Goal: Check status: Check status

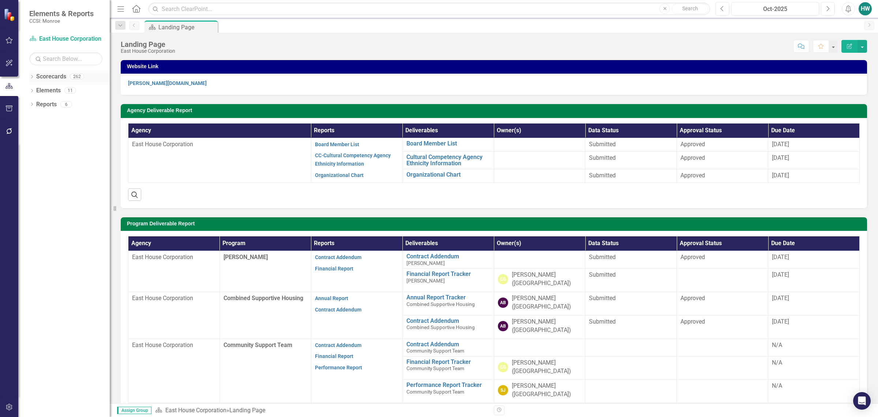
click at [32, 76] on icon "Dropdown" at bounding box center [31, 77] width 5 height 4
click at [37, 90] on icon "Dropdown" at bounding box center [35, 90] width 5 height 4
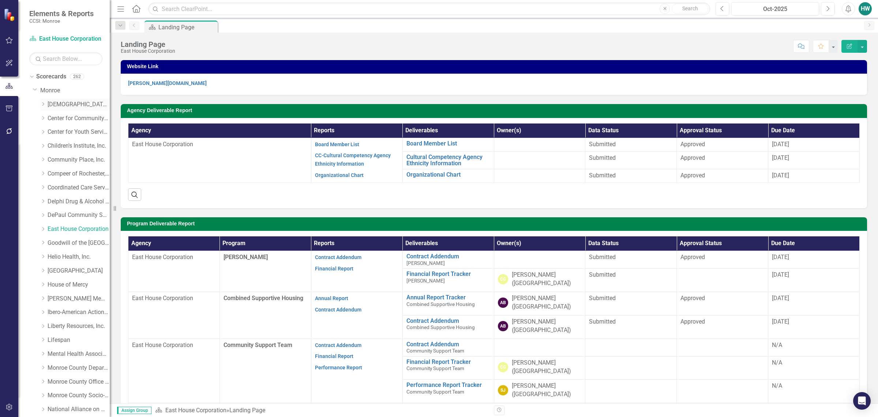
click at [70, 107] on link "[DEMOGRAPHIC_DATA] Charities Family & Community Services" at bounding box center [79, 104] width 62 height 8
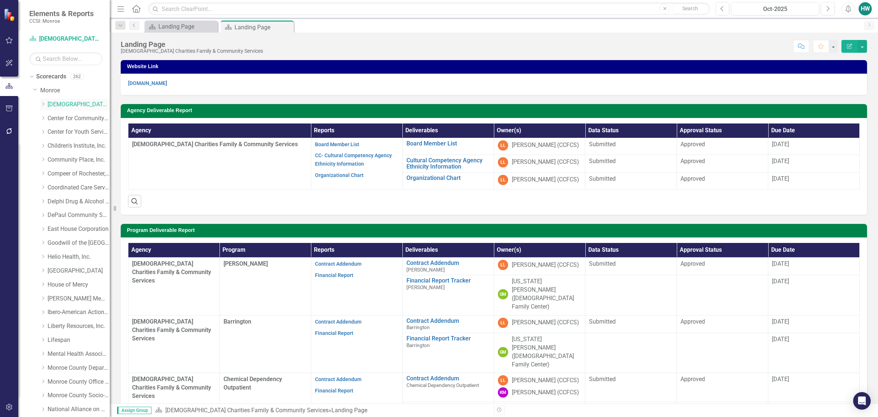
click at [43, 103] on icon "Dropdown" at bounding box center [42, 104] width 5 height 4
click at [67, 133] on link "[PERSON_NAME]" at bounding box center [82, 132] width 55 height 8
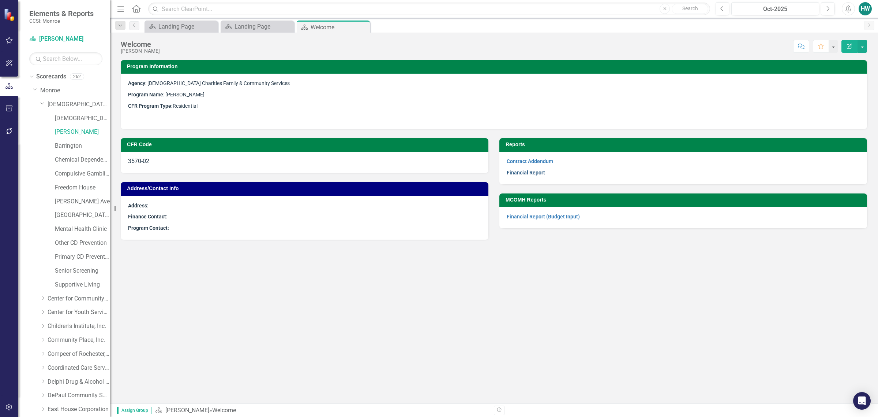
click at [537, 172] on link "Financial Report" at bounding box center [526, 172] width 38 height 6
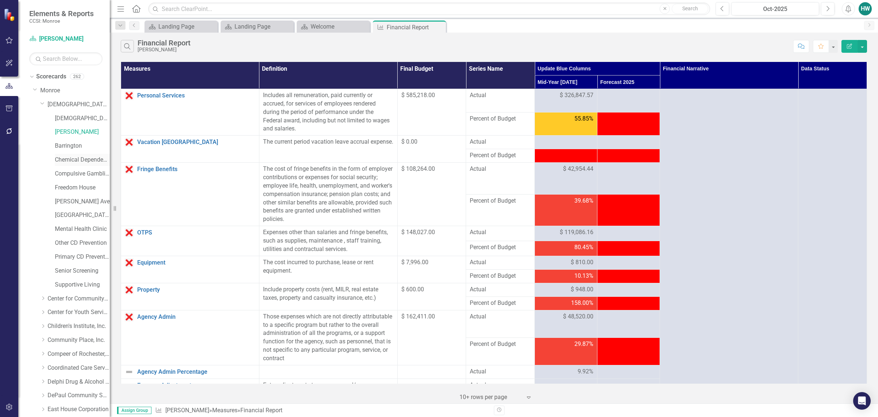
click at [71, 159] on link "Chemical Dependency Outpatient" at bounding box center [82, 160] width 55 height 8
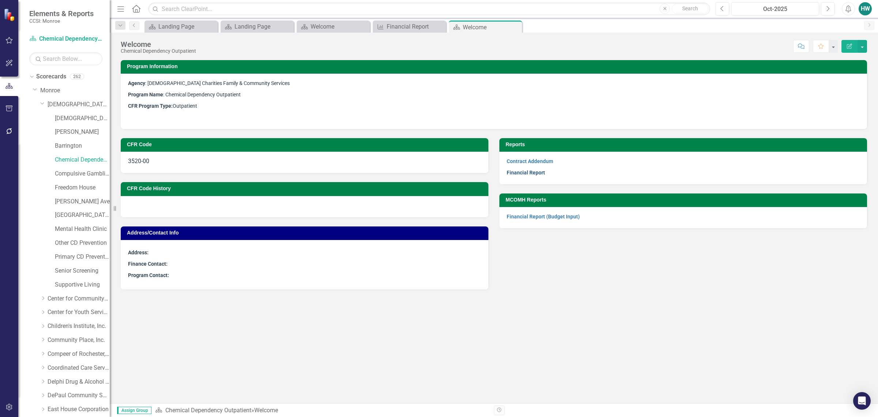
click at [519, 171] on link "Financial Report" at bounding box center [526, 172] width 38 height 6
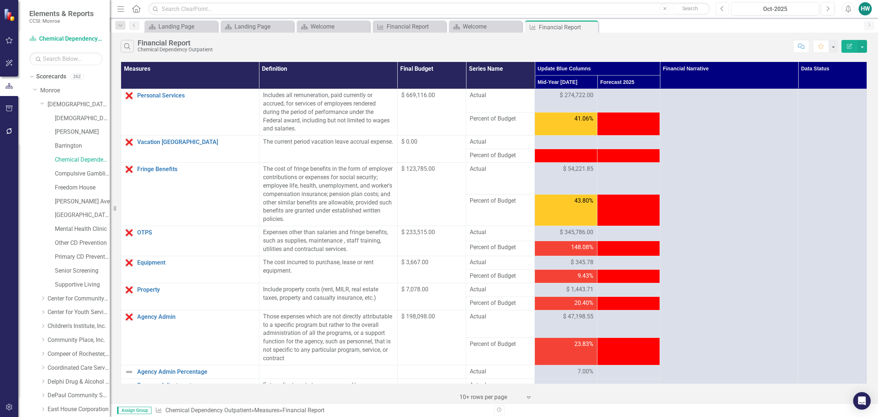
click at [722, 11] on icon "Previous" at bounding box center [723, 8] width 4 height 7
click at [830, 10] on icon "Next" at bounding box center [828, 8] width 4 height 7
click at [78, 188] on link "Freedom House" at bounding box center [82, 187] width 55 height 8
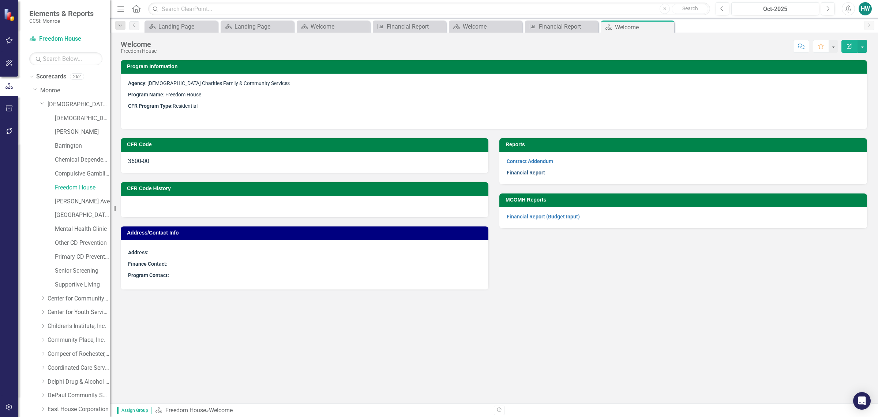
click at [535, 175] on link "Financial Report" at bounding box center [526, 172] width 38 height 6
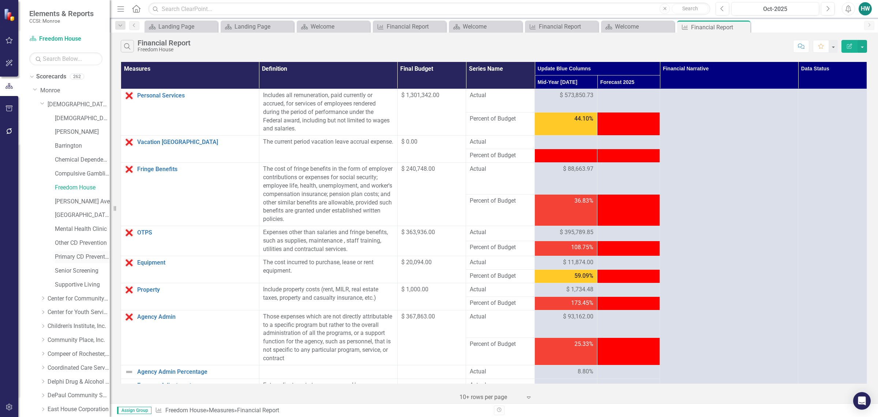
click at [78, 253] on link "Primary CD Prevention" at bounding box center [82, 257] width 55 height 8
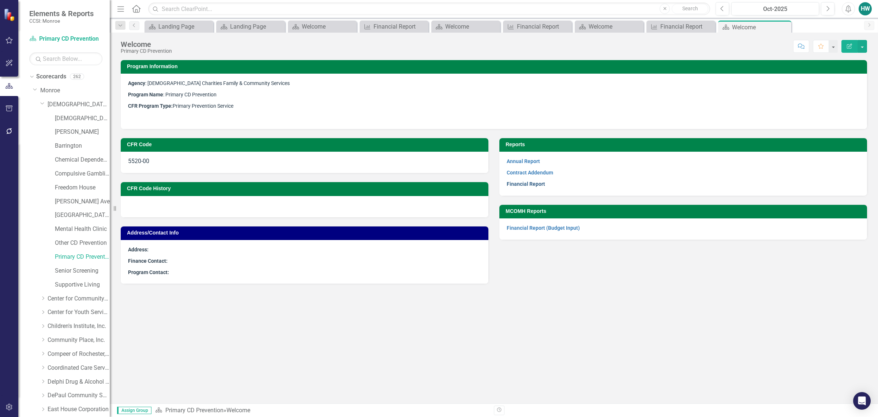
click at [533, 187] on link "Financial Report" at bounding box center [526, 184] width 38 height 6
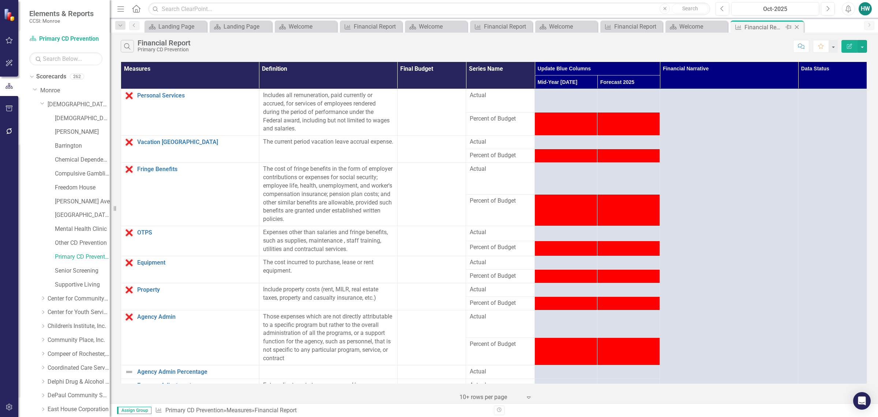
click at [797, 23] on div "Close" at bounding box center [797, 27] width 9 height 9
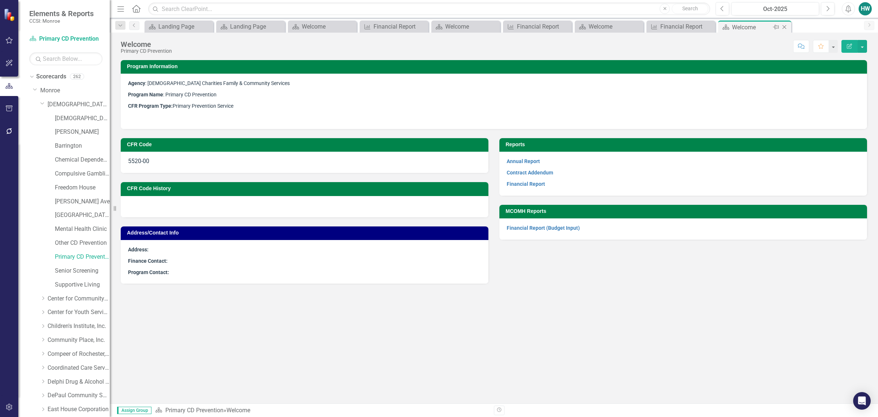
click at [787, 25] on icon "Close" at bounding box center [784, 27] width 7 height 6
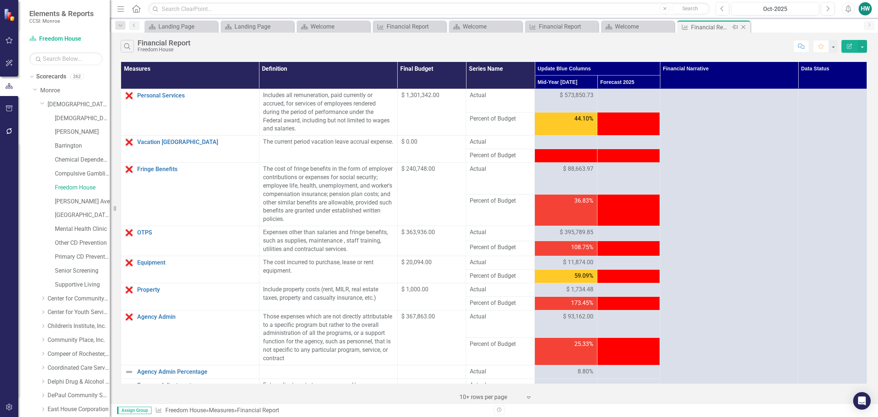
click at [745, 26] on icon at bounding box center [744, 27] width 4 height 4
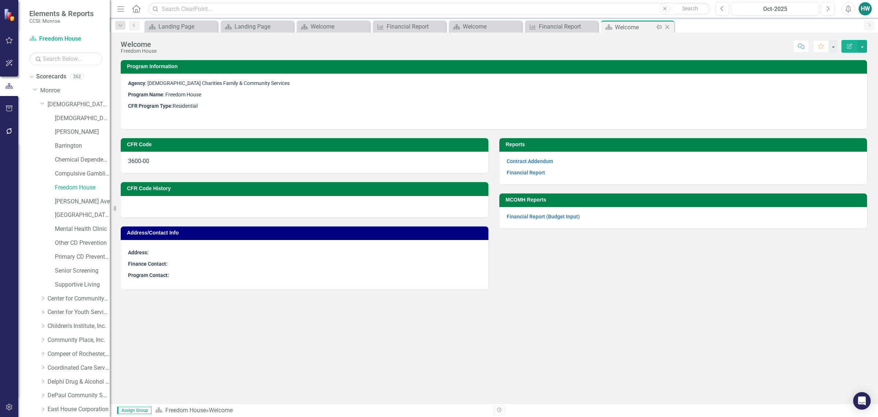
click at [669, 25] on icon at bounding box center [668, 27] width 4 height 4
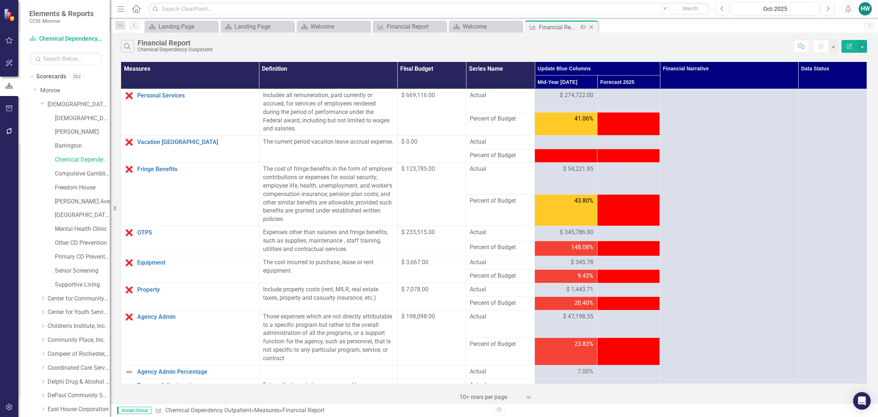
click at [592, 26] on icon "Close" at bounding box center [591, 27] width 7 height 6
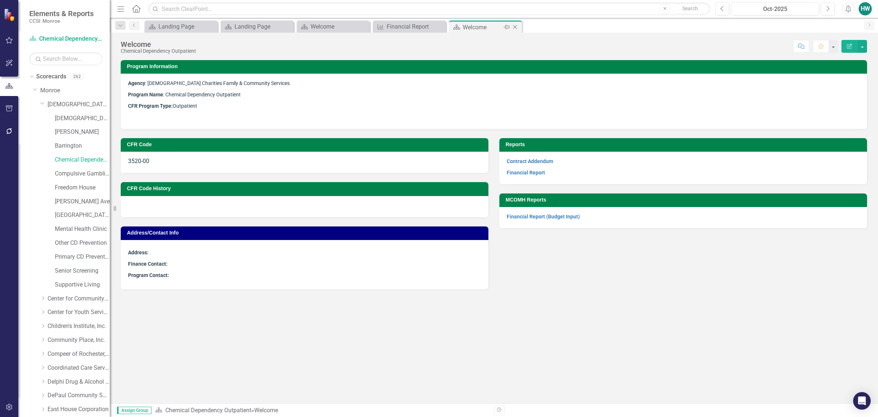
click at [516, 24] on icon "Close" at bounding box center [515, 27] width 7 height 6
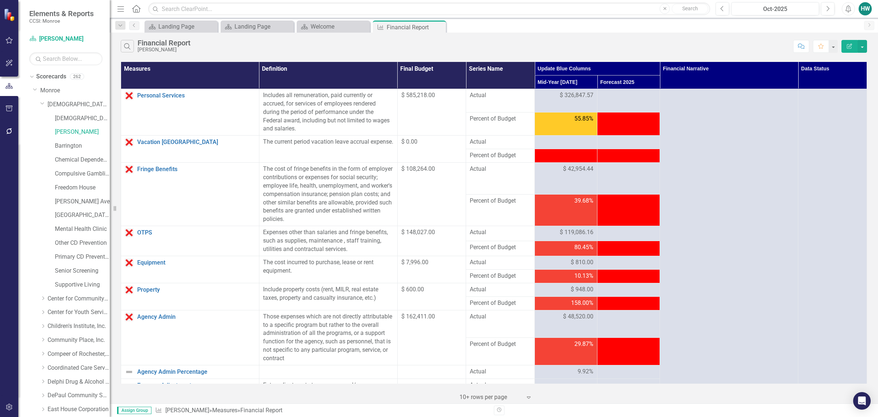
click at [0, 0] on icon "Close" at bounding box center [0, 0] width 0 height 0
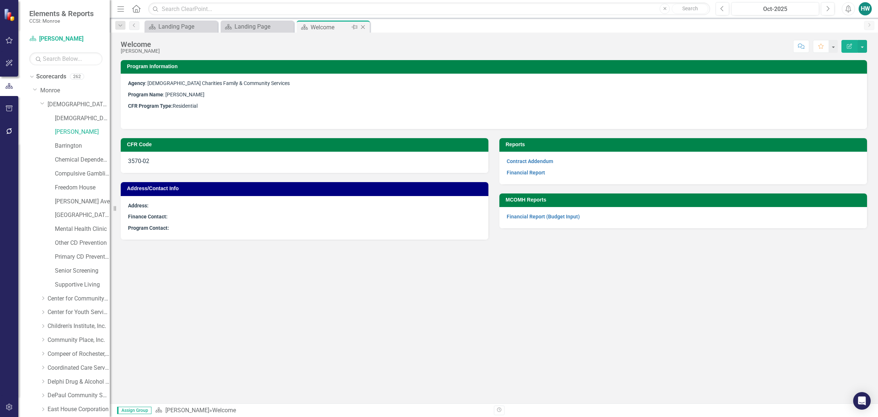
click at [365, 27] on icon "Close" at bounding box center [362, 27] width 7 height 6
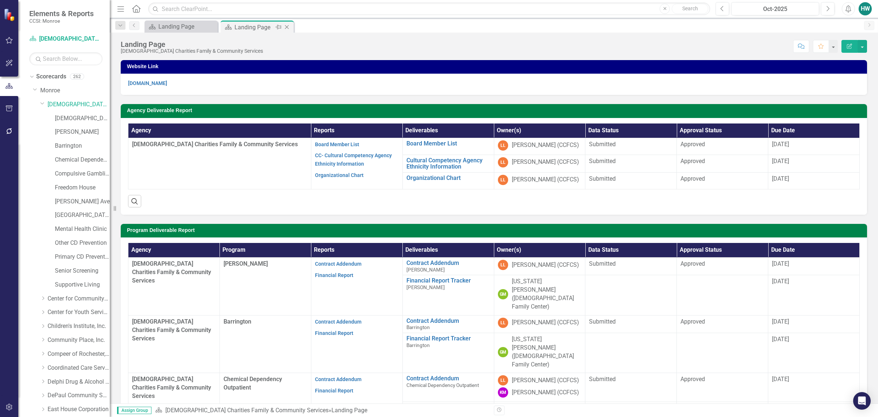
click at [288, 26] on icon "Close" at bounding box center [286, 27] width 7 height 6
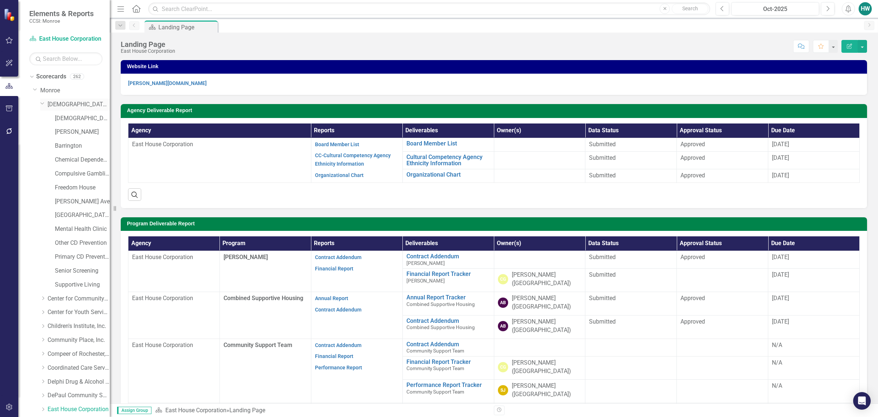
click at [41, 102] on icon "Dropdown" at bounding box center [42, 102] width 4 height 5
click at [44, 187] on icon "Dropdown" at bounding box center [42, 187] width 5 height 4
click at [70, 229] on link "PASS" at bounding box center [82, 229] width 55 height 8
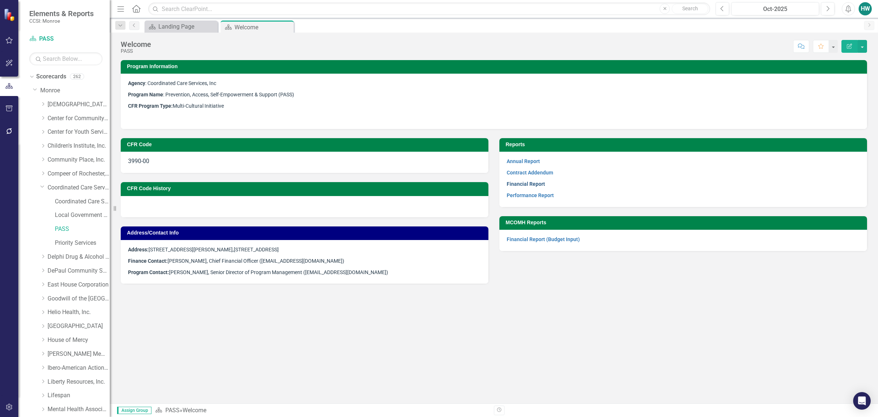
click at [524, 185] on link "Financial Report" at bounding box center [526, 184] width 38 height 6
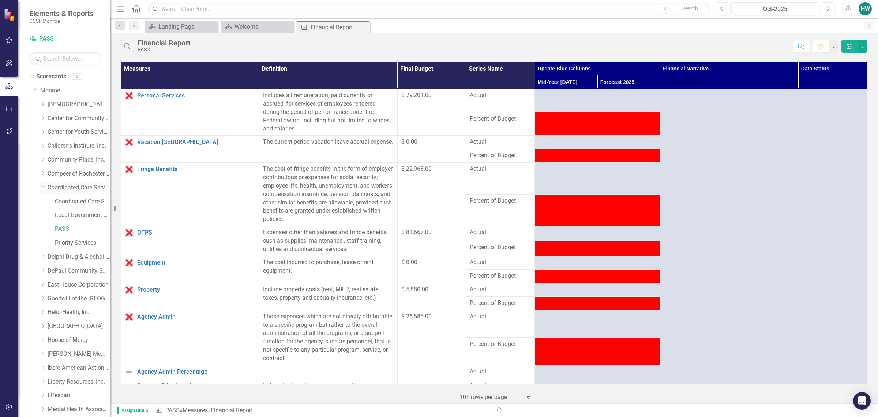
click at [42, 188] on icon "Dropdown" at bounding box center [42, 185] width 4 height 5
click at [361, 26] on icon "Close" at bounding box center [362, 27] width 7 height 6
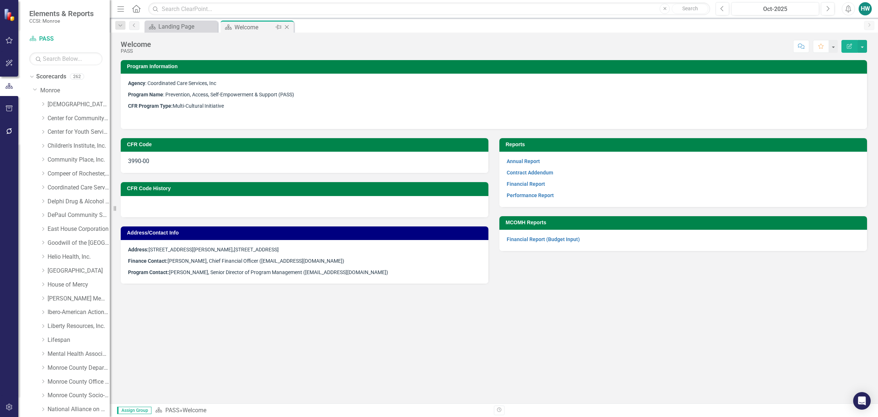
click at [289, 27] on icon "Close" at bounding box center [286, 27] width 7 height 6
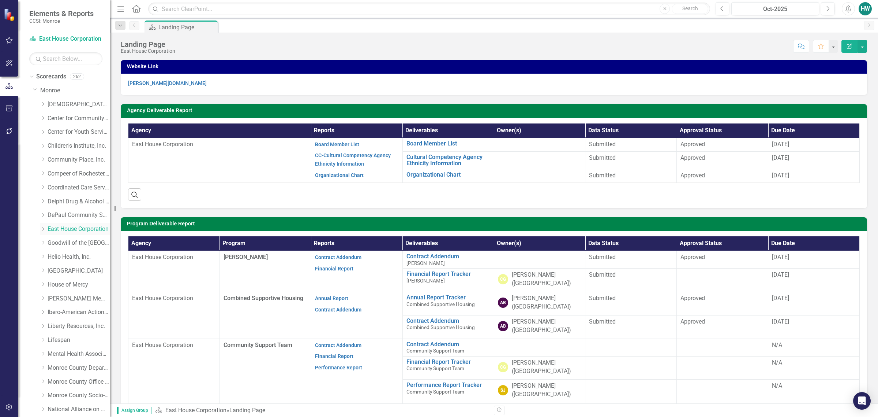
click at [42, 231] on icon at bounding box center [43, 229] width 2 height 4
click at [75, 253] on link "[PERSON_NAME]" at bounding box center [82, 257] width 55 height 8
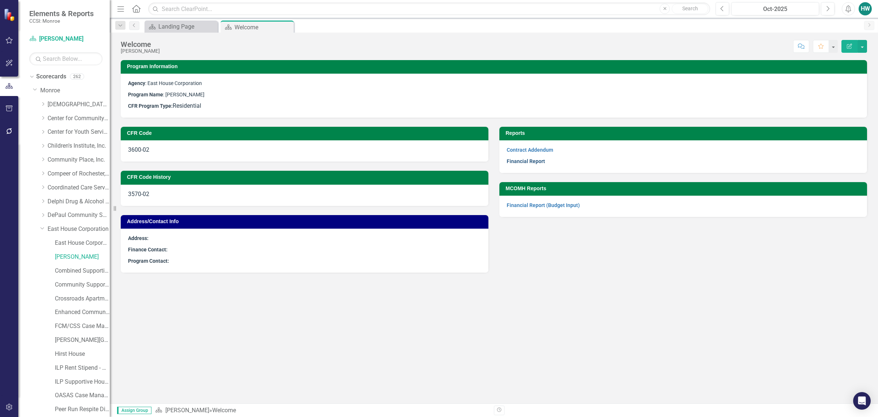
click at [530, 161] on link "Financial Report" at bounding box center [526, 161] width 38 height 6
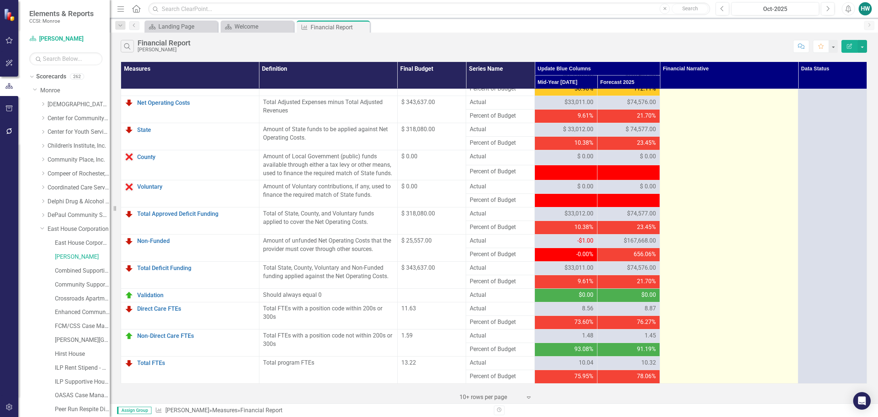
scroll to position [632, 0]
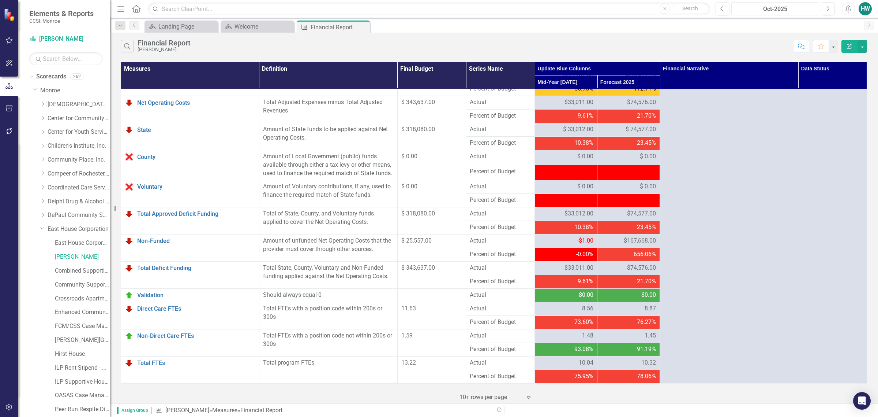
click at [765, 9] on div "Oct-2025" at bounding box center [775, 9] width 83 height 9
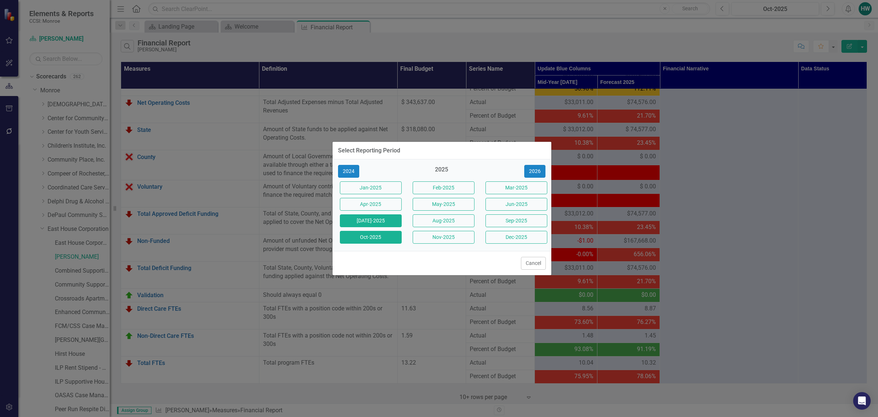
click at [389, 215] on button "Jul-2025" at bounding box center [371, 220] width 62 height 13
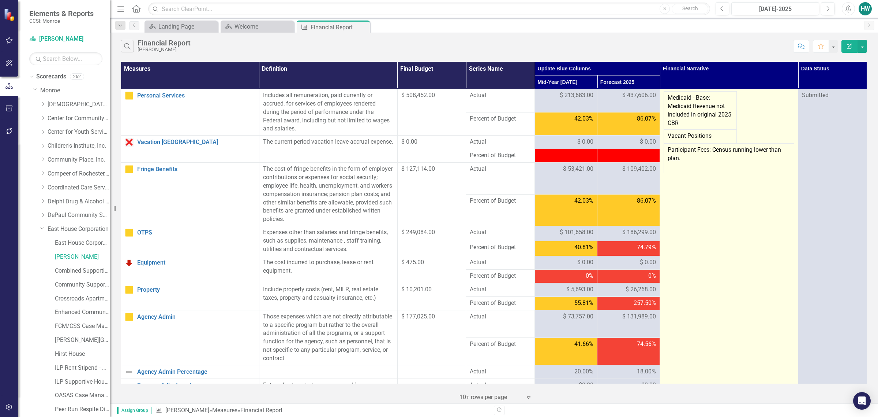
click at [681, 161] on td "Participant Fees: Census running lower than plan." at bounding box center [729, 158] width 130 height 30
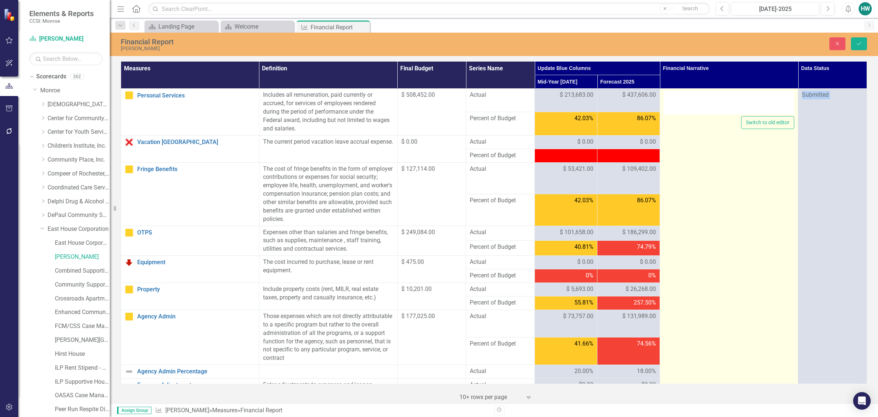
type textarea "<table border="0" width="200" cellspacing="0" cellpadding="0"> <colgroup> <col …"
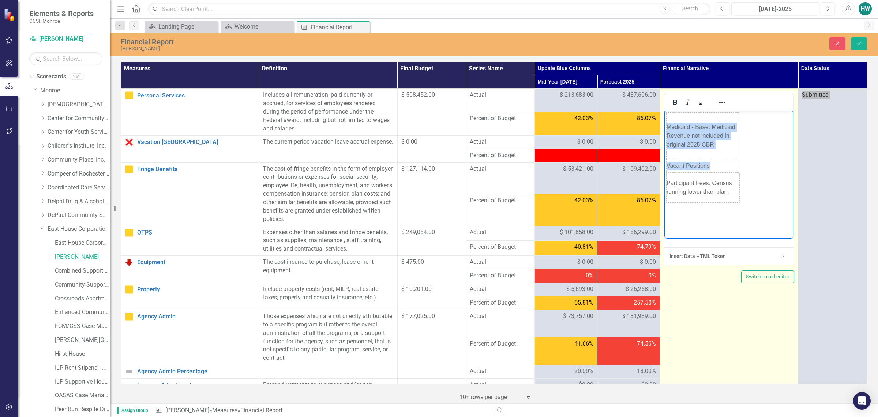
drag, startPoint x: 763, startPoint y: 198, endPoint x: 660, endPoint y: 123, distance: 127.8
click at [665, 123] on html "Medicaid - Base: Medicaid Revenue not included in original 2025 CBR Vacant Posi…" at bounding box center [729, 166] width 129 height 110
copy body "Medicaid - Base: Medicaid Revenue not included in original 2025 CBR Vacant Posi…"
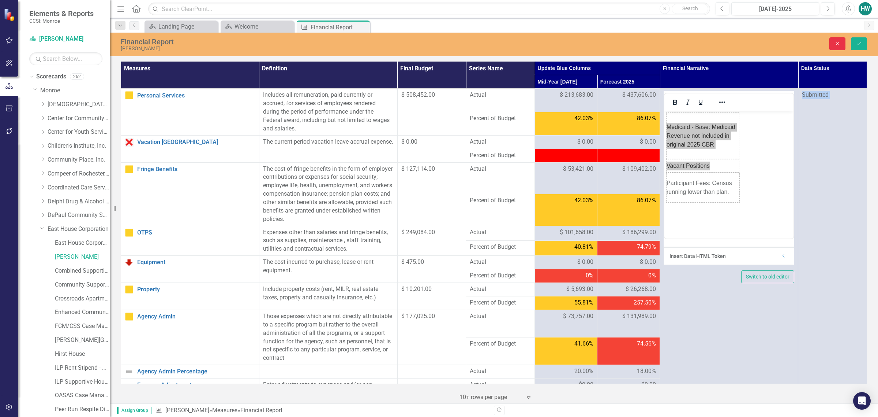
click at [835, 46] on button "Close" at bounding box center [838, 43] width 16 height 13
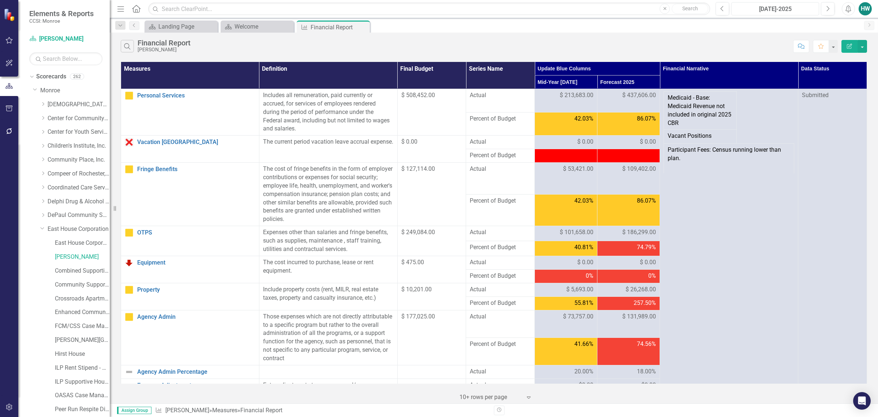
click at [795, 8] on div "Jul-2025" at bounding box center [775, 9] width 83 height 9
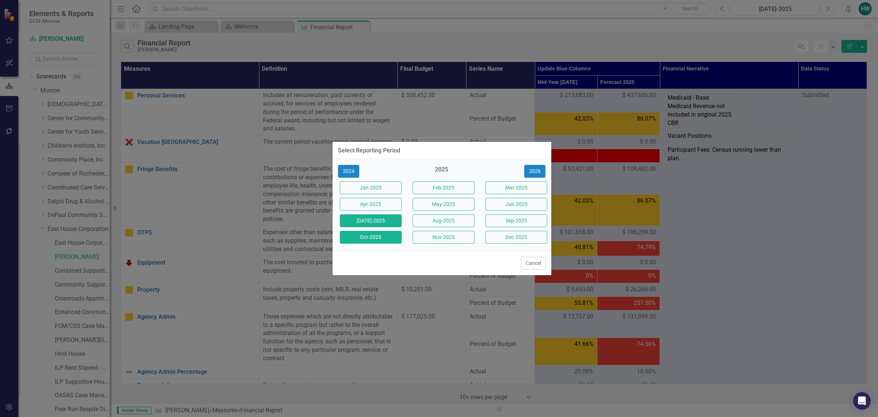
click at [368, 235] on button "Oct-2025" at bounding box center [371, 237] width 62 height 13
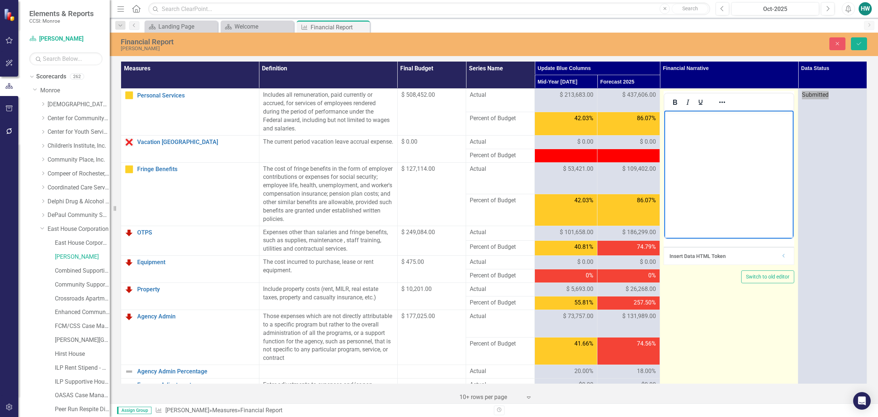
click at [696, 123] on body "Rich Text Area. Press ALT-0 for help." at bounding box center [729, 166] width 129 height 110
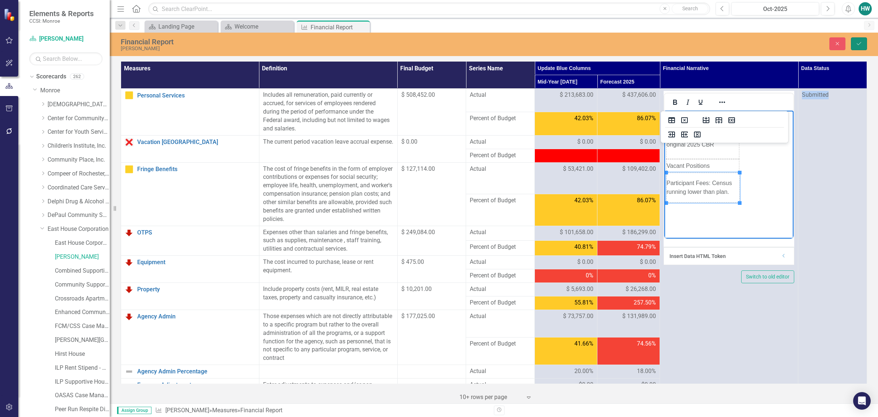
click at [857, 43] on icon "Save" at bounding box center [859, 43] width 7 height 5
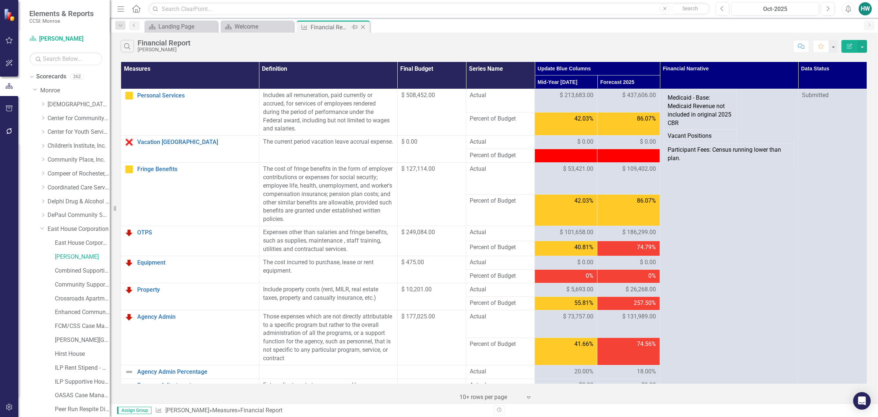
click at [364, 26] on icon "Close" at bounding box center [362, 27] width 7 height 6
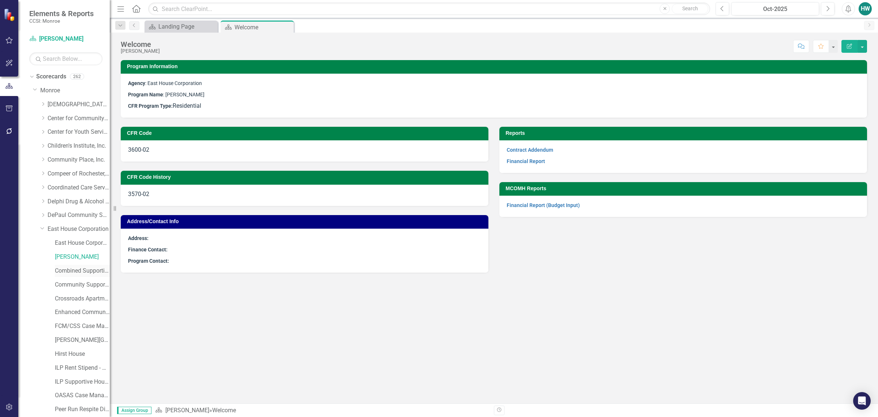
click at [91, 270] on link "Combined Supportive Housing" at bounding box center [82, 270] width 55 height 8
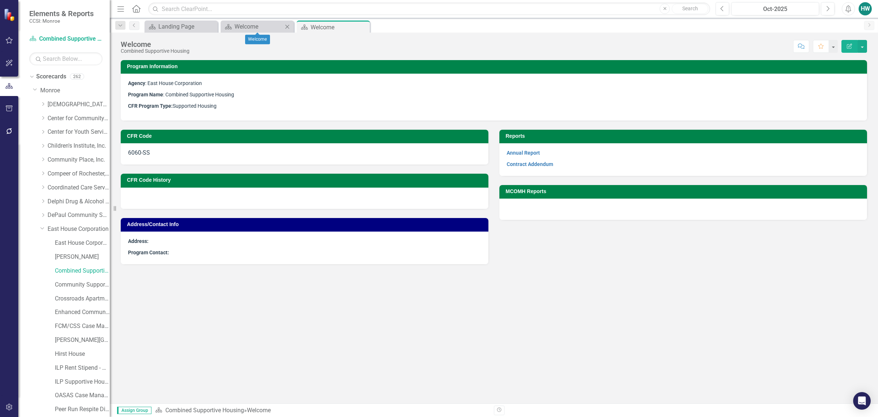
click at [286, 25] on icon at bounding box center [287, 27] width 4 height 4
click at [82, 286] on link "Community Support Team" at bounding box center [82, 284] width 55 height 8
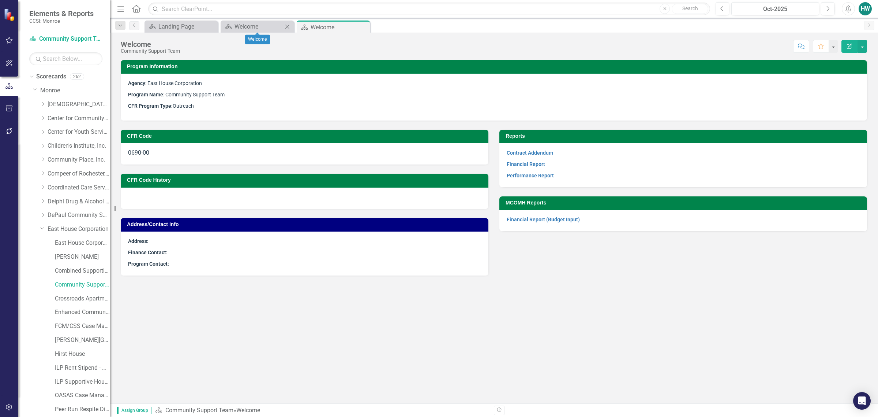
click at [288, 26] on icon at bounding box center [287, 27] width 4 height 4
click at [530, 166] on link "Financial Report" at bounding box center [526, 164] width 38 height 6
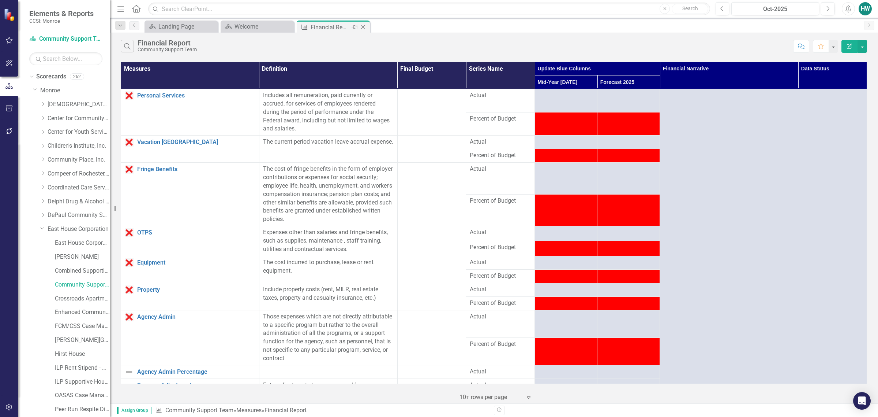
click at [366, 26] on icon "Close" at bounding box center [362, 27] width 7 height 6
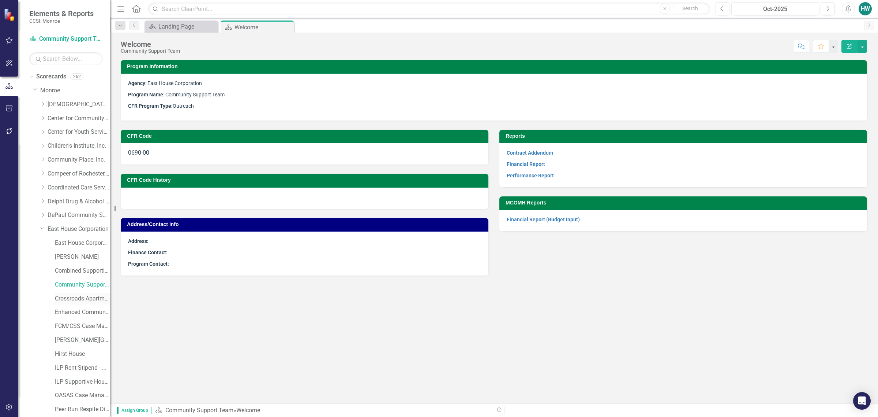
click at [86, 300] on link "Crossroads Apartment Program" at bounding box center [82, 298] width 55 height 8
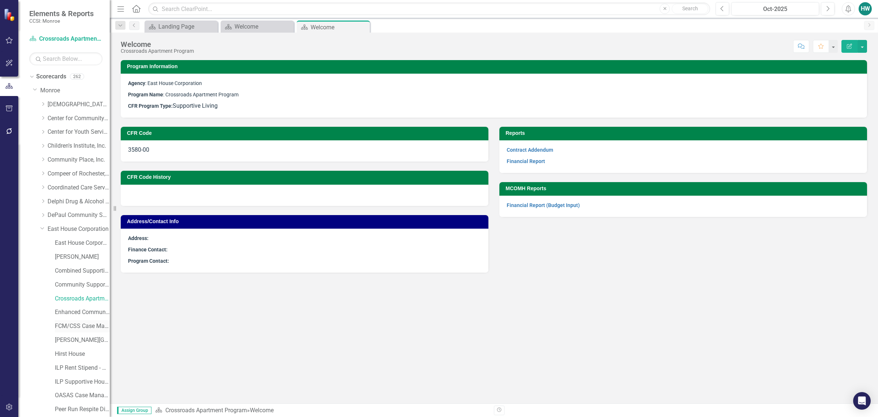
click at [74, 325] on link "FCM/CSS Case Management" at bounding box center [82, 326] width 55 height 8
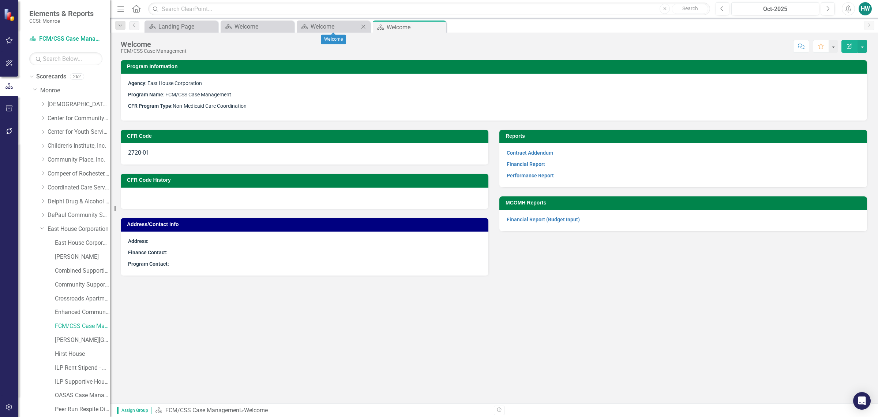
click at [365, 25] on icon "Close" at bounding box center [363, 27] width 7 height 6
click at [285, 25] on icon "Close" at bounding box center [287, 27] width 7 height 6
click at [287, 25] on icon "Close" at bounding box center [286, 27] width 7 height 6
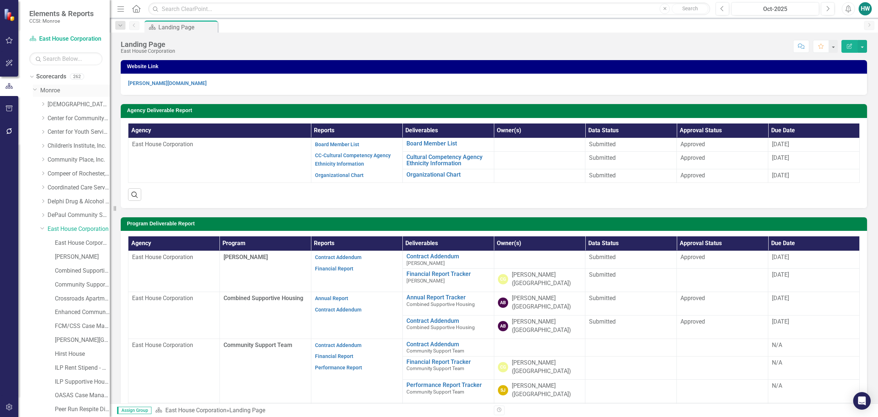
click at [36, 91] on icon "Dropdown" at bounding box center [35, 88] width 4 height 5
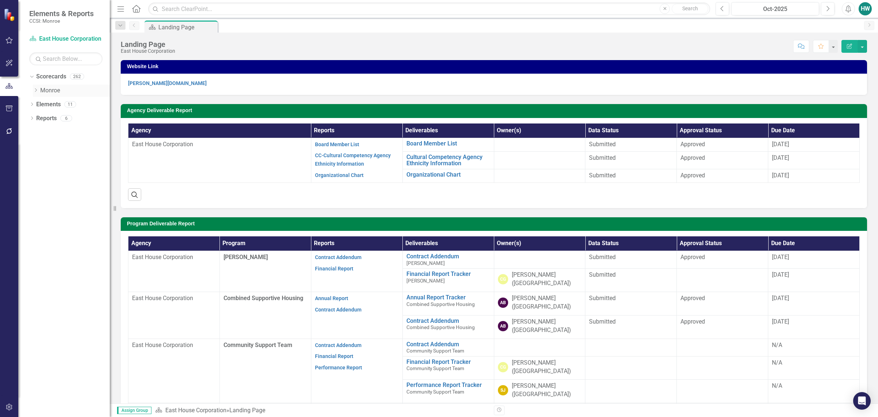
click at [44, 89] on link "Monroe" at bounding box center [75, 90] width 70 height 8
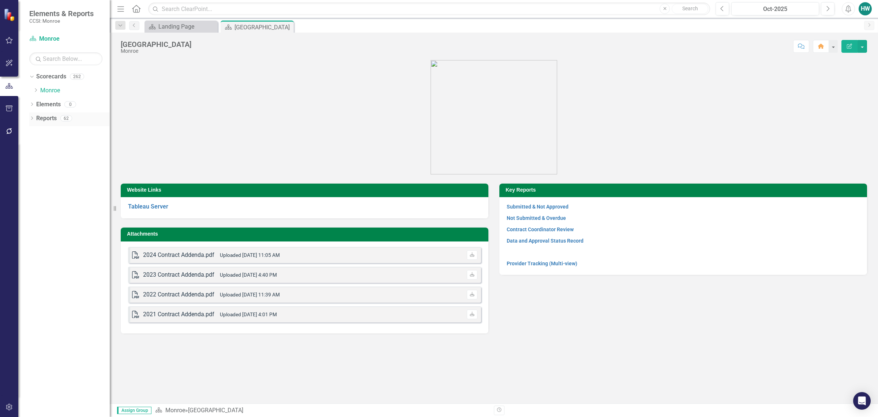
click at [31, 116] on div "Dropdown" at bounding box center [31, 119] width 5 height 6
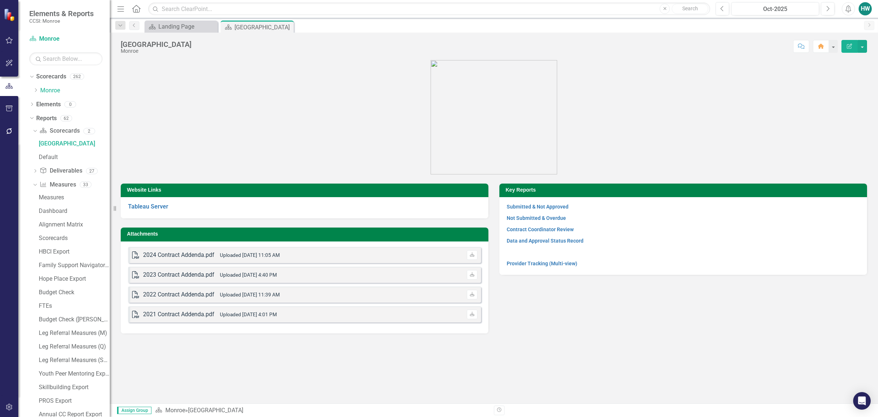
click at [31, 183] on div "Dropdown Scorecard Scorecards 2 Monroe County Default Dropdown Deliverable Deli…" at bounding box center [69, 382] width 81 height 514
click at [36, 186] on icon "Dropdown" at bounding box center [34, 184] width 4 height 5
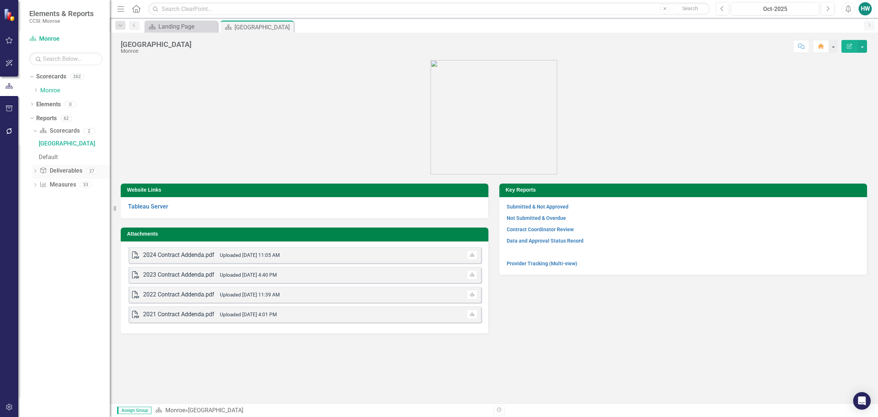
click at [37, 172] on icon "Dropdown" at bounding box center [35, 171] width 5 height 4
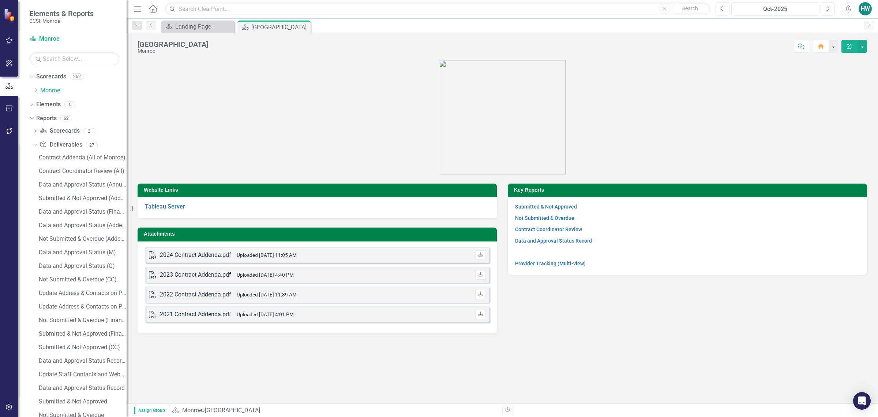
drag, startPoint x: 112, startPoint y: 258, endPoint x: 127, endPoint y: 248, distance: 17.8
click at [127, 248] on div "Resize" at bounding box center [130, 208] width 6 height 417
click at [72, 334] on div "Submitted & Not Approved (Financial)" at bounding box center [83, 333] width 88 height 7
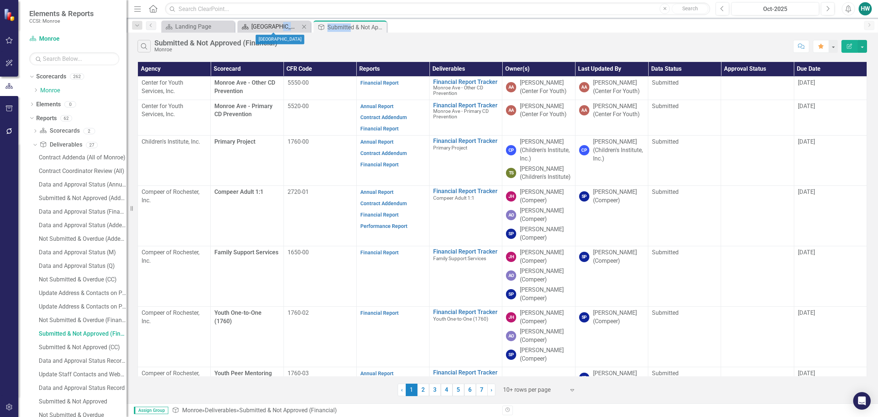
drag, startPoint x: 352, startPoint y: 25, endPoint x: 277, endPoint y: 26, distance: 74.3
click at [277, 26] on div "Scorecard Landing Page Close Scorecard Monroe County Close Deliverable Submitte…" at bounding box center [510, 26] width 701 height 12
click at [340, 24] on div "Submitted & Not Approved (Financial)" at bounding box center [347, 27] width 39 height 9
click at [437, 391] on link "3" at bounding box center [435, 389] width 12 height 12
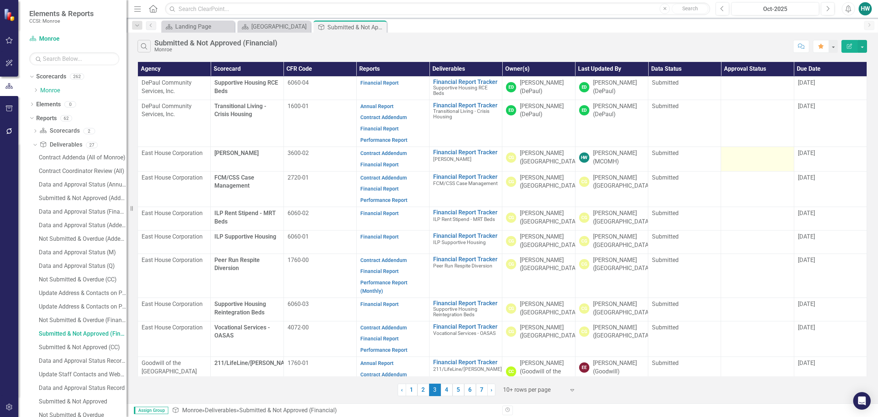
click at [751, 160] on td at bounding box center [757, 158] width 73 height 25
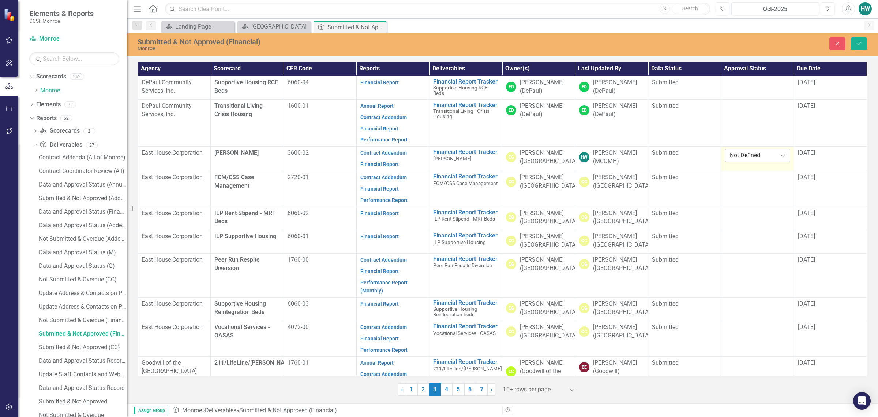
click at [784, 157] on icon "Expand" at bounding box center [783, 155] width 7 height 6
click at [762, 179] on div "Approved" at bounding box center [758, 180] width 53 height 8
click at [824, 155] on div "[DATE]" at bounding box center [830, 153] width 65 height 8
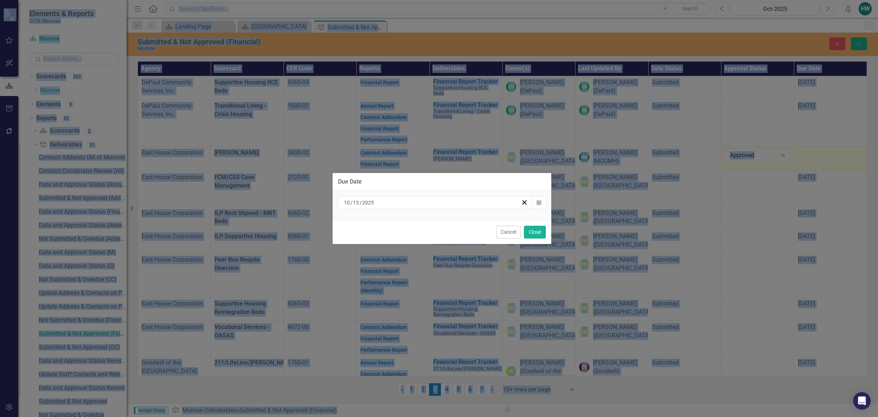
click at [824, 155] on div "Due Date 10 / 13 / 2025 Calendar Cancel Close" at bounding box center [439, 208] width 878 height 417
click at [539, 204] on icon "Calendar" at bounding box center [539, 202] width 4 height 5
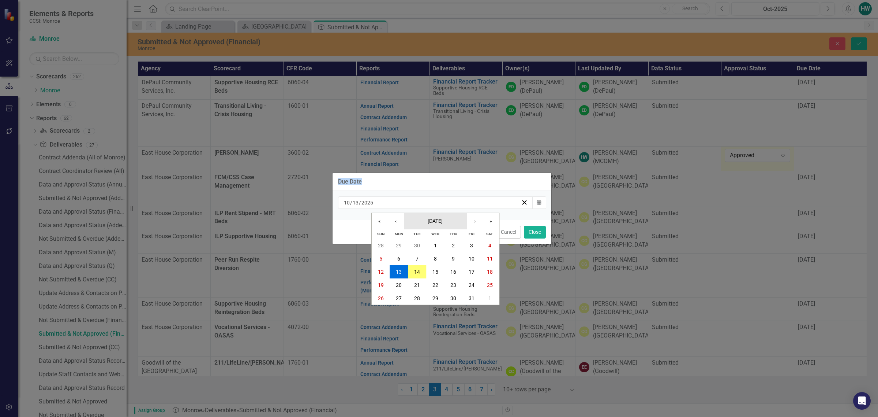
click at [443, 221] on span "[DATE]" at bounding box center [435, 221] width 15 height 6
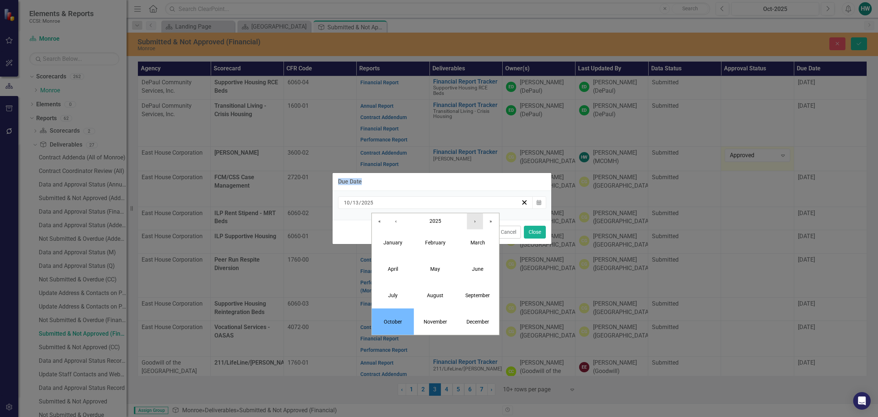
click at [477, 222] on button "›" at bounding box center [475, 221] width 16 height 16
click at [402, 289] on button "July" at bounding box center [393, 295] width 42 height 26
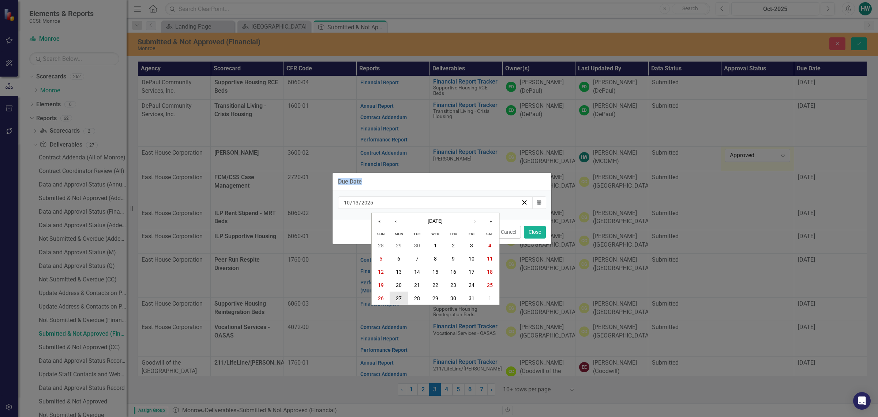
click at [403, 294] on button "27" at bounding box center [399, 297] width 18 height 13
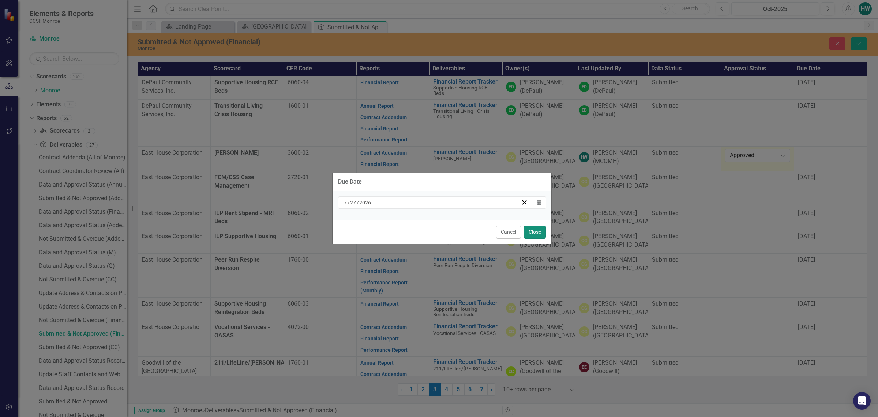
click at [539, 235] on button "Close" at bounding box center [535, 231] width 22 height 13
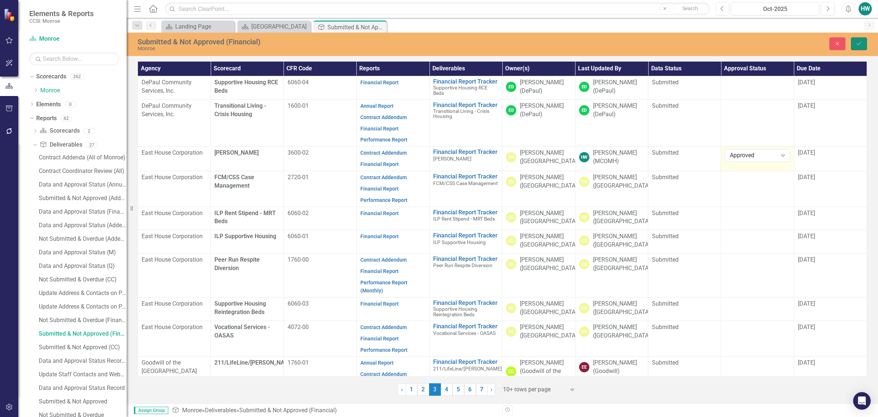
click at [857, 44] on icon "Save" at bounding box center [859, 43] width 7 height 5
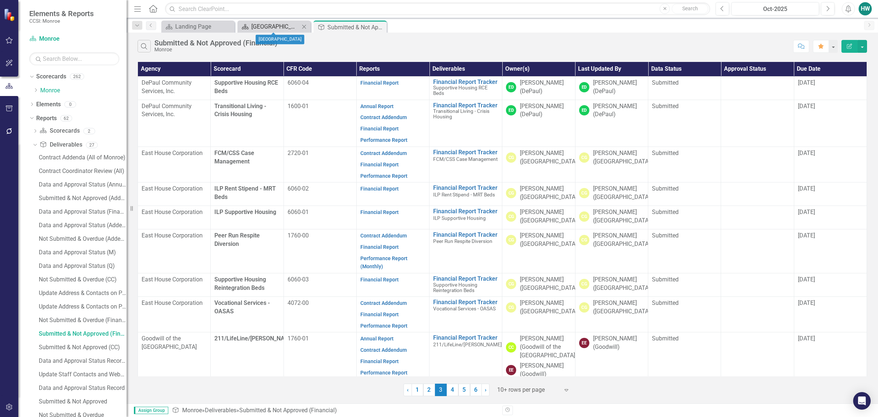
click at [266, 26] on div "[GEOGRAPHIC_DATA]" at bounding box center [275, 26] width 48 height 9
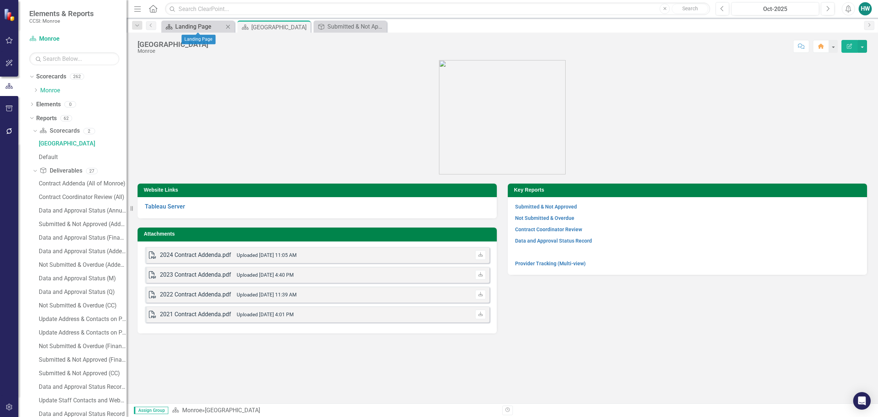
click at [208, 27] on div "Landing Page" at bounding box center [199, 26] width 48 height 9
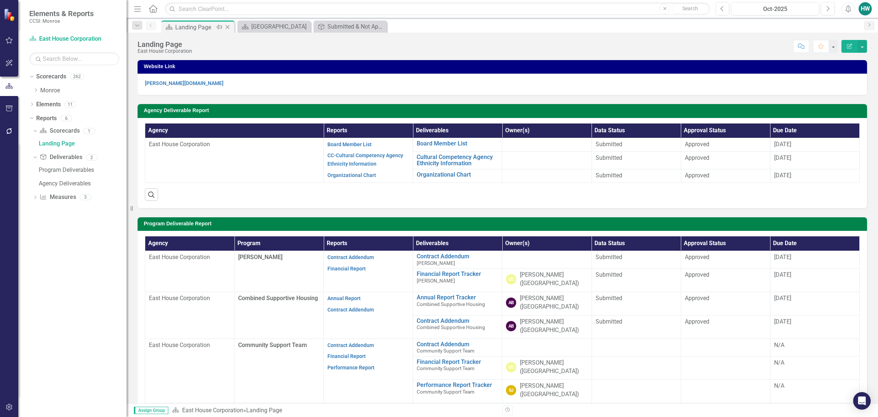
click at [228, 27] on icon at bounding box center [228, 27] width 4 height 4
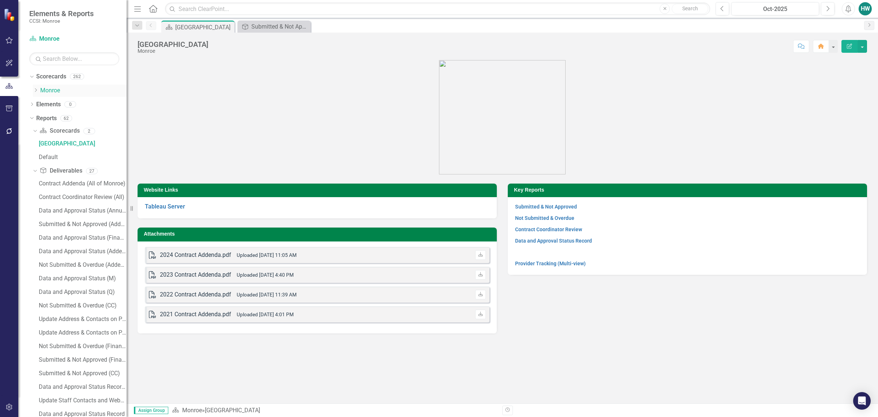
click at [35, 91] on icon "Dropdown" at bounding box center [35, 90] width 5 height 4
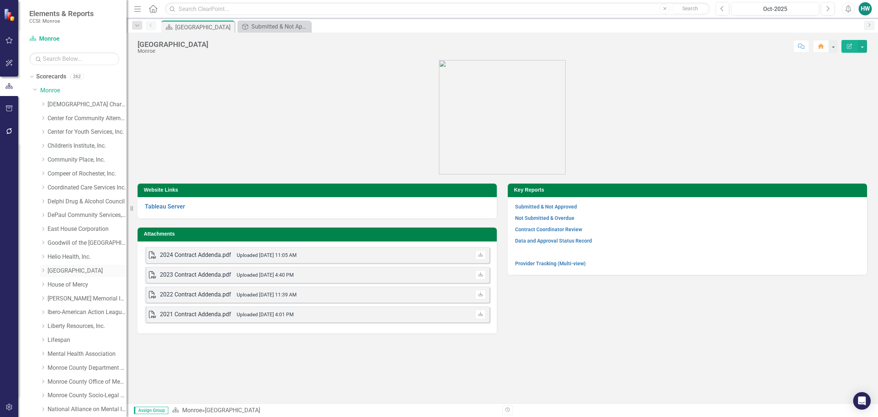
click at [43, 272] on icon "Dropdown" at bounding box center [42, 270] width 5 height 4
click at [83, 313] on link "Family Crisis Support Services" at bounding box center [91, 312] width 72 height 8
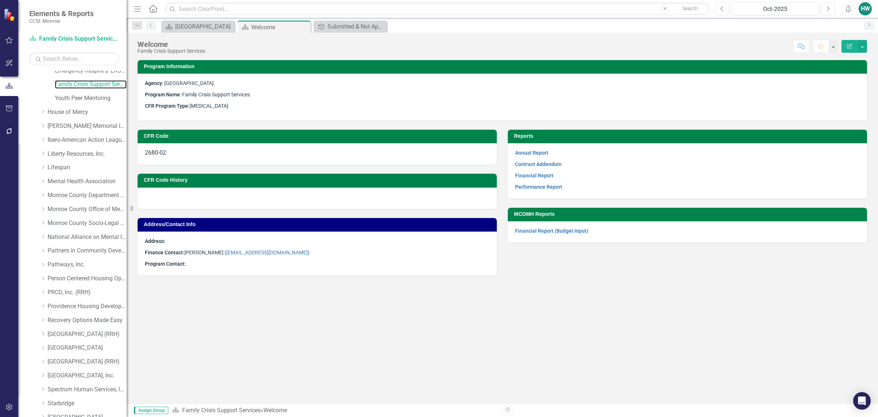
scroll to position [370, 0]
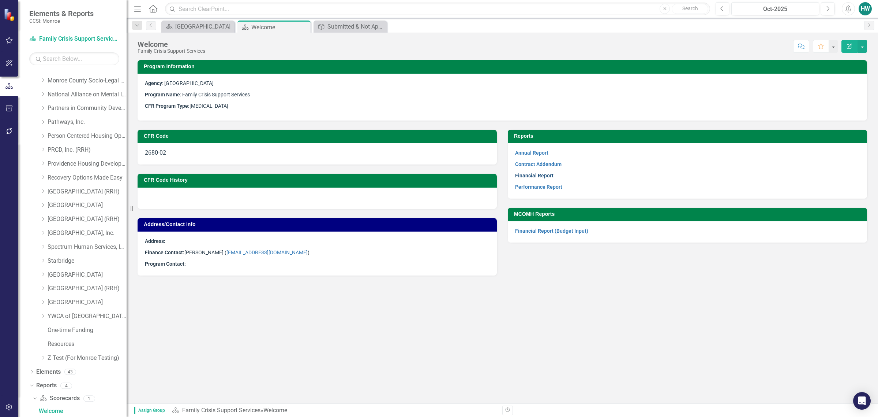
click at [548, 174] on link "Financial Report" at bounding box center [534, 175] width 38 height 6
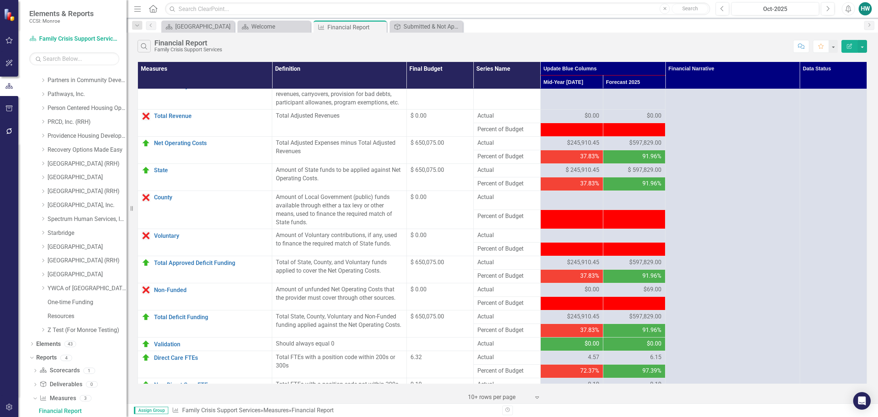
scroll to position [595, 0]
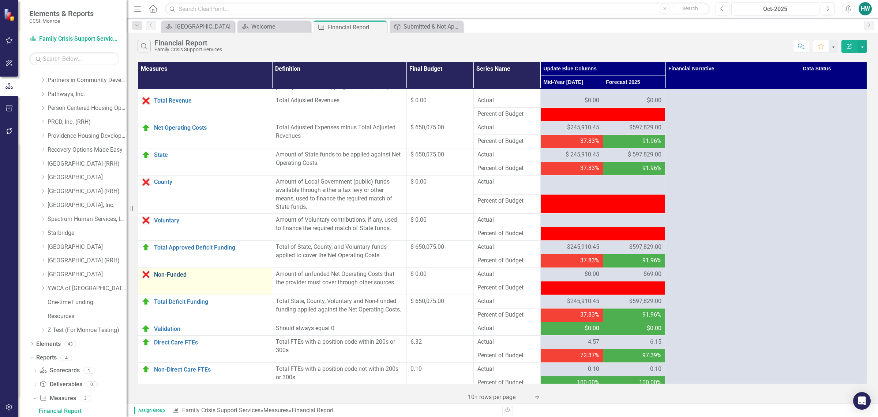
click at [171, 276] on link "Non-Funded" at bounding box center [211, 274] width 114 height 7
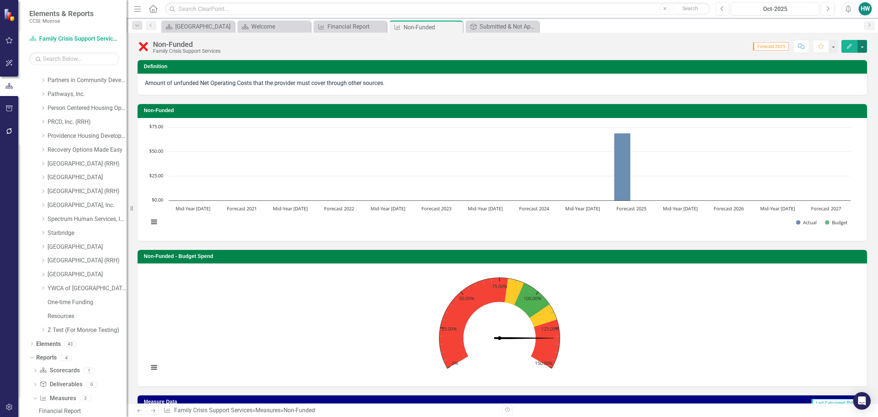
click at [865, 43] on button "button" at bounding box center [863, 46] width 10 height 13
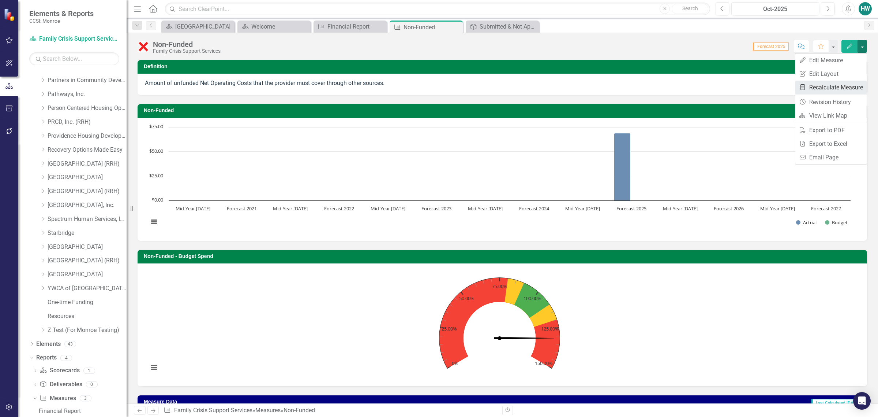
click at [826, 87] on link "Recalculate Measure Recalculate Measure" at bounding box center [831, 88] width 71 height 14
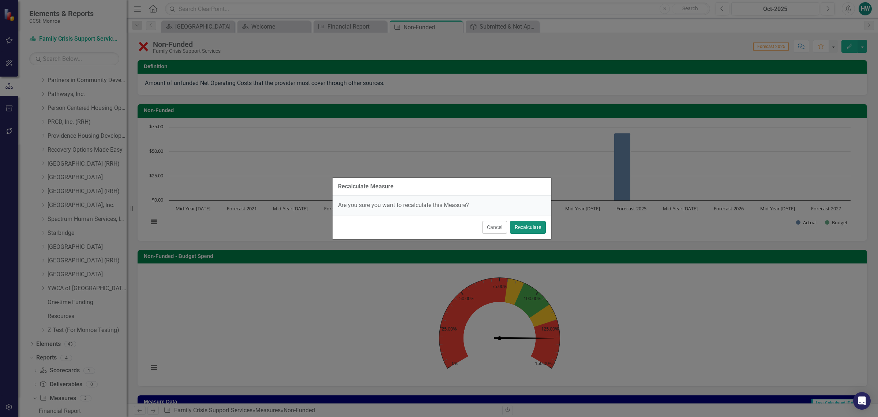
click at [537, 223] on button "Recalculate" at bounding box center [528, 227] width 36 height 13
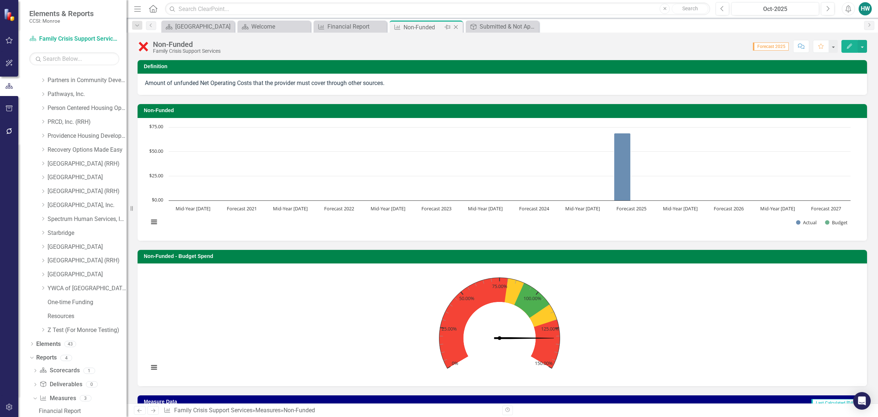
click at [456, 27] on icon at bounding box center [456, 27] width 4 height 4
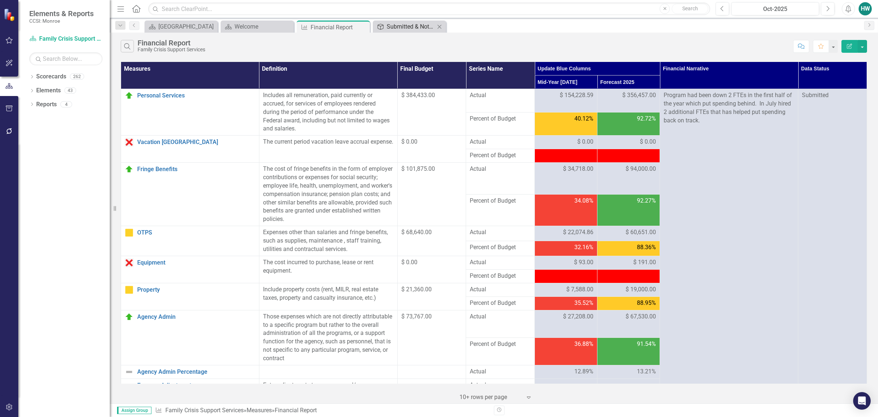
click at [396, 26] on div "Submitted & Not Approved (Financial)" at bounding box center [411, 26] width 48 height 9
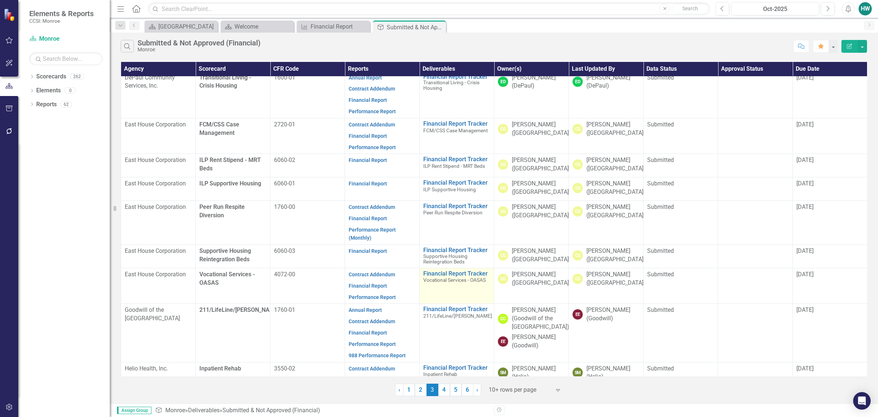
scroll to position [45, 0]
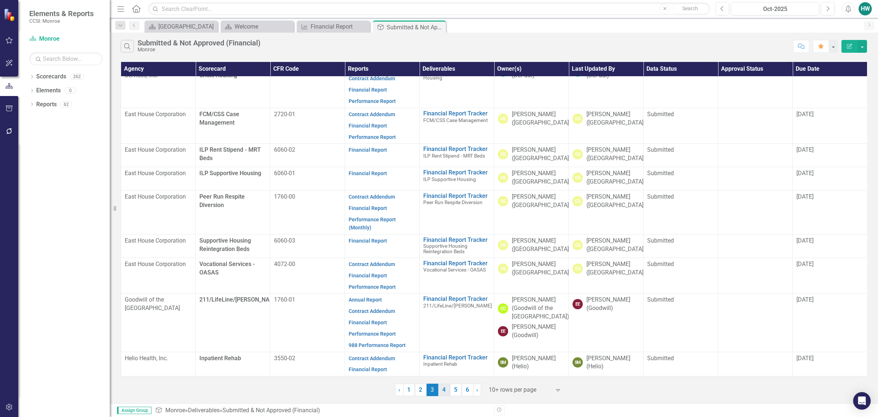
click at [442, 390] on link "4" at bounding box center [444, 389] width 12 height 12
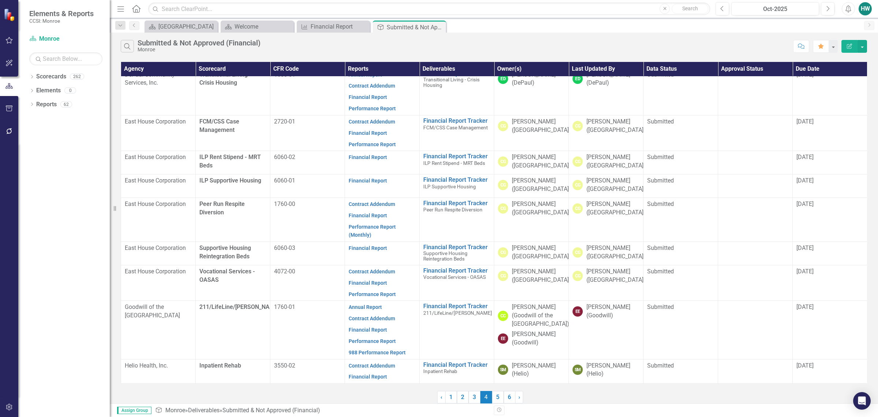
scroll to position [0, 0]
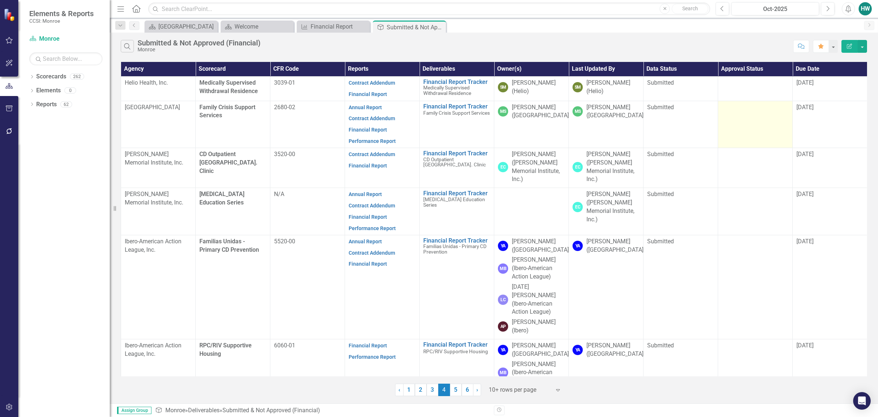
click at [744, 125] on td at bounding box center [755, 124] width 75 height 47
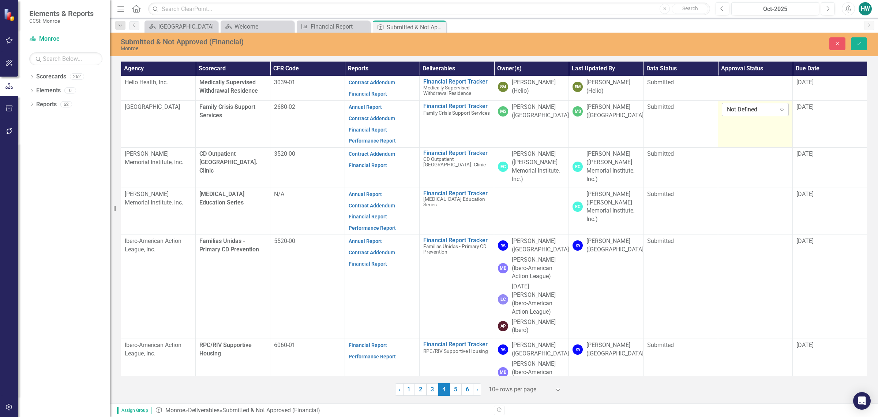
click at [785, 107] on icon "Expand" at bounding box center [782, 110] width 7 height 6
click at [759, 131] on div "Approved" at bounding box center [756, 135] width 55 height 8
click at [809, 108] on span "[DATE]" at bounding box center [805, 106] width 17 height 7
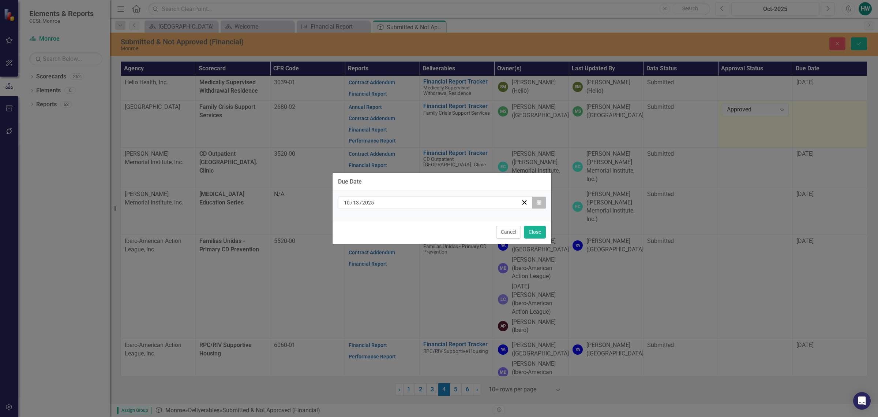
click at [542, 201] on button "Calendar" at bounding box center [539, 202] width 14 height 12
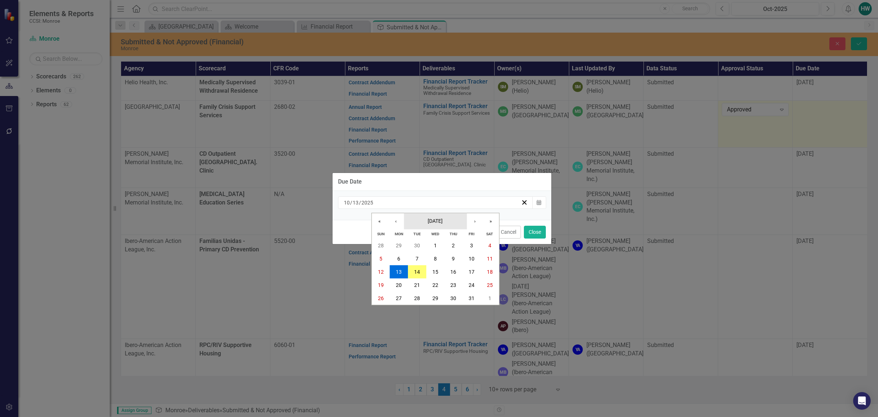
click at [443, 221] on span "[DATE]" at bounding box center [435, 221] width 15 height 6
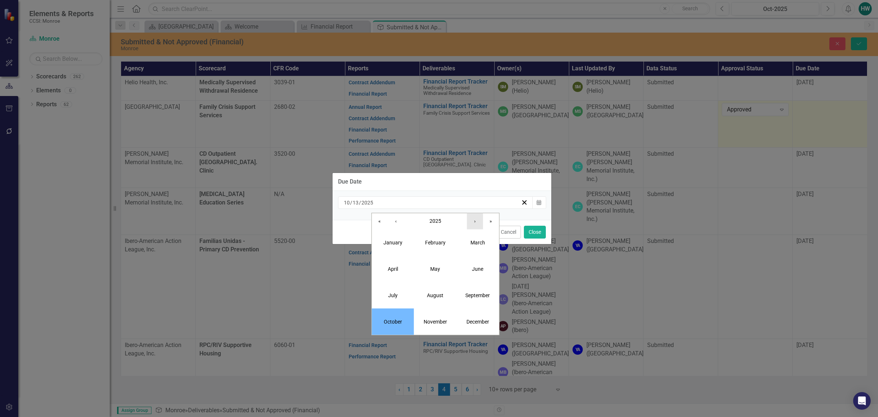
click at [477, 223] on button "›" at bounding box center [475, 221] width 16 height 16
click at [392, 300] on button "July" at bounding box center [393, 295] width 42 height 26
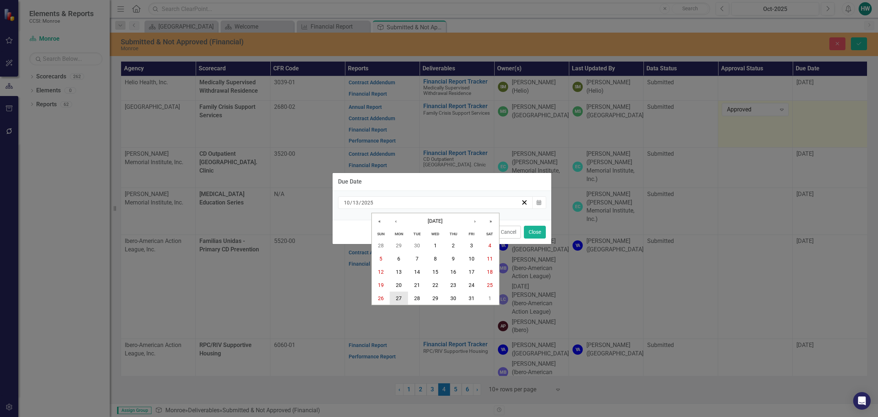
click at [395, 299] on button "27" at bounding box center [399, 297] width 18 height 13
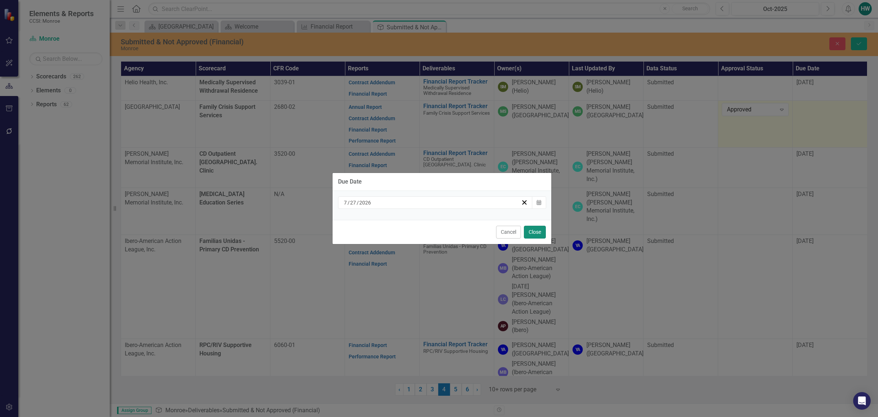
click at [530, 231] on button "Close" at bounding box center [535, 231] width 22 height 13
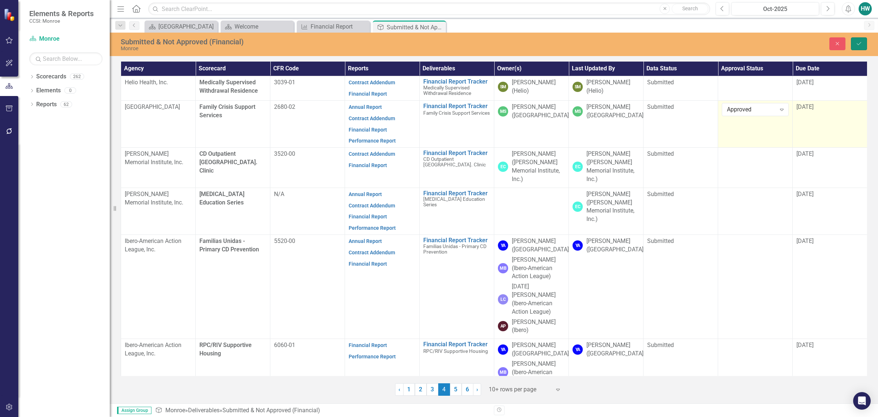
click at [856, 41] on icon "Save" at bounding box center [859, 43] width 7 height 5
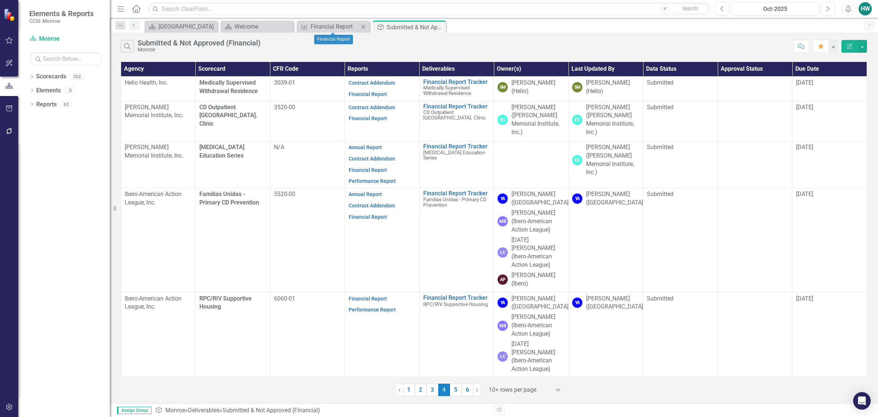
click at [362, 27] on icon "Close" at bounding box center [363, 27] width 7 height 6
click at [286, 27] on icon "Close" at bounding box center [287, 27] width 7 height 6
click at [31, 76] on icon "Dropdown" at bounding box center [31, 77] width 5 height 4
click at [34, 93] on div "Dropdown" at bounding box center [35, 90] width 5 height 6
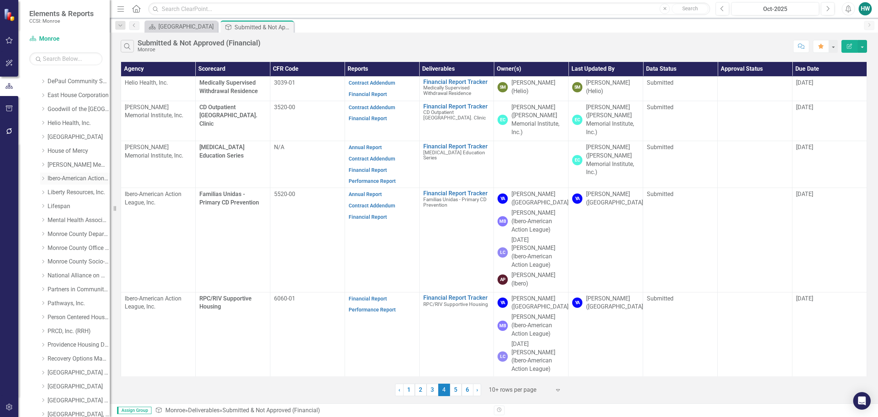
scroll to position [137, 0]
click at [41, 145] on icon "Dropdown" at bounding box center [42, 147] width 5 height 4
click at [39, 147] on div "Dropdown" at bounding box center [42, 145] width 6 height 5
click at [41, 189] on icon "Dropdown" at bounding box center [42, 188] width 5 height 4
click at [79, 212] on link "Family Support Navigator" at bounding box center [82, 216] width 55 height 8
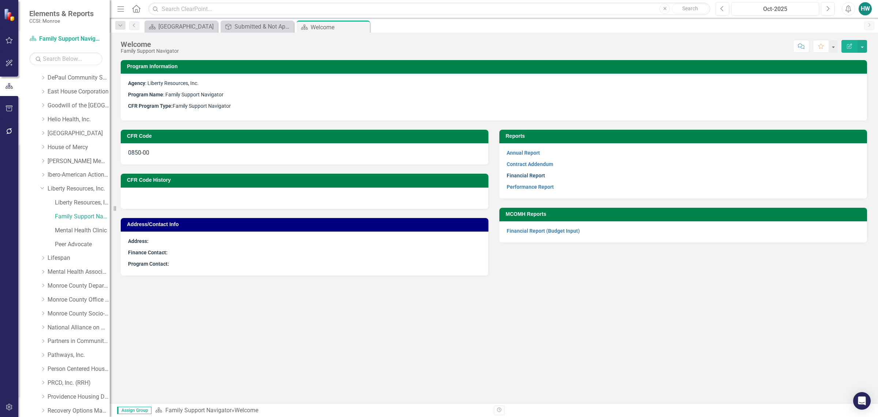
click at [526, 178] on link "Financial Report" at bounding box center [526, 175] width 38 height 6
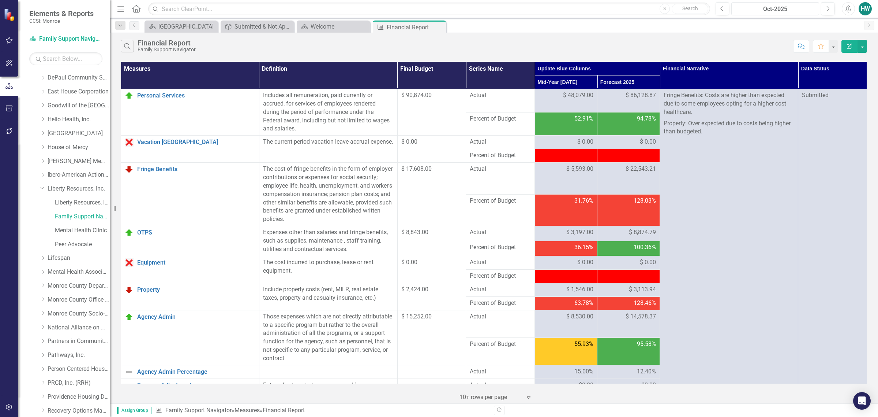
click at [775, 7] on div "Oct-2025" at bounding box center [775, 9] width 83 height 9
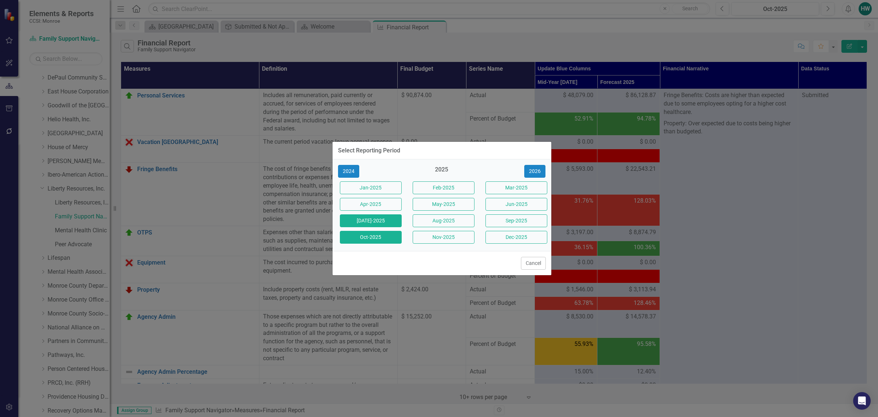
click at [376, 222] on button "[DATE]-2025" at bounding box center [371, 220] width 62 height 13
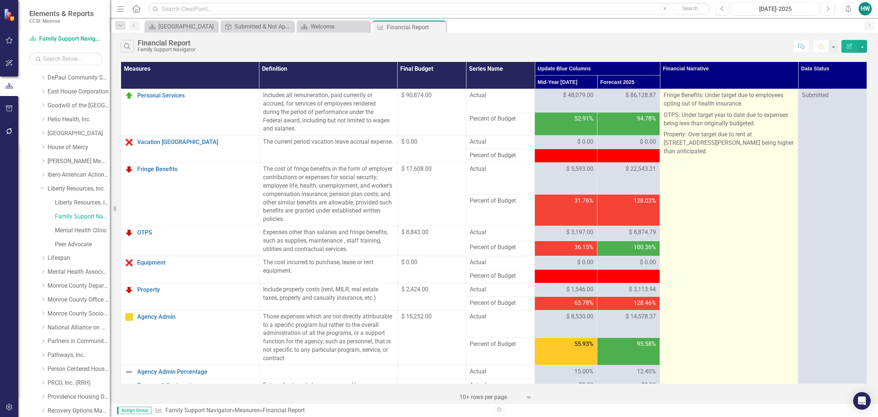
click at [752, 121] on p "OTPS: Under target year to date due to expenses being less than originally budg…" at bounding box center [729, 119] width 131 height 20
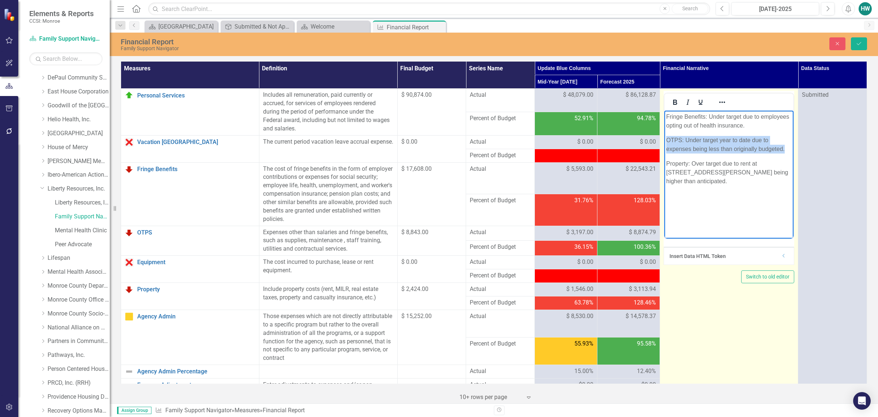
drag, startPoint x: 786, startPoint y: 149, endPoint x: 660, endPoint y: 141, distance: 126.6
click at [665, 141] on html "Fringe Benefits: Under target due to employees opting out of health insurance. …" at bounding box center [729, 166] width 129 height 110
copy p "OTPS: Under target year to date due to expenses being less than originally budg…"
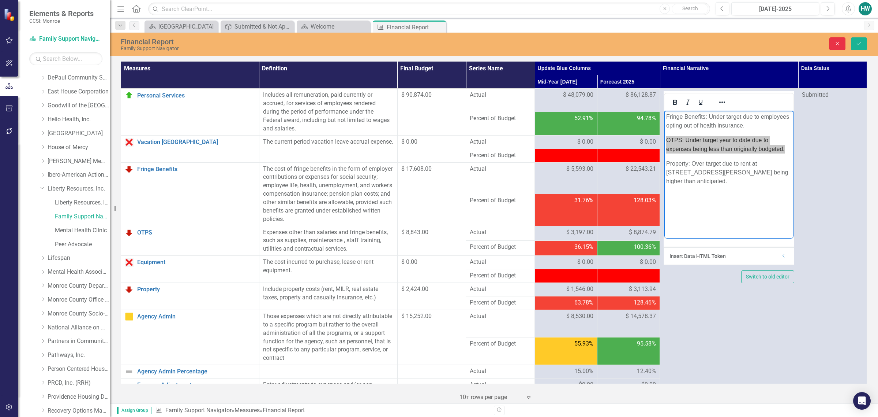
click at [840, 42] on icon "Close" at bounding box center [838, 43] width 7 height 5
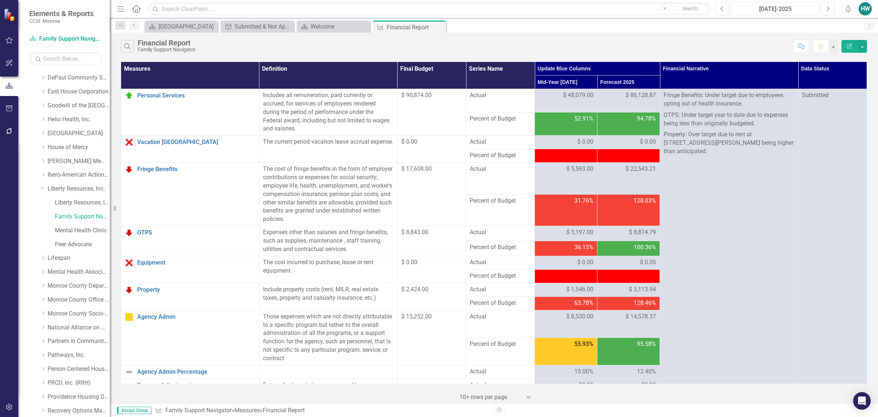
click at [797, 10] on div "[DATE]-2025" at bounding box center [775, 9] width 83 height 9
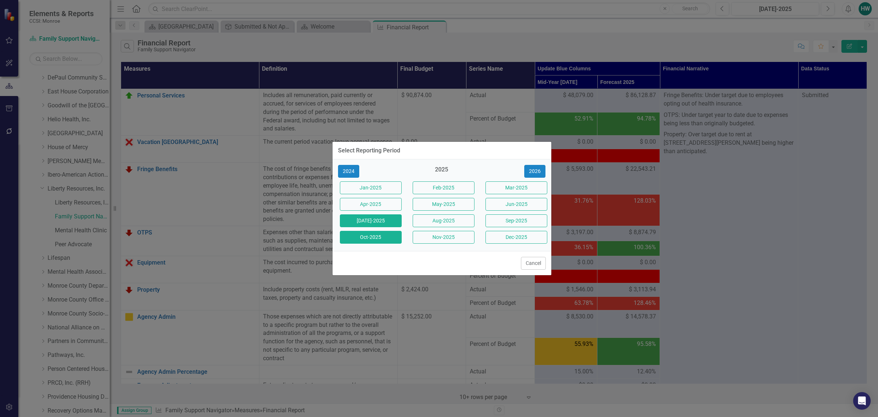
click at [366, 238] on button "Oct-2025" at bounding box center [371, 237] width 62 height 13
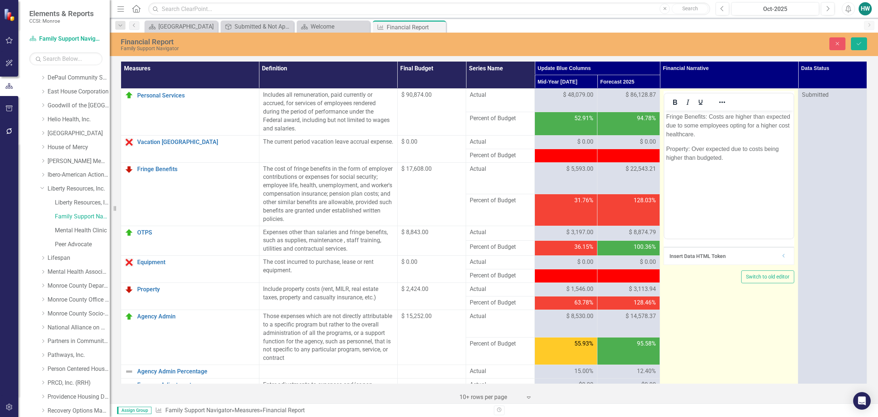
click at [694, 177] on body "Fringe Benefits: Costs are higher than expected due to some employees opting fo…" at bounding box center [729, 166] width 129 height 110
click at [736, 161] on p "Property: Over expected due to costs being higher than budgeted." at bounding box center [730, 154] width 126 height 18
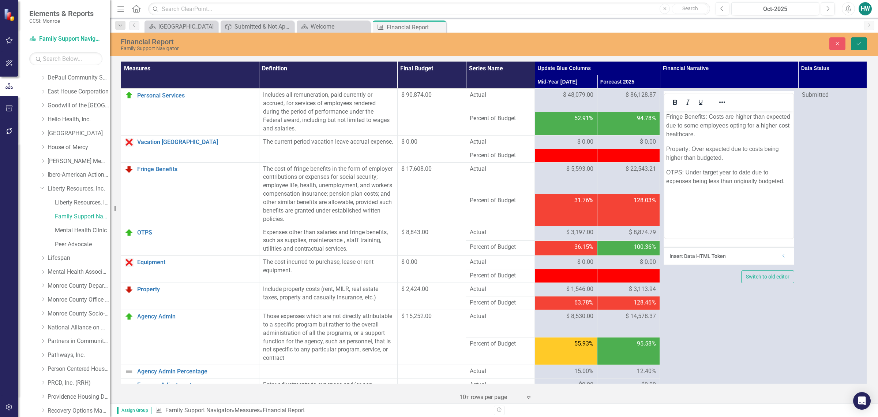
click at [866, 43] on button "Save" at bounding box center [859, 43] width 16 height 13
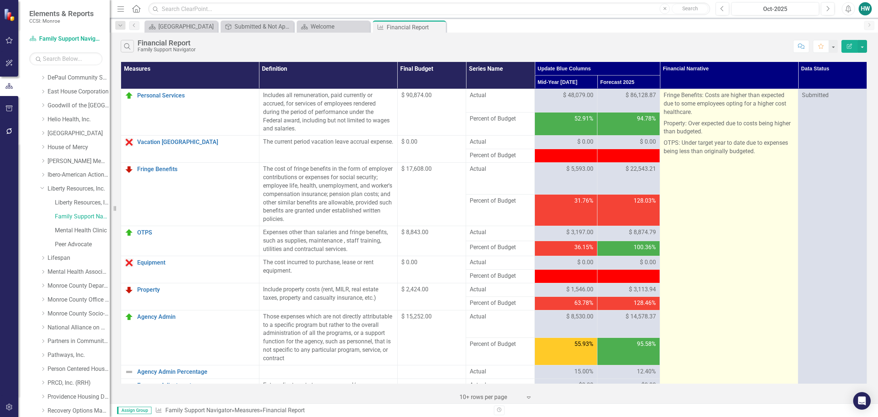
click at [755, 152] on p "OTPS: Under target year to date due to expenses being less than originally budg…" at bounding box center [729, 146] width 131 height 18
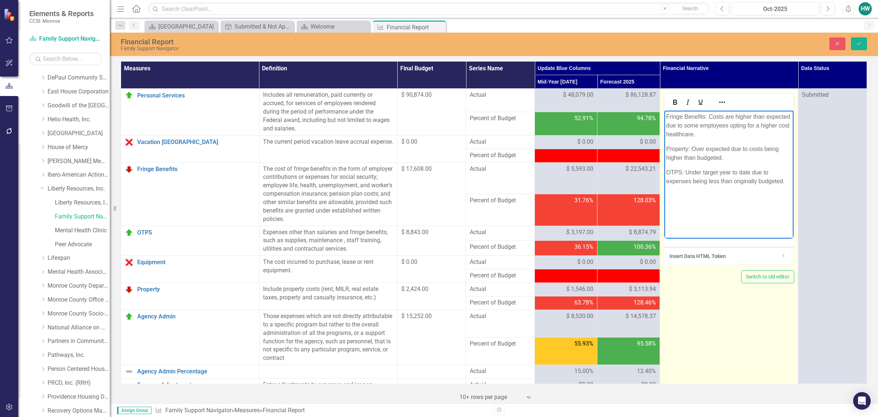
click at [754, 202] on body "Fringe Benefits: Costs are higher than expected due to some employees opting fo…" at bounding box center [729, 166] width 129 height 110
drag, startPoint x: 787, startPoint y: 181, endPoint x: 667, endPoint y: 169, distance: 121.4
click at [667, 169] on p "OTPS: Under target year to date due to expenses being less than originally budg…" at bounding box center [730, 177] width 126 height 18
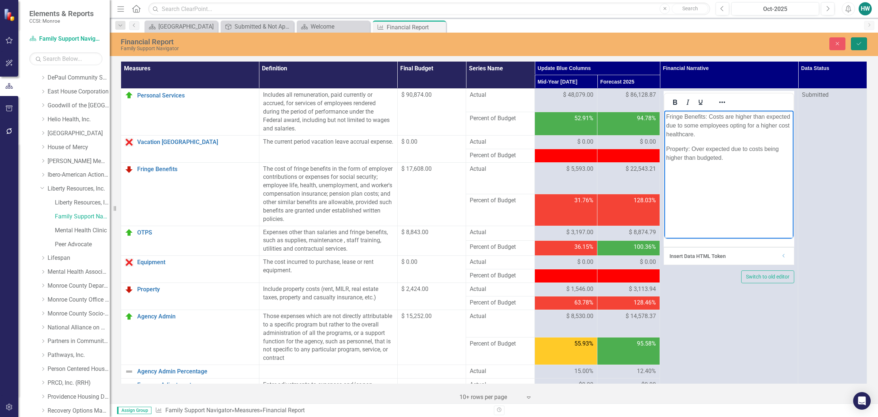
click at [863, 41] on button "Save" at bounding box center [859, 43] width 16 height 13
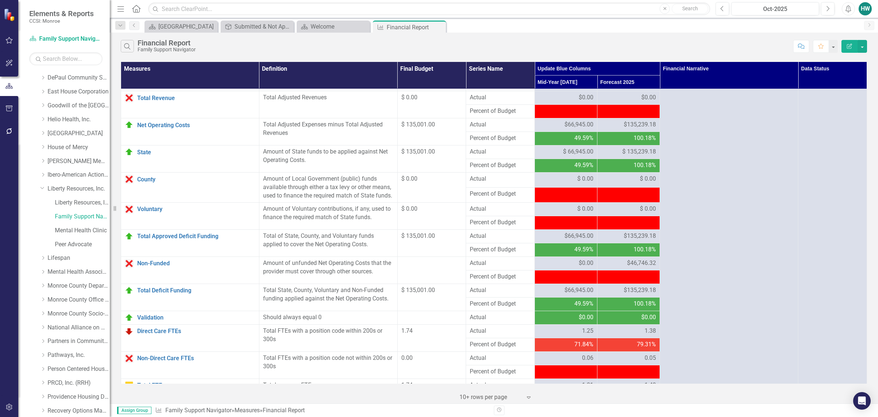
scroll to position [632, 0]
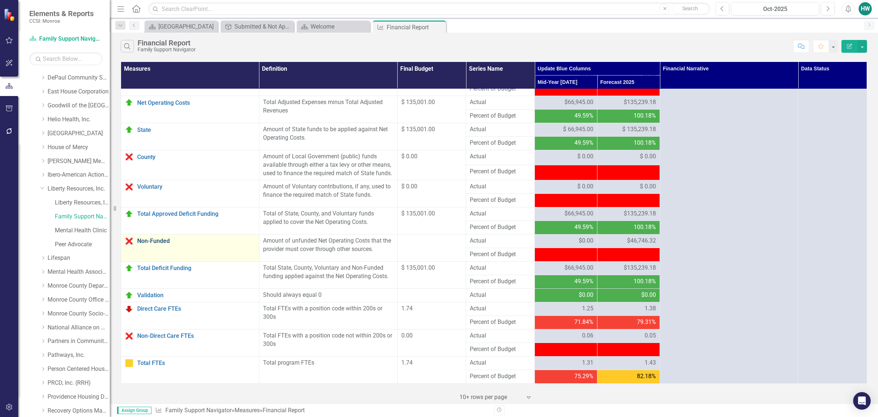
click at [173, 238] on link "Non-Funded" at bounding box center [196, 241] width 118 height 7
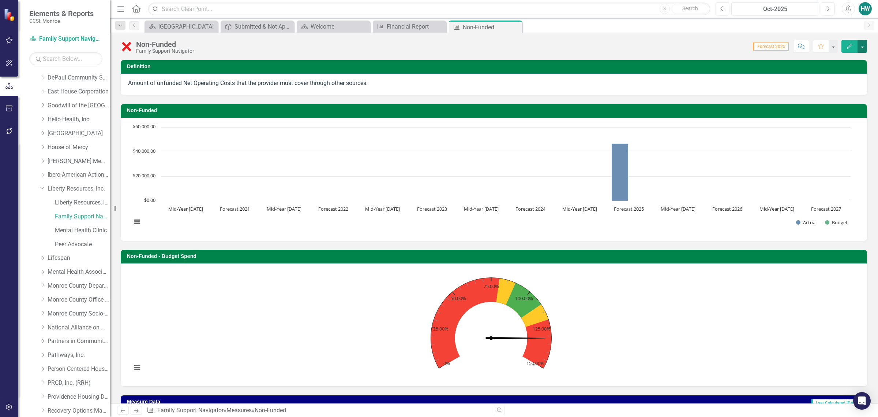
click at [865, 46] on button "button" at bounding box center [863, 46] width 10 height 13
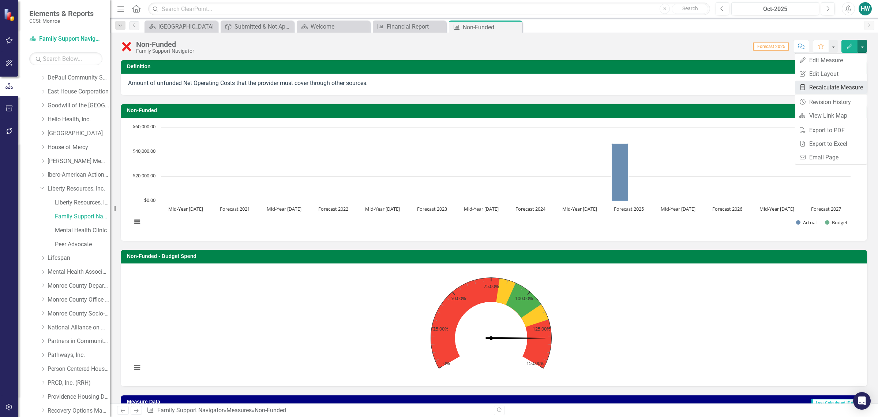
click at [822, 90] on link "Recalculate Measure Recalculate Measure" at bounding box center [831, 88] width 71 height 14
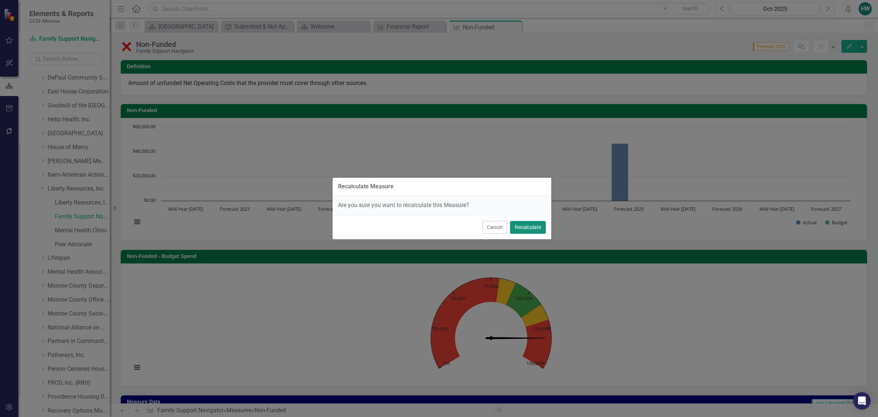
click at [534, 228] on button "Recalculate" at bounding box center [528, 227] width 36 height 13
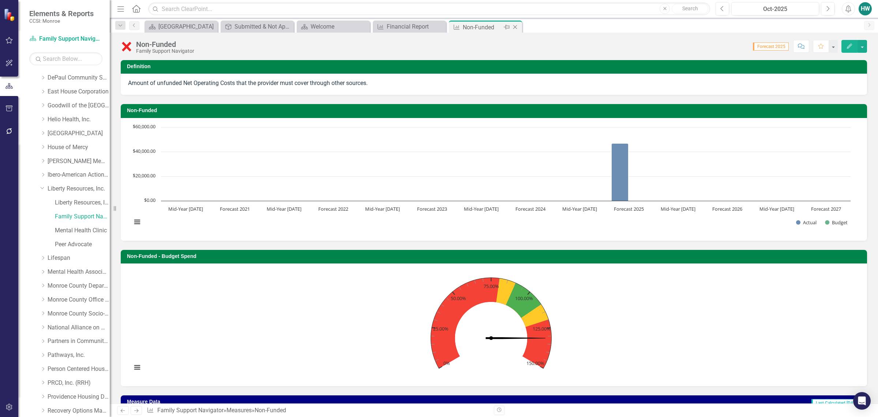
click at [517, 28] on icon "Close" at bounding box center [515, 27] width 7 height 6
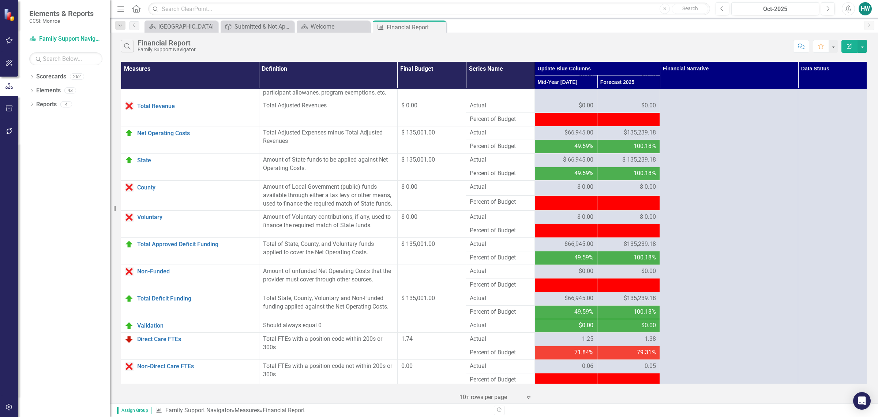
scroll to position [632, 0]
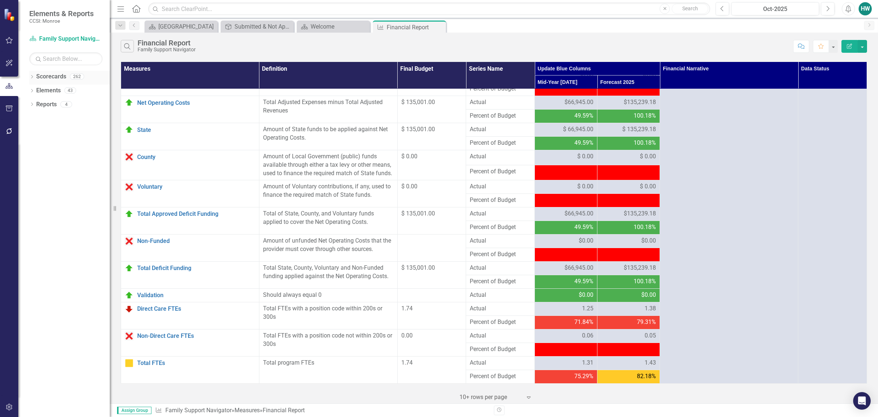
click at [32, 74] on div "Dropdown" at bounding box center [31, 77] width 5 height 6
click at [32, 87] on div "Dropdown Scorecards 262 Dropdown Monroe Dropdown Catholic Charities Family & Co…" at bounding box center [69, 85] width 81 height 28
click at [32, 88] on div "Dropdown Scorecards 262 Dropdown Monroe Dropdown Catholic Charities Family & Co…" at bounding box center [69, 85] width 81 height 28
click at [35, 90] on icon "Dropdown" at bounding box center [35, 90] width 5 height 4
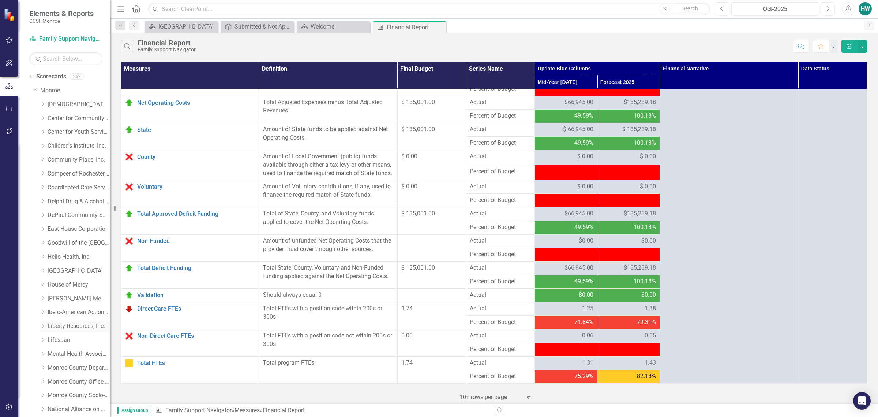
click at [43, 328] on icon "Dropdown" at bounding box center [42, 326] width 5 height 4
click at [71, 380] on link "Peer Advocate" at bounding box center [82, 381] width 55 height 8
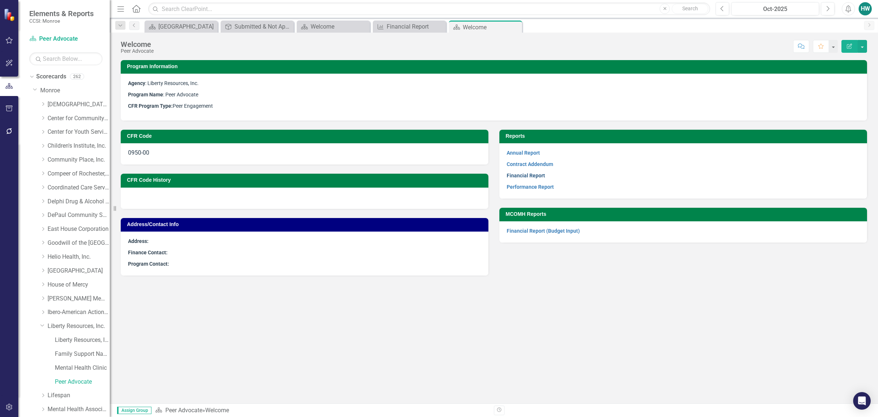
click at [532, 175] on link "Financial Report" at bounding box center [526, 175] width 38 height 6
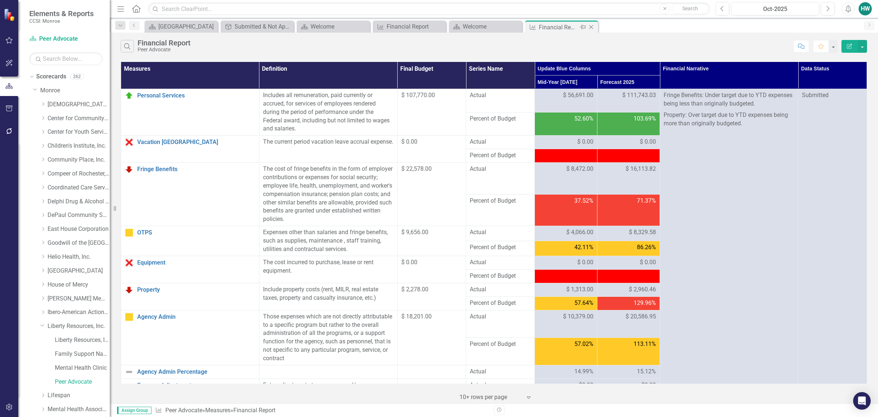
click at [591, 25] on icon "Close" at bounding box center [591, 27] width 7 height 6
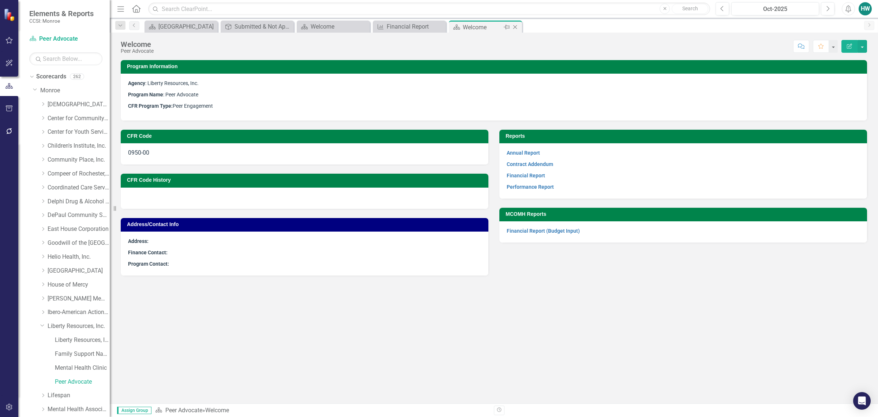
click at [515, 26] on icon "Close" at bounding box center [515, 27] width 7 height 6
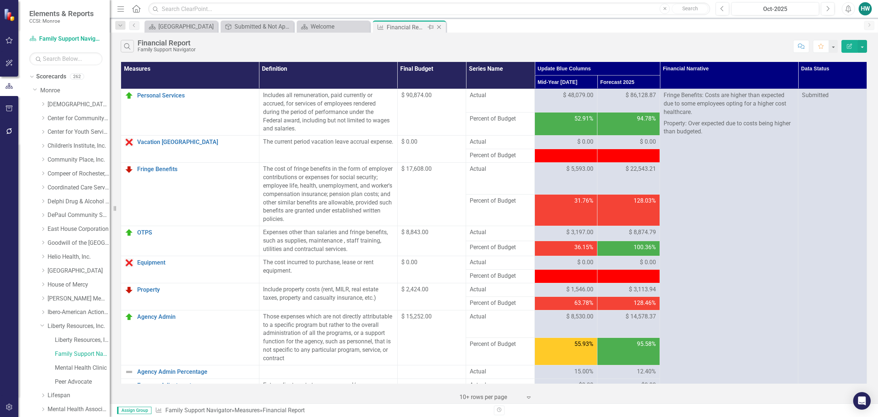
click at [441, 26] on icon "Close" at bounding box center [439, 27] width 7 height 6
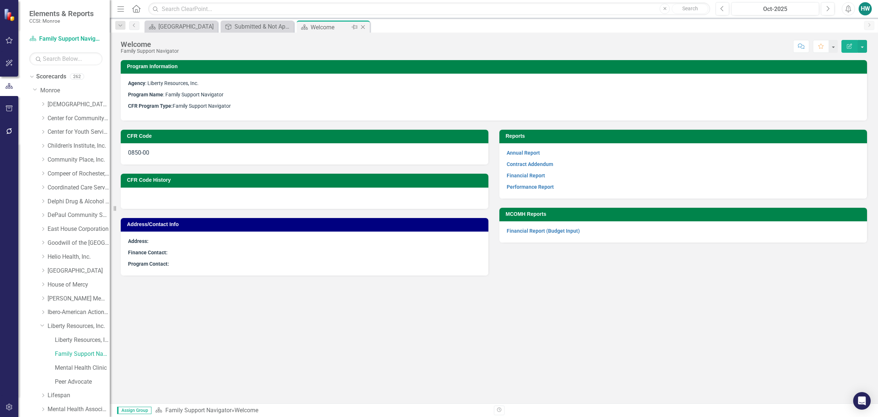
click at [365, 26] on icon "Close" at bounding box center [362, 27] width 7 height 6
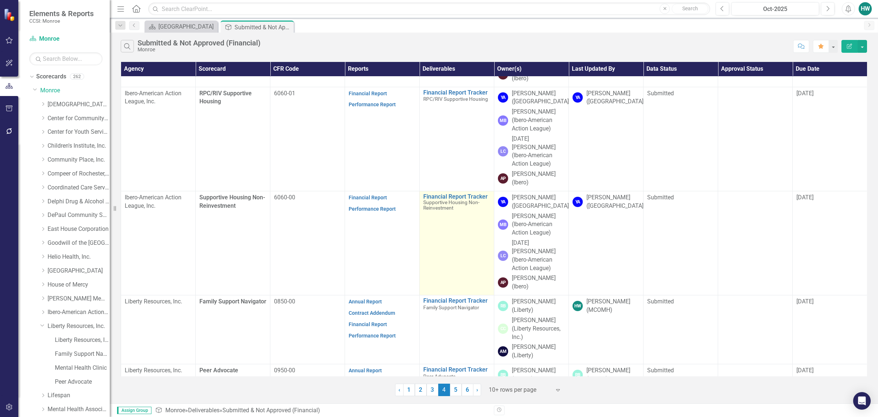
scroll to position [320, 0]
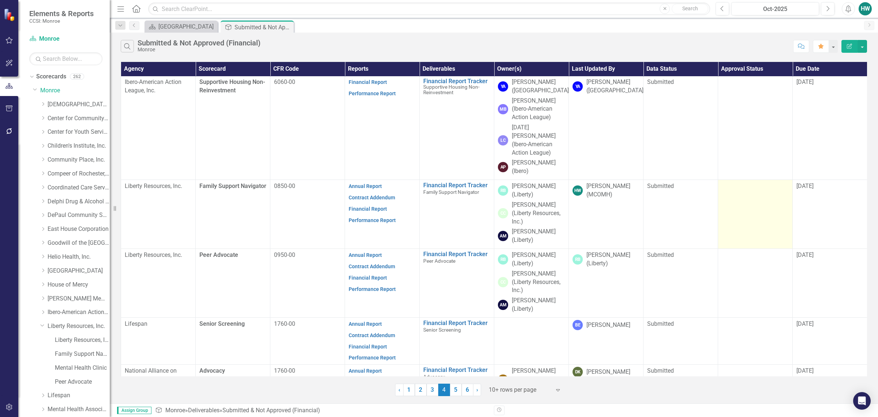
click at [747, 180] on td at bounding box center [755, 214] width 75 height 69
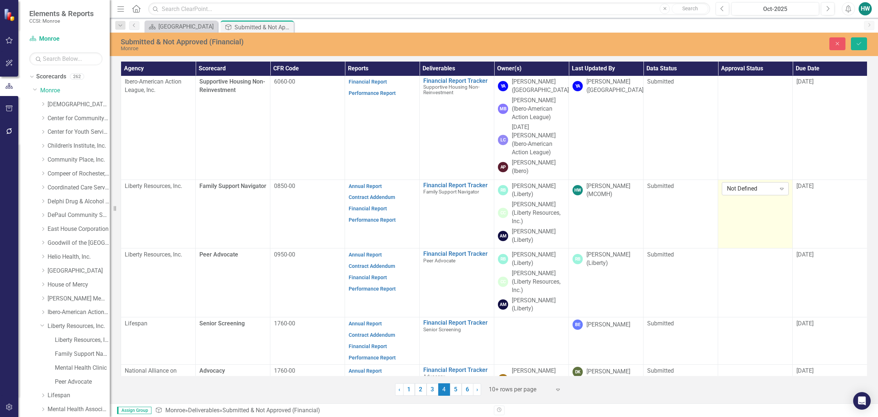
click at [781, 188] on icon at bounding box center [782, 189] width 4 height 2
click at [754, 169] on div "Approved" at bounding box center [756, 169] width 55 height 8
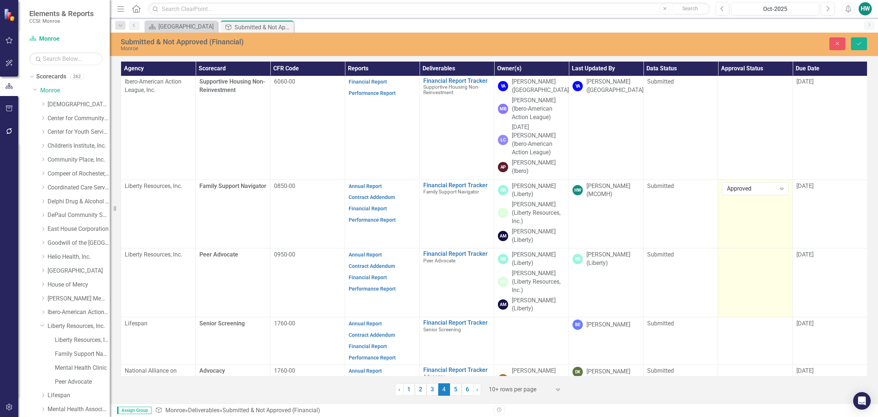
click at [764, 248] on td at bounding box center [755, 282] width 75 height 69
click at [784, 254] on icon "Expand" at bounding box center [782, 257] width 7 height 6
click at [758, 235] on div "Approved" at bounding box center [756, 238] width 55 height 8
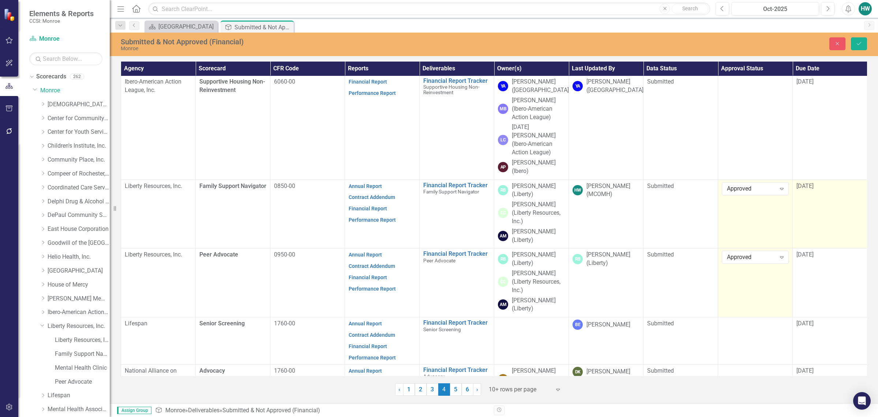
click at [842, 179] on td "[DATE]" at bounding box center [830, 213] width 75 height 69
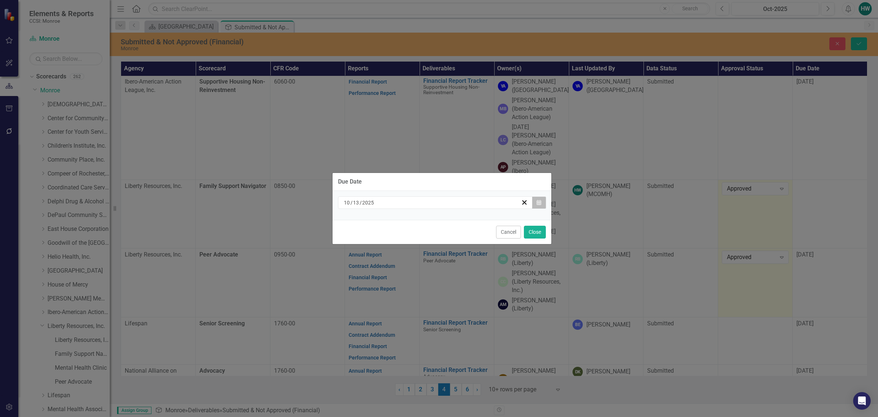
click at [542, 201] on button "Calendar" at bounding box center [539, 202] width 14 height 12
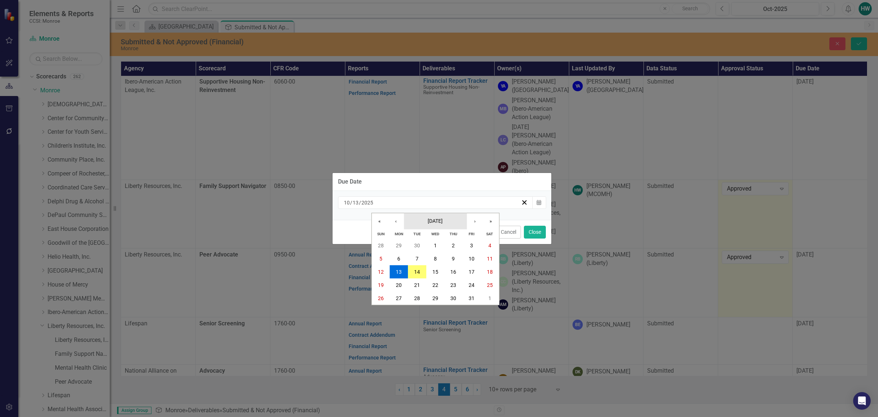
click at [440, 219] on span "[DATE]" at bounding box center [435, 221] width 15 height 6
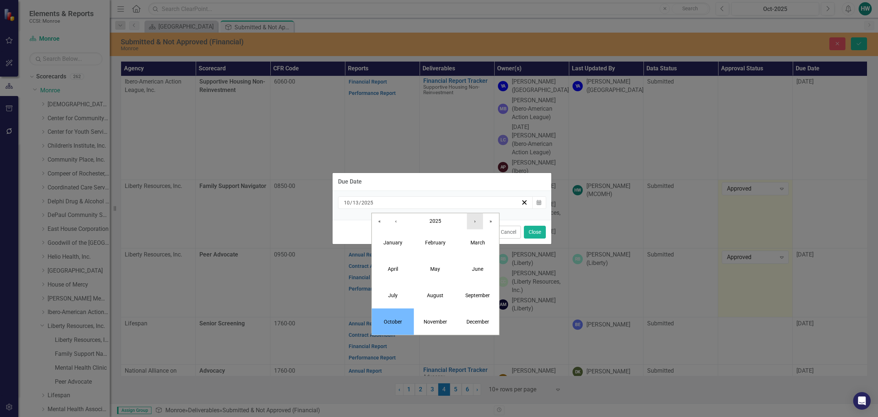
click at [472, 220] on button "›" at bounding box center [475, 221] width 16 height 16
click at [399, 290] on button "July" at bounding box center [393, 295] width 42 height 26
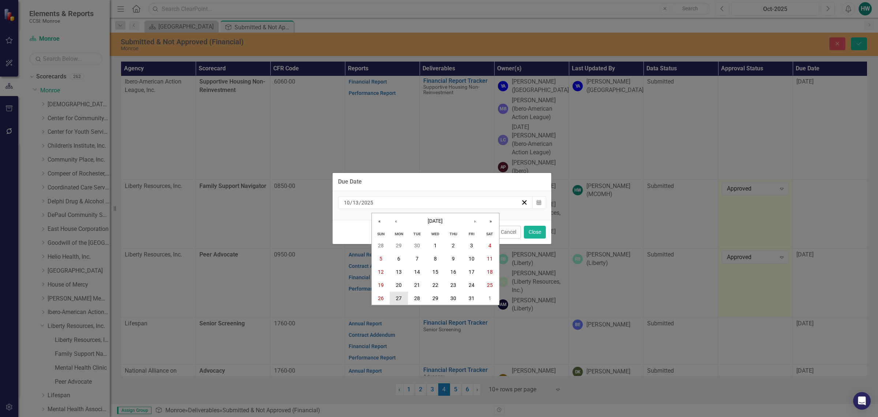
click at [403, 299] on button "27" at bounding box center [399, 297] width 18 height 13
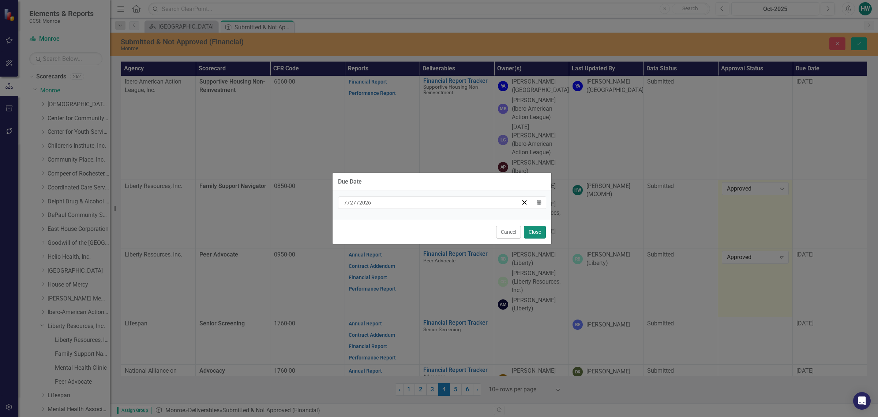
click at [536, 233] on button "Close" at bounding box center [535, 231] width 22 height 13
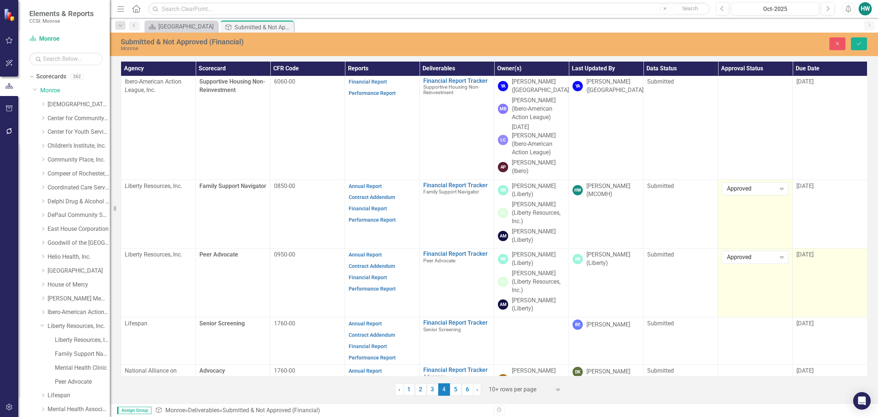
click at [814, 251] on span "[DATE]" at bounding box center [805, 254] width 17 height 7
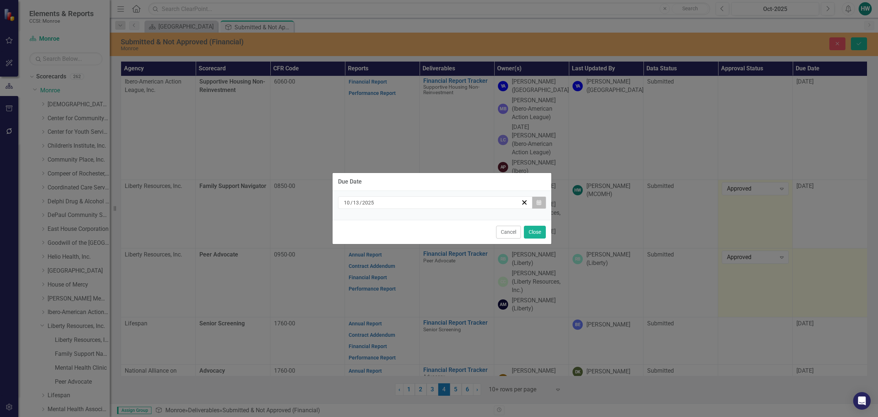
click at [537, 205] on button "Calendar" at bounding box center [539, 202] width 14 height 12
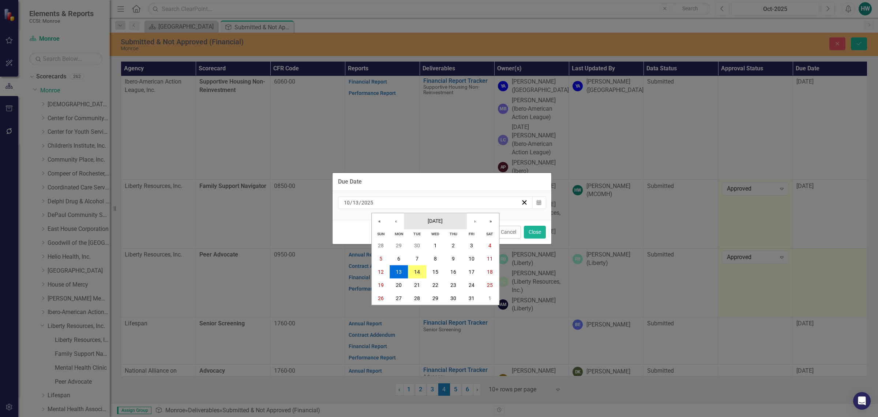
click at [446, 217] on button "[DATE]" at bounding box center [435, 221] width 63 height 16
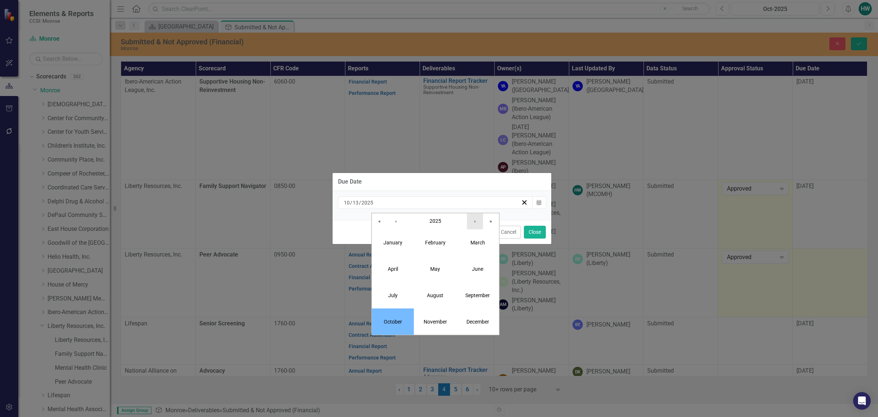
click at [475, 222] on button "›" at bounding box center [475, 221] width 16 height 16
click at [392, 293] on abbr "July" at bounding box center [393, 295] width 10 height 6
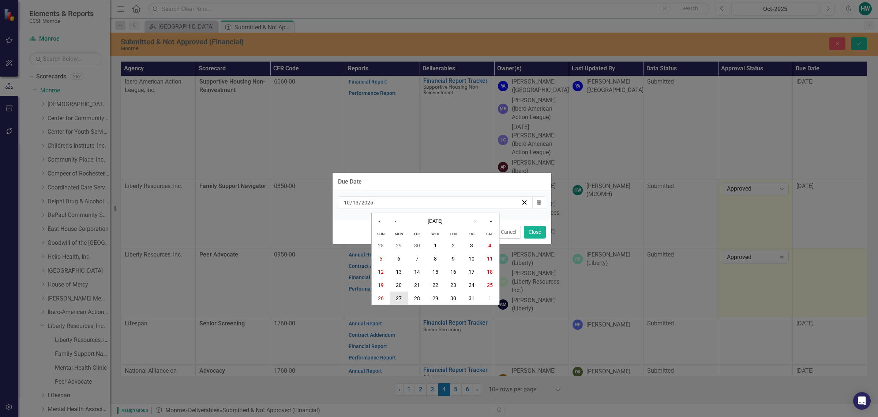
click at [400, 294] on button "27" at bounding box center [399, 297] width 18 height 13
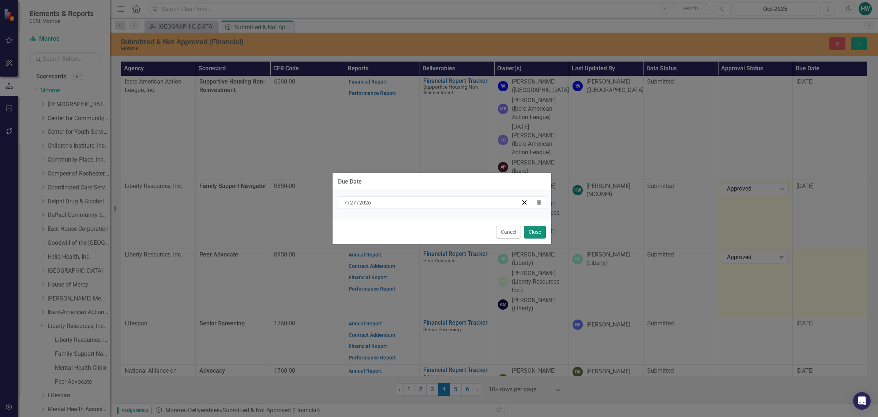
click at [531, 233] on button "Close" at bounding box center [535, 231] width 22 height 13
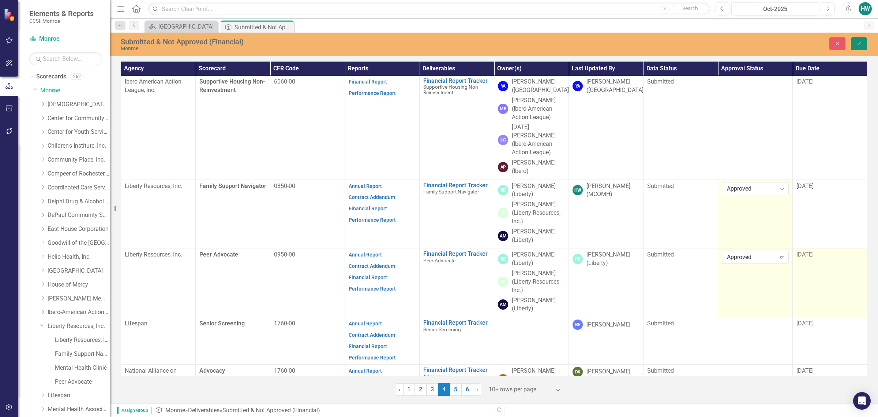
click at [857, 41] on icon "Save" at bounding box center [859, 43] width 7 height 5
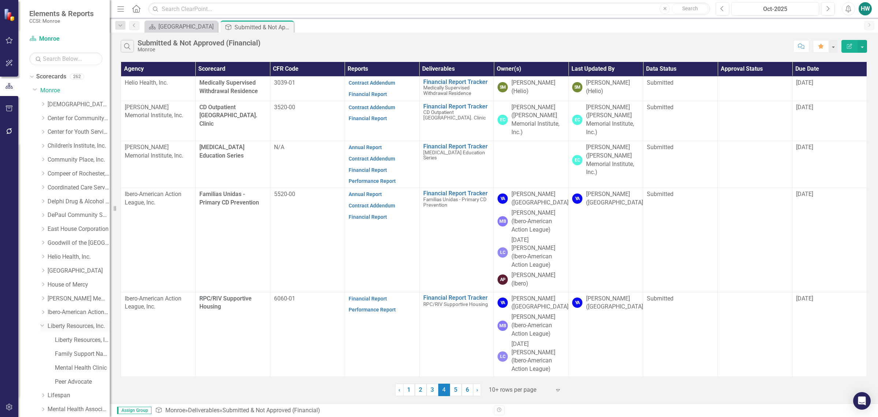
click at [40, 324] on icon "Dropdown" at bounding box center [42, 324] width 4 height 5
click at [41, 201] on icon "Dropdown" at bounding box center [42, 202] width 5 height 4
click at [78, 225] on div "Senior Screening" at bounding box center [82, 230] width 55 height 12
click at [75, 229] on link "Senior Screening" at bounding box center [82, 230] width 55 height 8
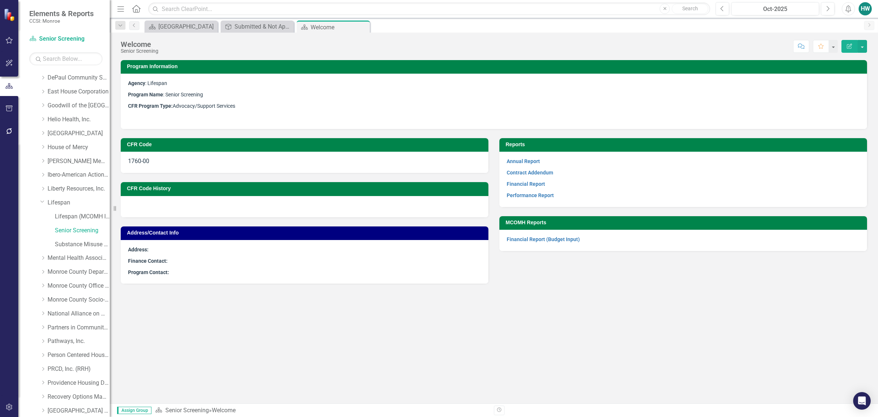
click at [533, 179] on p "Financial Report" at bounding box center [683, 183] width 353 height 11
click at [530, 186] on link "Financial Report" at bounding box center [526, 184] width 38 height 6
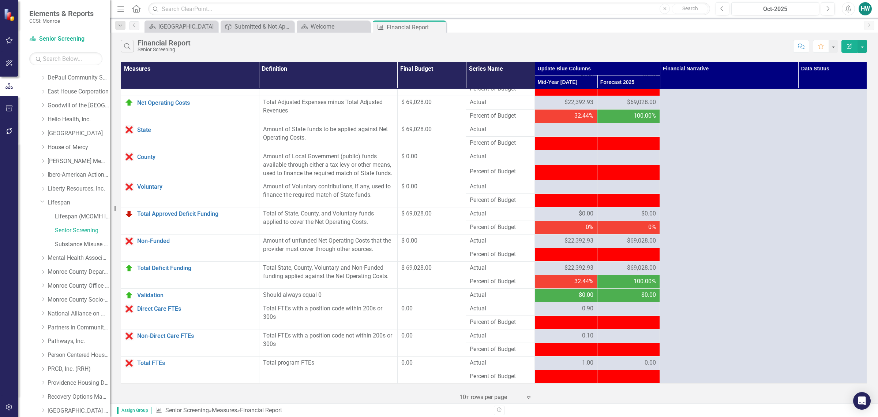
scroll to position [632, 0]
click at [720, 43] on div "Search Financial Report Senior Screening" at bounding box center [455, 46] width 669 height 12
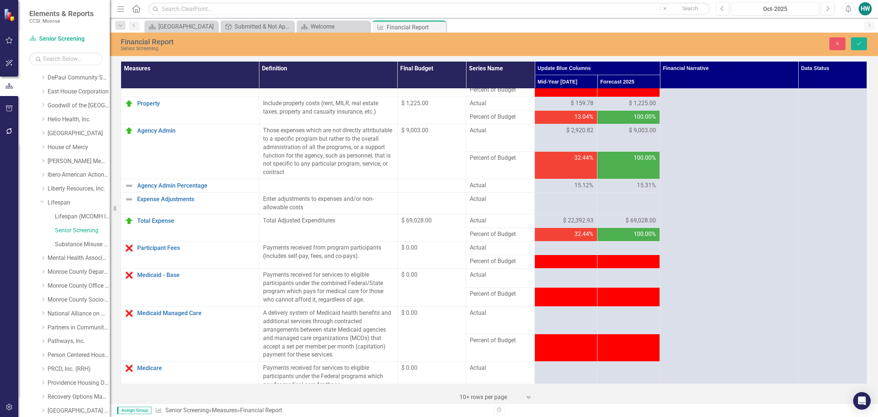
scroll to position [0, 0]
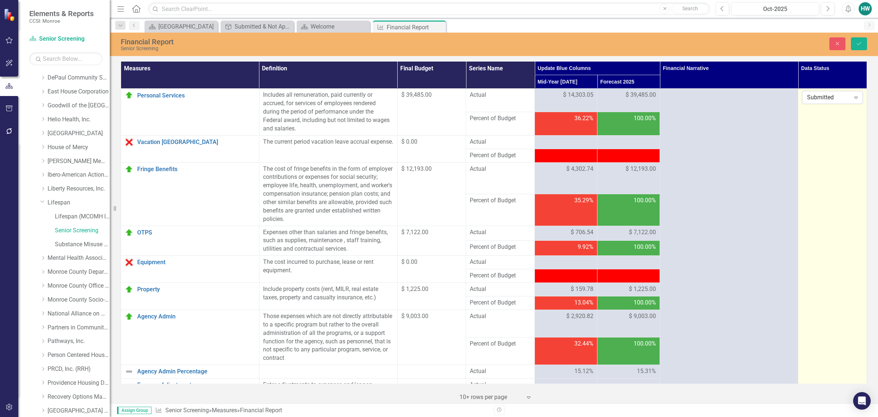
click at [853, 100] on icon "Expand" at bounding box center [856, 97] width 7 height 6
click at [857, 44] on icon "Save" at bounding box center [859, 43] width 7 height 5
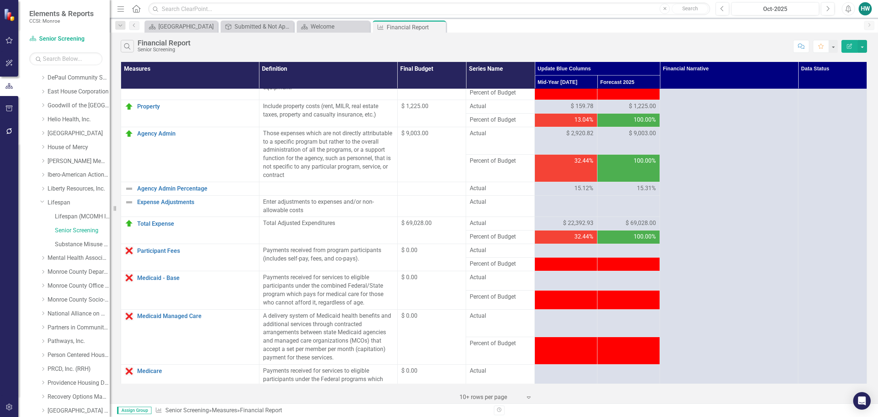
scroll to position [412, 0]
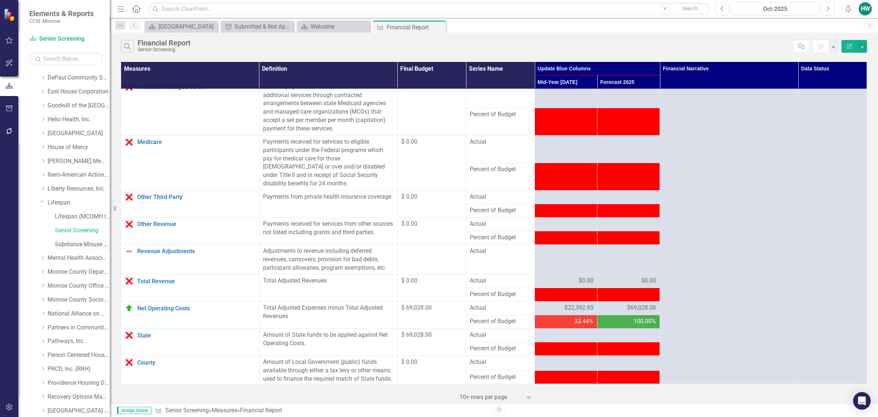
click at [76, 240] on link "Substance Misuse Education" at bounding box center [82, 244] width 55 height 8
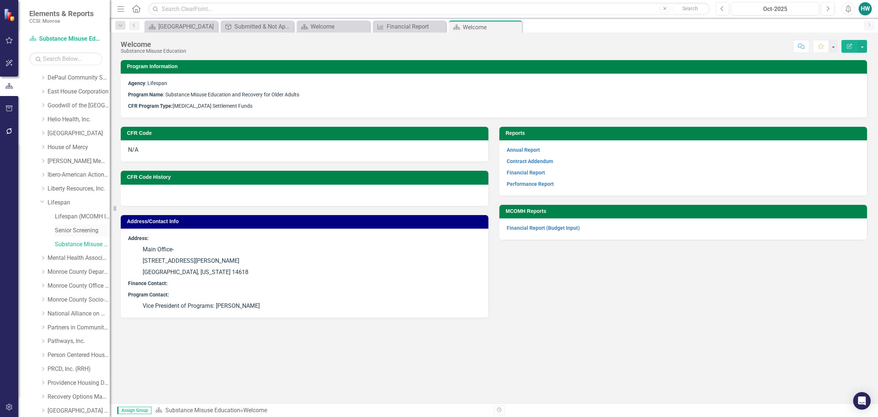
click at [75, 229] on link "Senior Screening" at bounding box center [82, 230] width 55 height 8
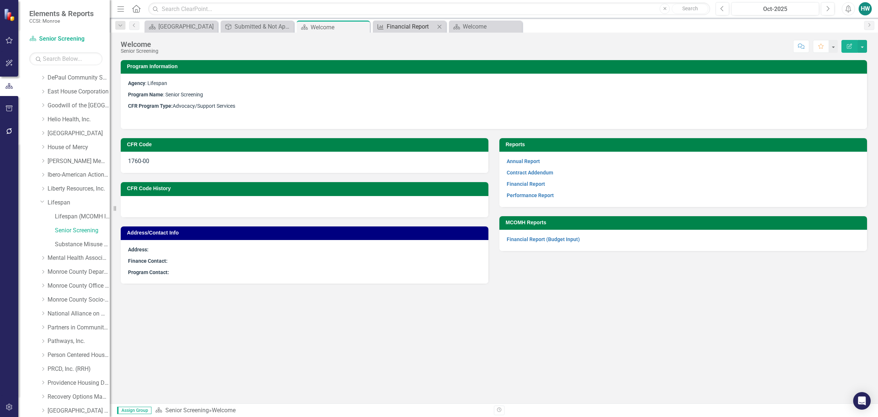
click at [402, 24] on div "Financial Report" at bounding box center [411, 26] width 48 height 9
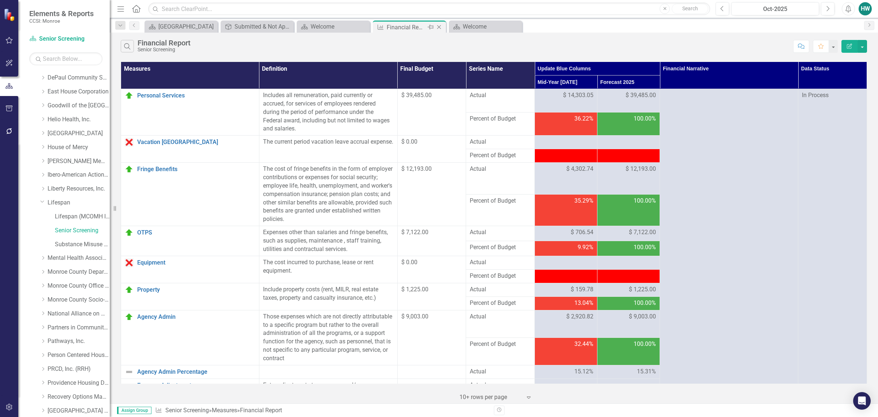
click at [439, 26] on icon "Close" at bounding box center [439, 27] width 7 height 6
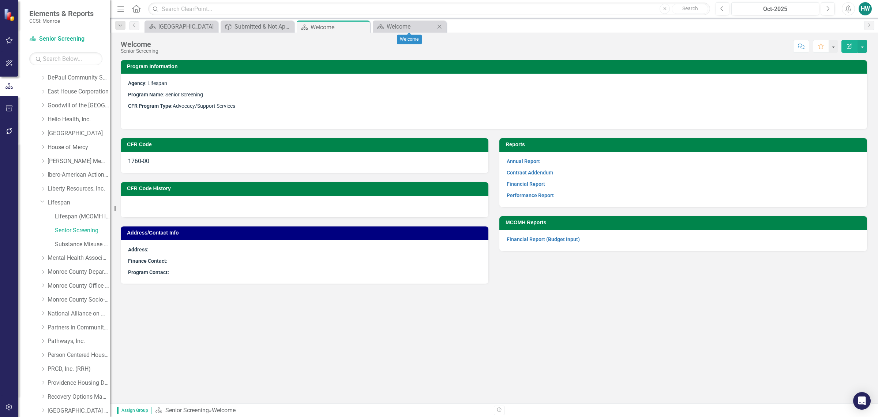
click at [440, 26] on icon "Close" at bounding box center [439, 27] width 7 height 6
click at [363, 25] on icon "Close" at bounding box center [362, 27] width 7 height 6
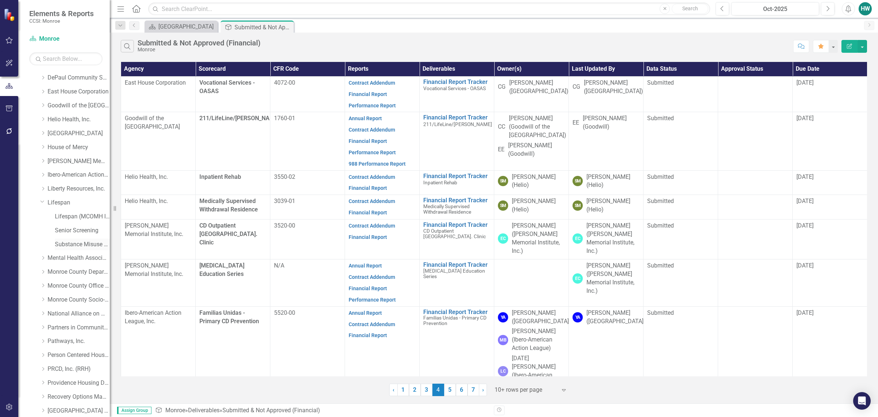
click at [66, 244] on link "Substance Misuse Education" at bounding box center [82, 244] width 55 height 8
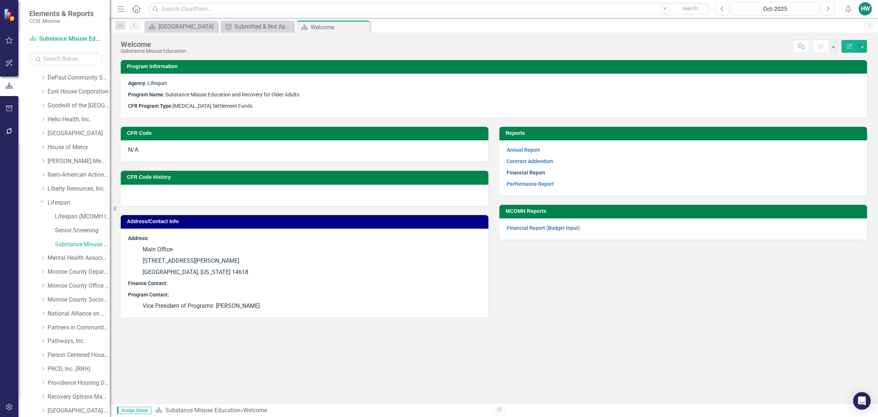
click at [537, 169] on link "Financial Report" at bounding box center [526, 172] width 38 height 6
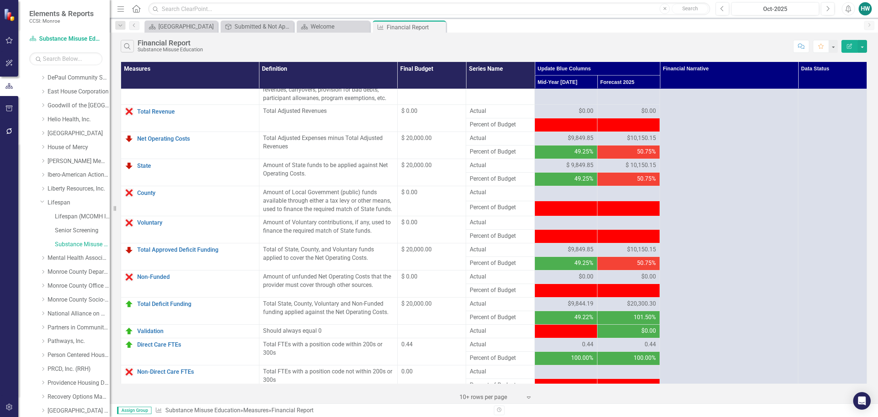
scroll to position [595, 0]
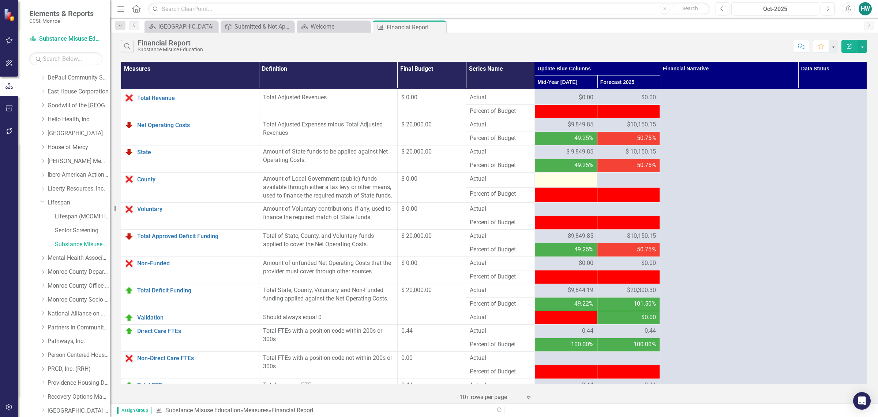
click at [573, 183] on div at bounding box center [566, 179] width 55 height 9
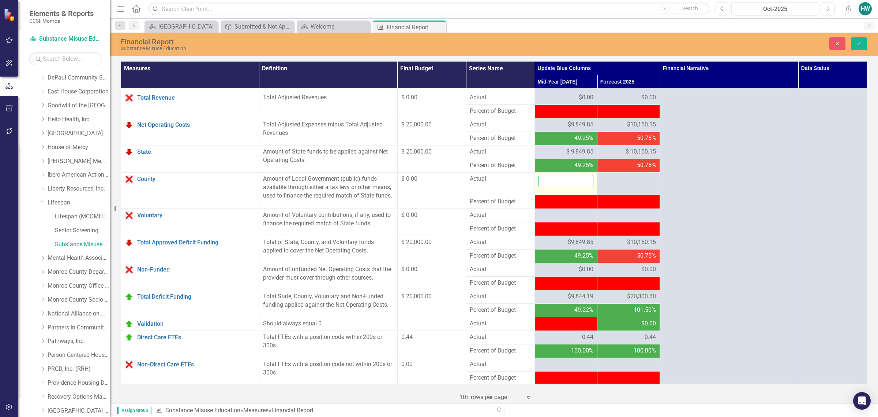
click at [573, 187] on input "number" at bounding box center [566, 181] width 55 height 12
type input "0"
click at [577, 220] on div at bounding box center [566, 215] width 55 height 9
click at [576, 220] on div at bounding box center [566, 215] width 55 height 9
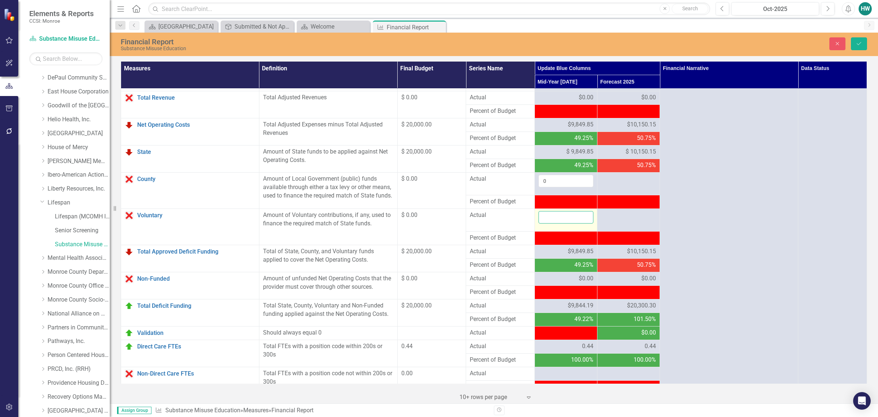
click at [573, 223] on input "number" at bounding box center [566, 217] width 55 height 12
type input "0"
click at [861, 41] on icon "Save" at bounding box center [859, 43] width 7 height 5
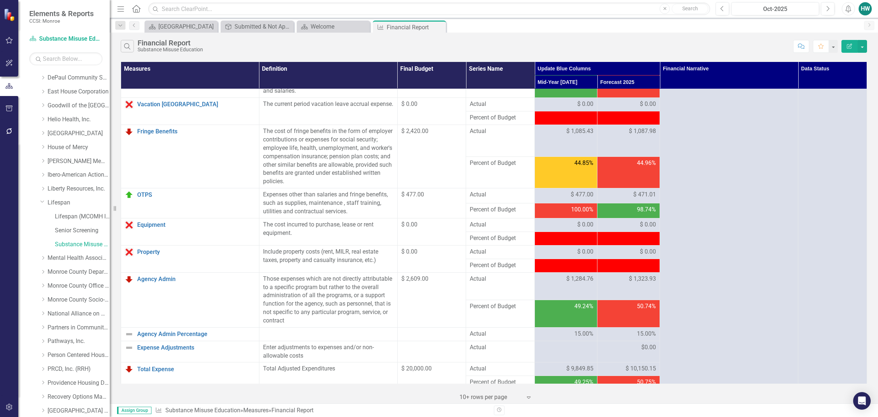
scroll to position [0, 0]
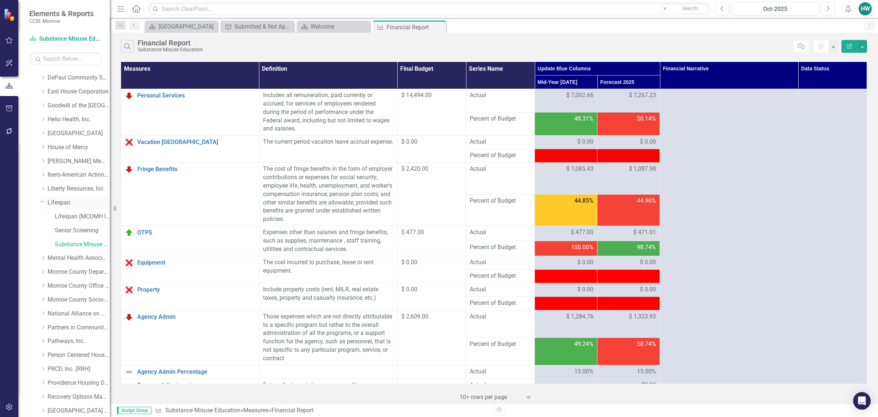
click at [44, 202] on icon "Dropdown" at bounding box center [42, 200] width 4 height 5
drag, startPoint x: 439, startPoint y: 26, endPoint x: 418, endPoint y: 26, distance: 20.9
click at [0, 0] on icon "Close" at bounding box center [0, 0] width 0 height 0
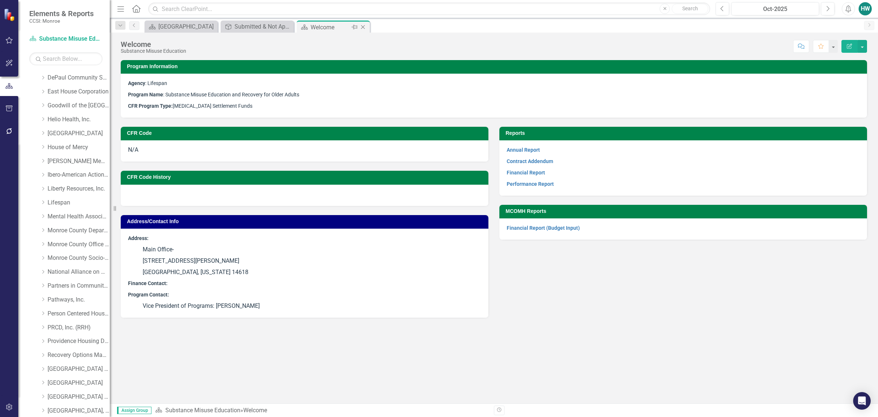
click at [365, 26] on icon "Close" at bounding box center [362, 27] width 7 height 6
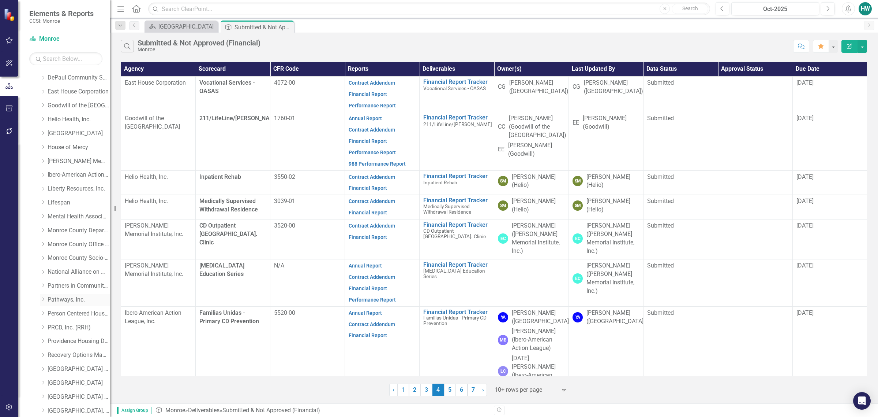
click at [44, 301] on div "Dropdown" at bounding box center [42, 299] width 5 height 6
click at [64, 326] on link "[GEOGRAPHIC_DATA]" at bounding box center [82, 327] width 55 height 8
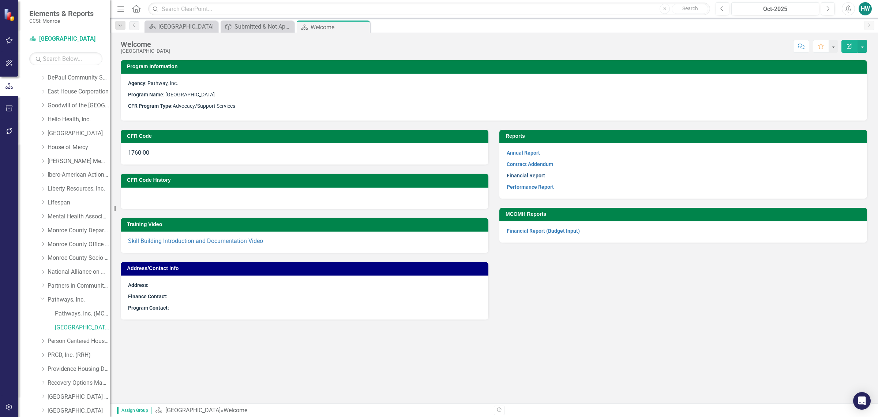
click at [535, 176] on link "Financial Report" at bounding box center [526, 175] width 38 height 6
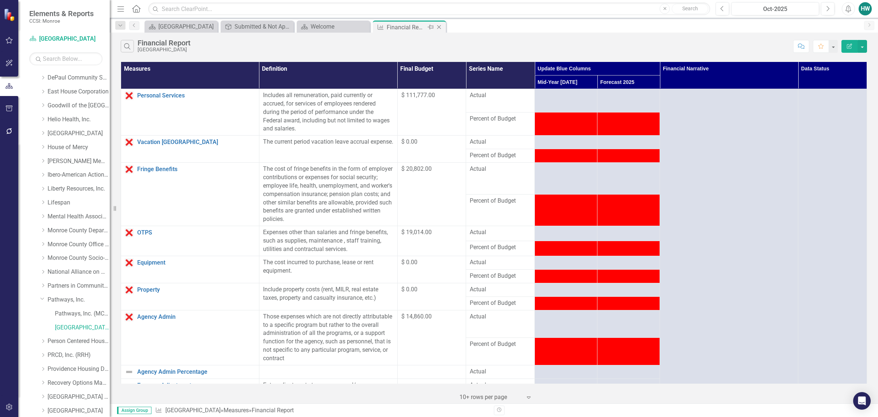
click at [441, 26] on icon "Close" at bounding box center [439, 27] width 7 height 6
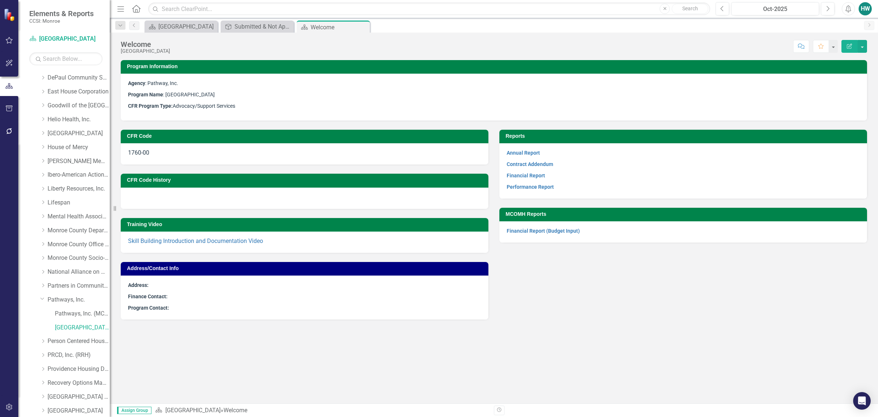
drag, startPoint x: 365, startPoint y: 25, endPoint x: 111, endPoint y: 252, distance: 340.9
click at [0, 0] on icon "Close" at bounding box center [0, 0] width 0 height 0
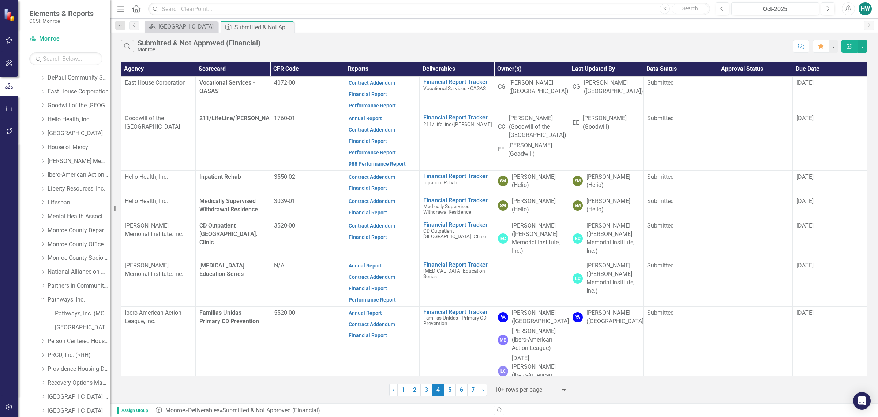
click at [38, 300] on div "Dropdown Pathways, Inc." at bounding box center [71, 301] width 77 height 14
click at [42, 299] on icon "Dropdown" at bounding box center [42, 297] width 4 height 5
click at [44, 217] on icon "Dropdown" at bounding box center [42, 217] width 5 height 4
click at [81, 259] on link "Peer Bridger" at bounding box center [82, 259] width 55 height 8
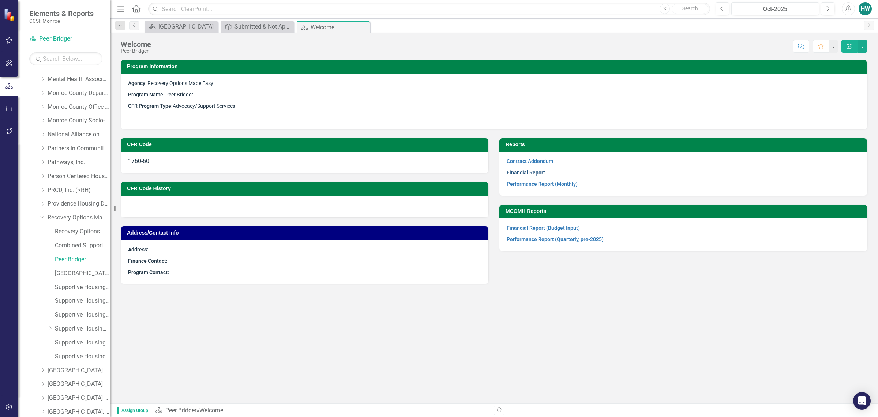
click at [535, 174] on link "Financial Report" at bounding box center [526, 172] width 38 height 6
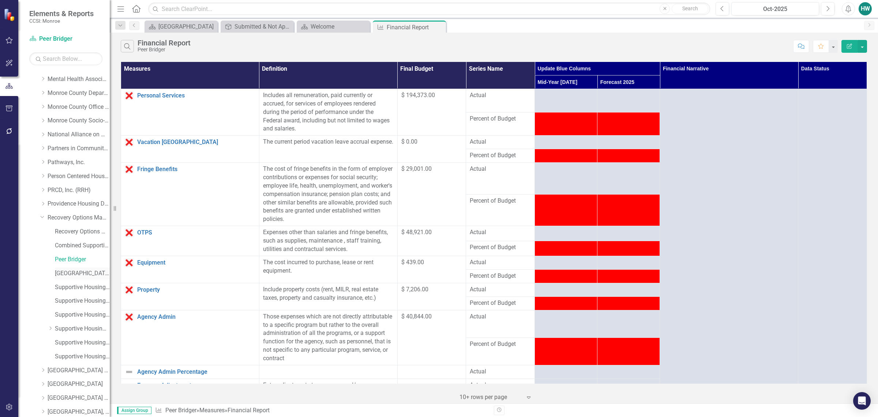
click at [68, 277] on link "[GEOGRAPHIC_DATA]" at bounding box center [82, 273] width 55 height 8
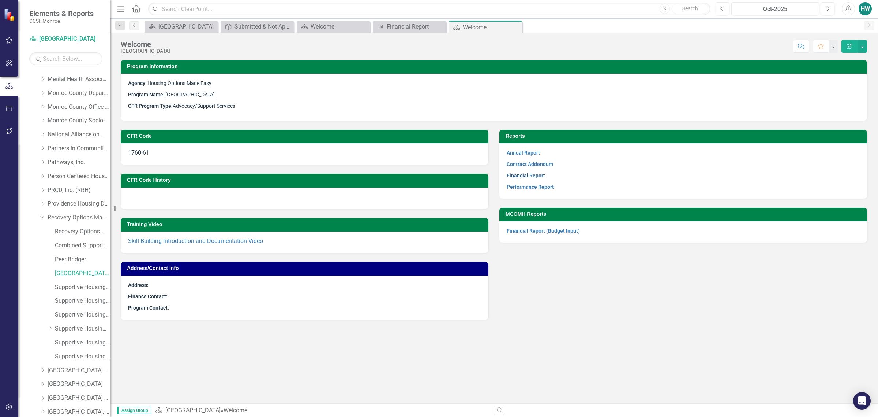
click at [531, 177] on link "Financial Report" at bounding box center [526, 175] width 38 height 6
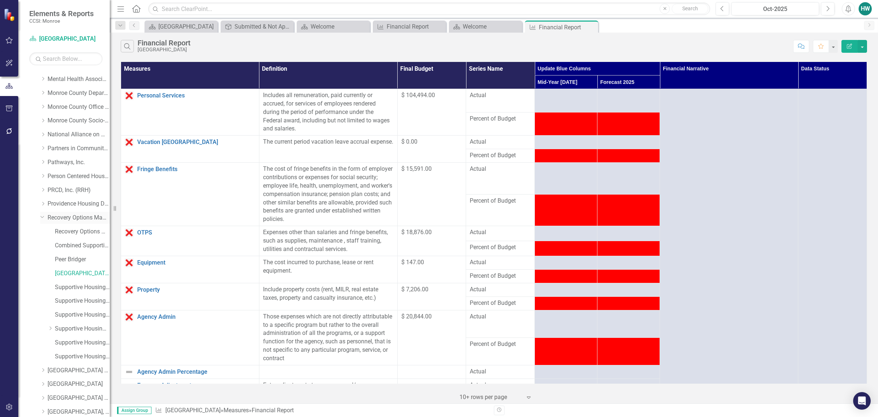
click at [75, 219] on link "Recovery Options Made Easy" at bounding box center [79, 217] width 62 height 8
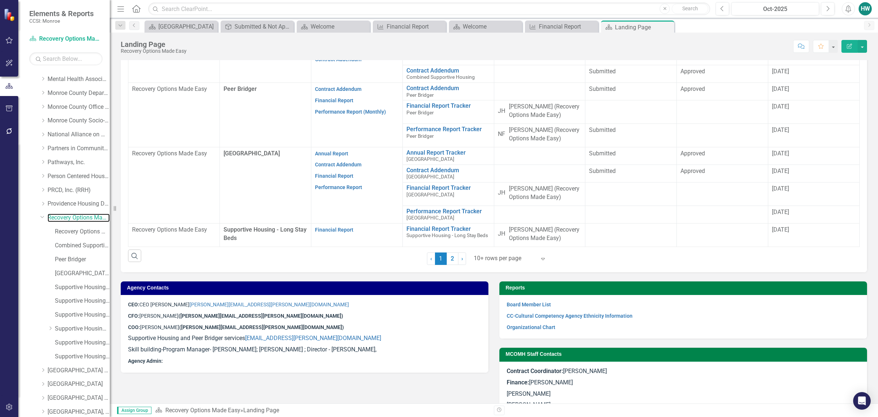
scroll to position [362, 0]
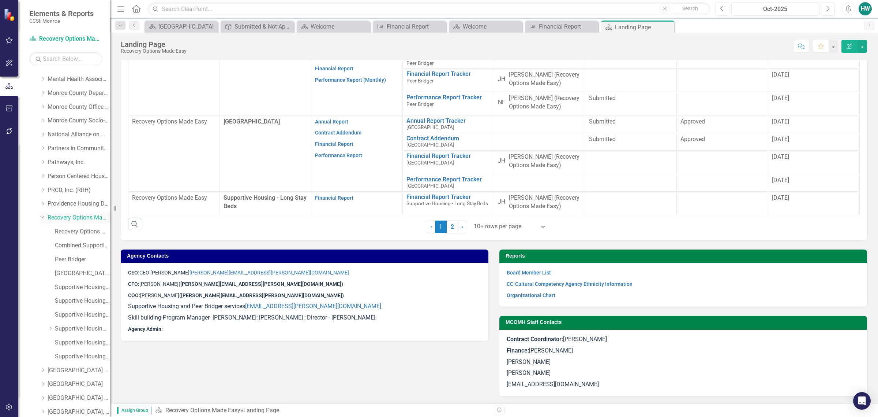
click at [41, 216] on icon "Dropdown" at bounding box center [42, 216] width 4 height 5
click at [42, 301] on icon "Dropdown" at bounding box center [42, 300] width 5 height 4
click at [70, 329] on link "I & R" at bounding box center [82, 328] width 55 height 8
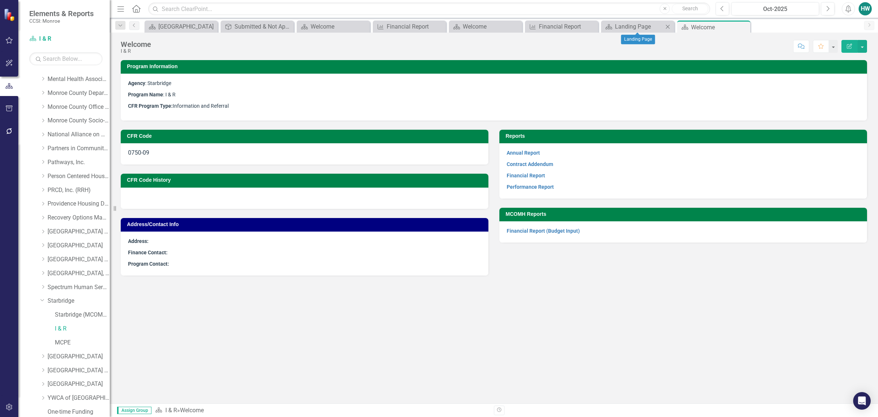
click at [669, 29] on icon "Close" at bounding box center [667, 27] width 7 height 6
click at [593, 28] on icon "Close" at bounding box center [591, 27] width 7 height 6
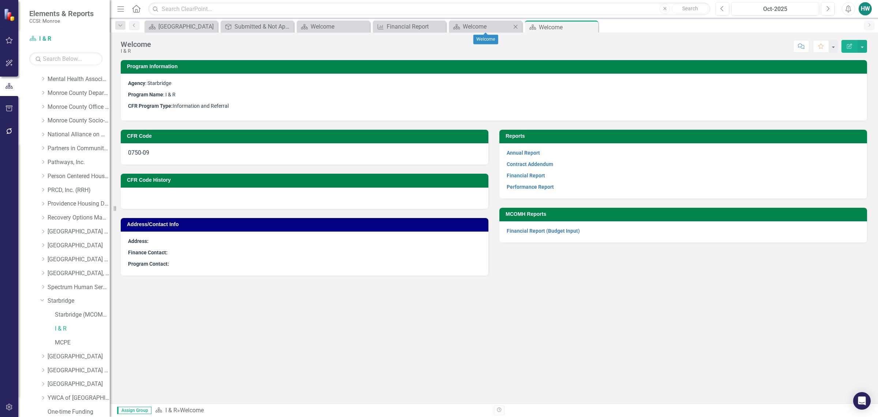
click at [516, 27] on icon "Close" at bounding box center [515, 27] width 7 height 6
click at [437, 26] on icon "Close" at bounding box center [439, 27] width 7 height 6
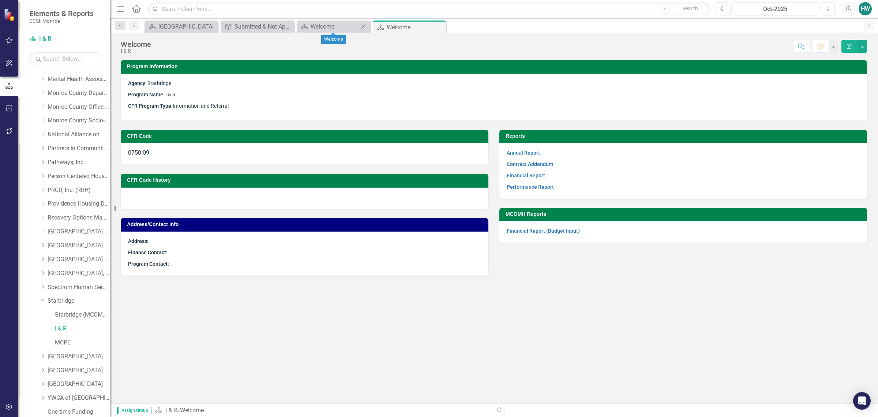
click at [365, 25] on icon "Close" at bounding box center [363, 27] width 7 height 6
click at [524, 171] on p "Financial Report" at bounding box center [683, 175] width 353 height 11
click at [524, 173] on link "Financial Report" at bounding box center [526, 175] width 38 height 6
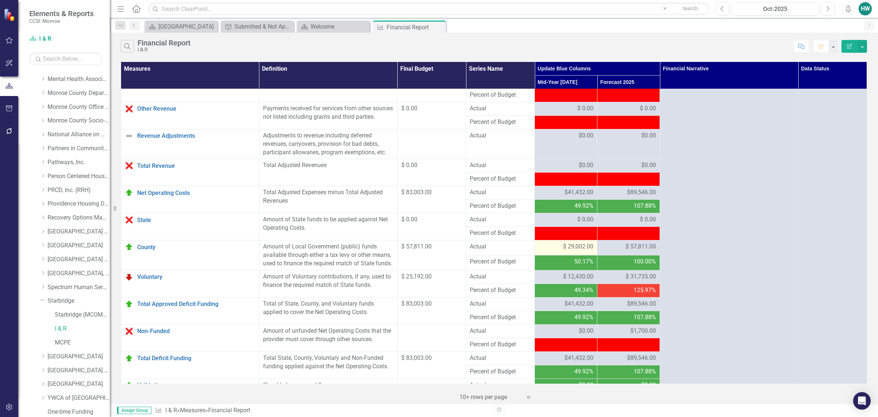
scroll to position [632, 0]
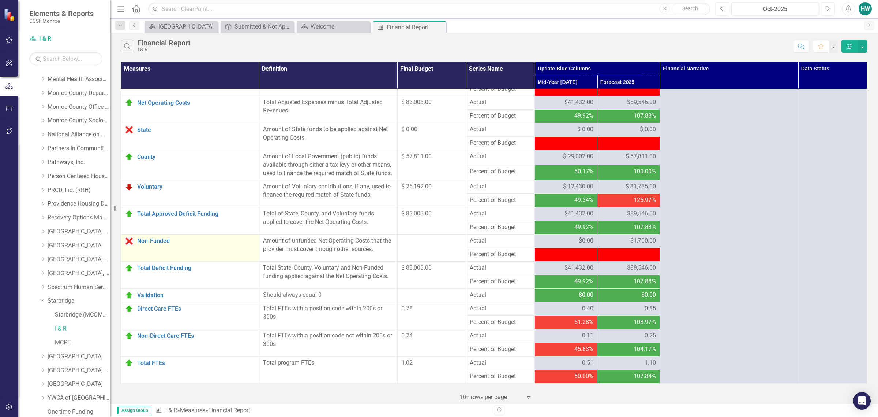
click at [175, 244] on div "Non-Funded" at bounding box center [190, 240] width 131 height 9
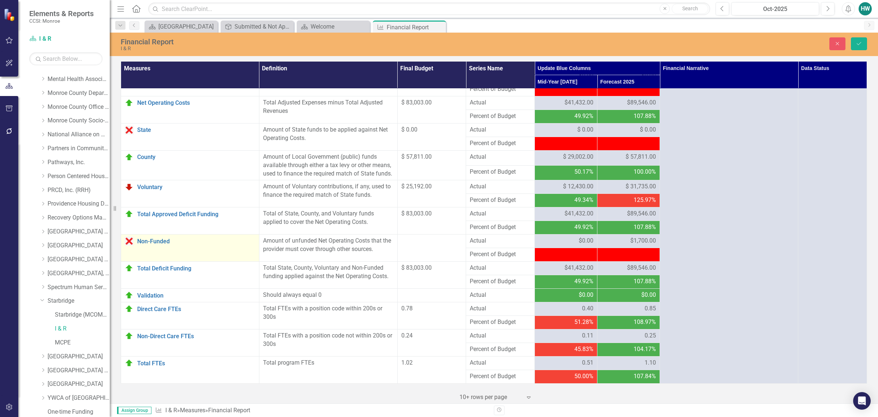
scroll to position [632, 0]
click at [835, 44] on icon "Close" at bounding box center [838, 43] width 7 height 5
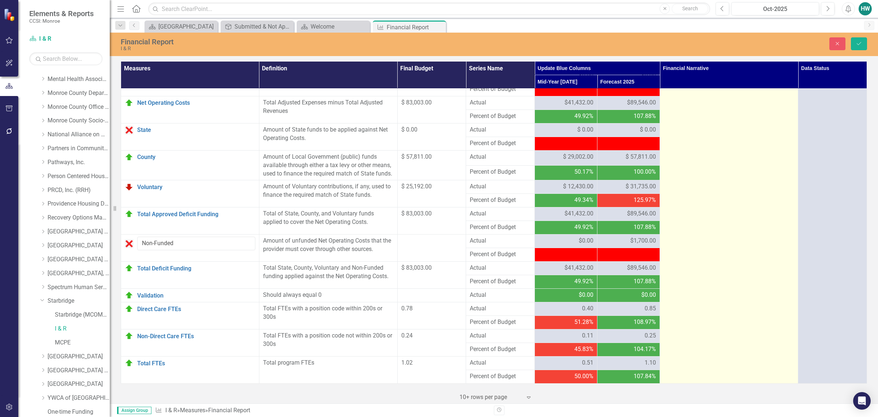
scroll to position [632, 0]
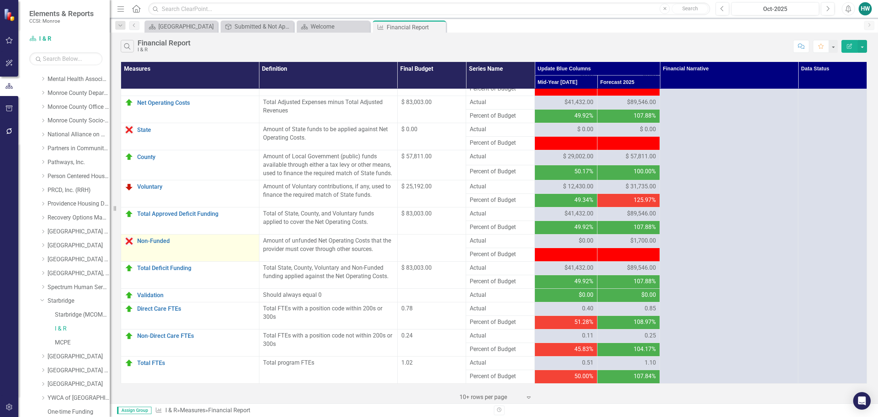
click at [210, 251] on td "Non-Funded Edit Edit Measure Link Open Element" at bounding box center [190, 247] width 138 height 27
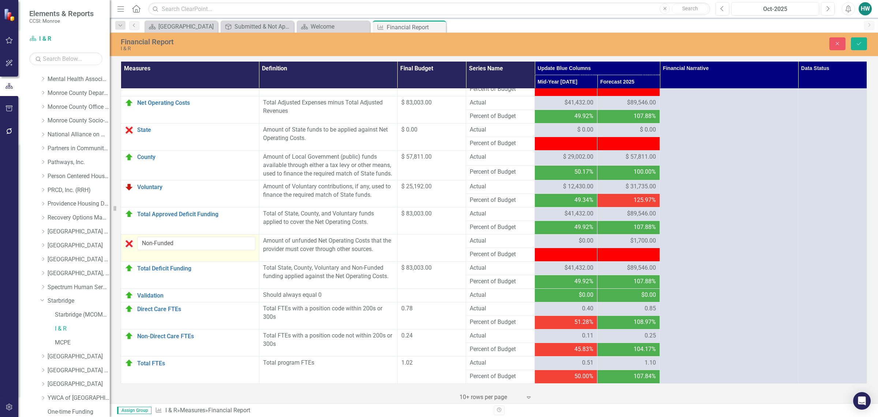
scroll to position [632, 0]
click at [128, 244] on img at bounding box center [129, 243] width 9 height 9
click at [838, 42] on icon "Close" at bounding box center [838, 43] width 7 height 5
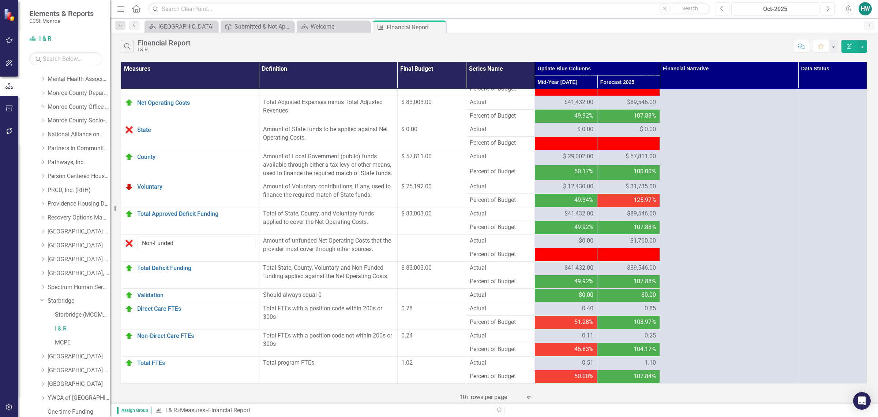
scroll to position [632, 0]
click at [141, 240] on link "Non-Funded" at bounding box center [196, 241] width 118 height 7
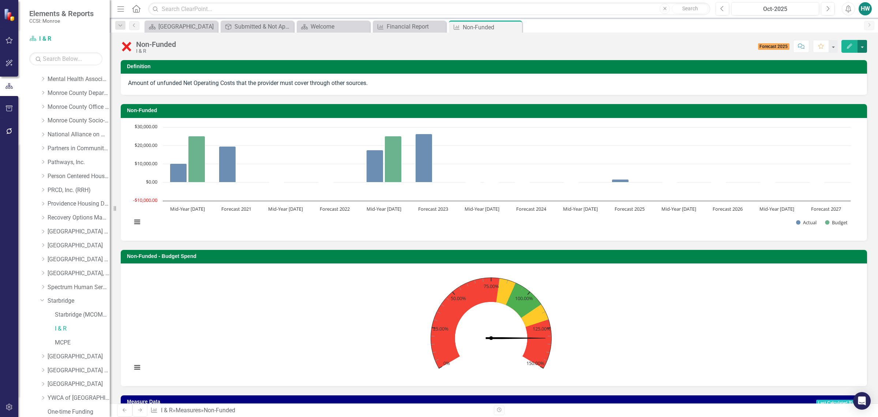
click at [863, 46] on button "button" at bounding box center [863, 46] width 10 height 13
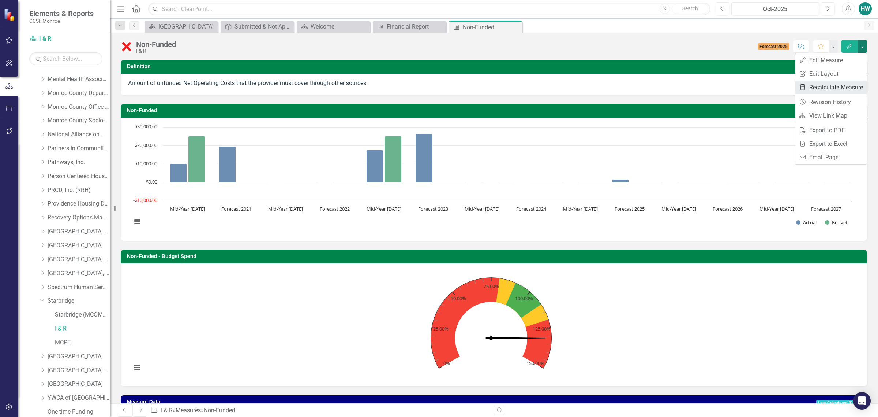
click at [826, 90] on link "Recalculate Measure Recalculate Measure" at bounding box center [831, 88] width 71 height 14
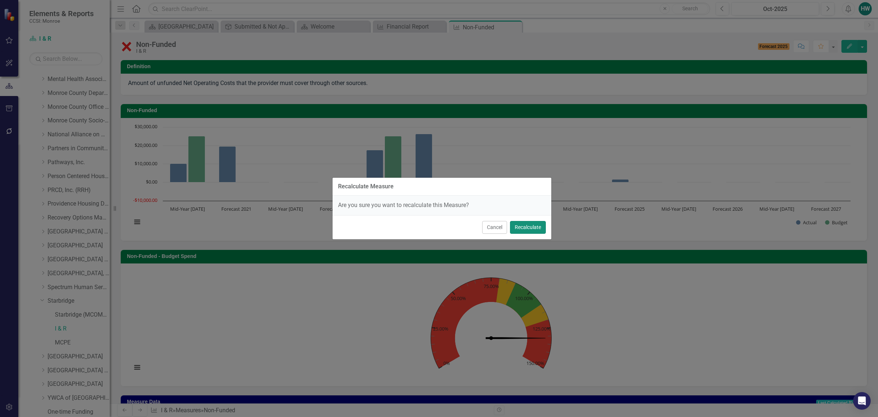
click at [530, 229] on button "Recalculate" at bounding box center [528, 227] width 36 height 13
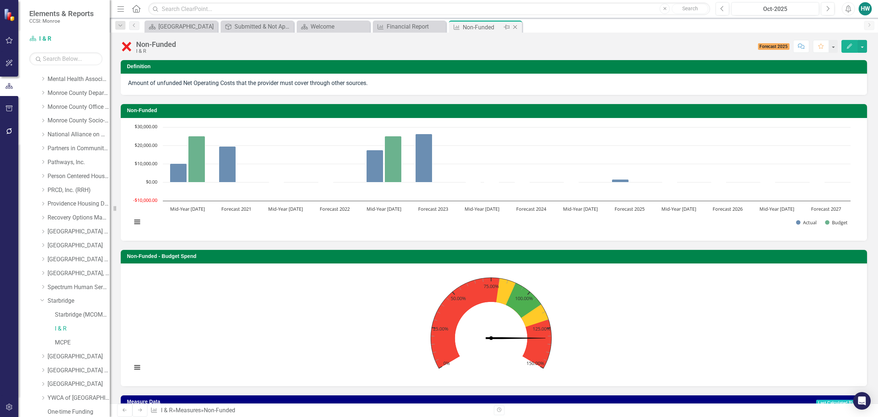
click at [514, 27] on icon "Close" at bounding box center [515, 27] width 7 height 6
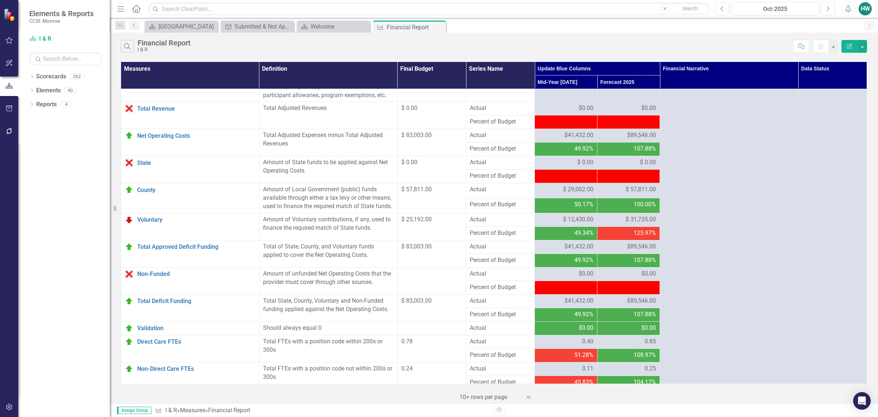
scroll to position [632, 0]
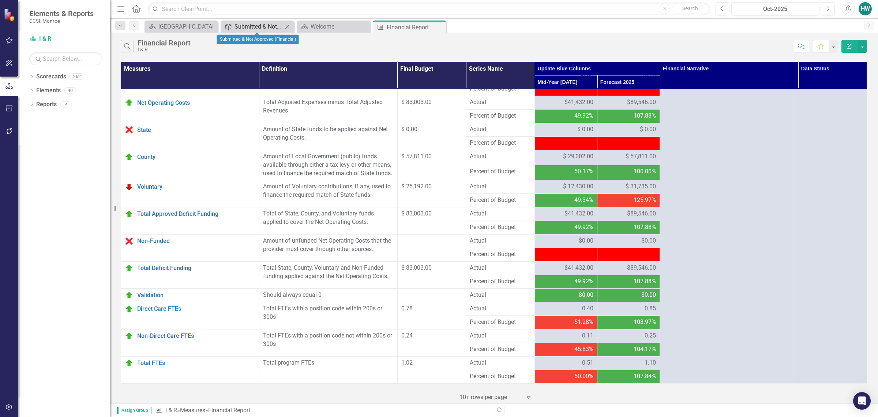
click at [266, 27] on div "Submitted & Not Approved (Financial)" at bounding box center [259, 26] width 48 height 9
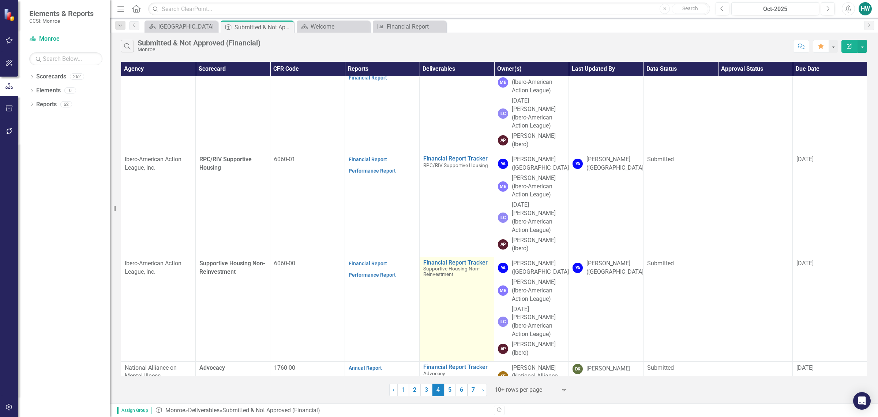
scroll to position [262, 0]
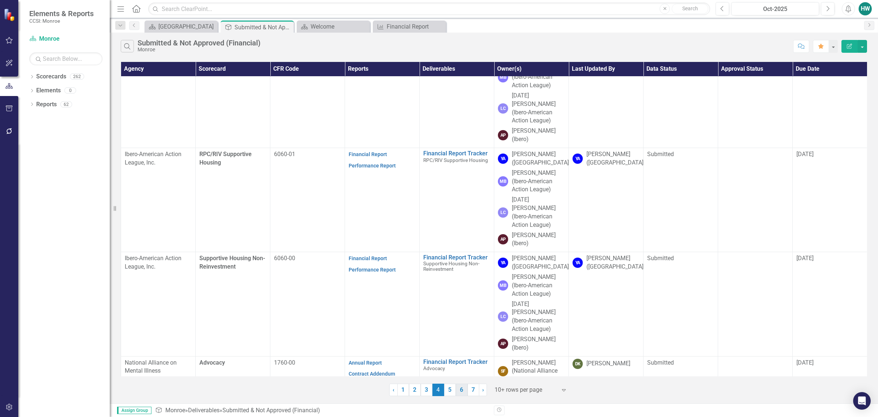
click at [460, 392] on link "6" at bounding box center [462, 389] width 12 height 12
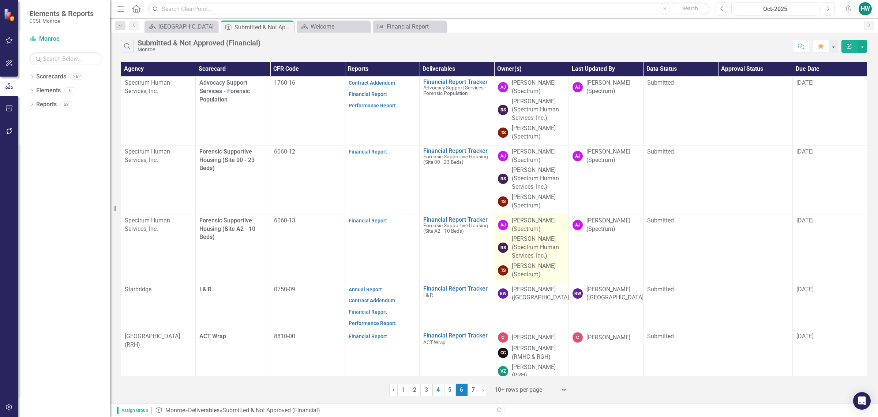
scroll to position [46, 0]
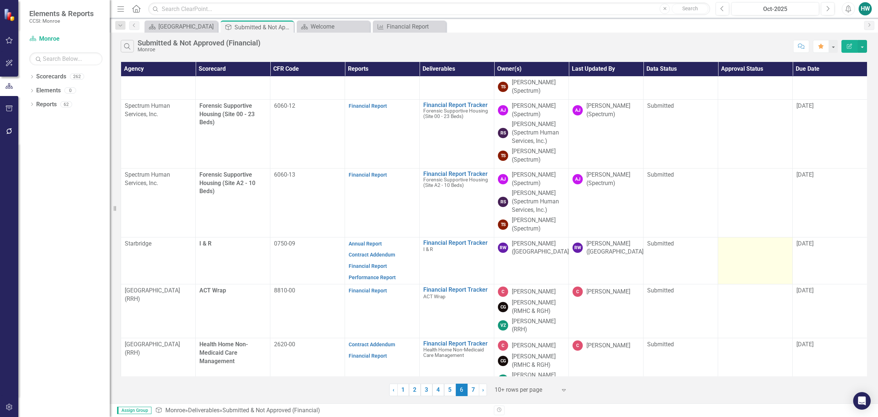
click at [752, 246] on div at bounding box center [755, 243] width 67 height 9
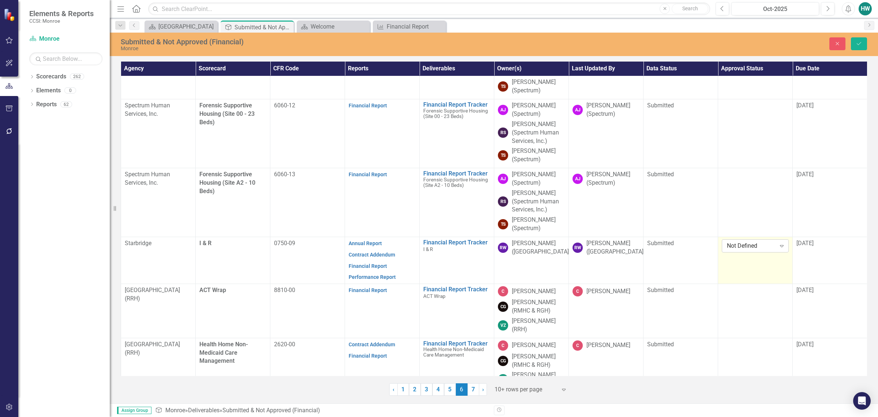
click at [779, 246] on icon "Expand" at bounding box center [782, 246] width 7 height 6
click at [749, 272] on div "Approved" at bounding box center [756, 271] width 55 height 8
click at [814, 244] on span "[DATE]" at bounding box center [805, 242] width 17 height 7
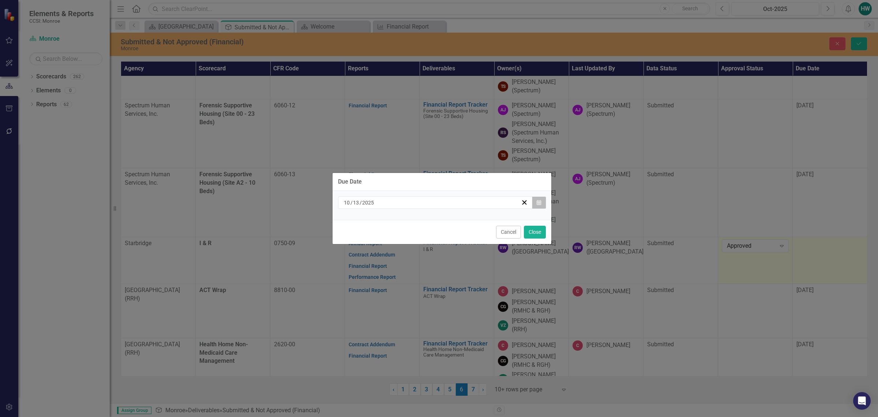
click at [541, 204] on icon "button" at bounding box center [539, 201] width 4 height 5
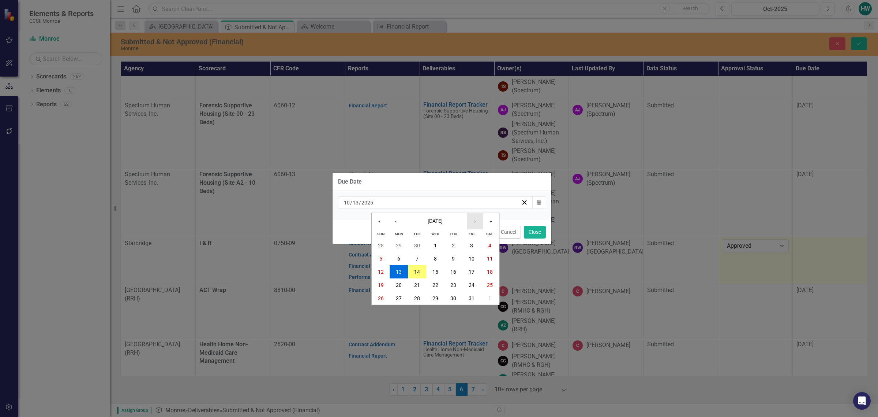
click at [476, 220] on button "›" at bounding box center [475, 221] width 16 height 16
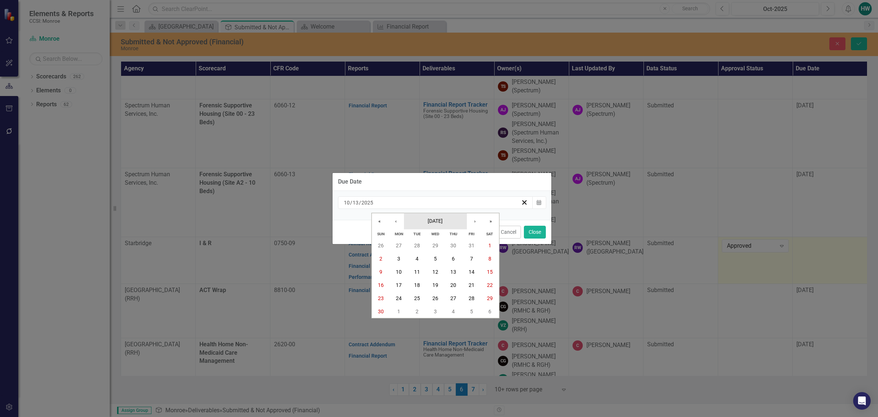
click at [438, 220] on span "November 2025" at bounding box center [435, 221] width 15 height 6
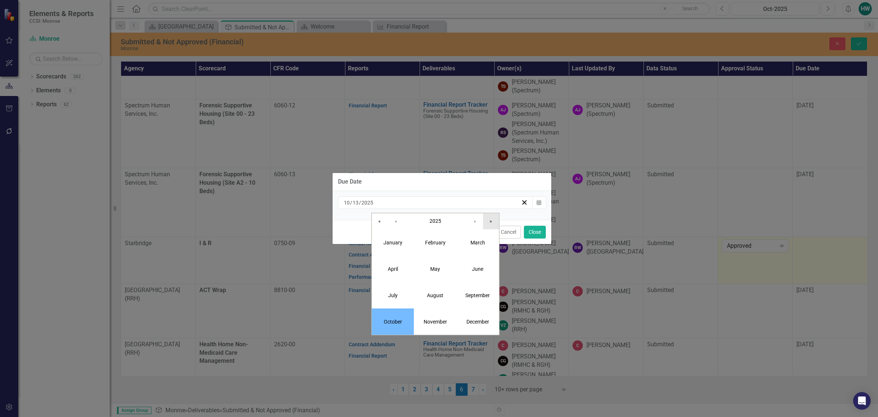
click at [489, 223] on button "»" at bounding box center [491, 221] width 16 height 16
click at [394, 223] on button "‹" at bounding box center [396, 221] width 16 height 16
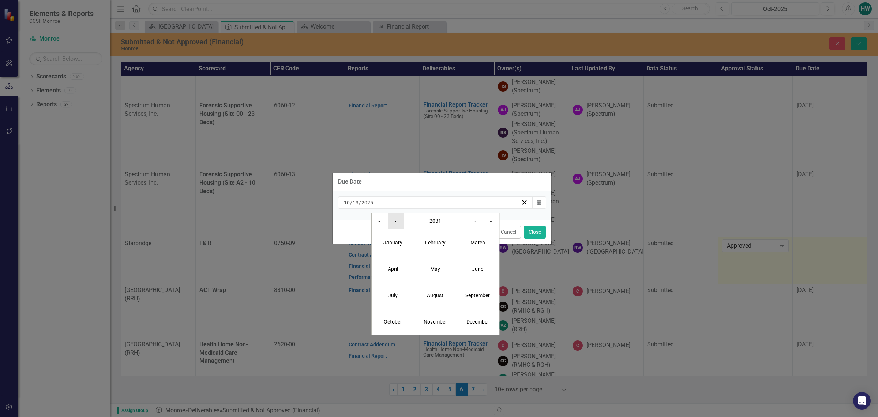
click at [394, 223] on button "‹" at bounding box center [396, 221] width 16 height 16
click at [395, 223] on button "‹" at bounding box center [396, 221] width 16 height 16
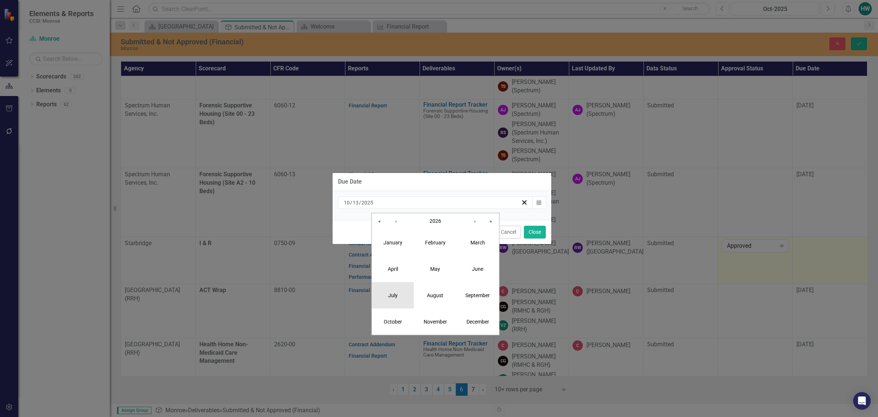
click at [401, 299] on button "July" at bounding box center [393, 295] width 42 height 26
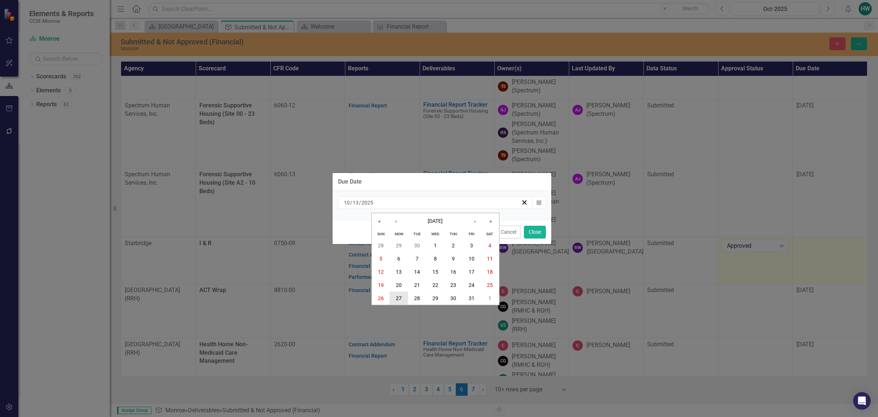
click at [399, 299] on abbr "27" at bounding box center [399, 298] width 6 height 6
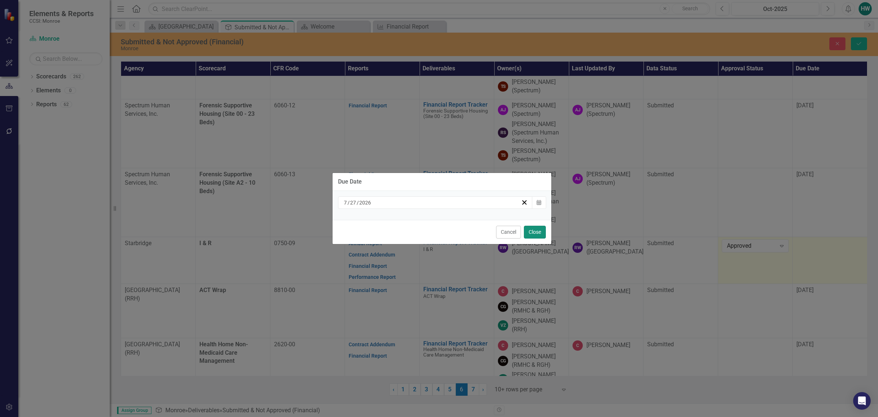
click at [535, 235] on button "Close" at bounding box center [535, 231] width 22 height 13
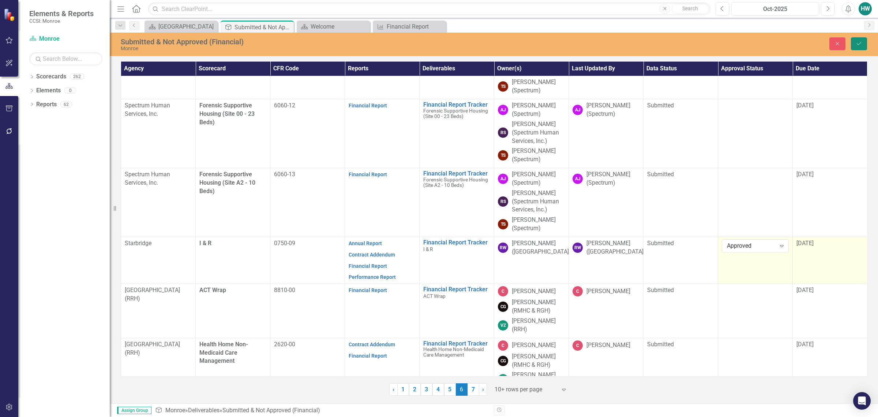
click at [859, 46] on icon "Save" at bounding box center [859, 43] width 7 height 5
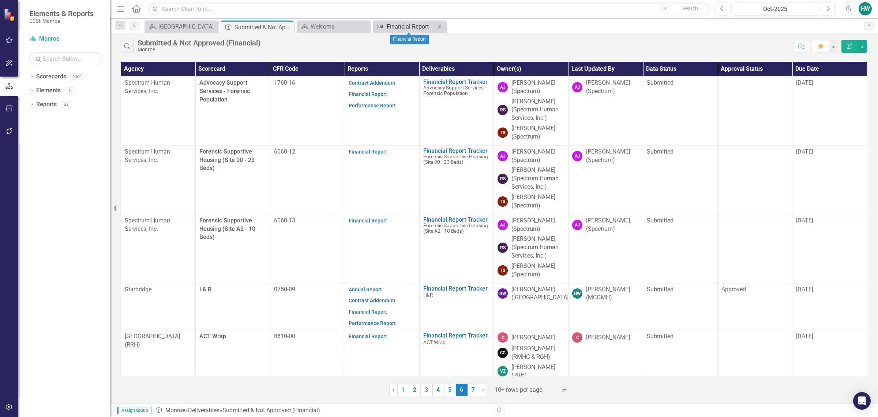
click at [394, 25] on div "Financial Report" at bounding box center [411, 26] width 48 height 9
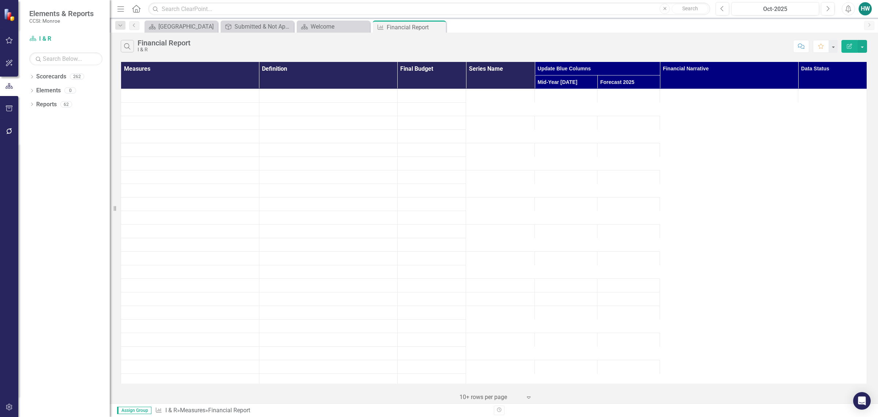
click at [0, 0] on icon "Close" at bounding box center [0, 0] width 0 height 0
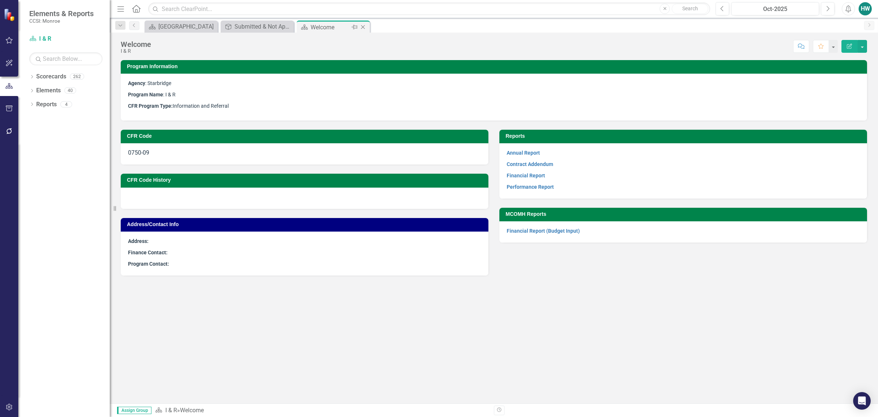
click at [363, 26] on icon "Close" at bounding box center [362, 27] width 7 height 6
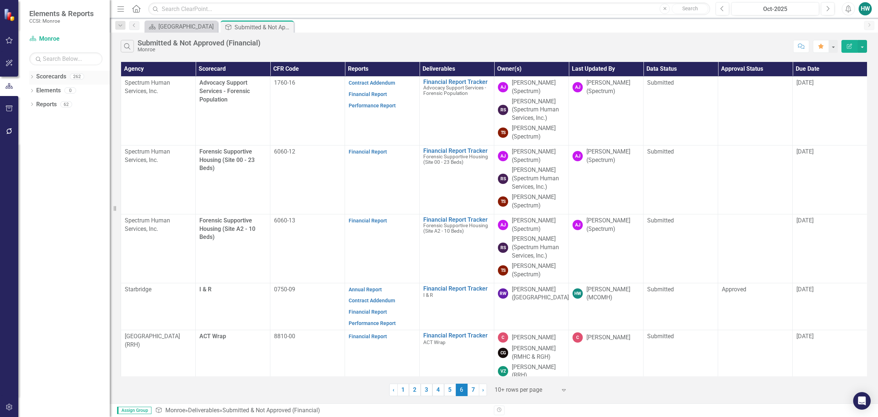
click at [34, 76] on icon "Dropdown" at bounding box center [31, 77] width 5 height 4
click at [36, 93] on div "Dropdown" at bounding box center [35, 90] width 5 height 6
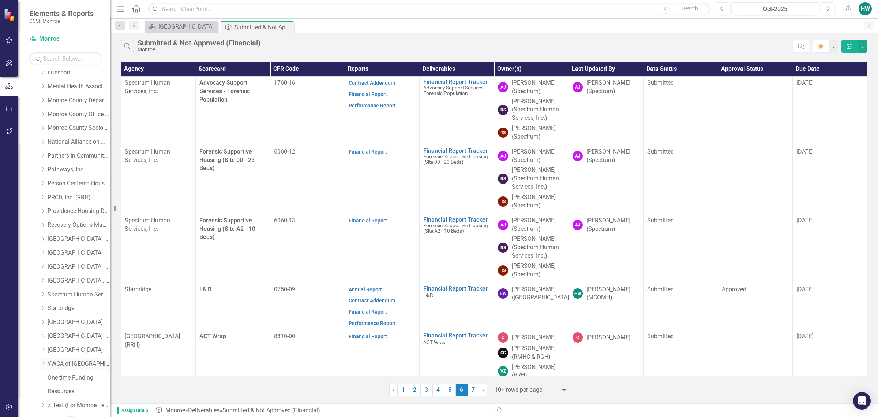
scroll to position [291, 0]
click at [55, 323] on link "[GEOGRAPHIC_DATA]" at bounding box center [79, 325] width 62 height 8
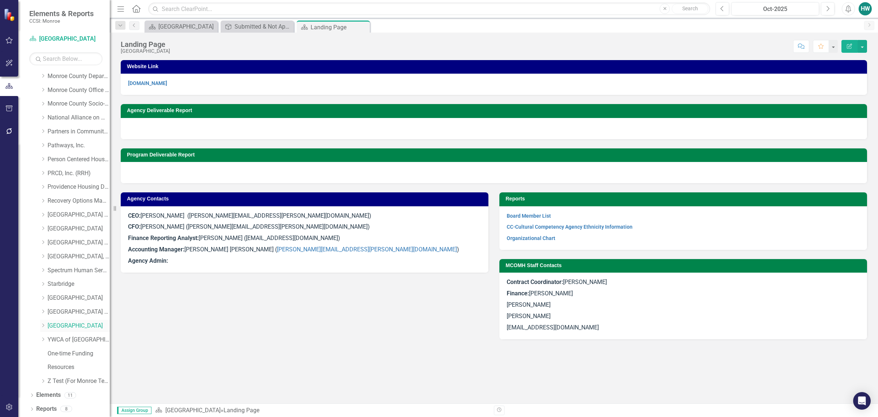
click at [42, 328] on div "Dropdown" at bounding box center [42, 325] width 5 height 6
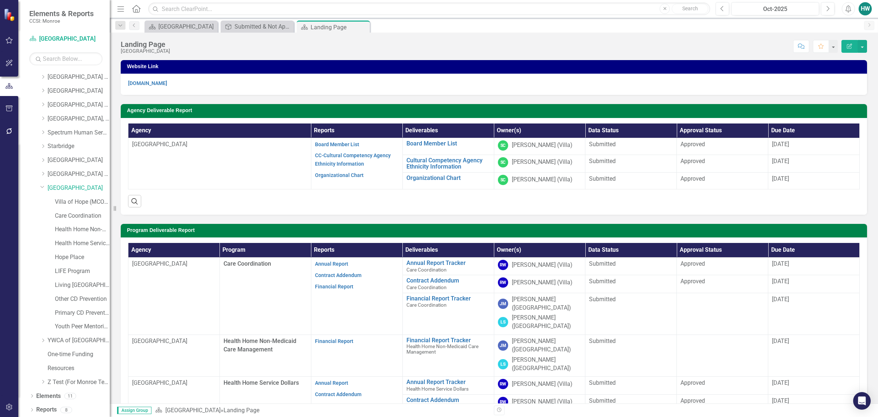
scroll to position [430, 0]
click at [81, 214] on link "Care Coordination" at bounding box center [82, 215] width 55 height 8
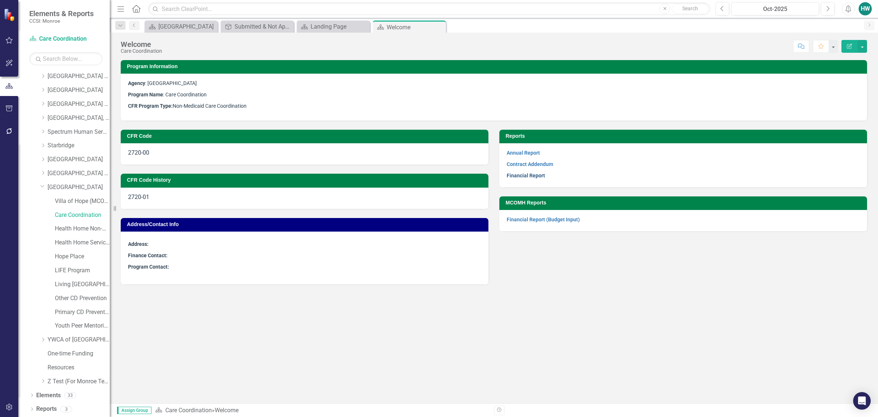
click at [537, 178] on link "Financial Report" at bounding box center [526, 175] width 38 height 6
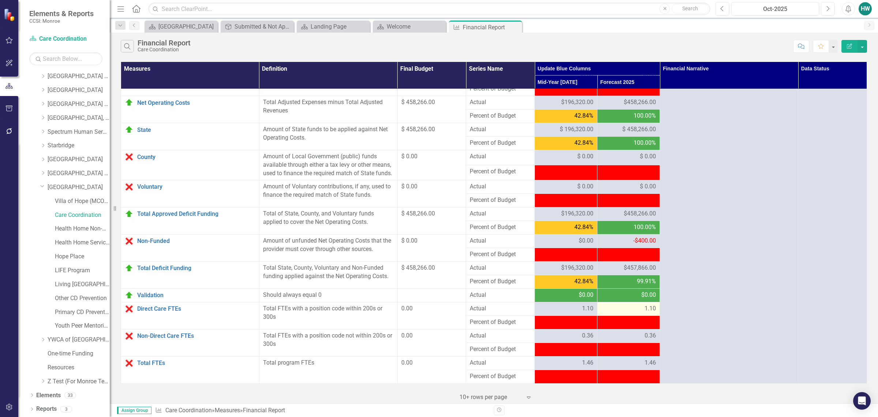
scroll to position [632, 0]
click at [162, 238] on link "Non-Funded" at bounding box center [196, 241] width 118 height 7
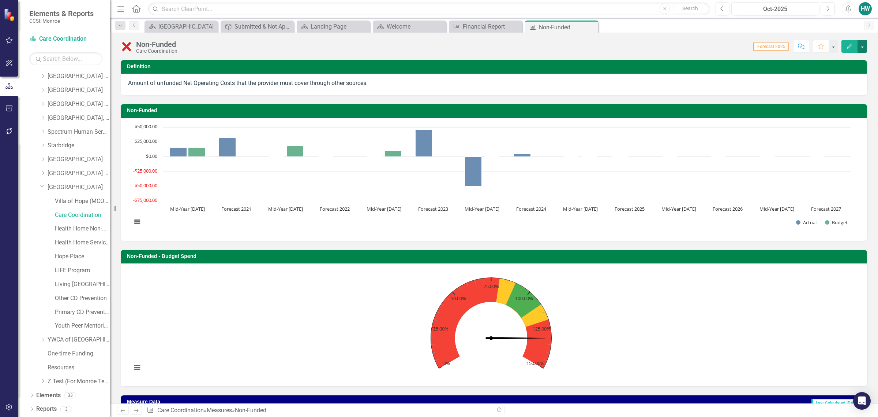
click at [864, 47] on button "button" at bounding box center [863, 46] width 10 height 13
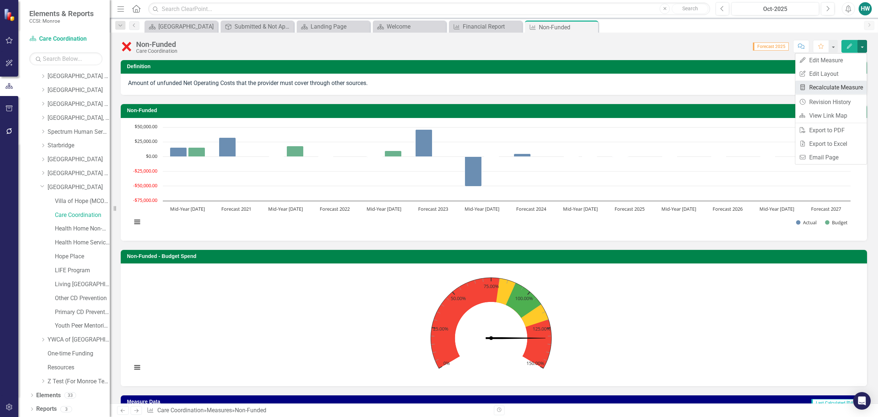
click at [839, 85] on link "Recalculate Measure Recalculate Measure" at bounding box center [831, 88] width 71 height 14
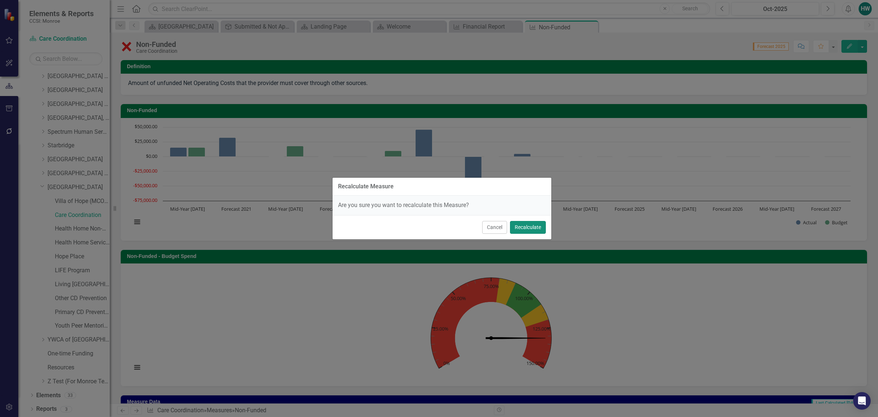
click at [524, 231] on button "Recalculate" at bounding box center [528, 227] width 36 height 13
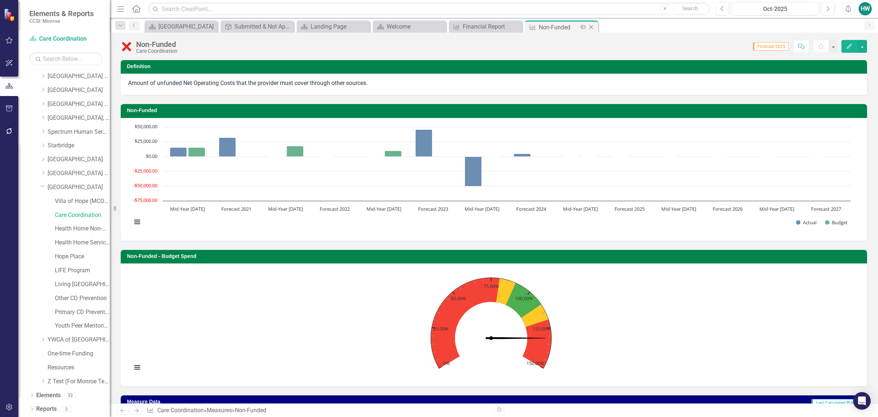
click at [592, 28] on icon "Close" at bounding box center [591, 27] width 7 height 6
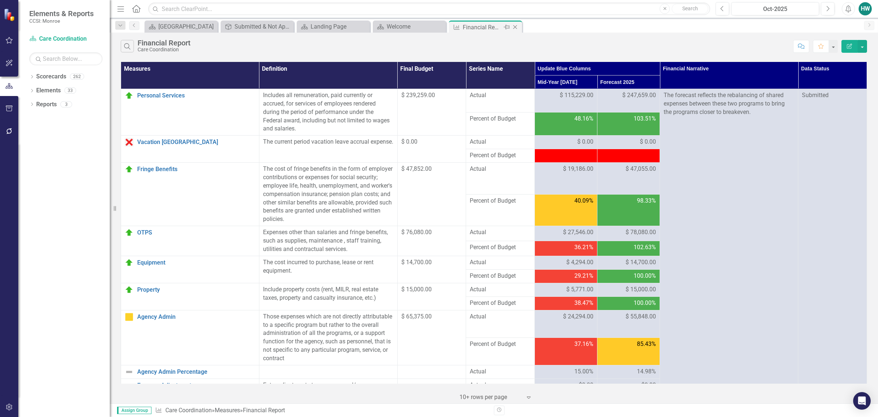
click at [516, 28] on icon at bounding box center [516, 27] width 4 height 4
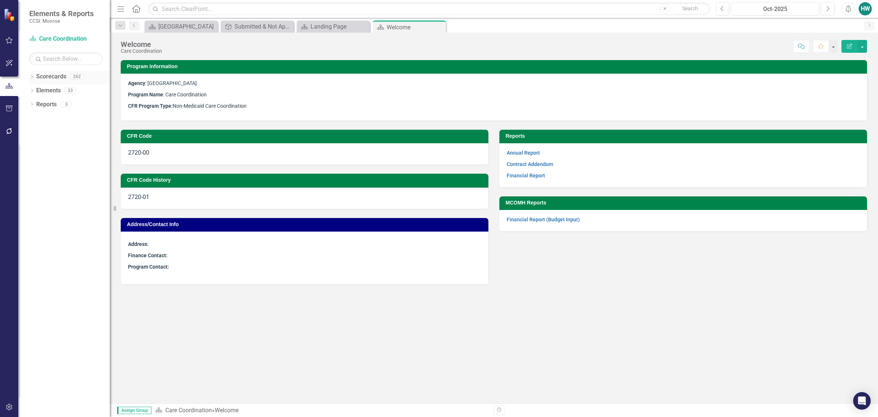
click at [31, 75] on div "Dropdown" at bounding box center [31, 77] width 5 height 6
click at [34, 90] on icon "Dropdown" at bounding box center [35, 90] width 5 height 4
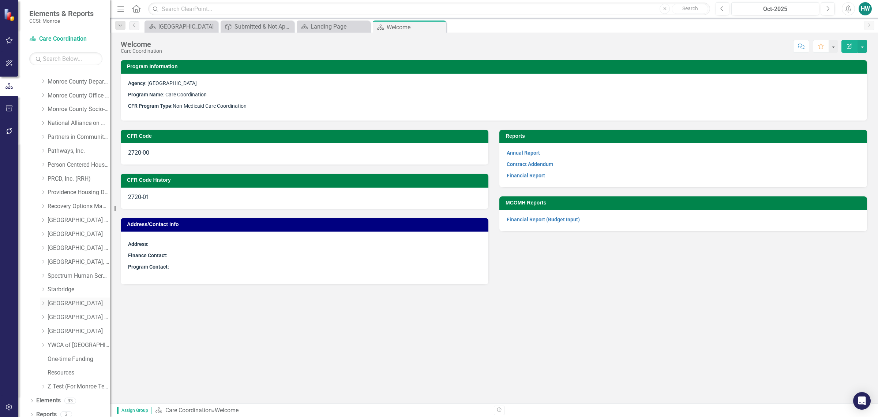
scroll to position [291, 0]
click at [41, 324] on icon "Dropdown" at bounding box center [42, 325] width 5 height 4
click at [79, 229] on link "Health Home Non-Medicaid Care Management" at bounding box center [82, 229] width 55 height 8
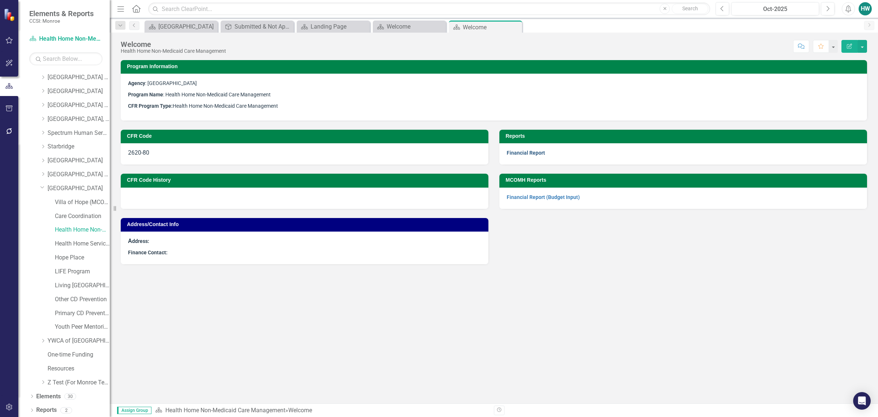
click at [516, 154] on link "Financial Report" at bounding box center [526, 153] width 38 height 6
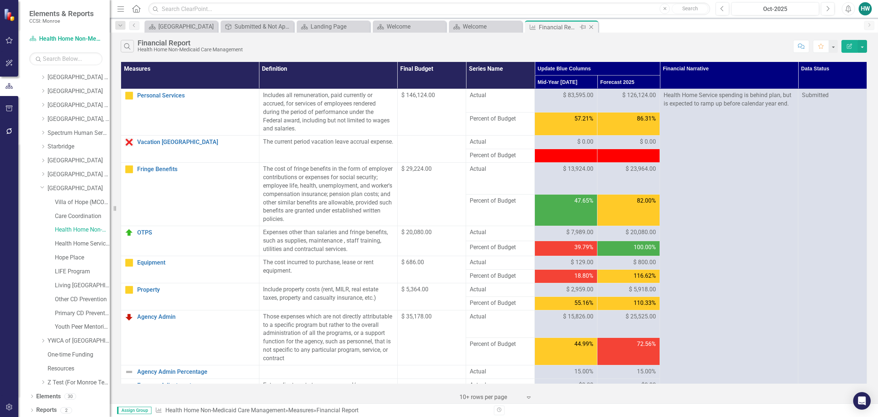
click at [590, 25] on icon "Close" at bounding box center [591, 27] width 7 height 6
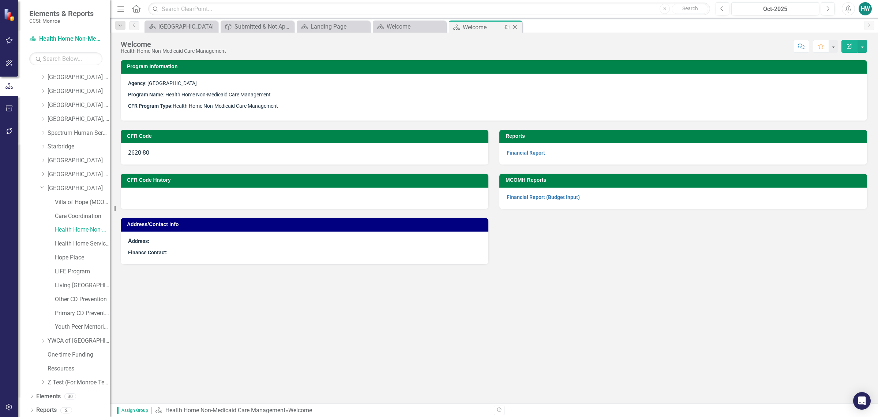
click at [517, 25] on icon "Close" at bounding box center [515, 27] width 7 height 6
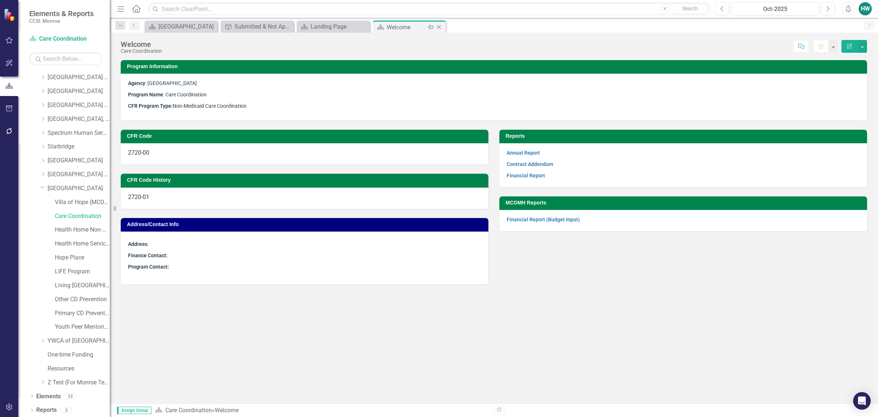
click at [438, 28] on icon at bounding box center [439, 27] width 4 height 4
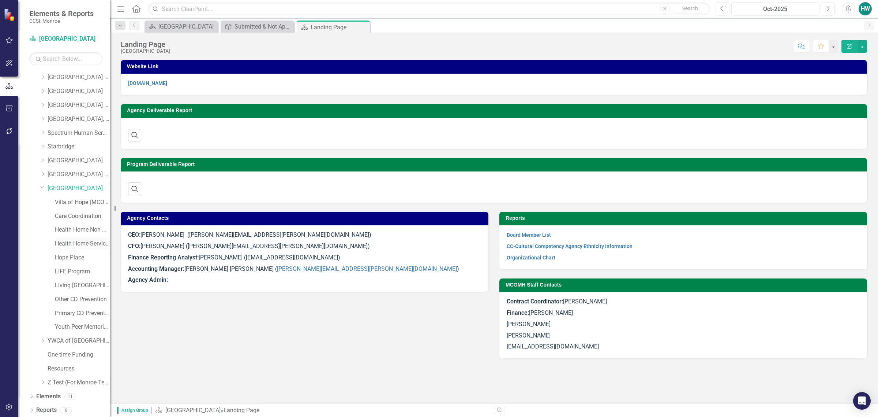
click at [79, 241] on link "Health Home Service Dollars" at bounding box center [82, 243] width 55 height 8
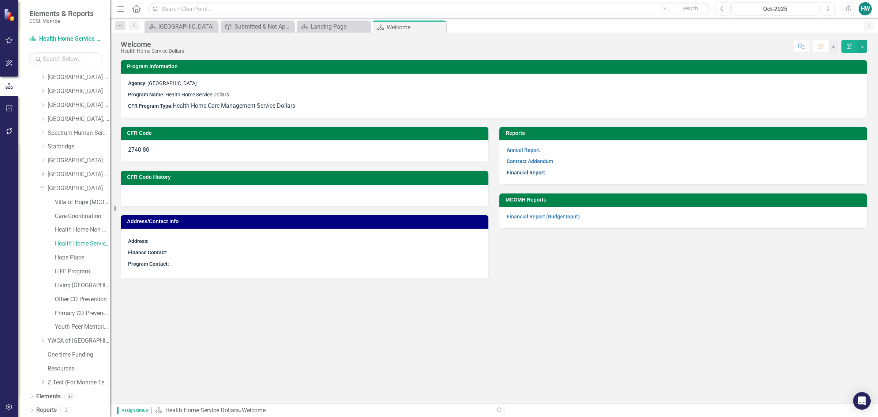
click at [529, 173] on link "Financial Report" at bounding box center [526, 172] width 38 height 6
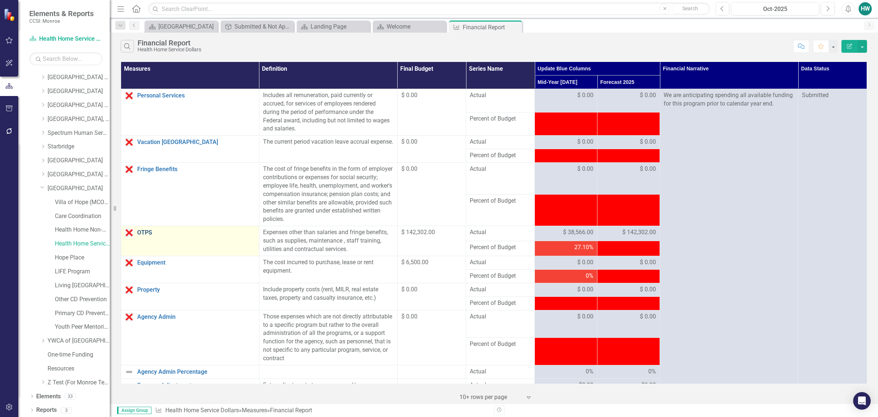
click at [143, 233] on link "OTPS" at bounding box center [196, 232] width 118 height 7
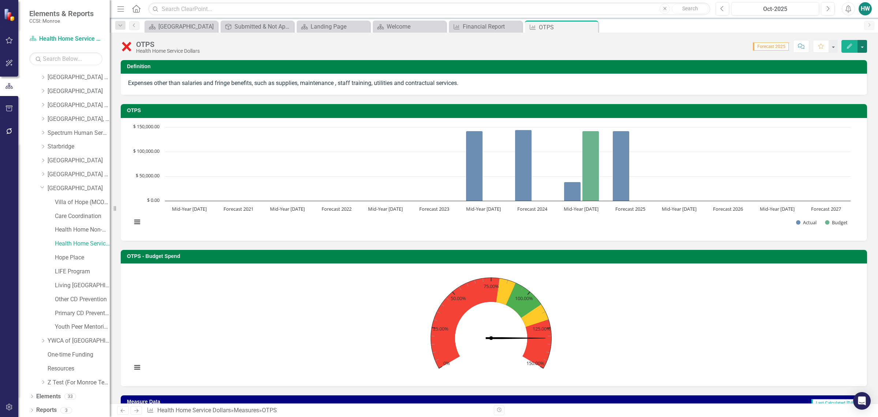
click at [863, 48] on button "button" at bounding box center [863, 46] width 10 height 13
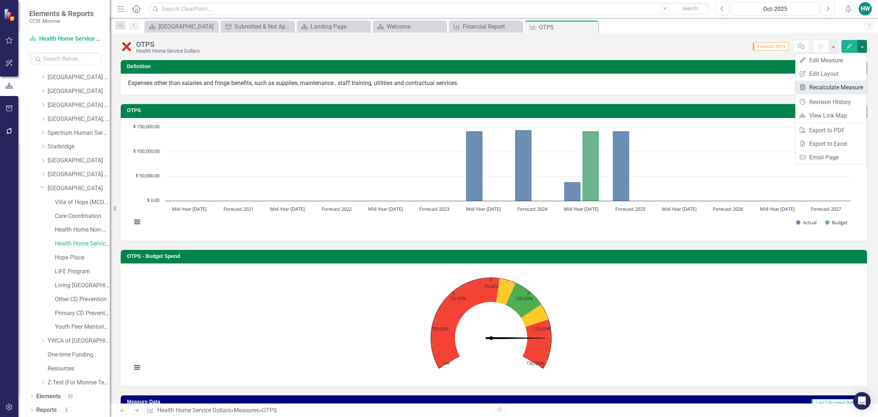
click at [832, 91] on link "Recalculate Measure Recalculate Measure" at bounding box center [831, 88] width 71 height 14
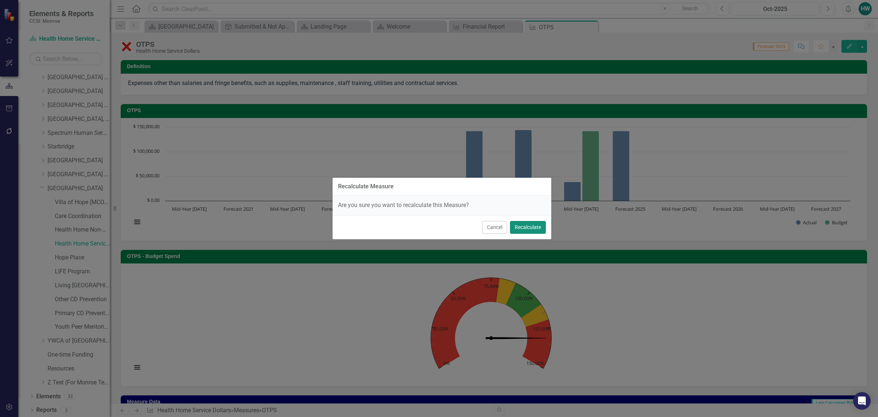
click at [525, 227] on button "Recalculate" at bounding box center [528, 227] width 36 height 13
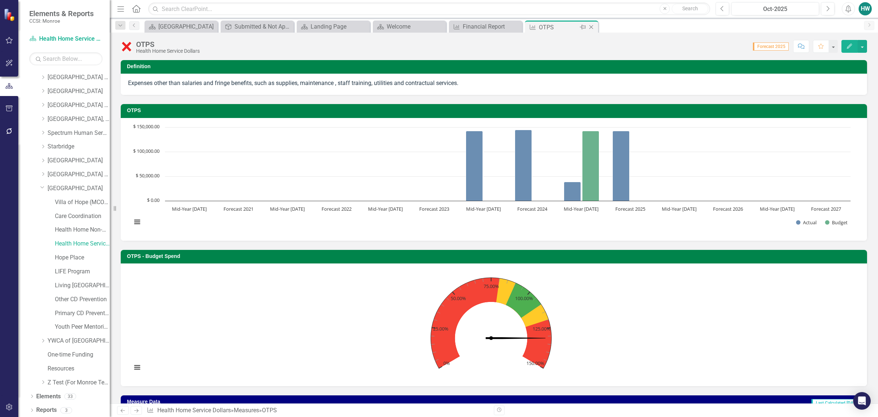
click at [593, 27] on icon "Close" at bounding box center [591, 27] width 7 height 6
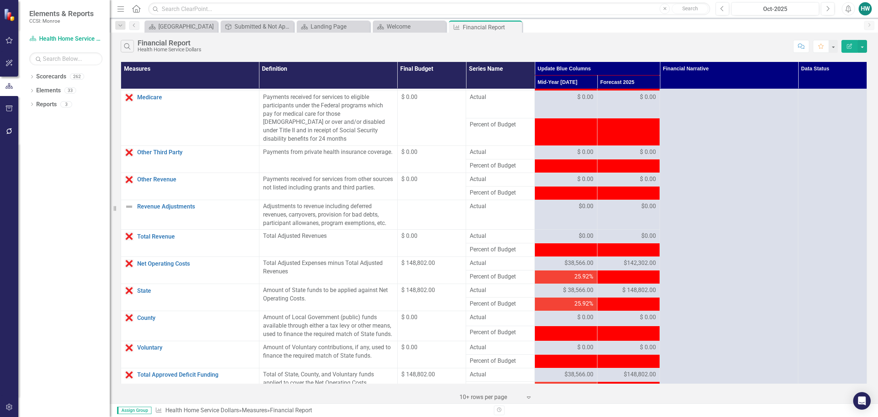
scroll to position [458, 0]
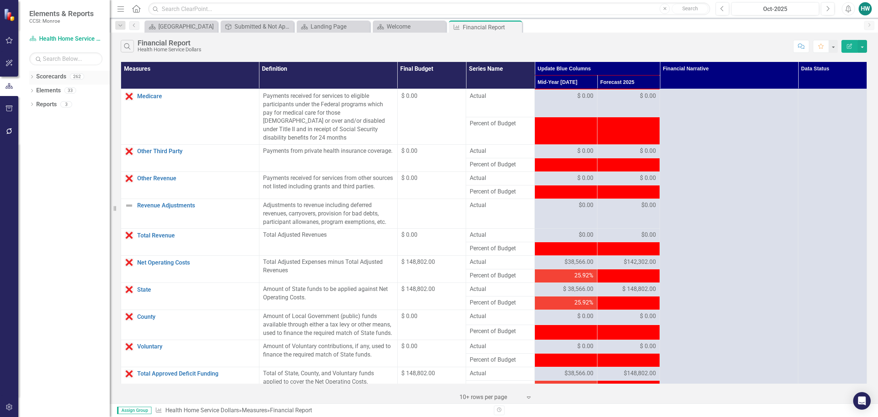
click at [32, 76] on icon at bounding box center [32, 76] width 2 height 3
click at [34, 92] on icon "Dropdown" at bounding box center [35, 90] width 5 height 4
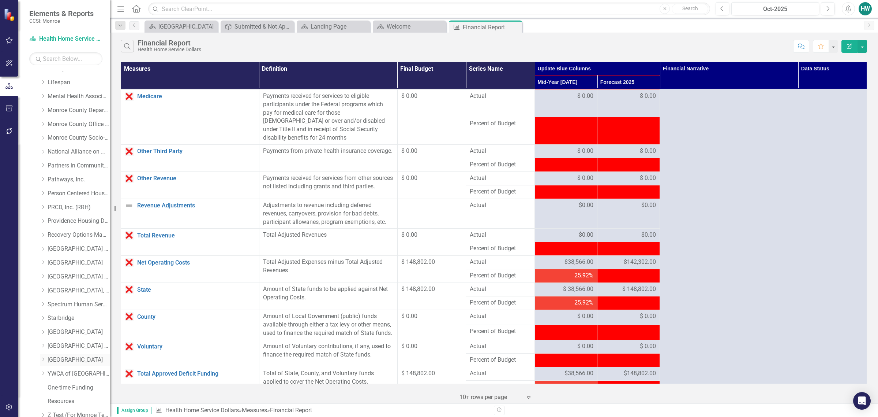
scroll to position [291, 0]
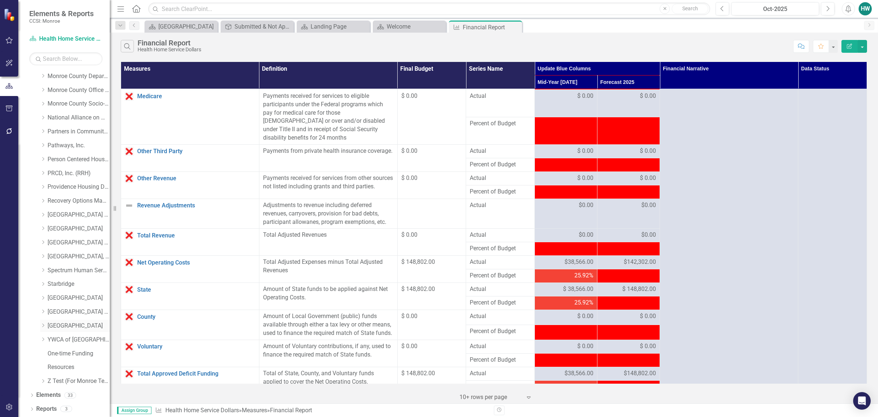
click at [41, 326] on icon "Dropdown" at bounding box center [42, 325] width 5 height 4
click at [411, 25] on div "Welcome" at bounding box center [411, 26] width 48 height 9
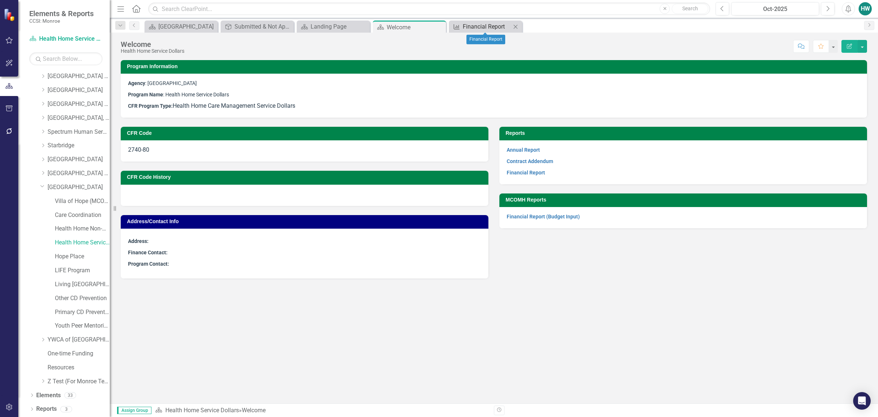
click at [491, 26] on div "Financial Report" at bounding box center [487, 26] width 48 height 9
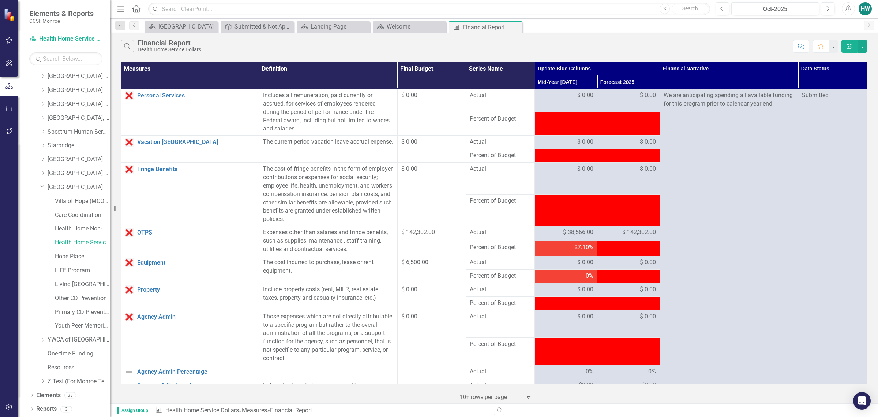
click at [0, 0] on icon "Close" at bounding box center [0, 0] width 0 height 0
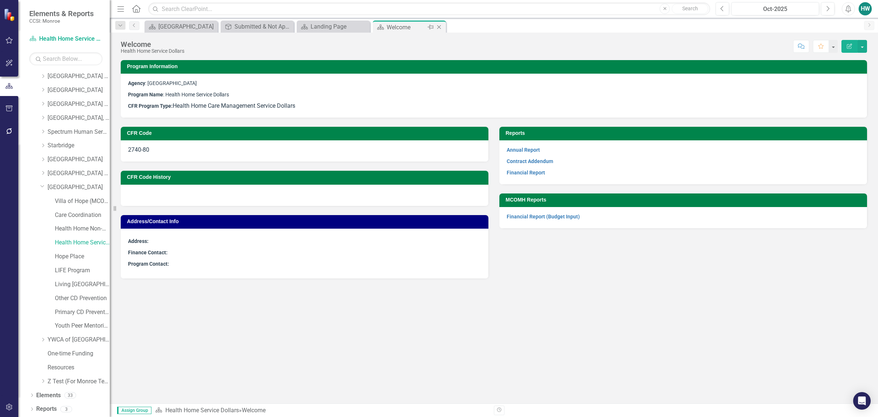
click at [438, 28] on icon "Close" at bounding box center [439, 27] width 7 height 6
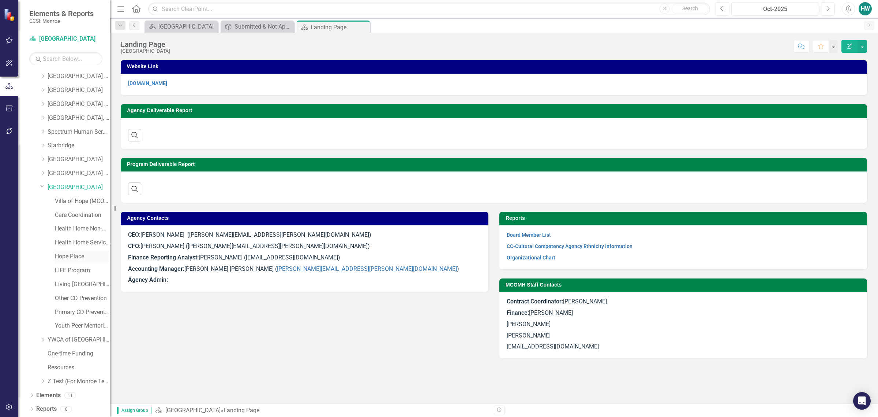
click at [70, 254] on link "Hope Place" at bounding box center [82, 256] width 55 height 8
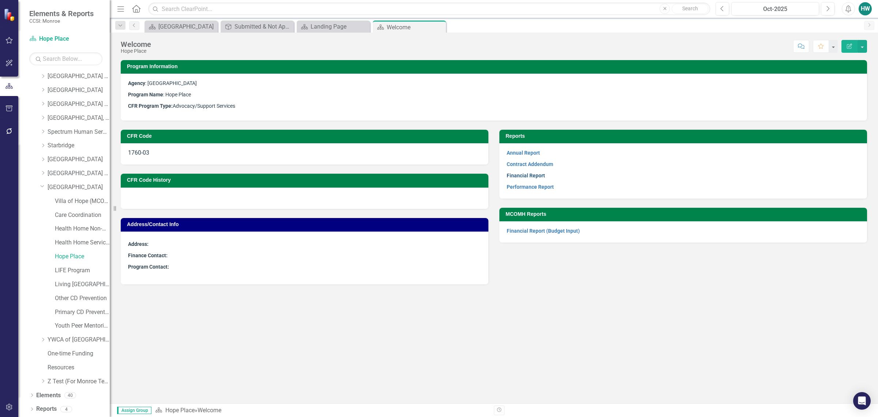
click at [532, 174] on link "Financial Report" at bounding box center [526, 175] width 38 height 6
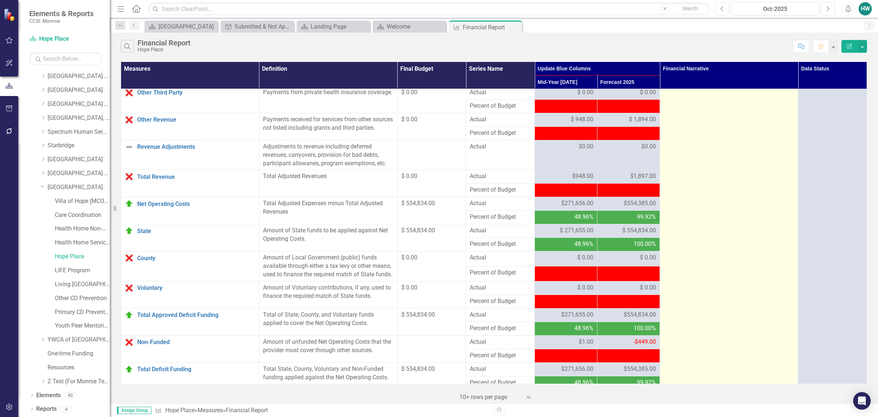
scroll to position [495, 0]
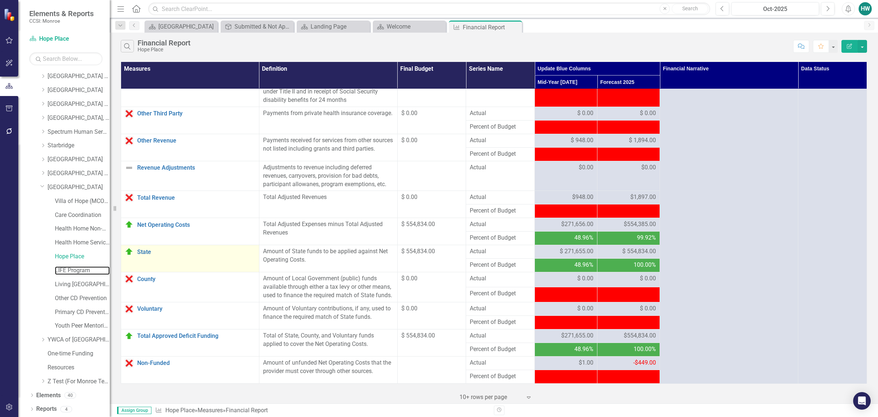
drag, startPoint x: 68, startPoint y: 268, endPoint x: 133, endPoint y: 265, distance: 64.5
click at [68, 268] on link "LIFE Program" at bounding box center [82, 270] width 55 height 8
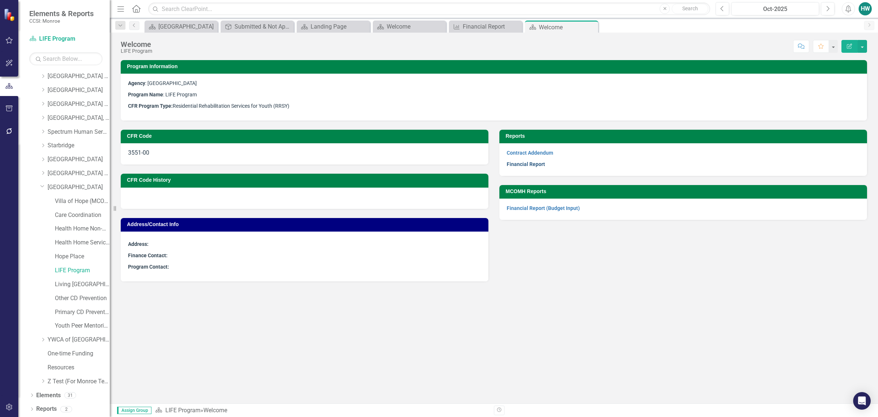
click at [535, 162] on link "Financial Report" at bounding box center [526, 164] width 38 height 6
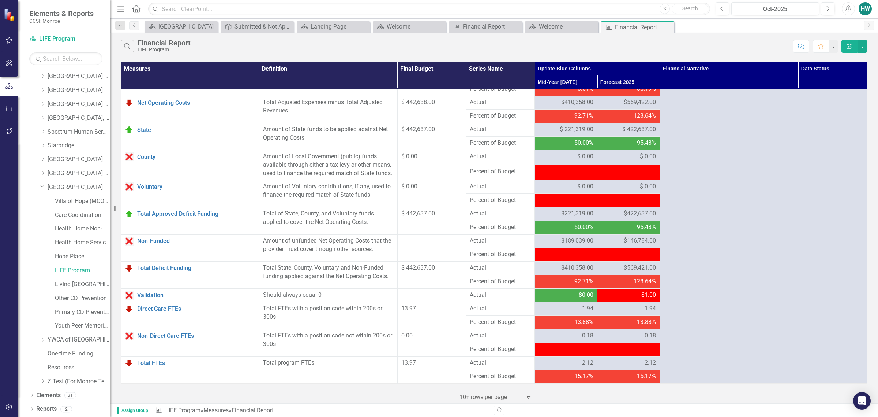
scroll to position [632, 0]
click at [152, 241] on link "Non-Funded" at bounding box center [196, 241] width 118 height 7
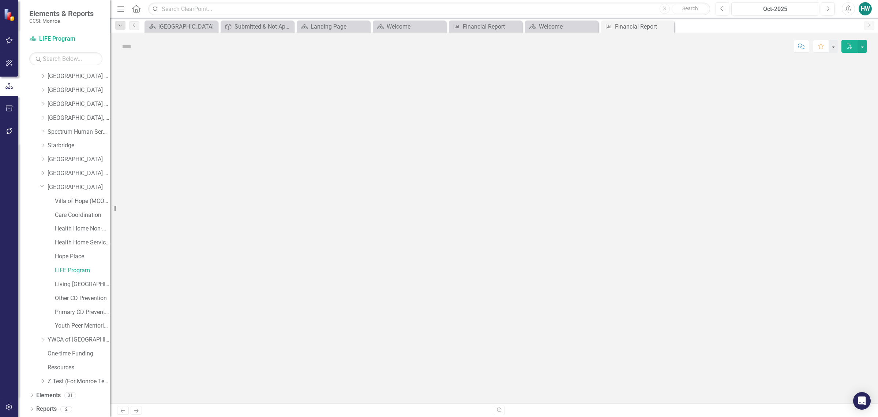
click at [152, 241] on div at bounding box center [494, 231] width 769 height 343
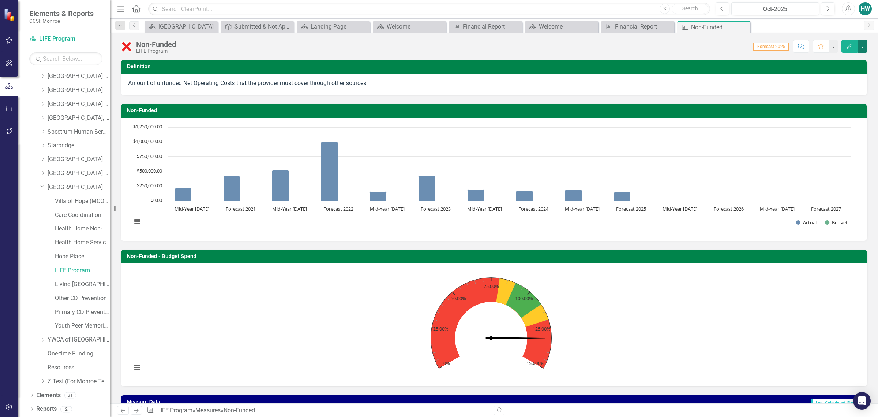
click at [865, 45] on button "button" at bounding box center [863, 46] width 10 height 13
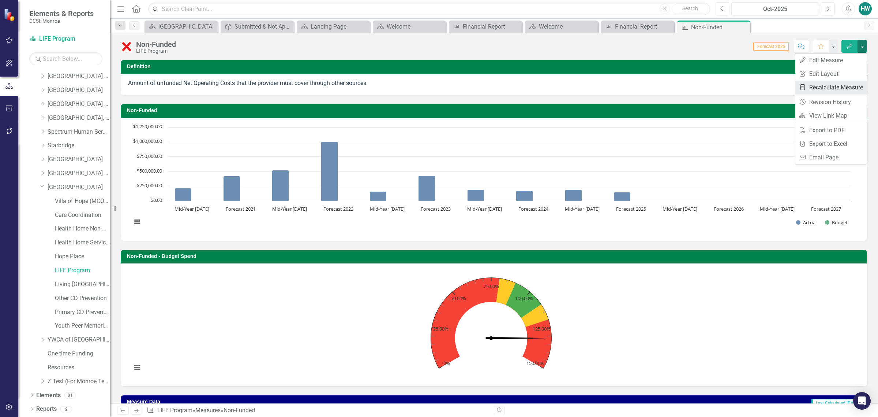
click at [829, 92] on link "Recalculate Measure Recalculate Measure" at bounding box center [831, 88] width 71 height 14
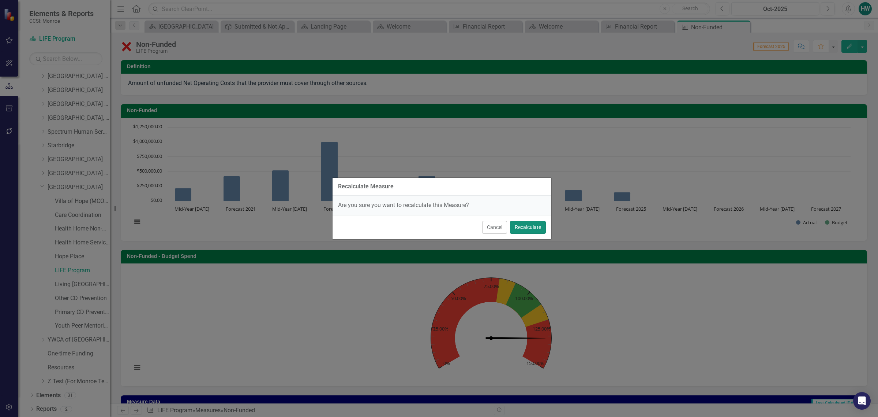
click at [530, 231] on button "Recalculate" at bounding box center [528, 227] width 36 height 13
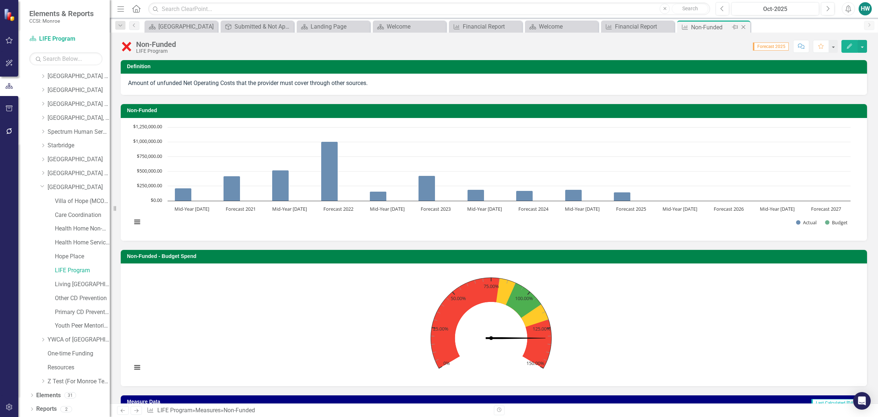
click at [743, 27] on icon at bounding box center [744, 27] width 4 height 4
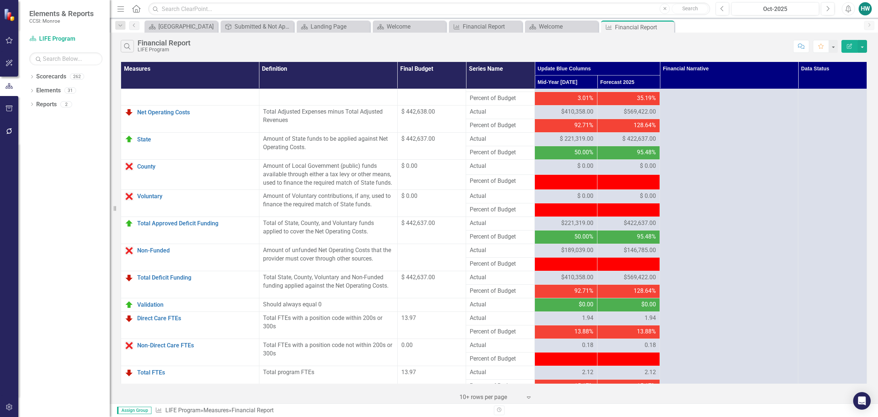
scroll to position [632, 0]
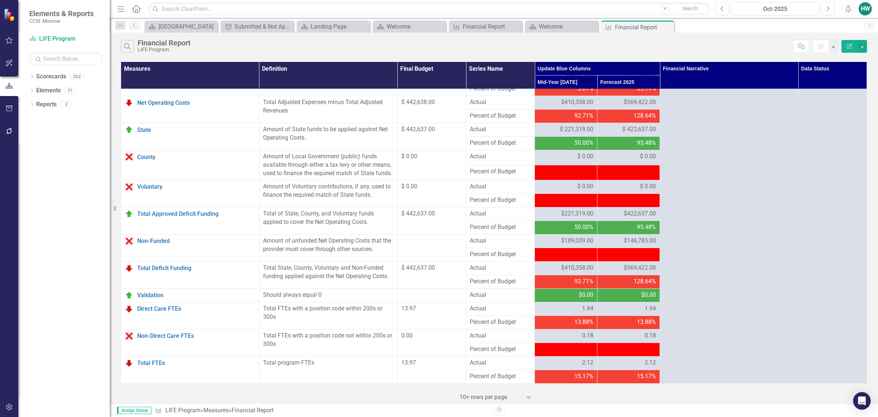
drag, startPoint x: 666, startPoint y: 26, endPoint x: 624, endPoint y: 26, distance: 42.1
click at [0, 0] on icon "Close" at bounding box center [0, 0] width 0 height 0
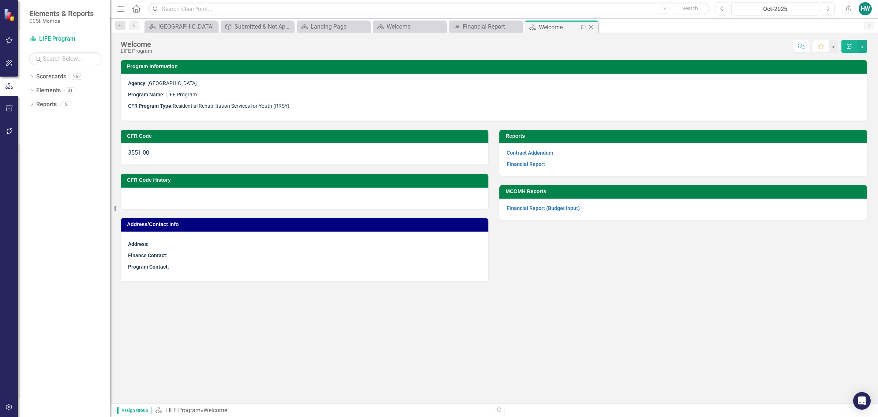
click at [593, 26] on icon "Close" at bounding box center [591, 27] width 7 height 6
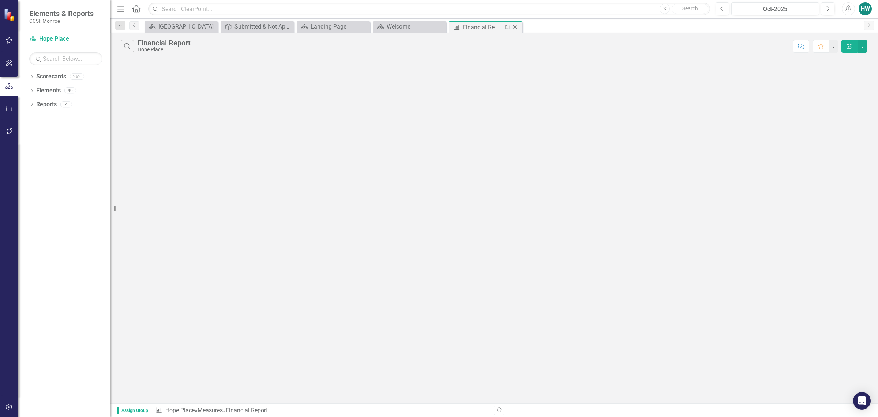
click at [514, 26] on icon "Close" at bounding box center [515, 27] width 7 height 6
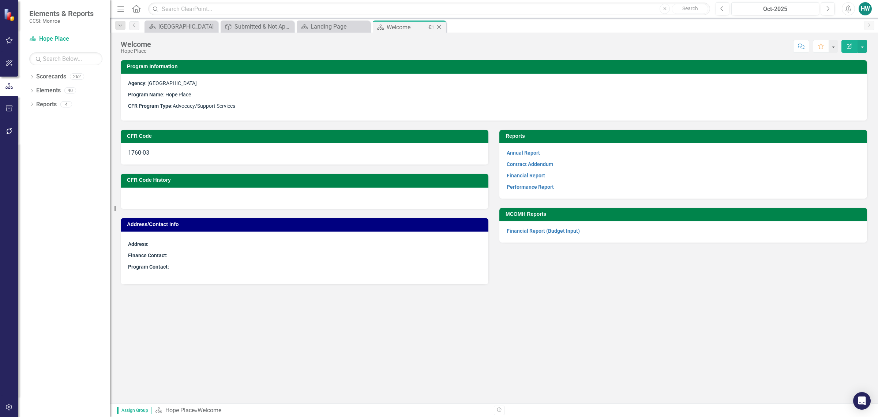
click at [438, 27] on icon "Close" at bounding box center [439, 27] width 7 height 6
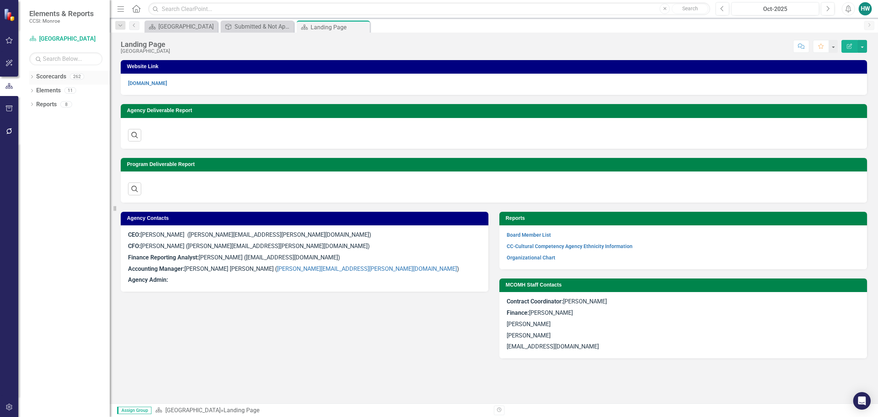
click at [33, 77] on icon at bounding box center [32, 76] width 2 height 3
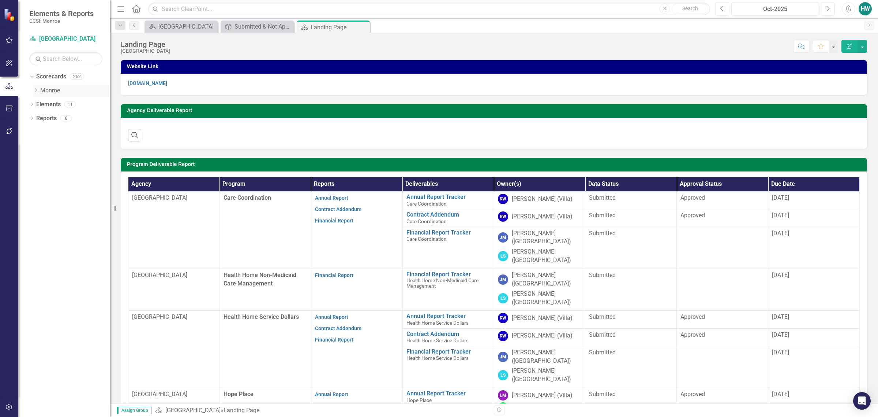
click at [35, 94] on div "Dropdown [GEOGRAPHIC_DATA]" at bounding box center [71, 91] width 77 height 12
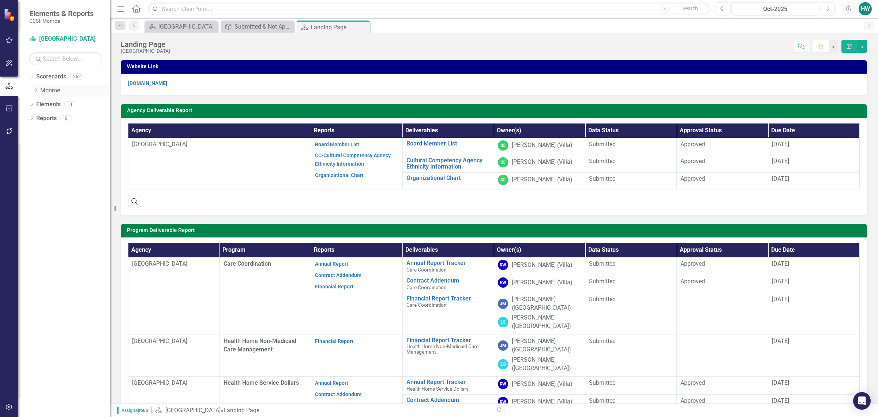
click at [37, 92] on icon "Dropdown" at bounding box center [35, 90] width 5 height 4
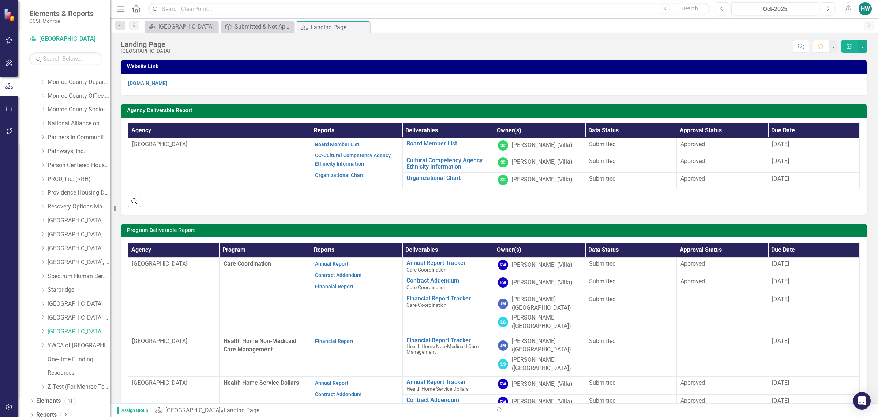
scroll to position [291, 0]
click at [41, 327] on icon "Dropdown" at bounding box center [42, 325] width 5 height 4
click at [68, 285] on link "Living [GEOGRAPHIC_DATA]" at bounding box center [82, 285] width 55 height 8
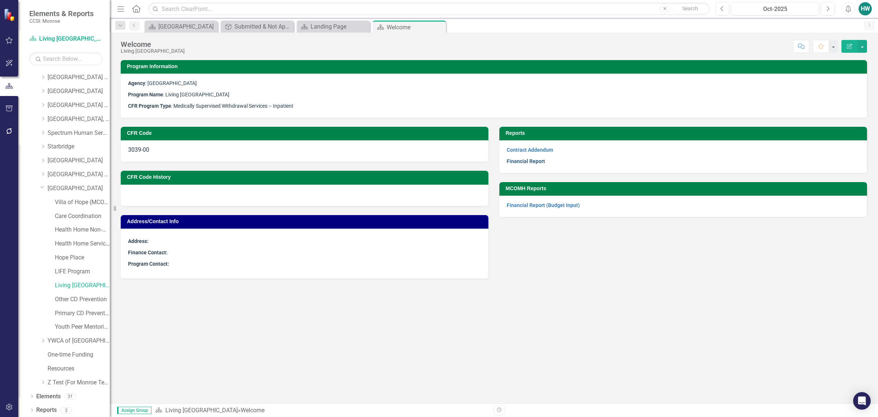
click at [537, 160] on link "Financial Report" at bounding box center [526, 161] width 38 height 6
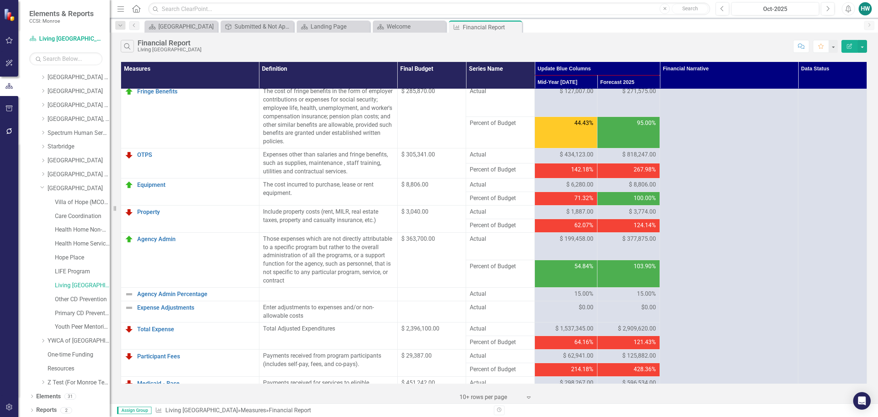
scroll to position [92, 0]
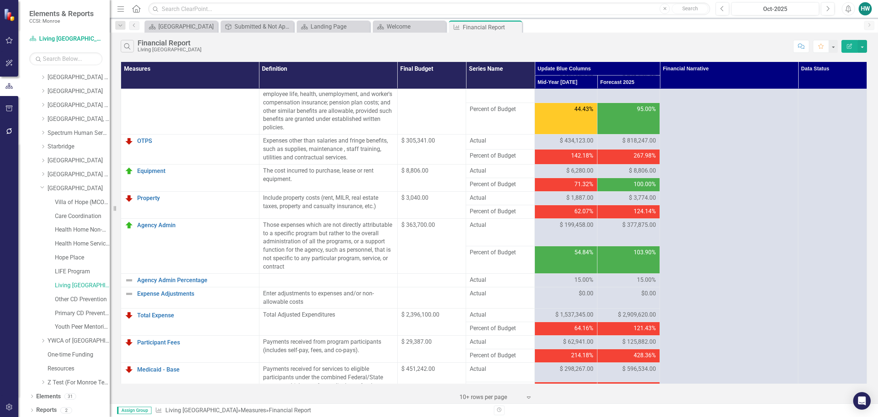
click at [698, 31] on div "Scorecard [GEOGRAPHIC_DATA] Close Deliverable Submitted & Not Approved (Financi…" at bounding box center [502, 26] width 718 height 12
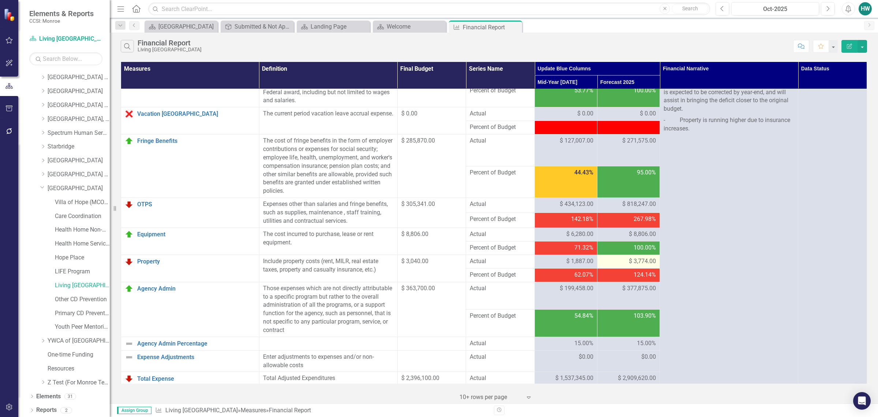
scroll to position [0, 0]
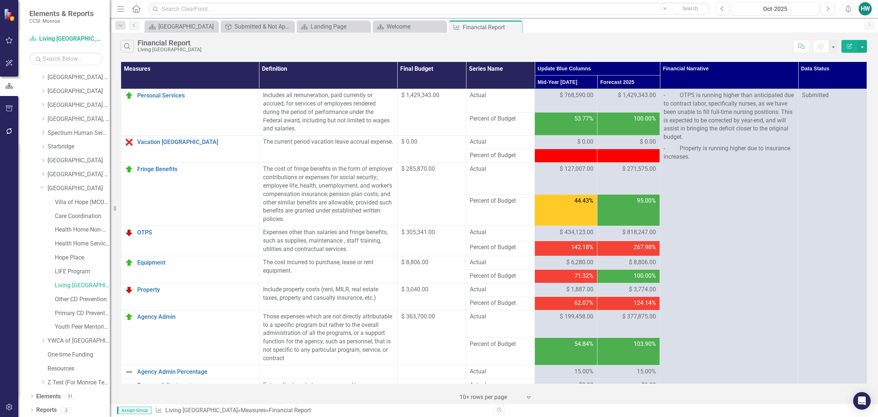
click at [0, 0] on icon "Close" at bounding box center [0, 0] width 0 height 0
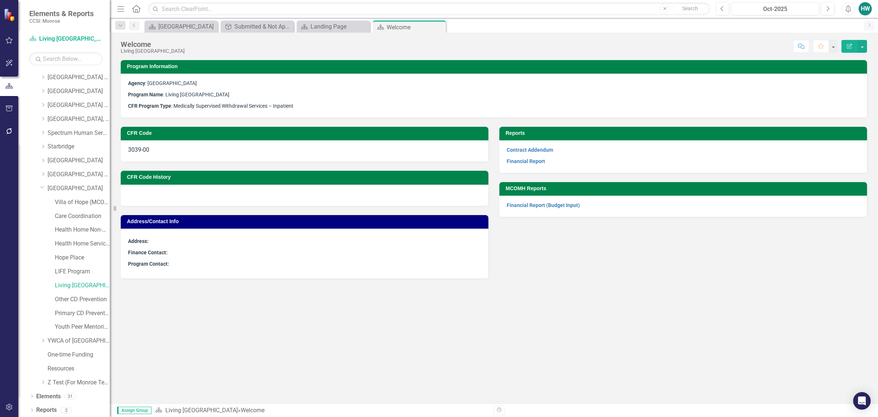
click at [0, 0] on icon "Close" at bounding box center [0, 0] width 0 height 0
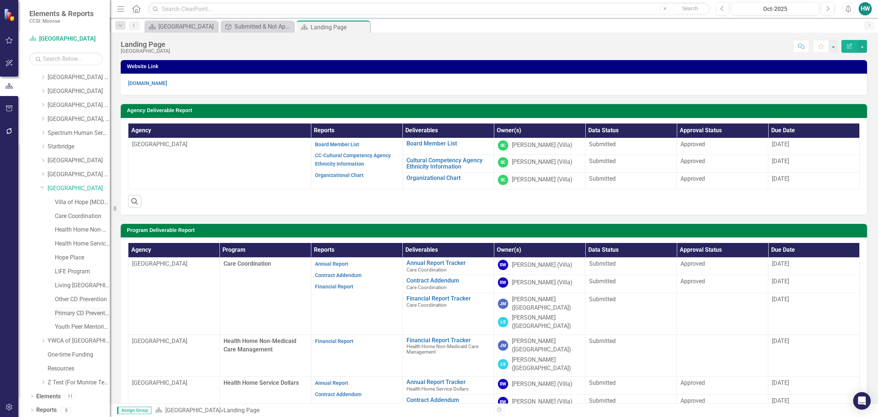
click at [76, 315] on link "Primary CD Prevention" at bounding box center [82, 313] width 55 height 8
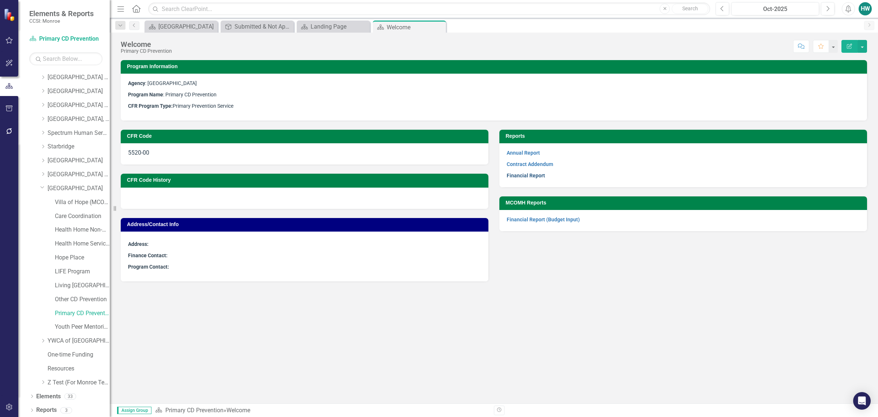
click at [533, 173] on link "Financial Report" at bounding box center [526, 175] width 38 height 6
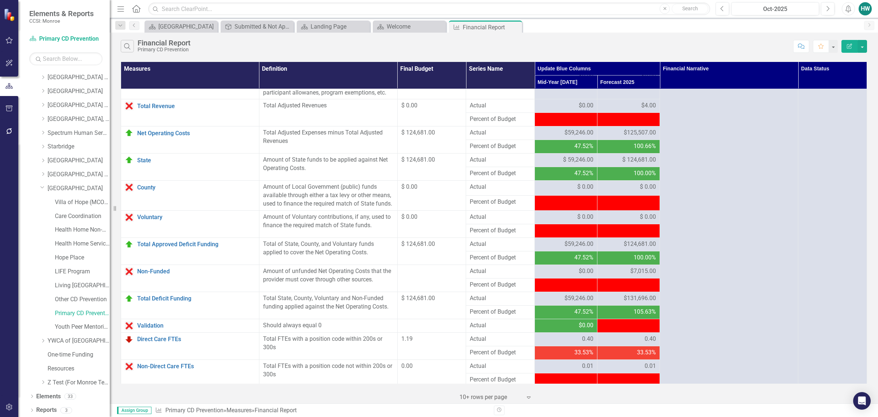
scroll to position [632, 0]
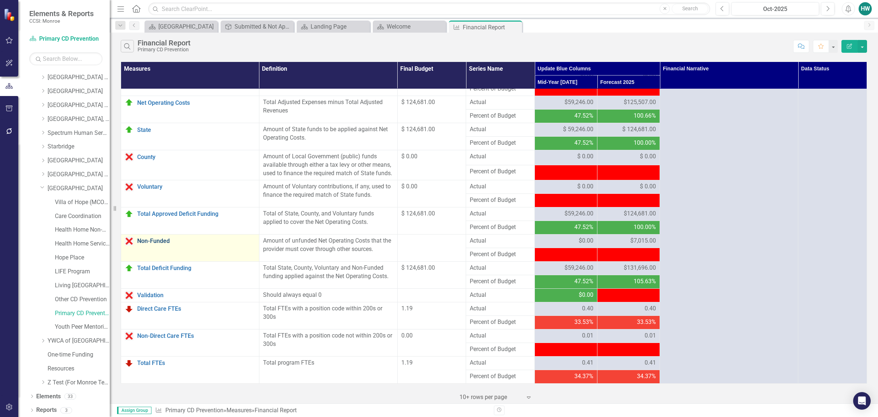
click at [160, 240] on link "Non-Funded" at bounding box center [196, 241] width 118 height 7
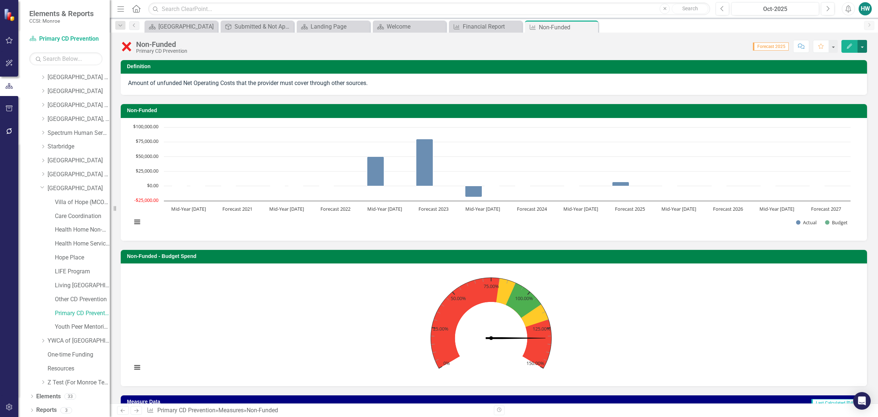
click at [861, 47] on button "button" at bounding box center [863, 46] width 10 height 13
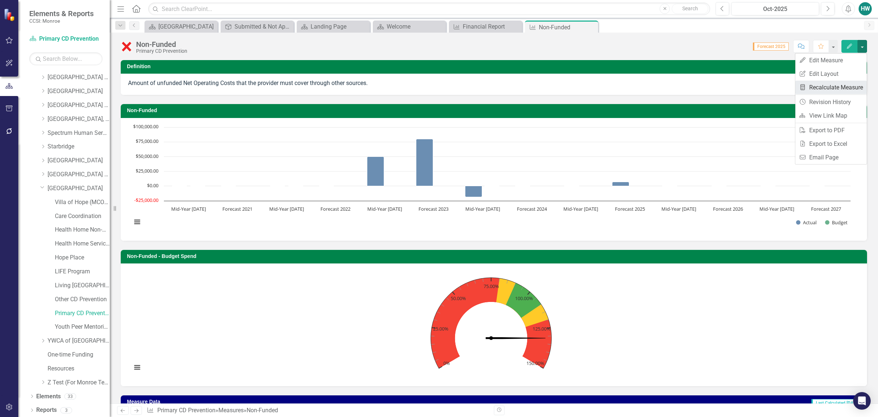
click at [823, 88] on link "Recalculate Measure Recalculate Measure" at bounding box center [831, 88] width 71 height 14
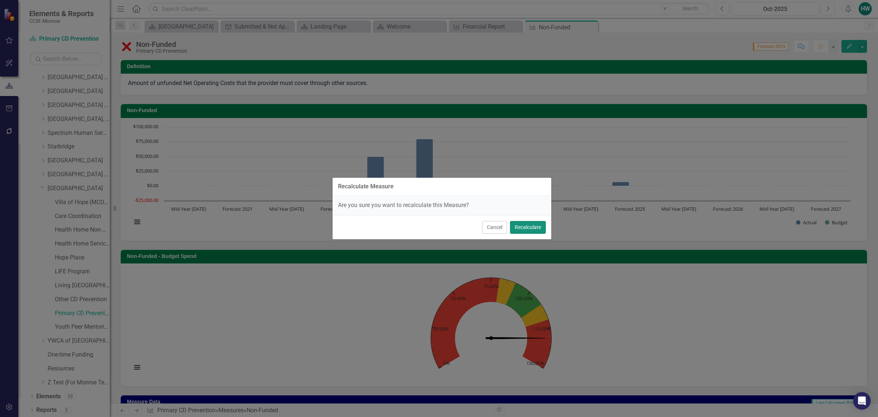
click at [529, 225] on button "Recalculate" at bounding box center [528, 227] width 36 height 13
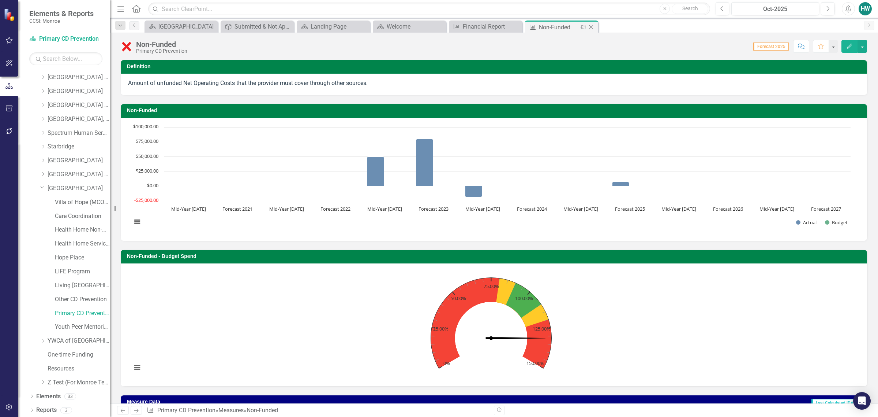
click at [593, 27] on icon "Close" at bounding box center [591, 27] width 7 height 6
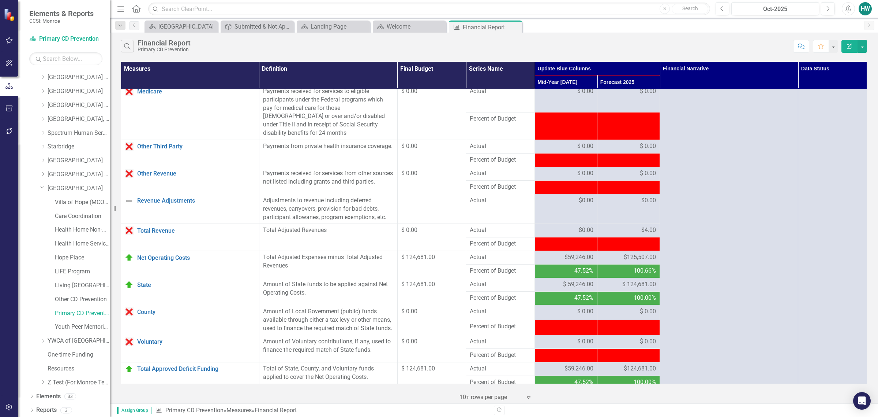
scroll to position [632, 0]
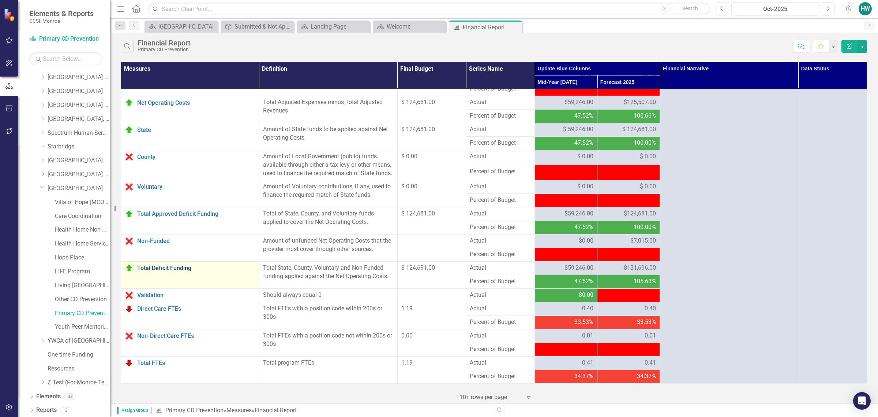
click at [179, 265] on link "Total Deficit Funding" at bounding box center [196, 268] width 118 height 7
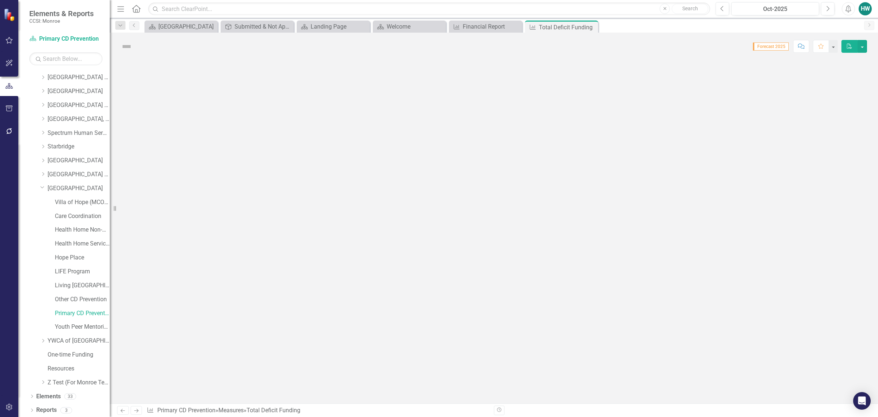
click at [179, 265] on div at bounding box center [494, 231] width 769 height 343
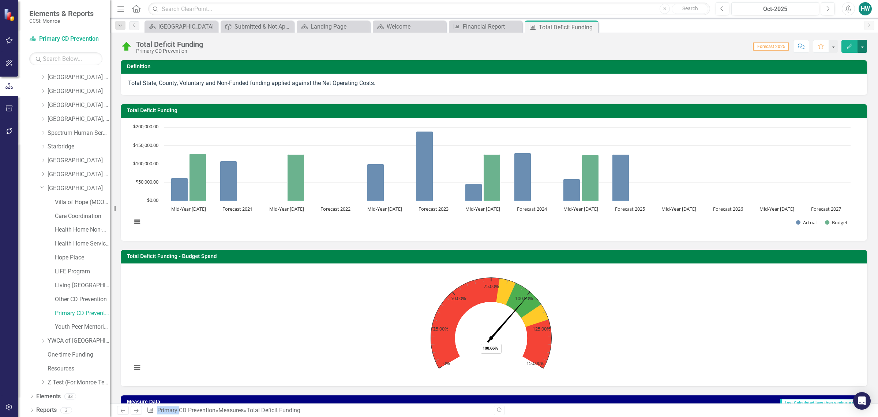
click at [863, 48] on button "button" at bounding box center [863, 46] width 10 height 13
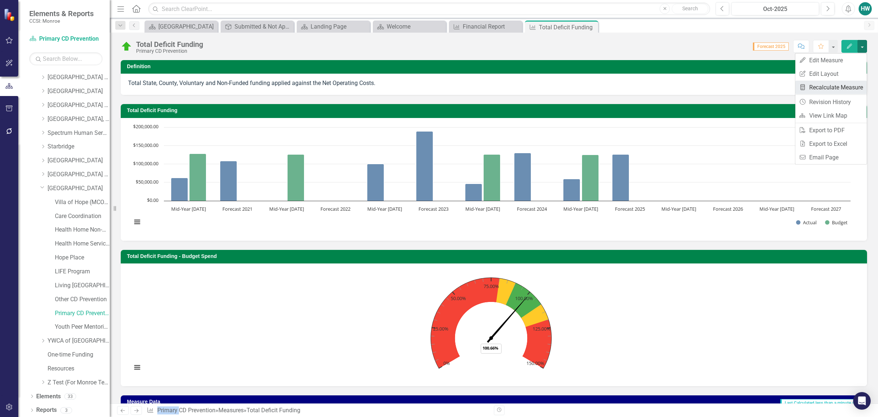
click at [830, 88] on link "Recalculate Measure Recalculate Measure" at bounding box center [831, 88] width 71 height 14
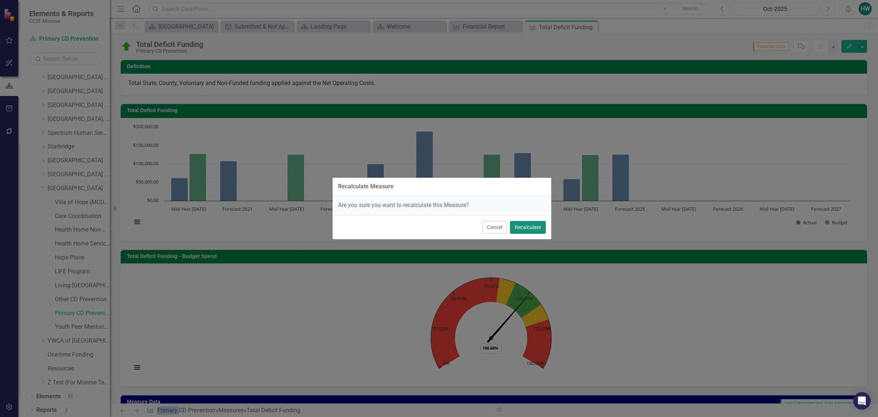
click at [534, 222] on button "Recalculate" at bounding box center [528, 227] width 36 height 13
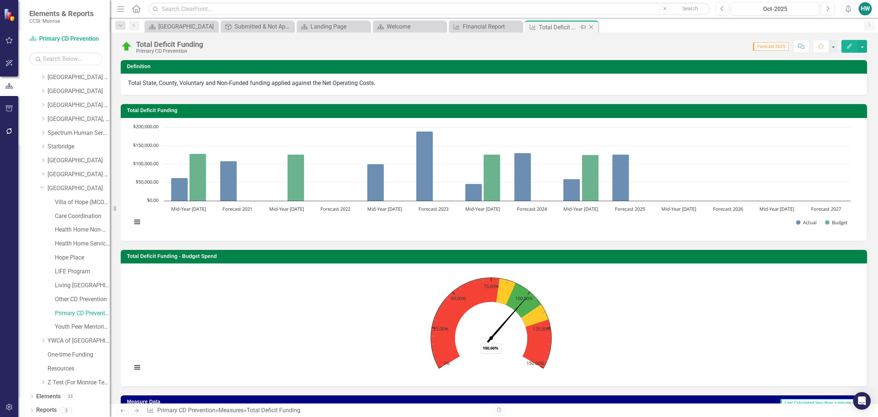
click at [593, 26] on icon "Close" at bounding box center [591, 27] width 7 height 6
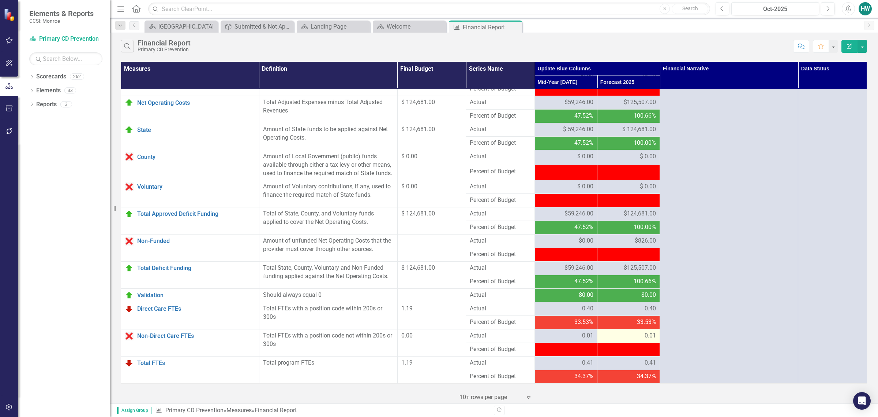
scroll to position [632, 0]
drag, startPoint x: 516, startPoint y: 25, endPoint x: 451, endPoint y: 22, distance: 65.6
click at [0, 0] on icon "Close" at bounding box center [0, 0] width 0 height 0
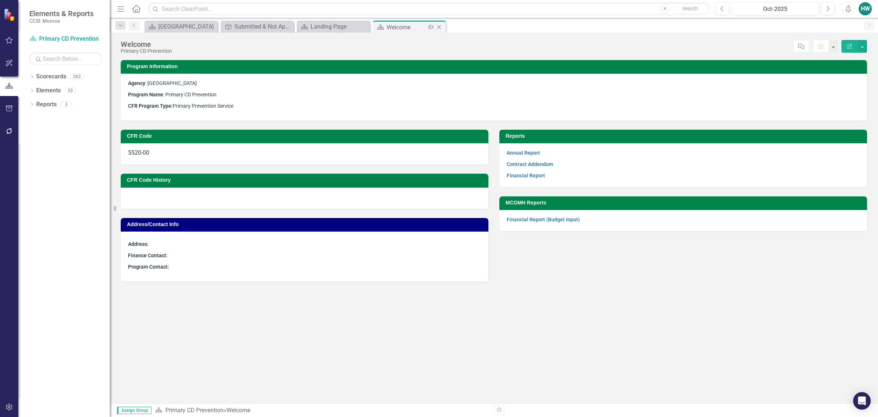
click at [438, 26] on icon at bounding box center [439, 27] width 4 height 4
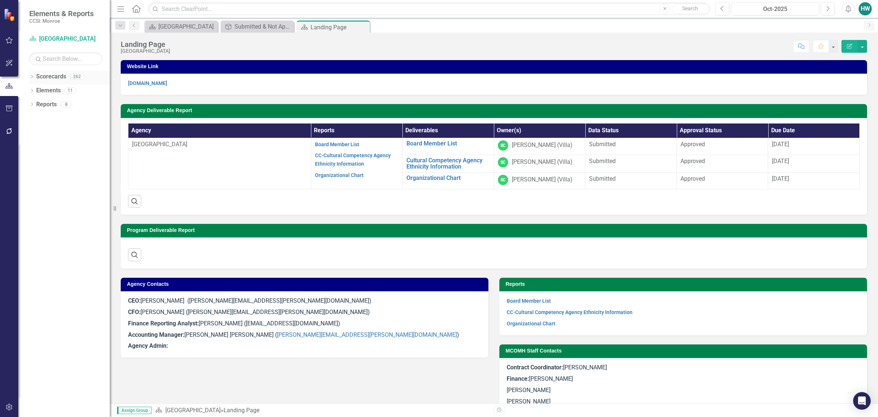
click at [31, 76] on icon "Dropdown" at bounding box center [31, 77] width 5 height 4
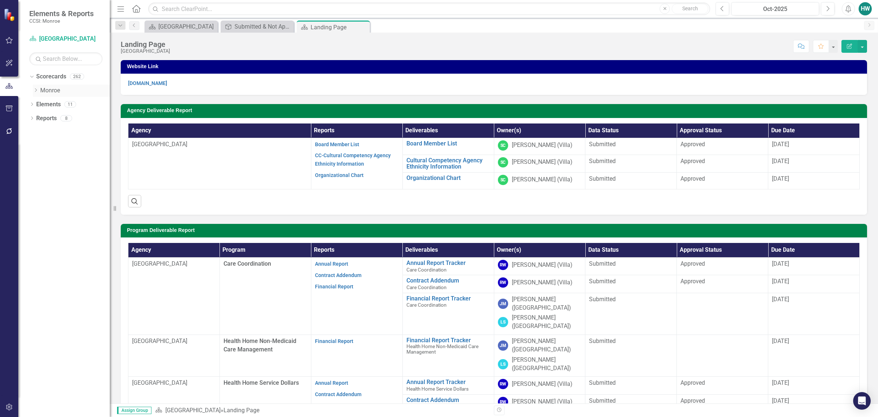
click at [34, 93] on div "Dropdown" at bounding box center [35, 90] width 5 height 6
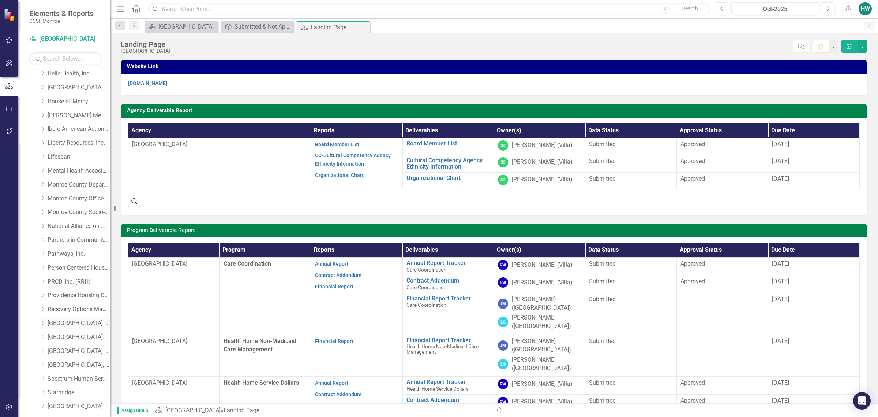
scroll to position [291, 0]
click at [43, 326] on icon "Dropdown" at bounding box center [42, 325] width 5 height 4
click at [71, 329] on link "Youth Peer Mentoring" at bounding box center [82, 325] width 55 height 8
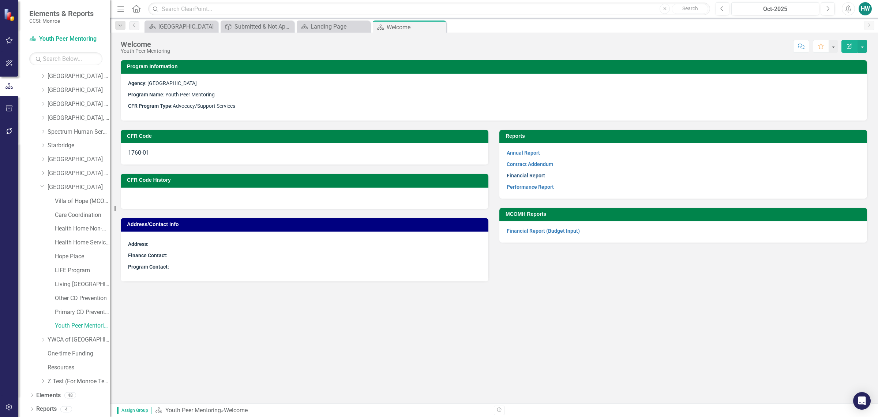
click at [542, 176] on link "Financial Report" at bounding box center [526, 175] width 38 height 6
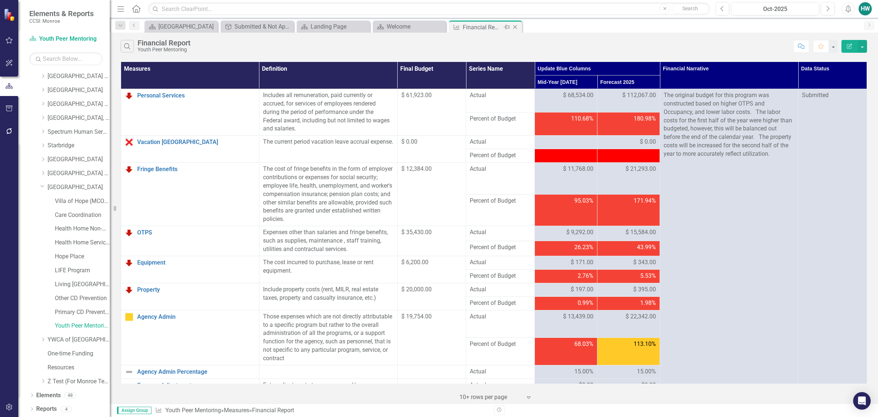
click at [517, 26] on icon "Close" at bounding box center [515, 27] width 7 height 6
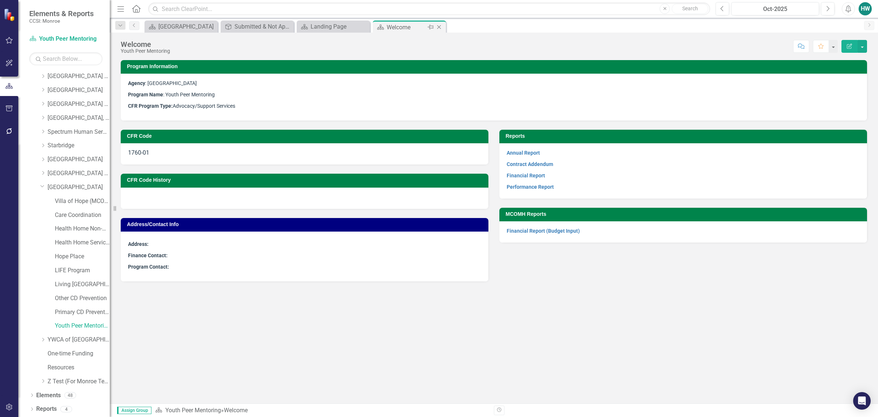
click at [440, 25] on icon "Close" at bounding box center [439, 27] width 7 height 6
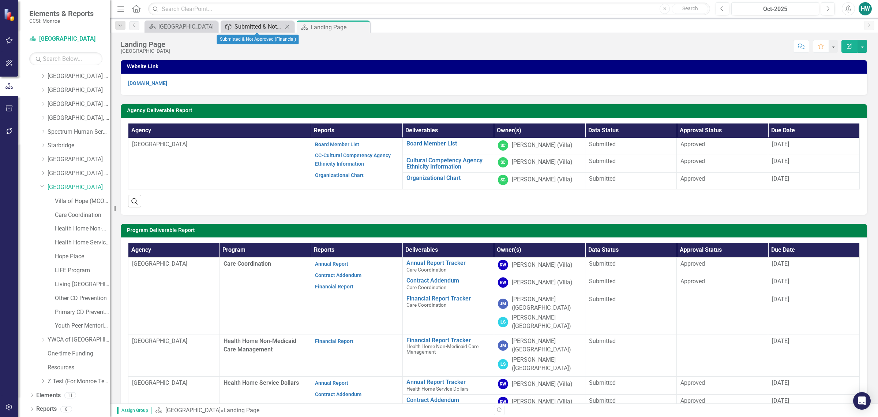
click at [252, 26] on div "Submitted & Not Approved (Financial)" at bounding box center [259, 26] width 48 height 9
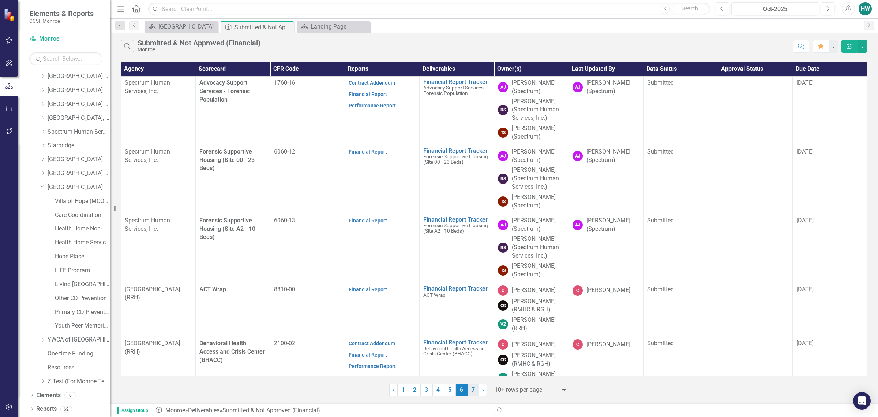
click at [475, 392] on link "7" at bounding box center [474, 389] width 12 height 12
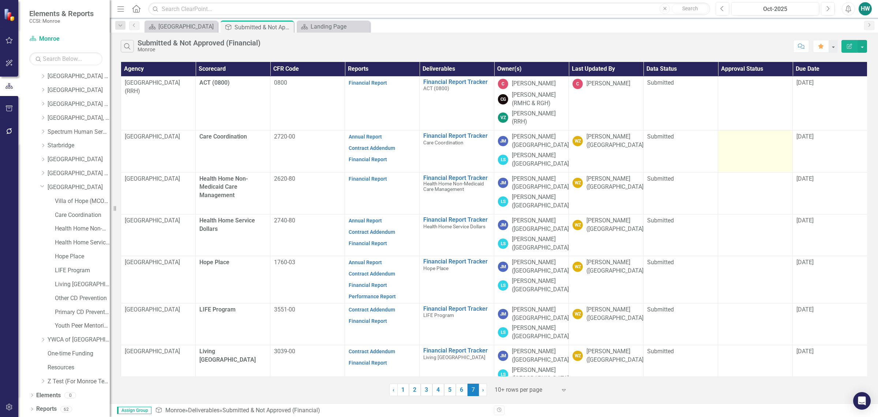
click at [757, 152] on td at bounding box center [755, 151] width 75 height 42
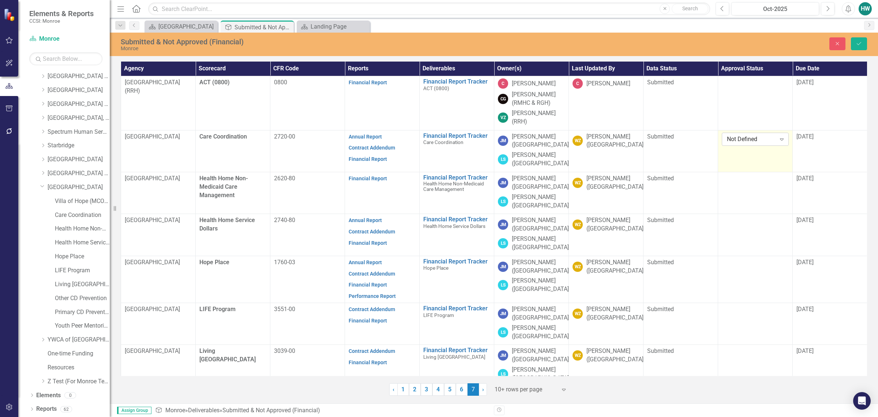
click at [779, 143] on div "Expand" at bounding box center [782, 139] width 13 height 12
click at [760, 162] on div "Approved" at bounding box center [756, 164] width 55 height 8
click at [814, 138] on span "10/13/25" at bounding box center [805, 136] width 17 height 7
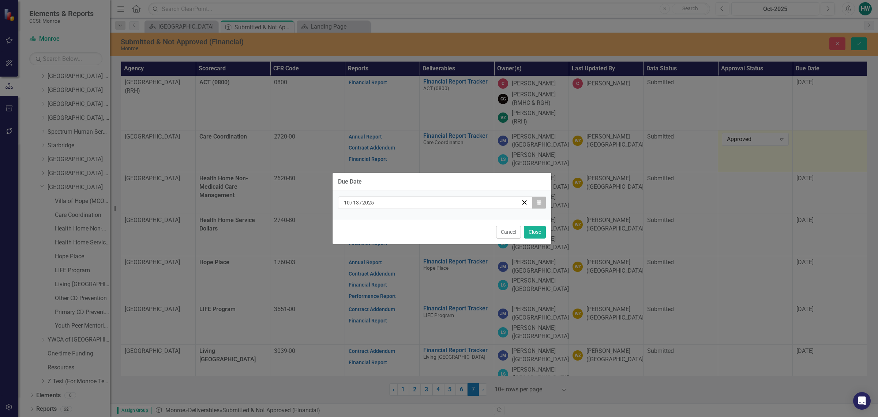
click at [544, 199] on button "Calendar" at bounding box center [539, 202] width 14 height 12
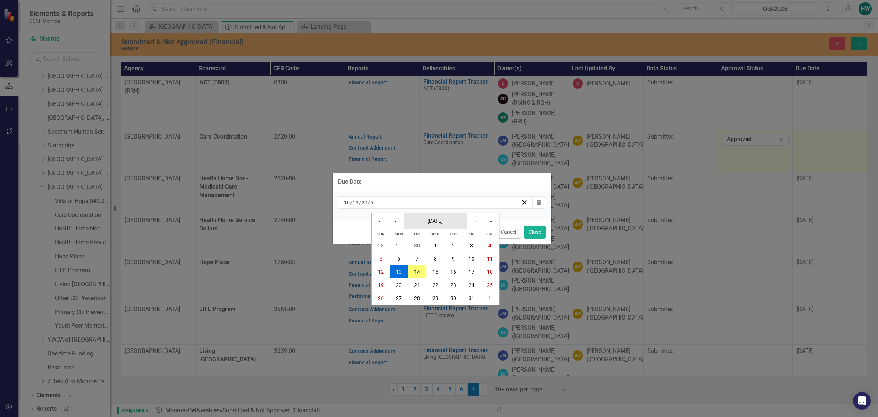
click at [442, 222] on span "October 2025" at bounding box center [435, 221] width 15 height 6
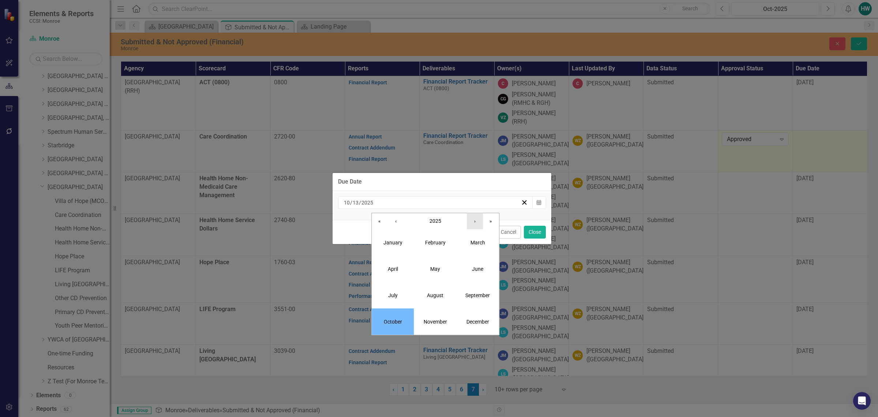
click at [474, 224] on button "›" at bounding box center [475, 221] width 16 height 16
click at [392, 306] on button "July" at bounding box center [393, 295] width 42 height 26
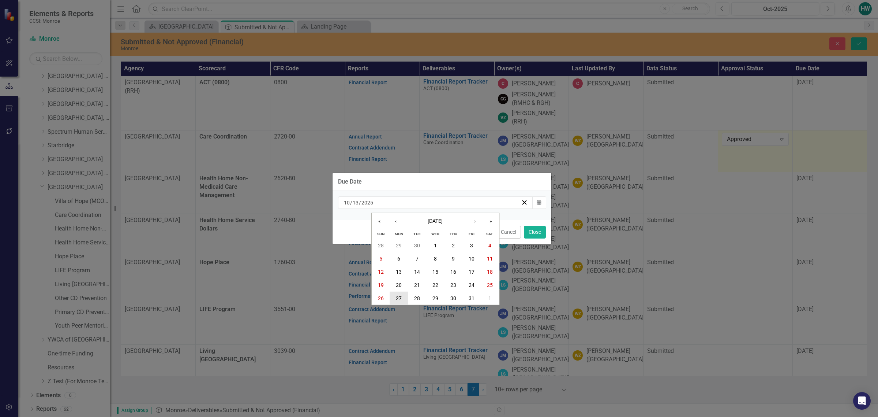
click at [402, 297] on abbr "27" at bounding box center [399, 298] width 6 height 6
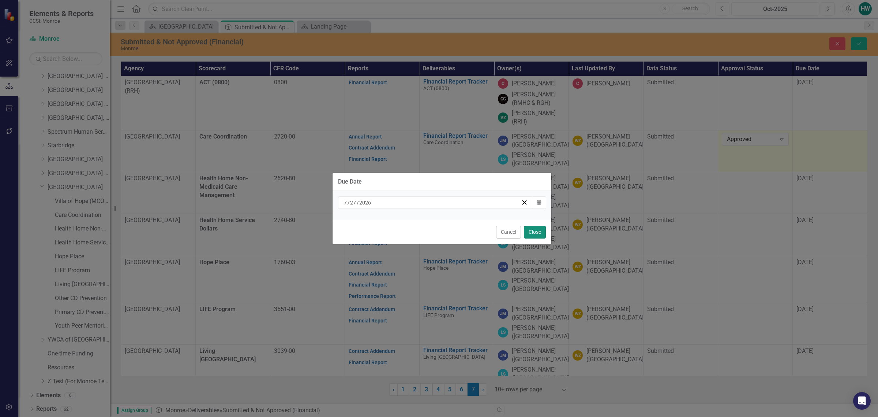
click at [535, 229] on button "Close" at bounding box center [535, 231] width 22 height 13
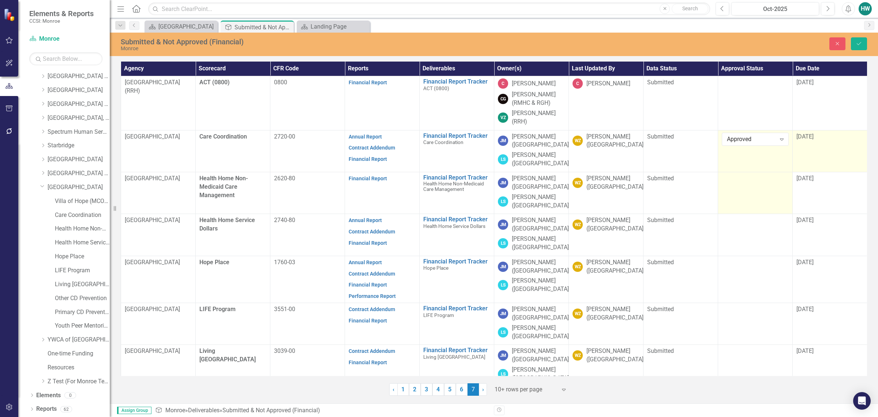
click at [754, 182] on div at bounding box center [755, 178] width 67 height 9
click at [781, 182] on icon "Expand" at bounding box center [782, 181] width 7 height 6
click at [745, 209] on div "Approved" at bounding box center [756, 206] width 55 height 8
click at [822, 180] on div "10/13/25" at bounding box center [830, 178] width 67 height 8
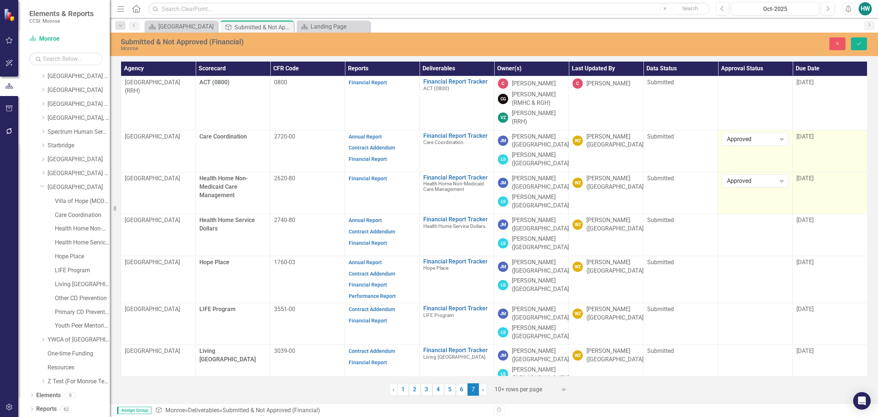
click at [822, 180] on div "10/13/25" at bounding box center [830, 178] width 67 height 8
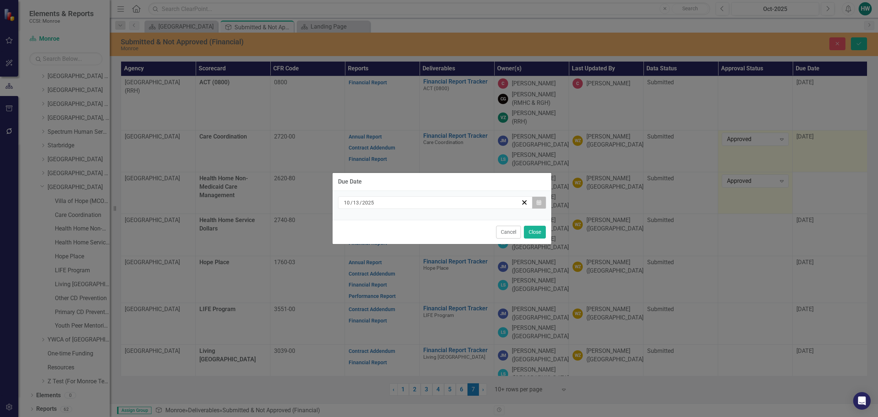
click at [542, 204] on button "Calendar" at bounding box center [539, 202] width 14 height 12
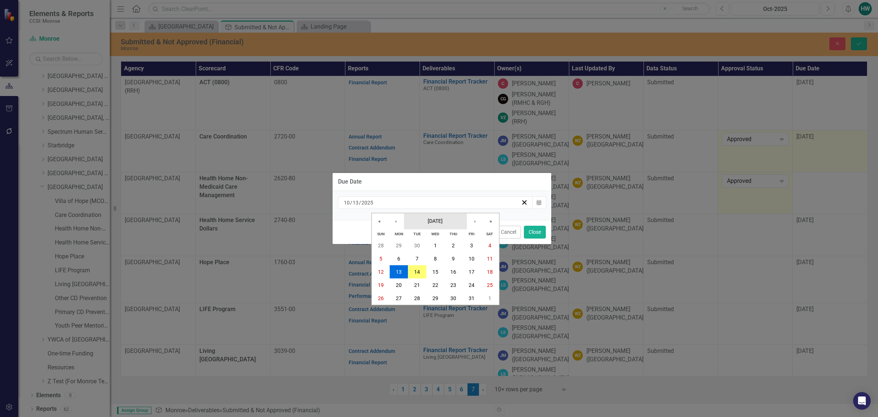
click at [443, 220] on span "October 2025" at bounding box center [435, 221] width 15 height 6
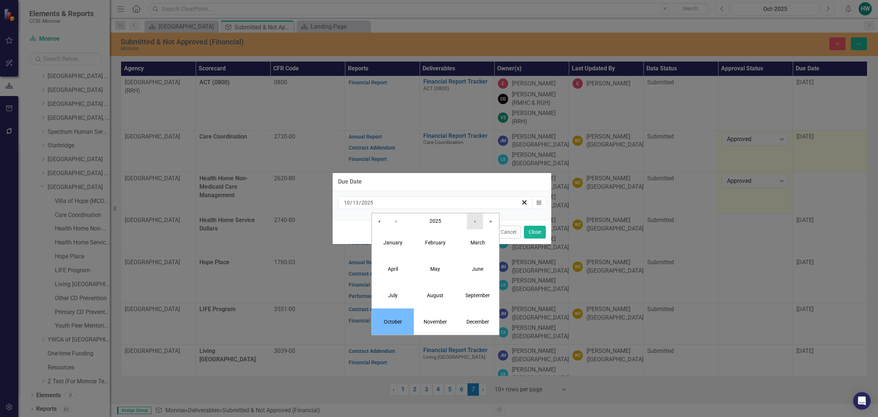
click at [476, 220] on button "›" at bounding box center [475, 221] width 16 height 16
click at [384, 290] on button "July" at bounding box center [393, 295] width 42 height 26
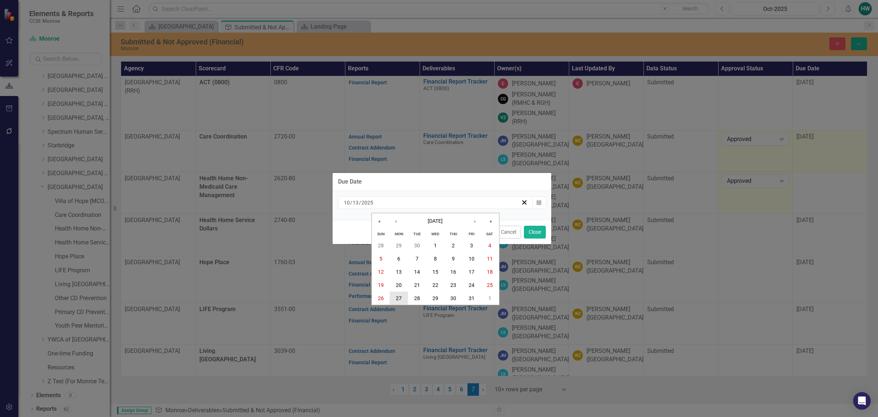
click at [404, 296] on button "27" at bounding box center [399, 297] width 18 height 13
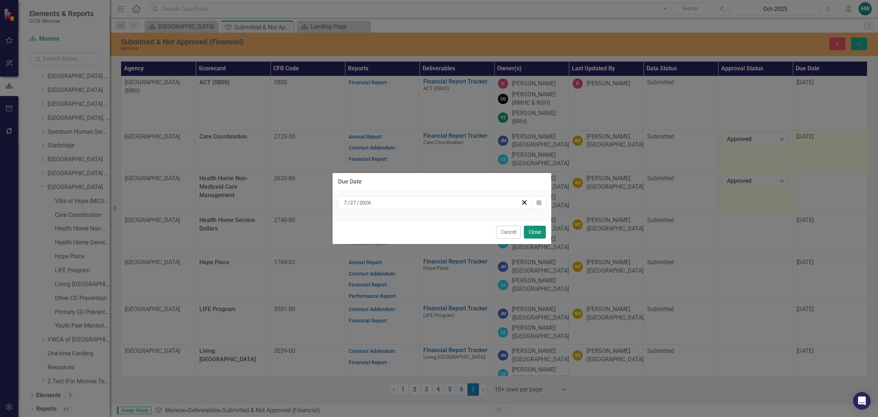
click at [537, 229] on button "Close" at bounding box center [535, 231] width 22 height 13
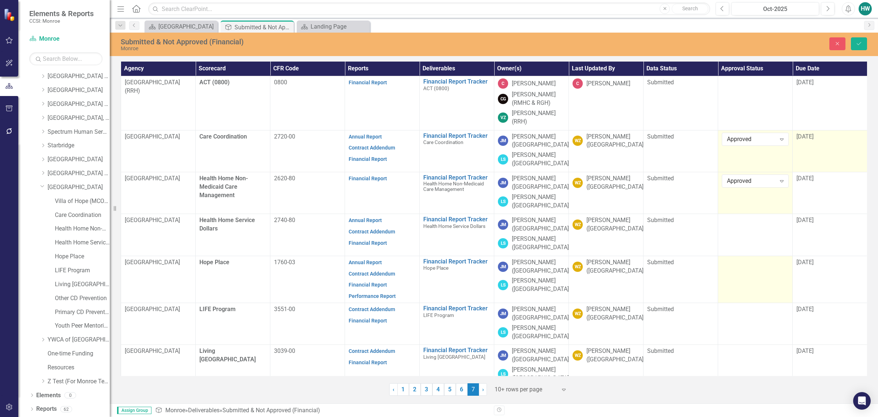
click at [748, 275] on td at bounding box center [755, 278] width 75 height 47
click at [784, 264] on icon "Expand" at bounding box center [782, 265] width 7 height 6
click at [751, 289] on div "Approved" at bounding box center [756, 290] width 55 height 8
click at [813, 264] on span "10/13/25" at bounding box center [805, 261] width 17 height 7
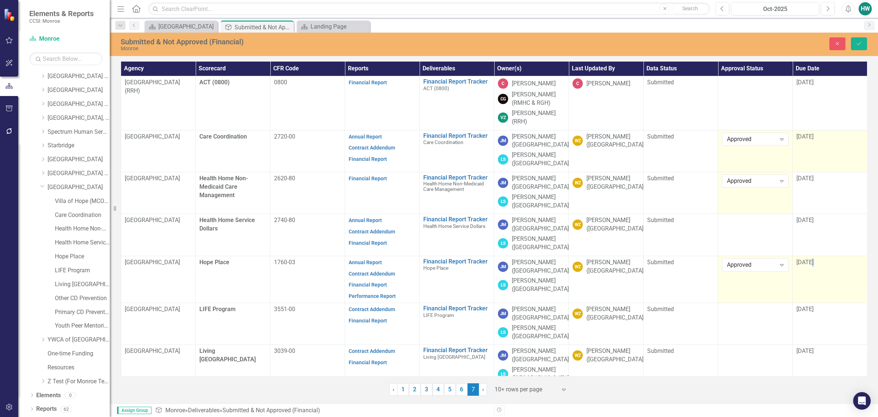
click at [813, 264] on span "10/13/25" at bounding box center [805, 261] width 17 height 7
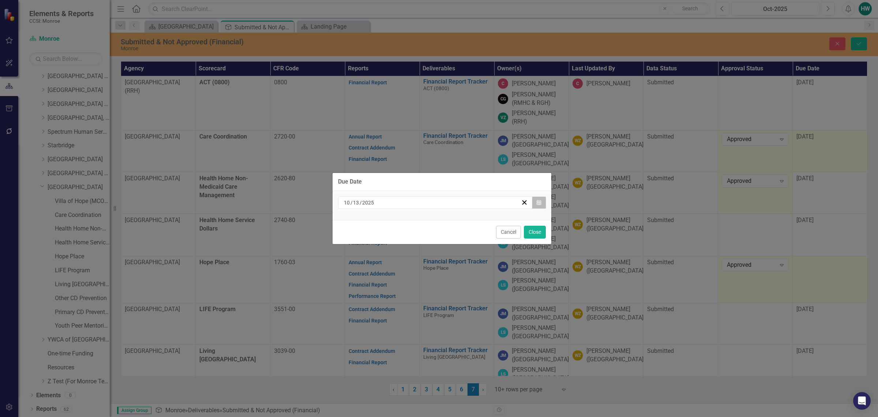
click at [543, 203] on button "Calendar" at bounding box center [539, 202] width 14 height 12
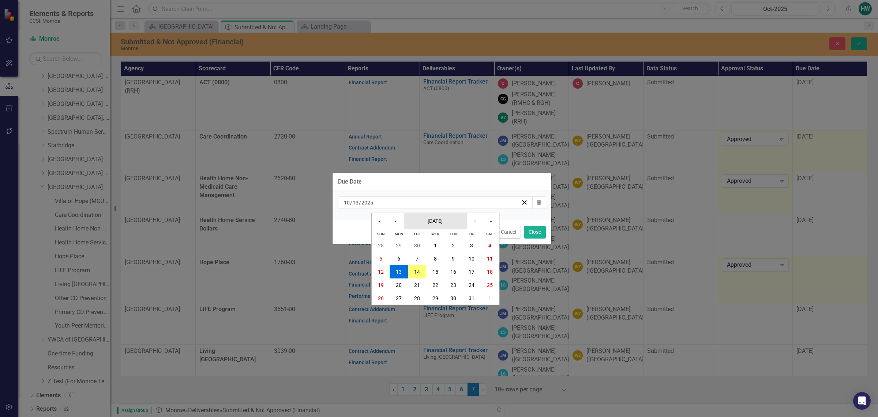
click at [441, 220] on span "October 2025" at bounding box center [435, 221] width 15 height 6
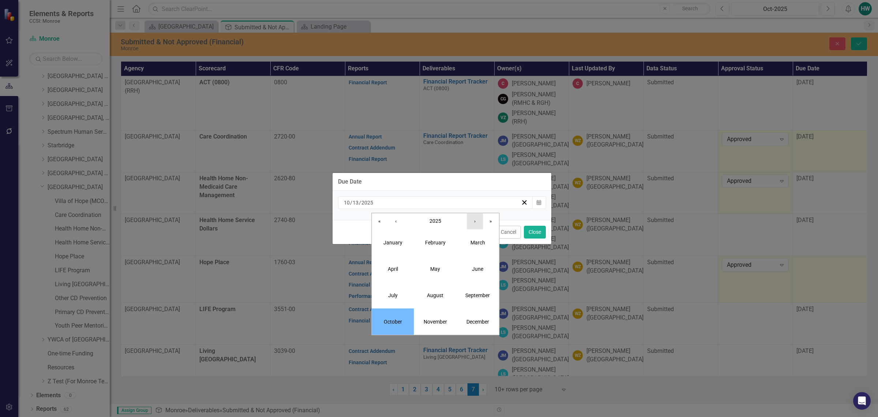
click at [471, 222] on button "›" at bounding box center [475, 221] width 16 height 16
click at [393, 292] on abbr "July" at bounding box center [393, 295] width 10 height 6
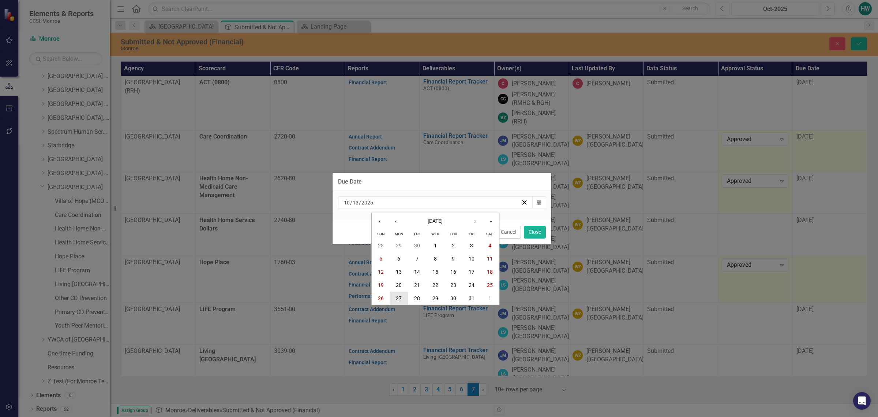
click at [399, 299] on abbr "27" at bounding box center [399, 298] width 6 height 6
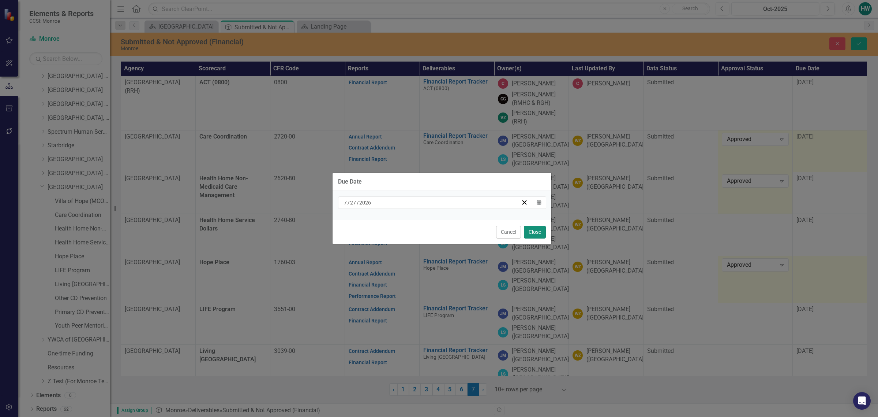
click at [539, 231] on button "Close" at bounding box center [535, 231] width 22 height 13
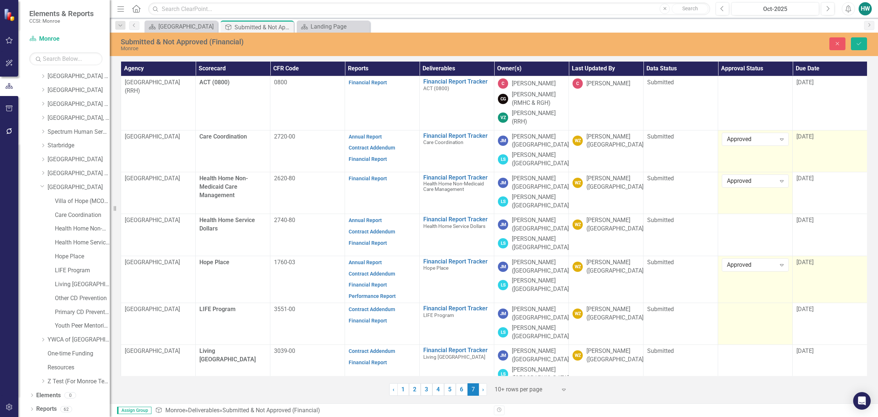
click at [753, 315] on td at bounding box center [755, 324] width 75 height 42
click at [784, 313] on icon "Expand" at bounding box center [782, 312] width 7 height 6
click at [750, 289] on div "Approved" at bounding box center [756, 287] width 55 height 8
click at [814, 310] on span "10/13/25" at bounding box center [805, 308] width 17 height 7
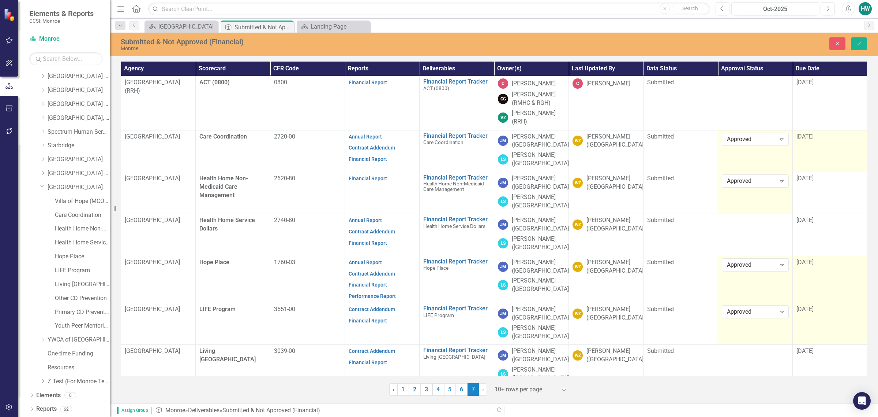
click at [814, 310] on span "10/13/25" at bounding box center [805, 308] width 17 height 7
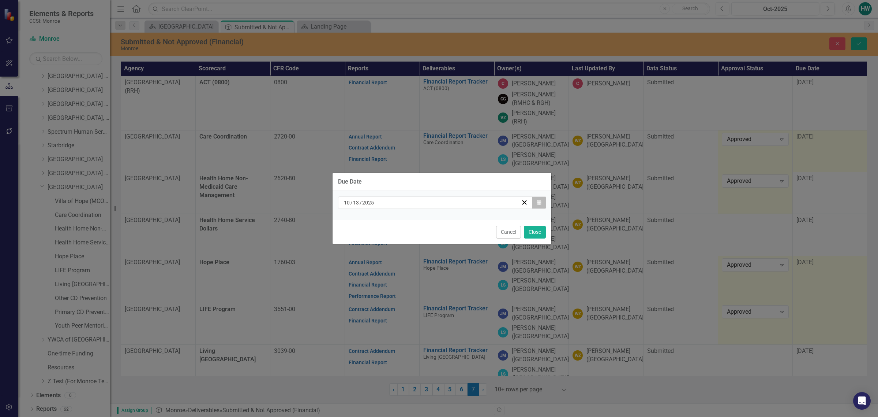
click at [544, 202] on button "Calendar" at bounding box center [539, 202] width 14 height 12
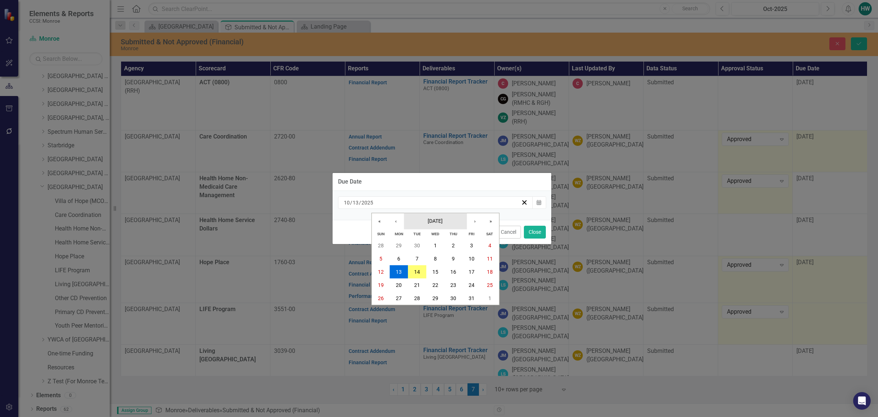
click at [454, 223] on button "October 2025" at bounding box center [435, 221] width 63 height 16
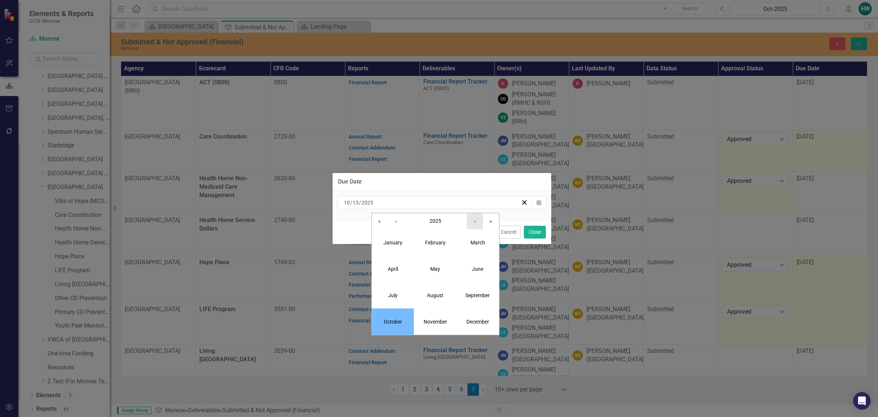
click at [473, 221] on button "›" at bounding box center [475, 221] width 16 height 16
click at [385, 301] on button "July" at bounding box center [393, 295] width 42 height 26
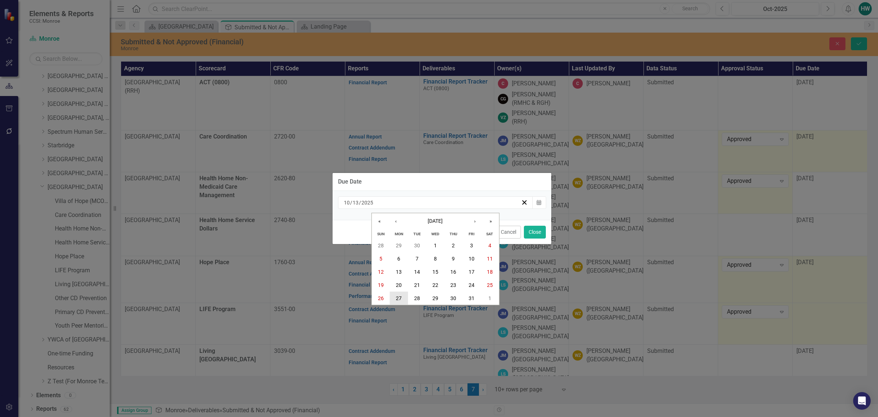
click at [393, 297] on button "27" at bounding box center [399, 297] width 18 height 13
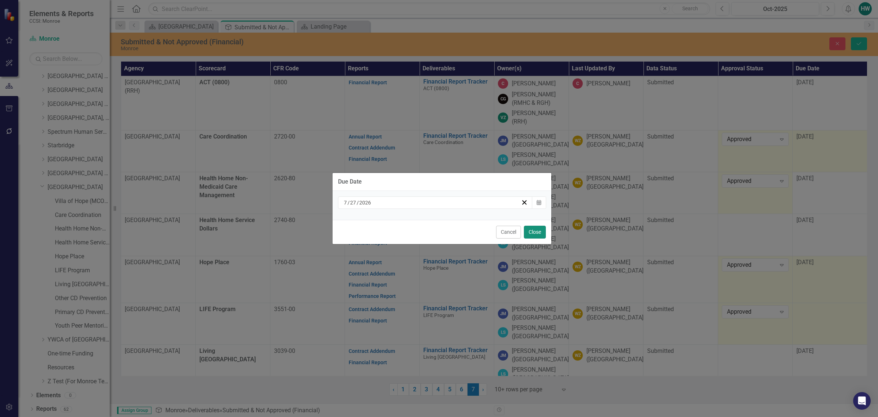
click at [538, 235] on button "Close" at bounding box center [535, 231] width 22 height 13
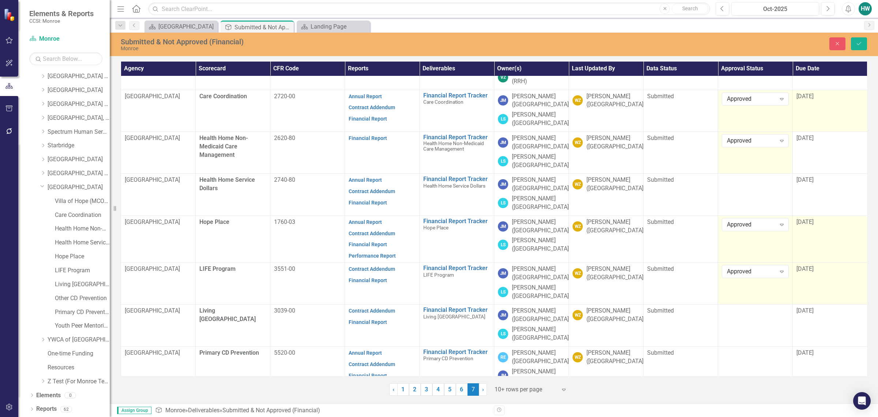
scroll to position [124, 0]
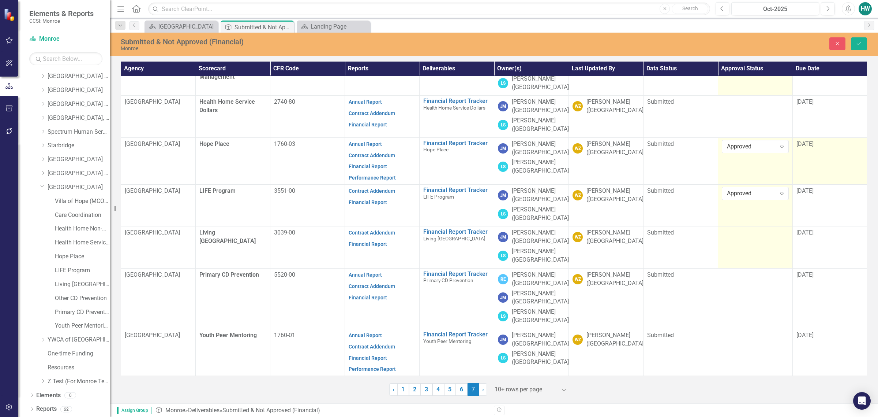
click at [765, 248] on td at bounding box center [755, 247] width 75 height 42
click at [784, 235] on div "Expand" at bounding box center [782, 235] width 13 height 12
click at [752, 250] on div "Approved" at bounding box center [755, 255] width 67 height 12
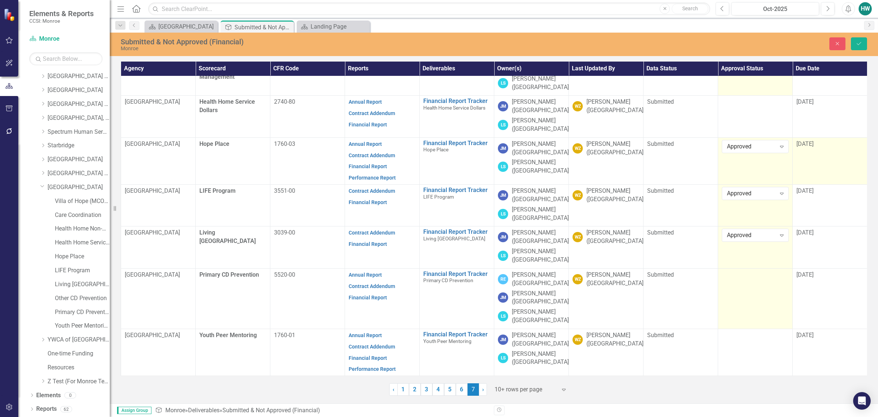
click at [756, 282] on td at bounding box center [755, 298] width 75 height 60
click at [781, 274] on icon "Expand" at bounding box center [782, 277] width 7 height 6
click at [742, 299] on div "Approved" at bounding box center [756, 296] width 55 height 8
click at [762, 332] on div at bounding box center [755, 335] width 67 height 9
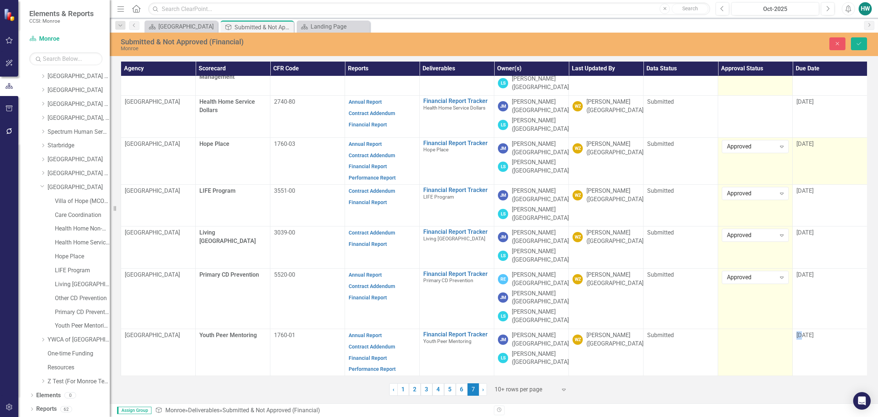
click at [762, 332] on div at bounding box center [755, 335] width 67 height 9
click at [783, 335] on icon "Expand" at bounding box center [782, 338] width 7 height 6
click at [743, 308] on div "Approved" at bounding box center [756, 307] width 55 height 8
click at [823, 233] on td "10/13/25" at bounding box center [830, 247] width 75 height 42
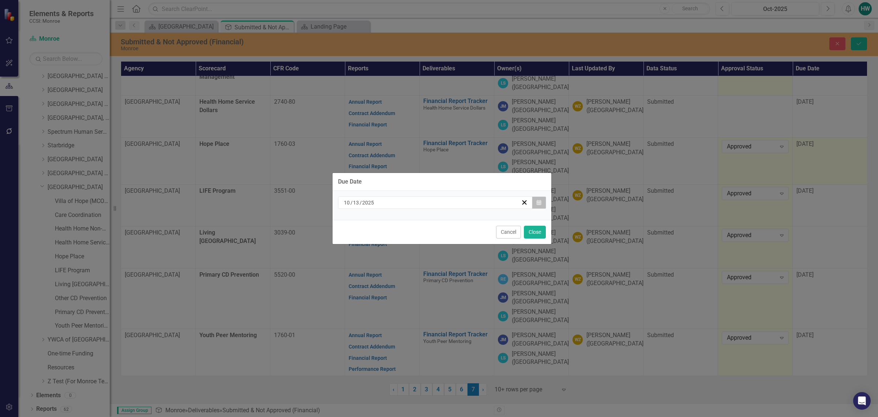
click at [543, 199] on button "Calendar" at bounding box center [539, 202] width 14 height 12
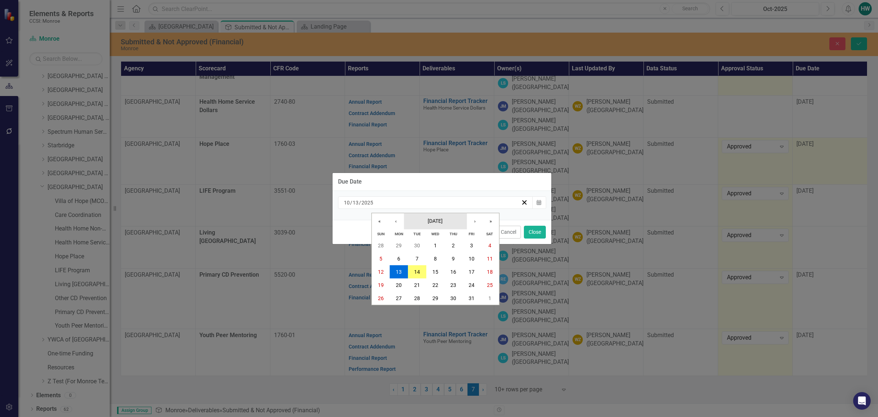
click at [441, 218] on span "October 2025" at bounding box center [435, 221] width 15 height 6
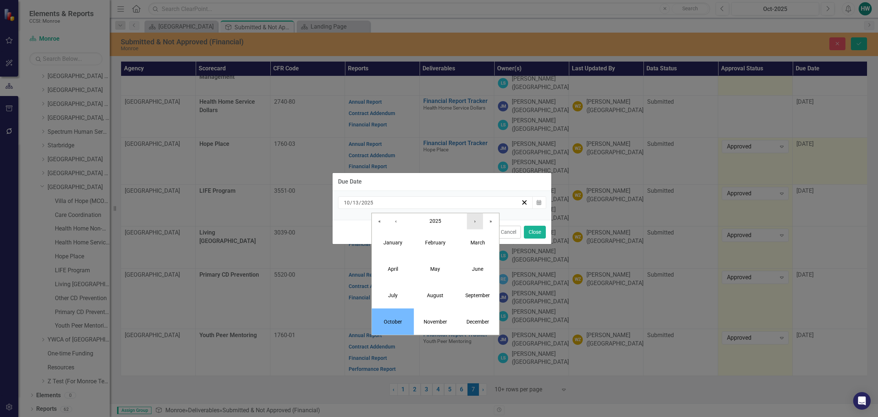
click at [473, 220] on button "›" at bounding box center [475, 221] width 16 height 16
click at [397, 299] on button "July" at bounding box center [393, 295] width 42 height 26
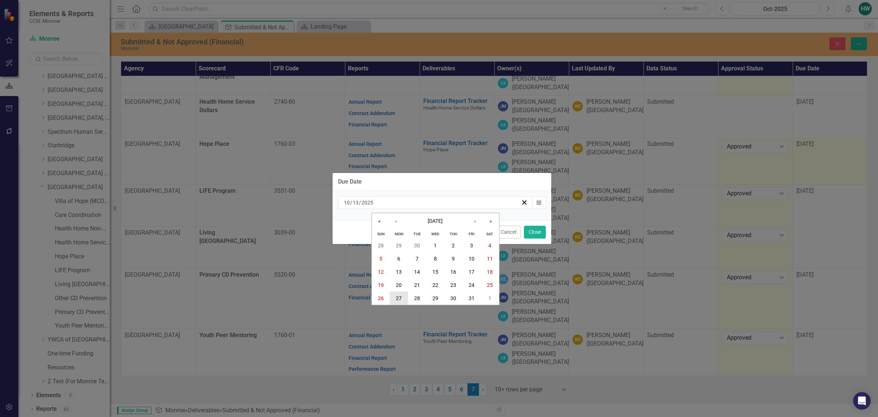
click at [401, 297] on abbr "27" at bounding box center [399, 298] width 6 height 6
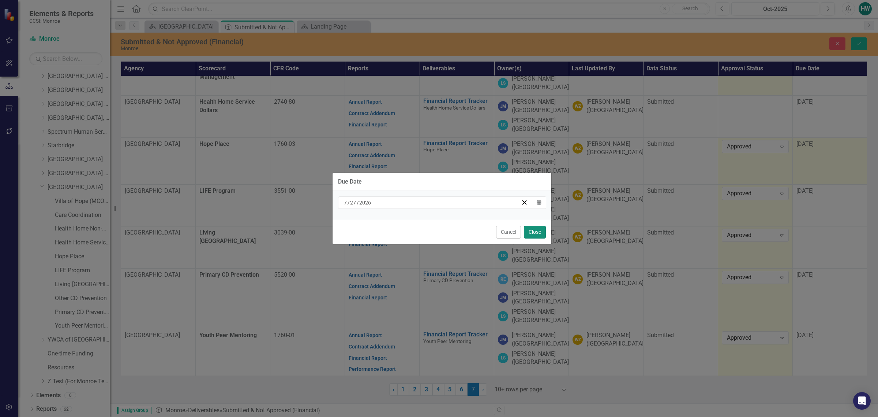
click at [527, 233] on button "Close" at bounding box center [535, 231] width 22 height 13
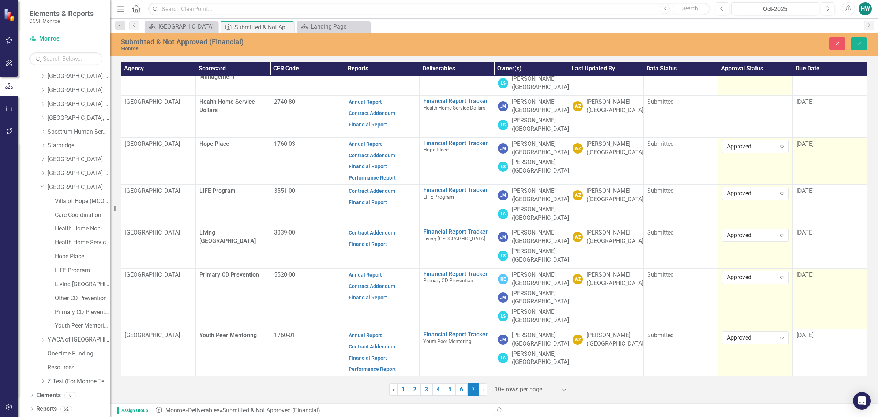
click at [832, 270] on div "10/13/25" at bounding box center [830, 274] width 67 height 8
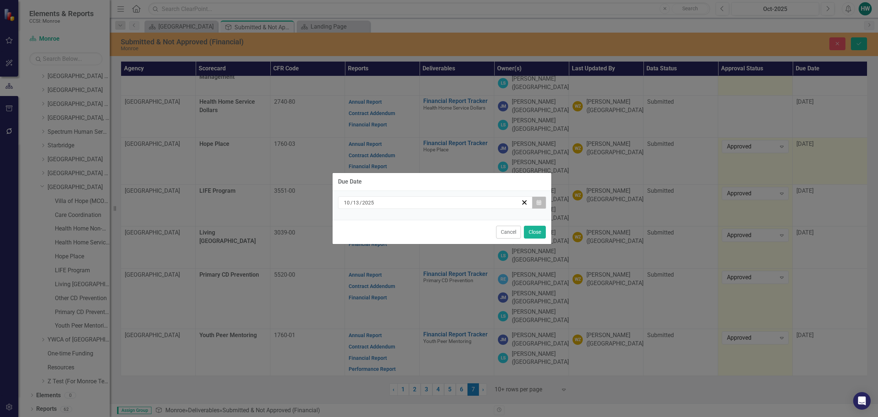
drag, startPoint x: 537, startPoint y: 198, endPoint x: 538, endPoint y: 202, distance: 3.8
click at [538, 202] on button "Calendar" at bounding box center [539, 202] width 14 height 12
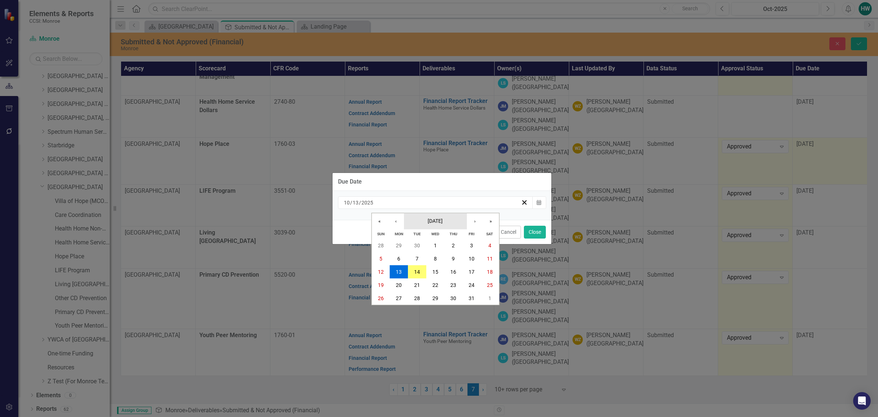
click at [440, 221] on span "October 2025" at bounding box center [435, 221] width 15 height 6
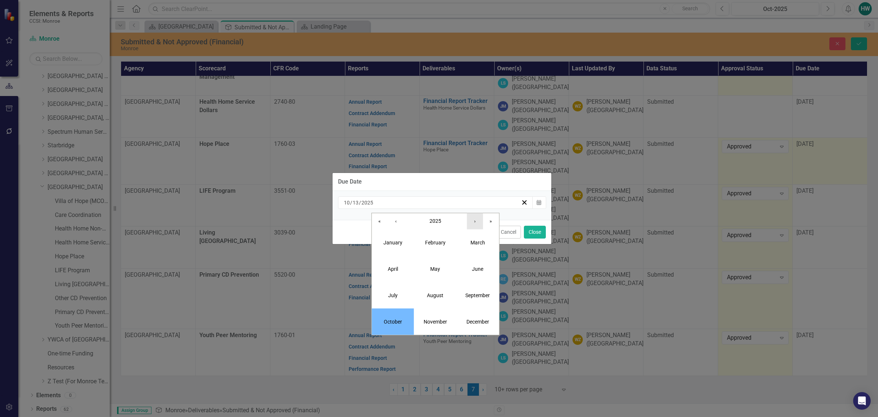
click at [474, 224] on button "›" at bounding box center [475, 221] width 16 height 16
click at [395, 301] on button "July" at bounding box center [393, 295] width 42 height 26
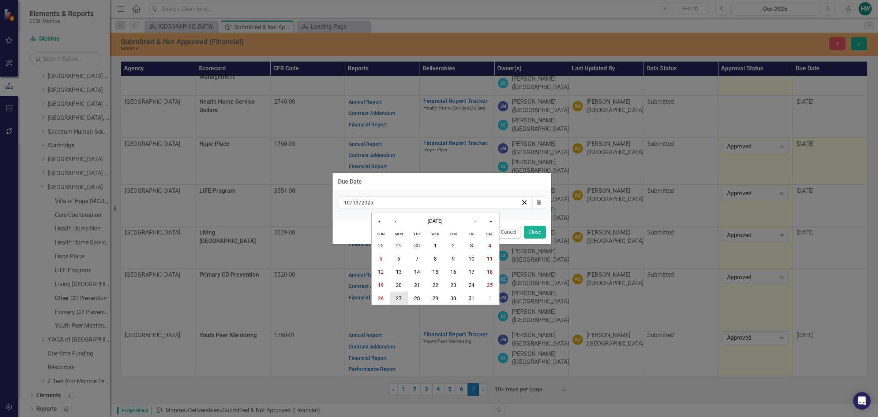
click at [397, 297] on abbr "27" at bounding box center [399, 298] width 6 height 6
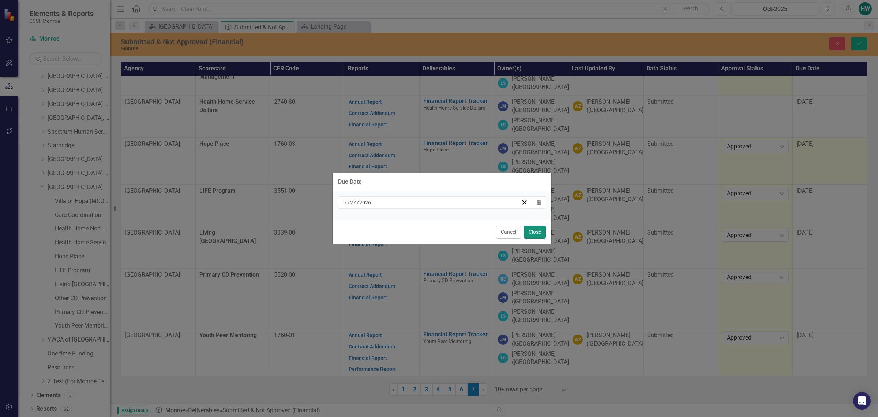
click at [542, 232] on button "Close" at bounding box center [535, 231] width 22 height 13
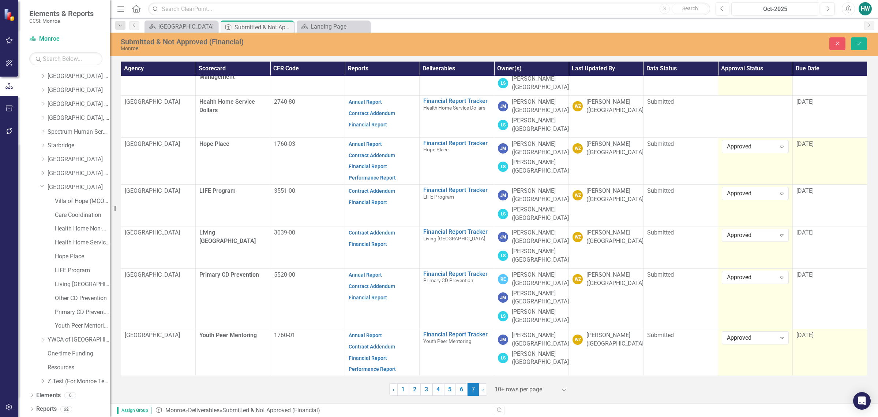
click at [825, 331] on div "10/13/25" at bounding box center [830, 335] width 67 height 8
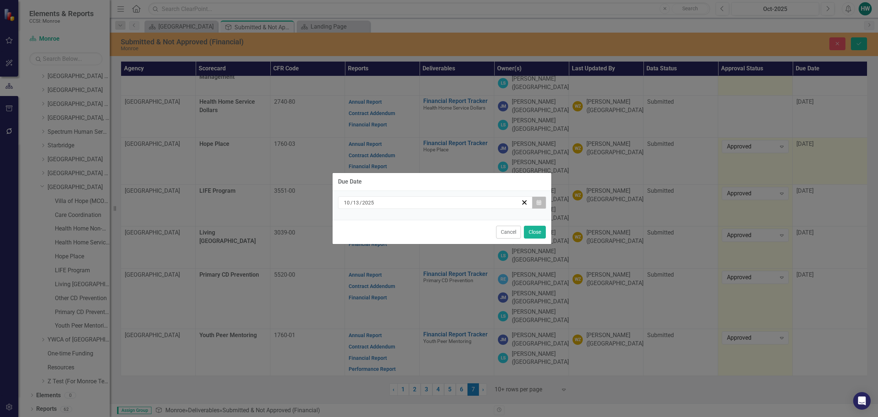
click at [544, 204] on button "Calendar" at bounding box center [539, 202] width 14 height 12
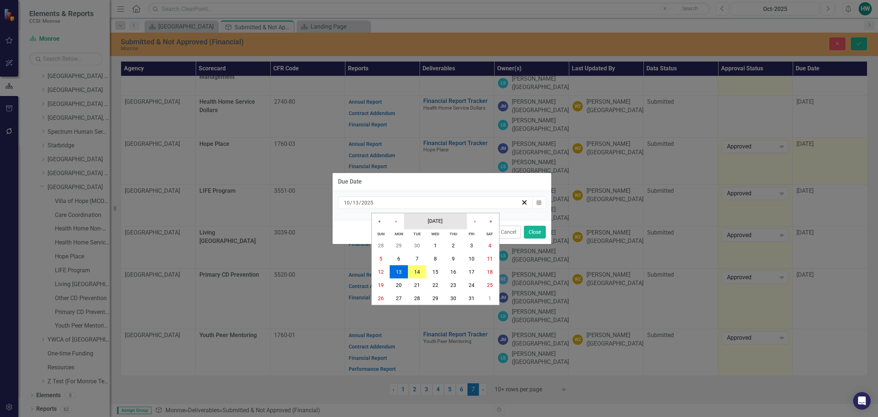
click at [436, 220] on span "October 2025" at bounding box center [435, 221] width 15 height 6
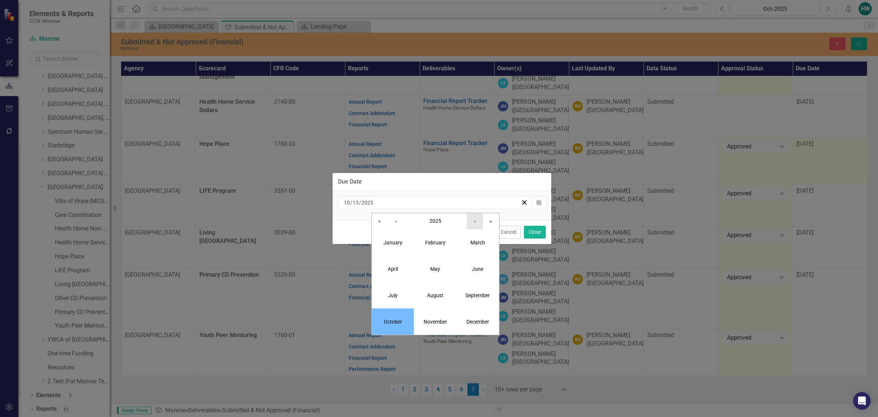
click at [470, 224] on button "›" at bounding box center [475, 221] width 16 height 16
click at [381, 299] on button "July" at bounding box center [393, 295] width 42 height 26
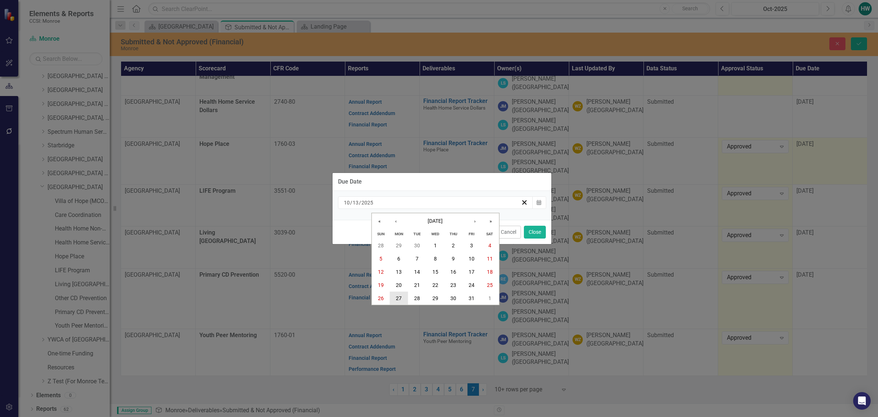
click at [399, 299] on abbr "27" at bounding box center [399, 298] width 6 height 6
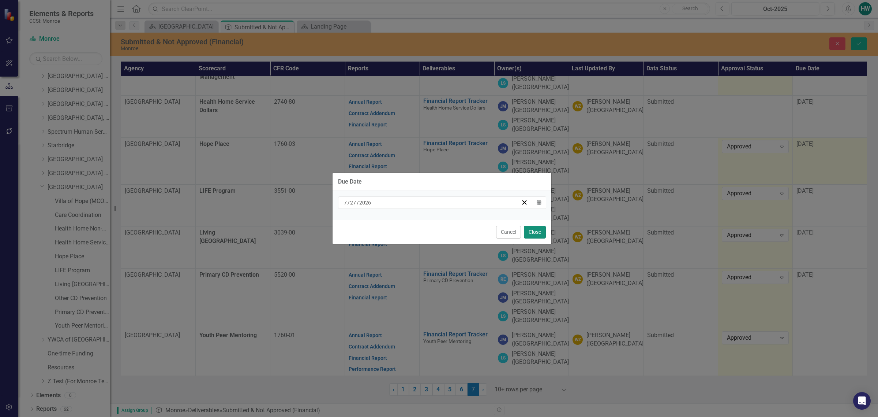
click at [538, 229] on button "Close" at bounding box center [535, 231] width 22 height 13
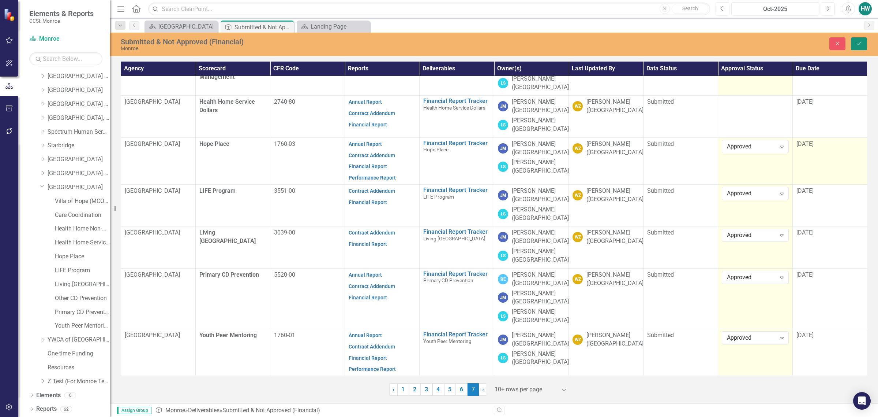
click at [855, 47] on button "Save" at bounding box center [859, 43] width 16 height 13
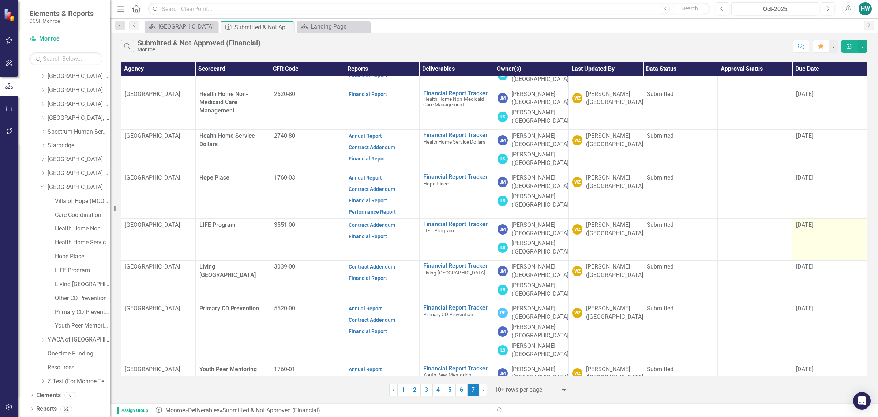
scroll to position [0, 0]
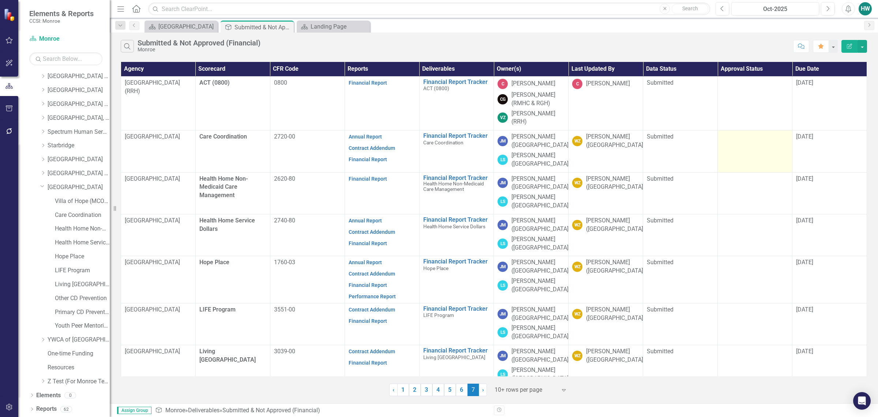
click at [781, 146] on td at bounding box center [755, 151] width 75 height 42
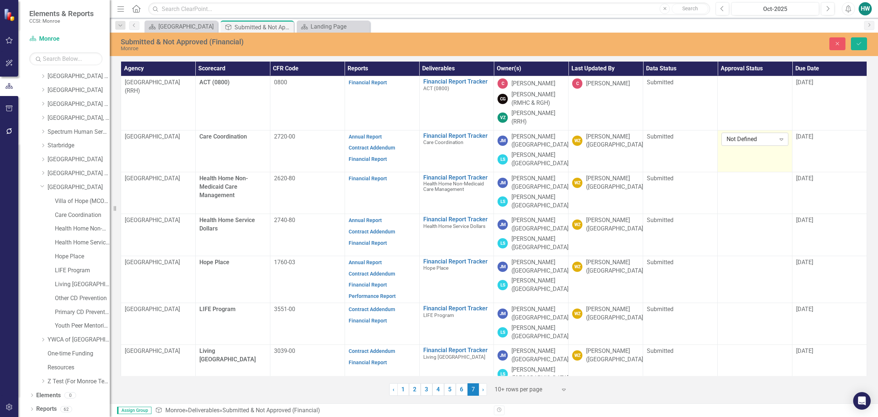
click at [778, 141] on icon "Expand" at bounding box center [781, 139] width 7 height 6
click at [856, 40] on button "Save" at bounding box center [859, 43] width 16 height 13
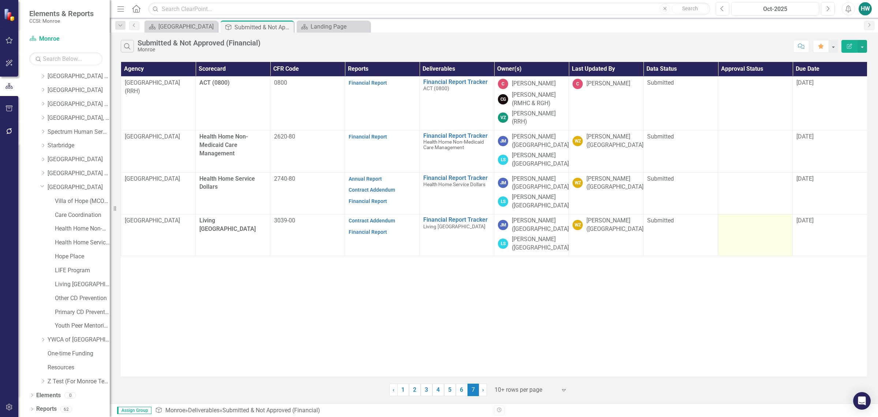
click at [768, 233] on td at bounding box center [755, 235] width 75 height 42
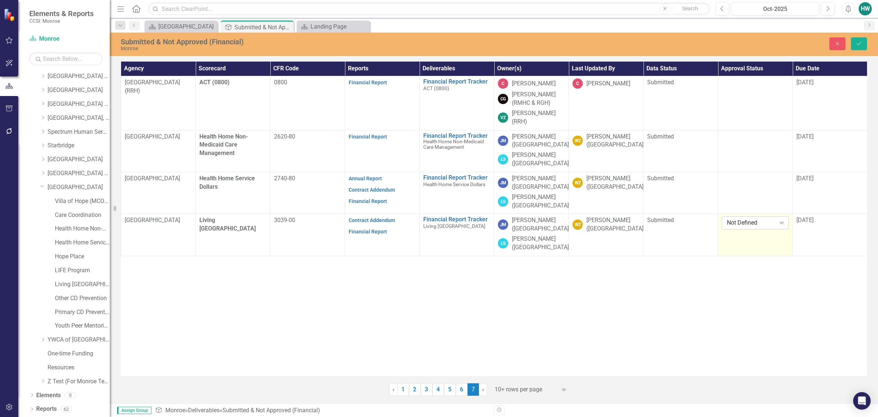
click at [782, 225] on icon "Expand" at bounding box center [782, 223] width 7 height 6
click at [855, 37] on div "Submitted & Not Approved (Financial) Monroe Close Save" at bounding box center [494, 43] width 769 height 15
click at [863, 46] on button "Save" at bounding box center [859, 43] width 16 height 13
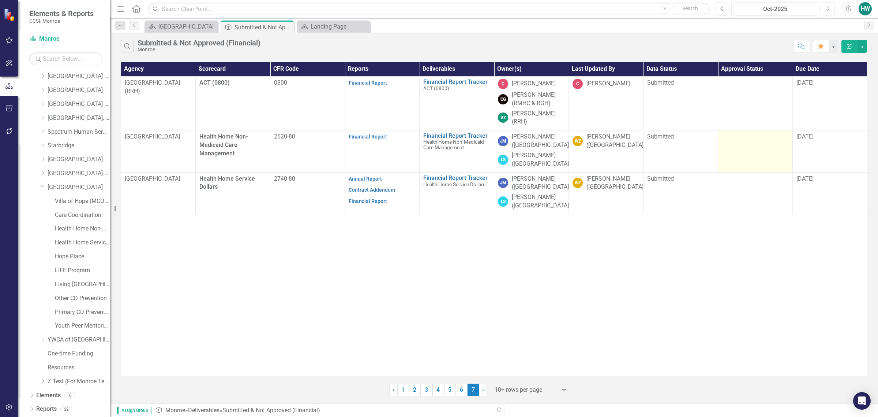
click at [764, 146] on td at bounding box center [755, 151] width 75 height 42
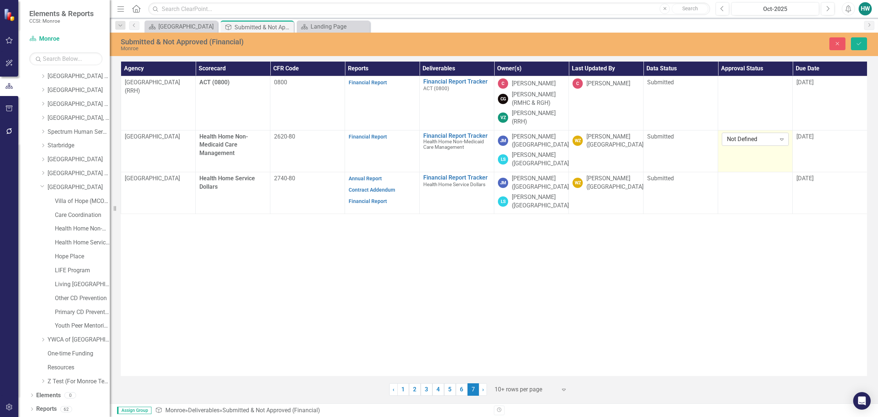
click at [781, 138] on icon "Expand" at bounding box center [782, 139] width 7 height 6
click at [748, 161] on div "Approved" at bounding box center [756, 164] width 55 height 8
click at [863, 44] on button "Save" at bounding box center [859, 43] width 16 height 13
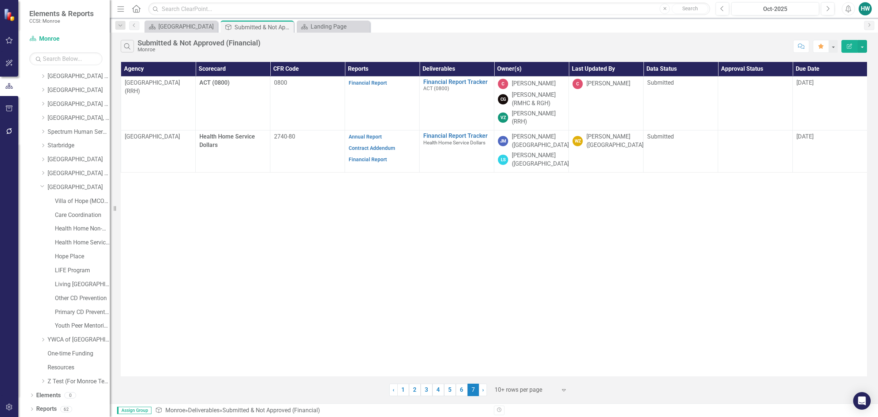
click at [41, 187] on icon "Dropdown" at bounding box center [42, 185] width 4 height 5
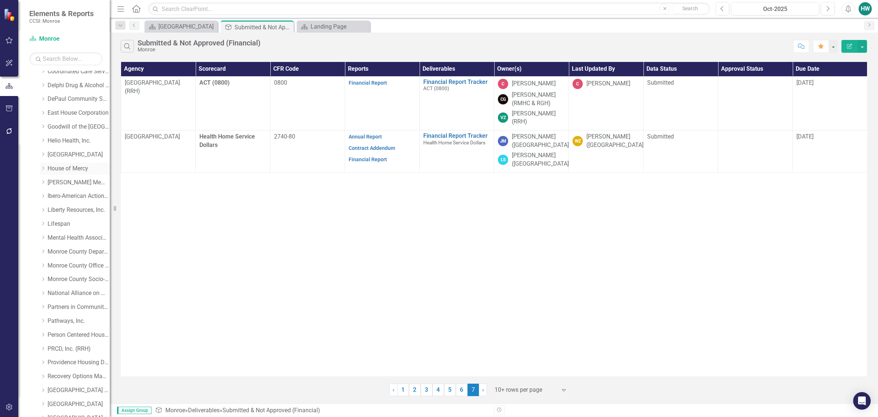
scroll to position [108, 0]
click at [44, 120] on icon "Dropdown" at bounding box center [42, 120] width 5 height 4
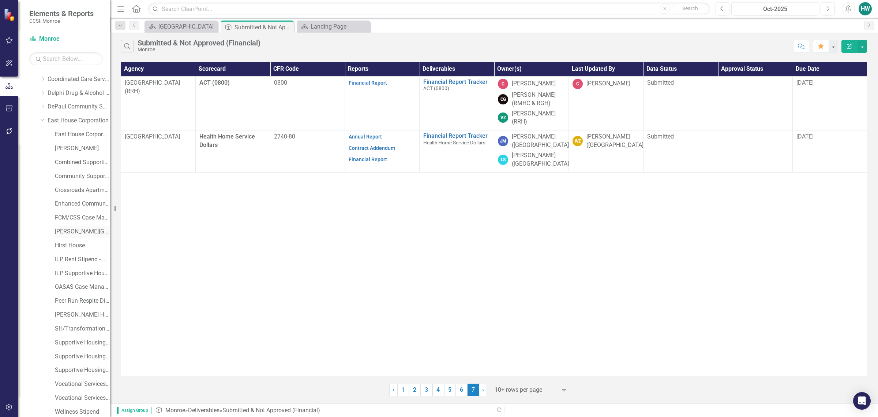
click at [74, 231] on link "[PERSON_NAME][GEOGRAPHIC_DATA]" at bounding box center [82, 231] width 55 height 8
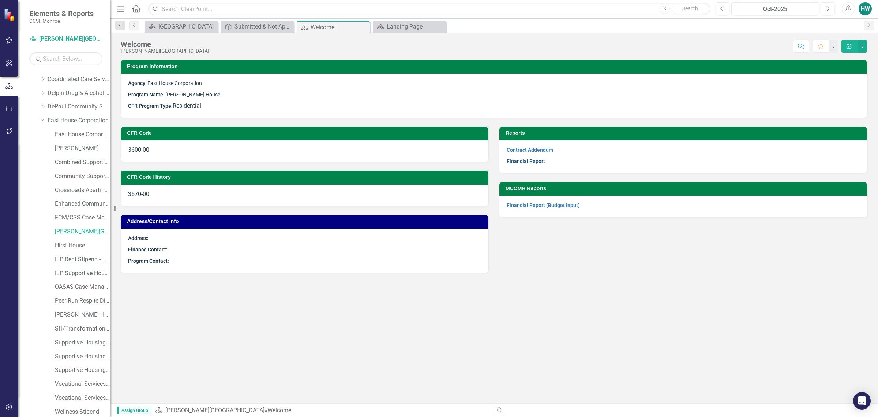
click at [533, 160] on link "Financial Report" at bounding box center [526, 161] width 38 height 6
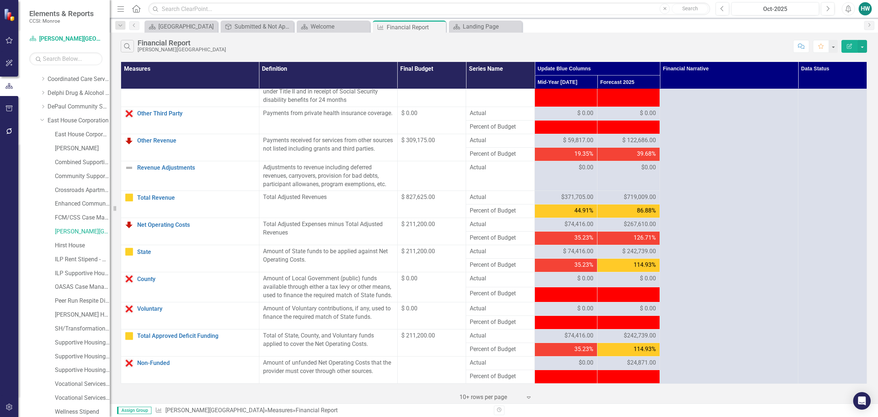
scroll to position [541, 0]
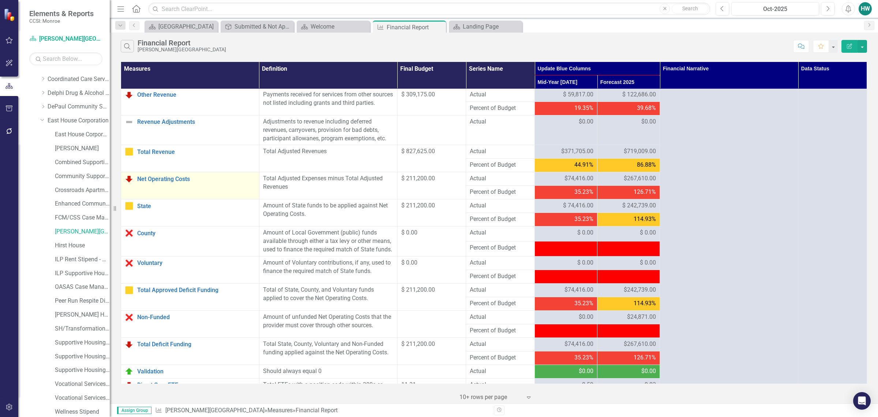
click at [180, 193] on td "Net Operating Costs Edit Edit Measure Link Open Element" at bounding box center [190, 185] width 138 height 27
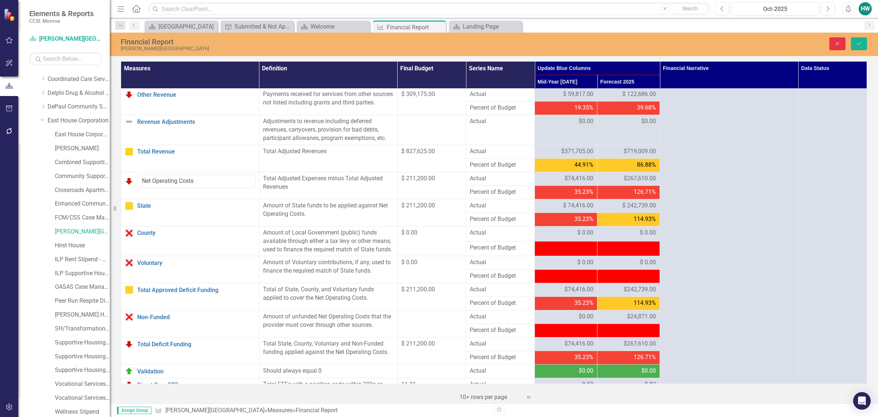
click at [835, 41] on icon "Close" at bounding box center [838, 43] width 7 height 5
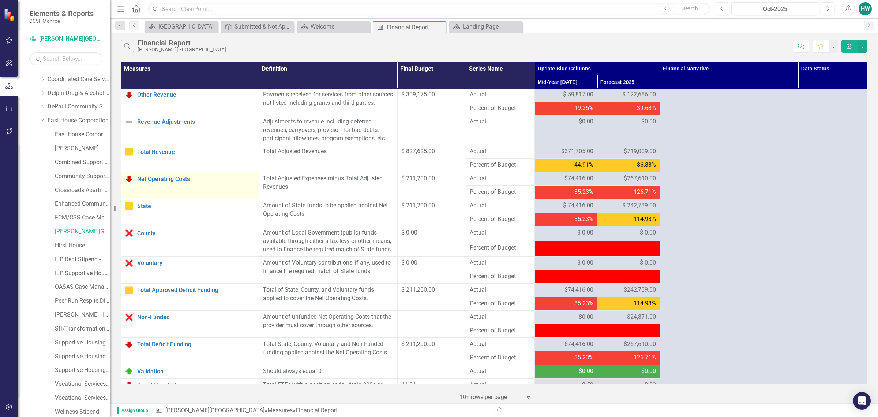
click at [129, 183] on img at bounding box center [129, 178] width 9 height 9
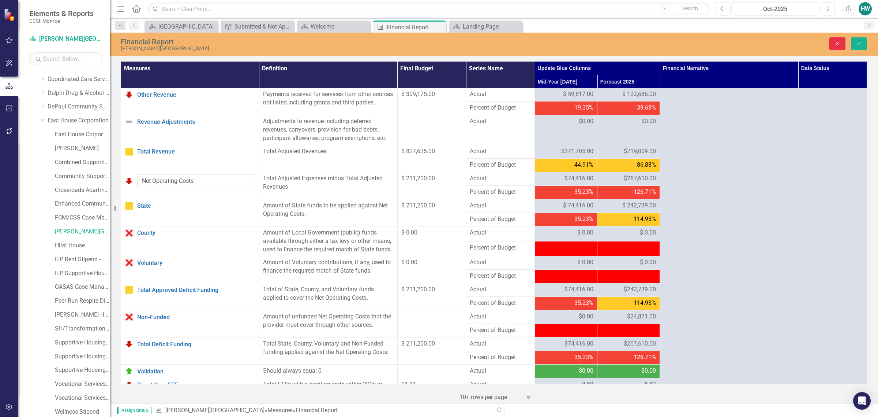
click at [836, 44] on icon "Close" at bounding box center [838, 43] width 7 height 5
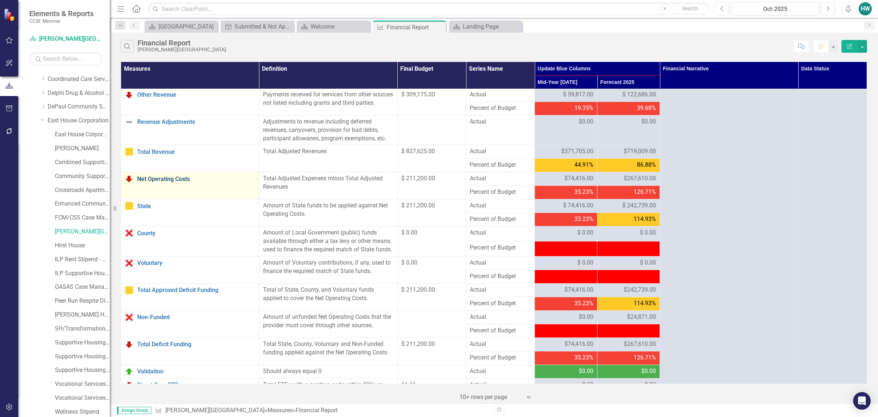
click at [177, 182] on link "Net Operating Costs" at bounding box center [196, 179] width 118 height 7
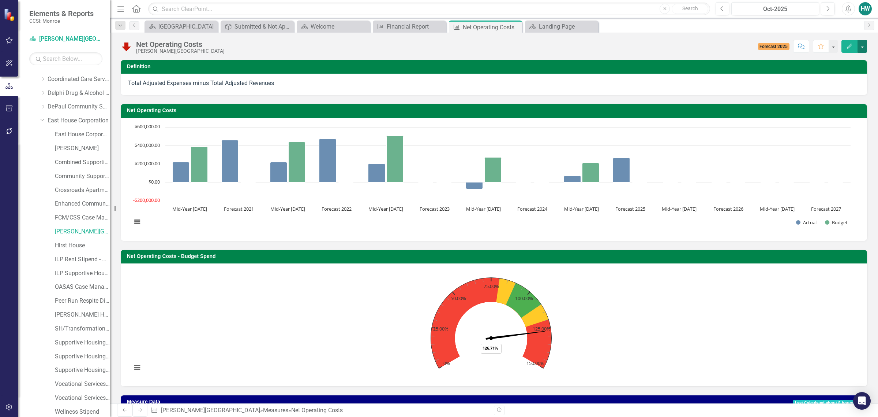
click at [865, 43] on button "button" at bounding box center [863, 46] width 10 height 13
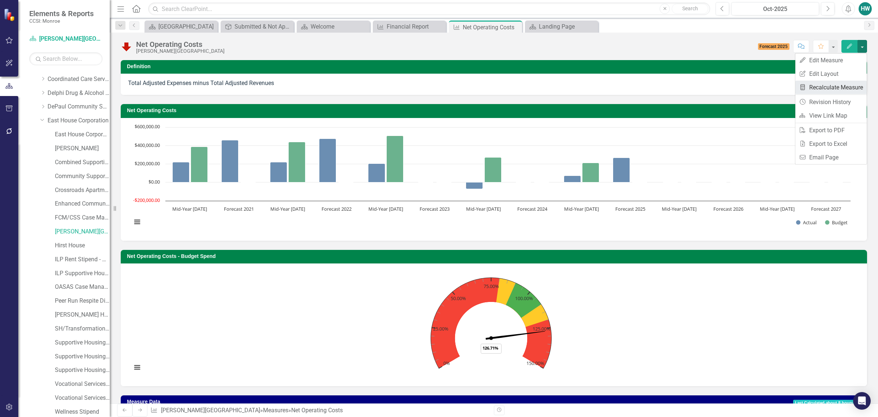
click at [830, 89] on link "Recalculate Measure Recalculate Measure" at bounding box center [831, 88] width 71 height 14
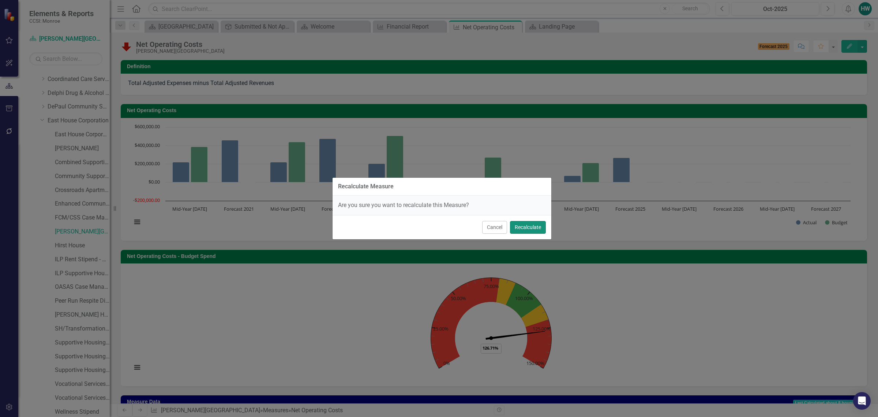
click at [527, 224] on button "Recalculate" at bounding box center [528, 227] width 36 height 13
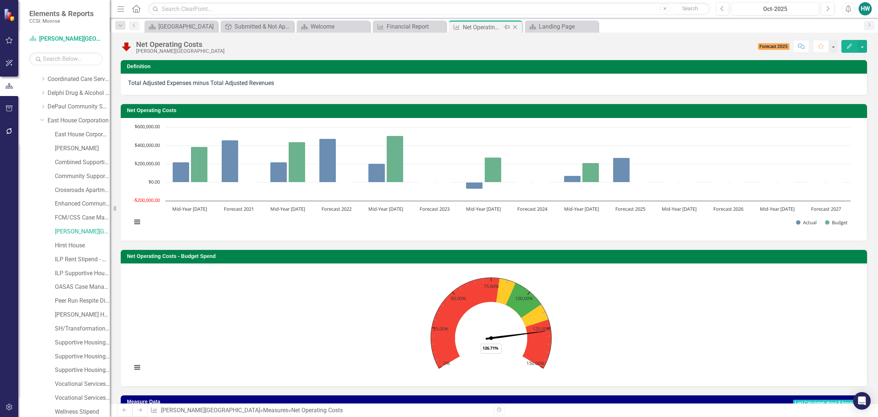
click at [515, 26] on icon "Close" at bounding box center [515, 27] width 7 height 6
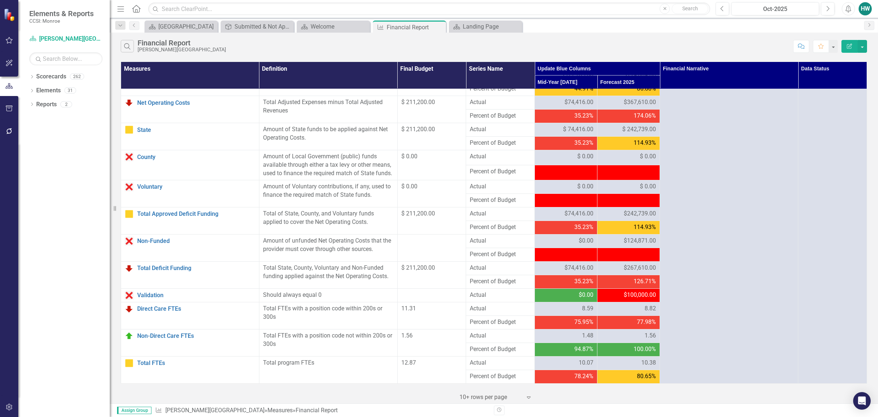
scroll to position [632, 0]
click at [148, 242] on link "Non-Funded" at bounding box center [196, 241] width 118 height 7
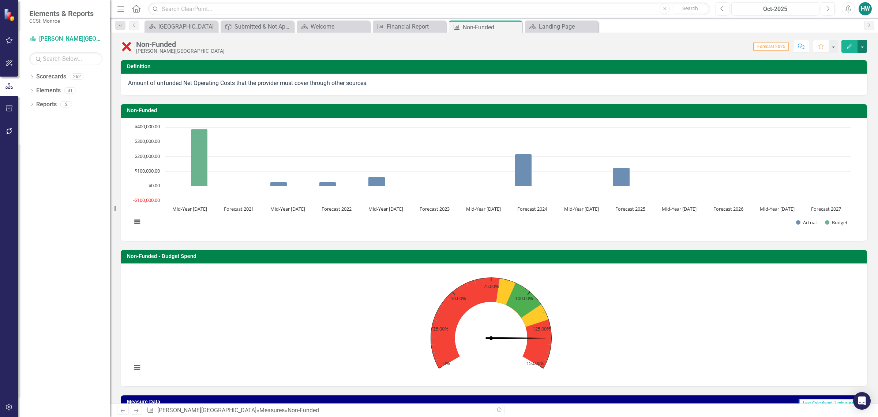
click at [860, 48] on button "button" at bounding box center [863, 46] width 10 height 13
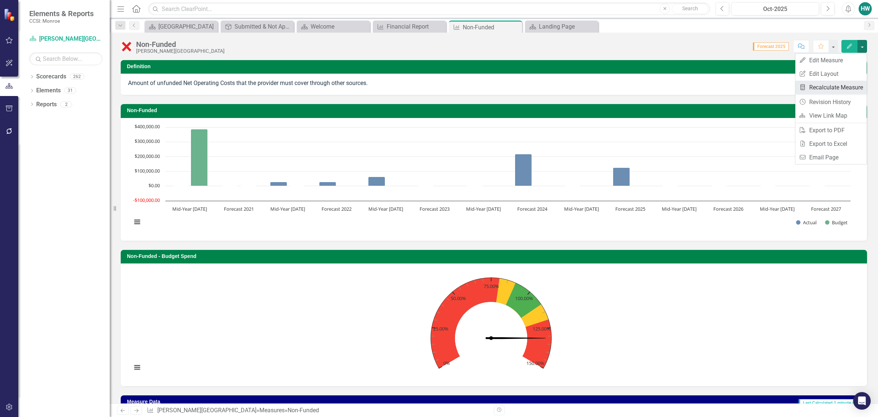
click at [830, 86] on link "Recalculate Measure Recalculate Measure" at bounding box center [831, 88] width 71 height 14
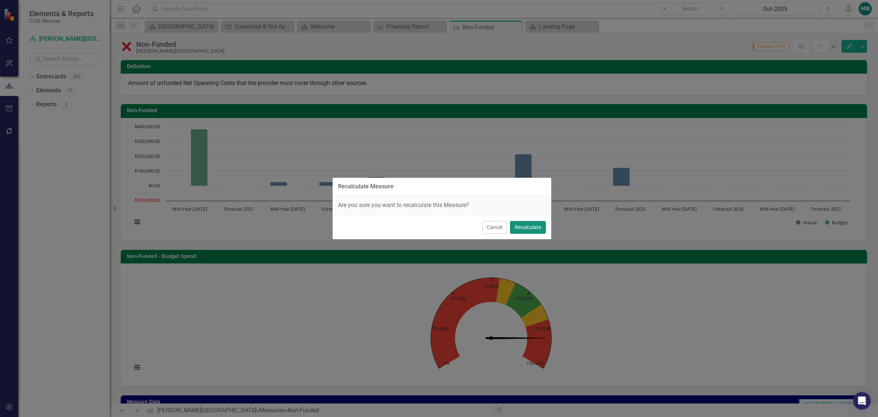
click at [524, 227] on button "Recalculate" at bounding box center [528, 227] width 36 height 13
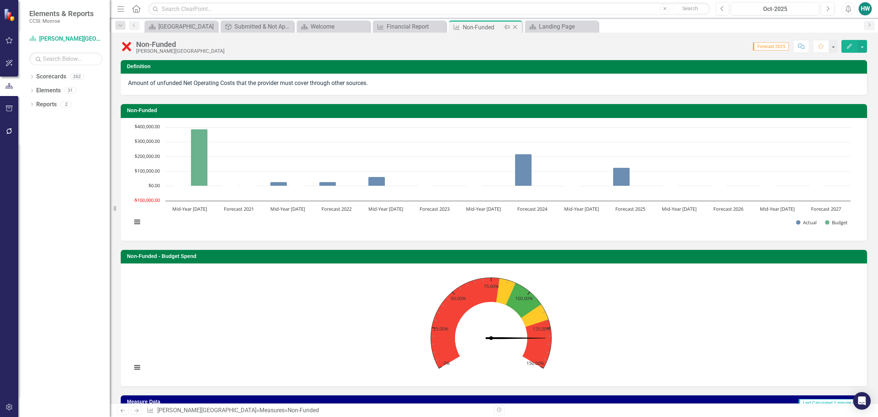
click at [518, 26] on icon "Close" at bounding box center [515, 27] width 7 height 6
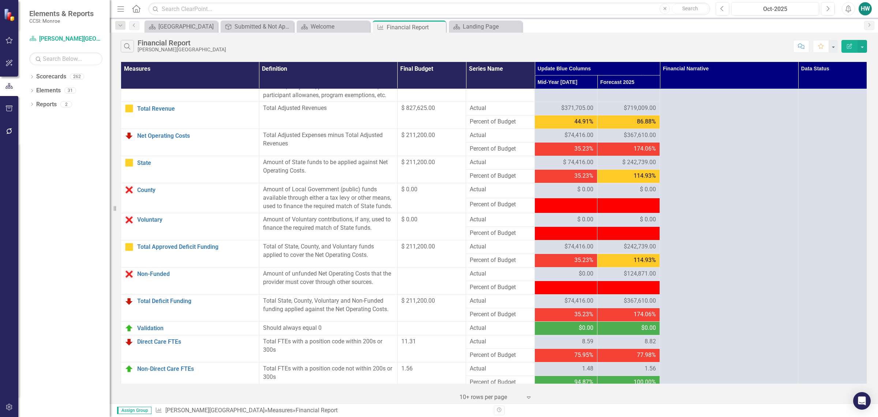
scroll to position [595, 0]
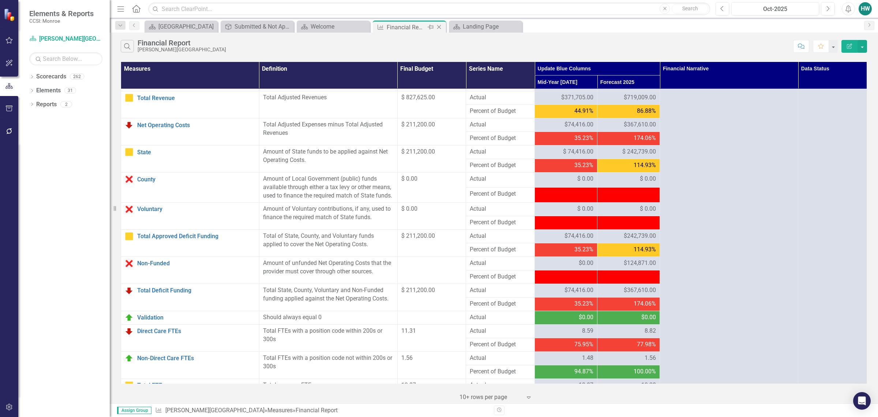
click at [440, 27] on icon "Close" at bounding box center [439, 27] width 7 height 6
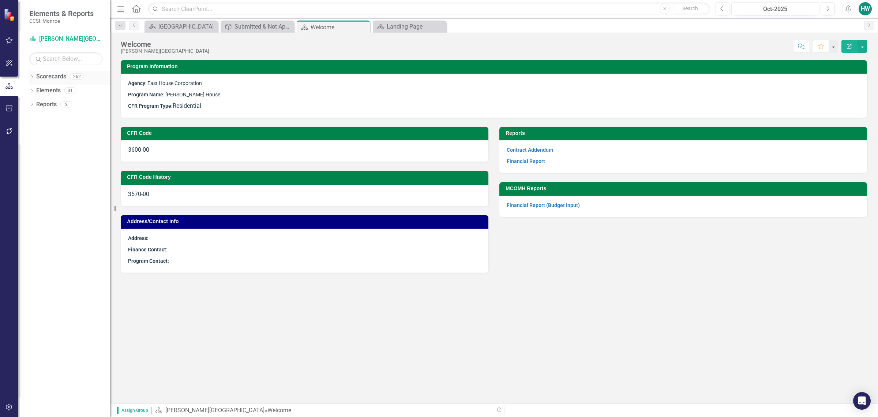
click at [32, 77] on icon at bounding box center [32, 76] width 2 height 3
click at [36, 90] on icon "Dropdown" at bounding box center [35, 90] width 5 height 4
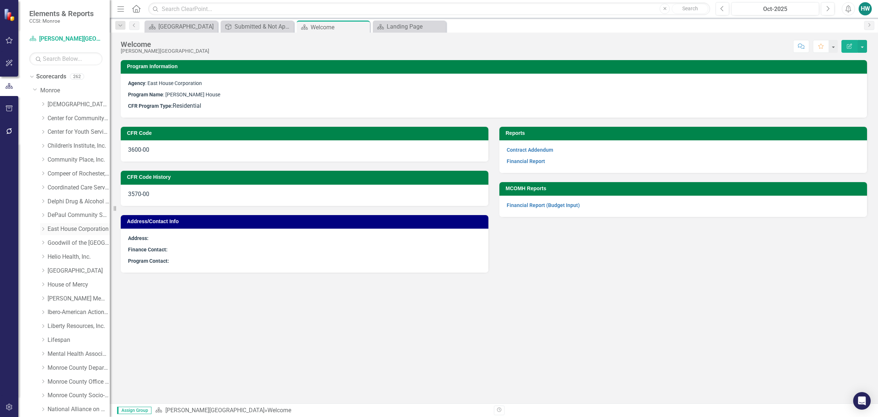
click at [42, 231] on div "Dropdown" at bounding box center [42, 229] width 5 height 6
click at [71, 238] on link "[PERSON_NAME] House" at bounding box center [82, 240] width 55 height 8
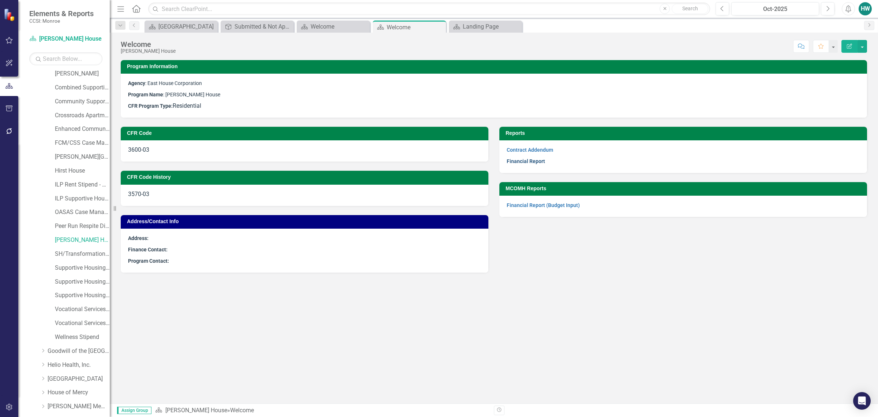
click at [533, 161] on link "Financial Report" at bounding box center [526, 161] width 38 height 6
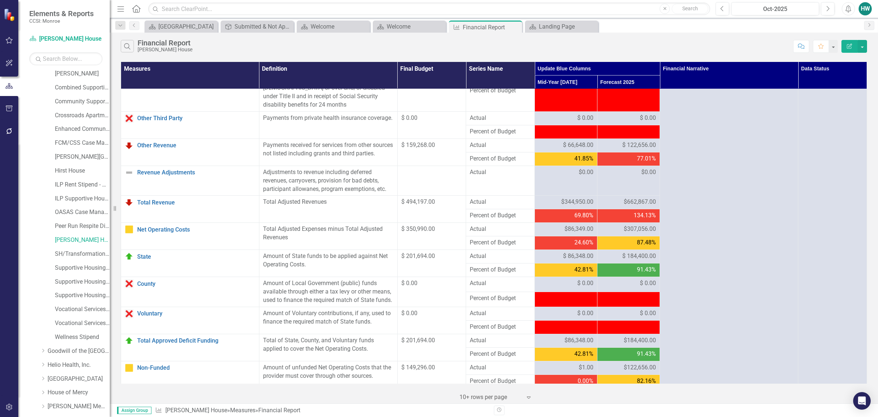
scroll to position [503, 0]
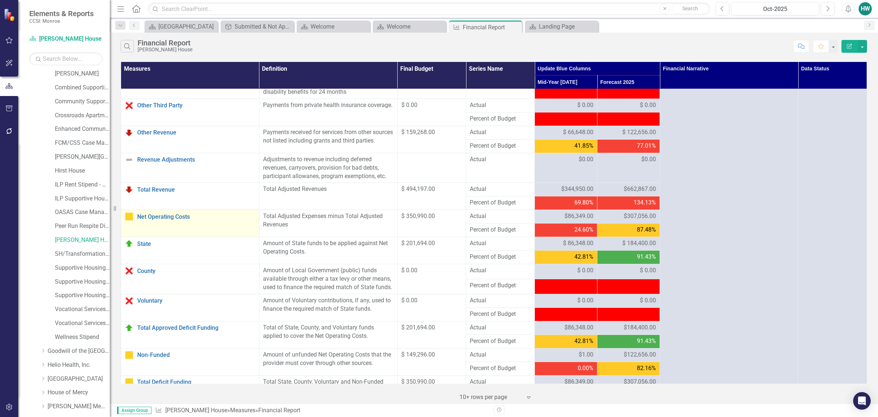
click at [171, 227] on td "Net Operating Costs Edit Edit Measure Link Open Element" at bounding box center [190, 223] width 138 height 27
click at [171, 220] on link "Net Operating Costs" at bounding box center [196, 216] width 118 height 7
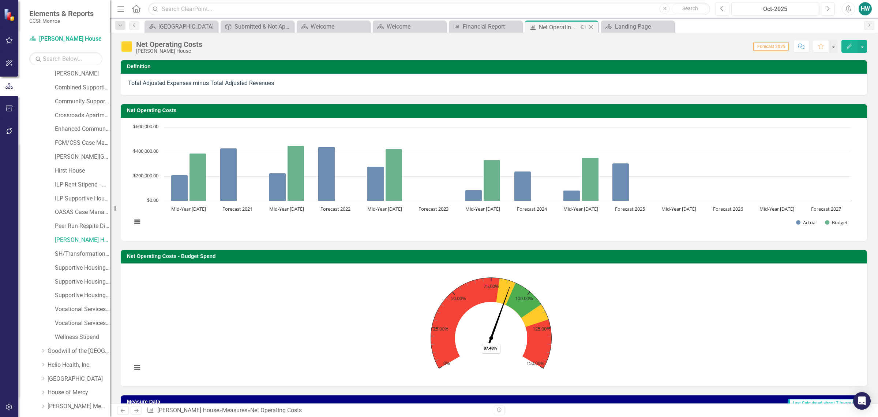
click at [593, 27] on icon "Close" at bounding box center [591, 27] width 7 height 6
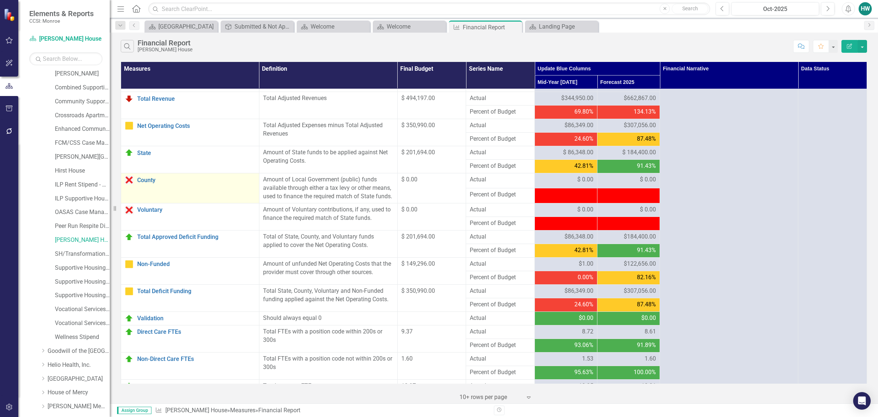
scroll to position [595, 0]
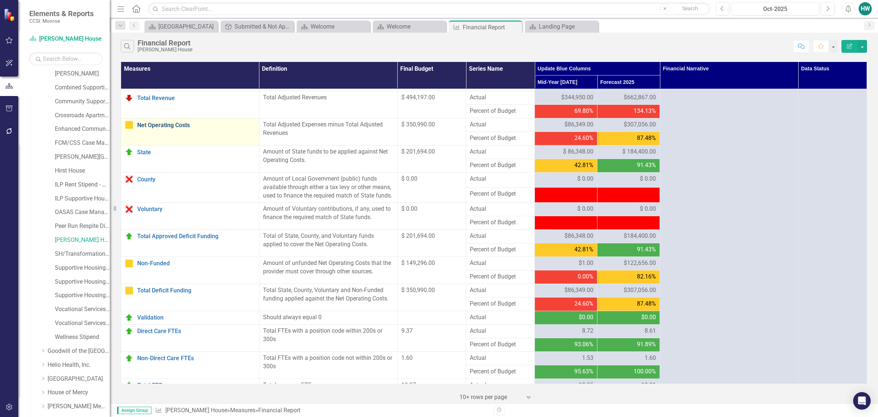
click at [180, 128] on link "Net Operating Costs" at bounding box center [196, 125] width 118 height 7
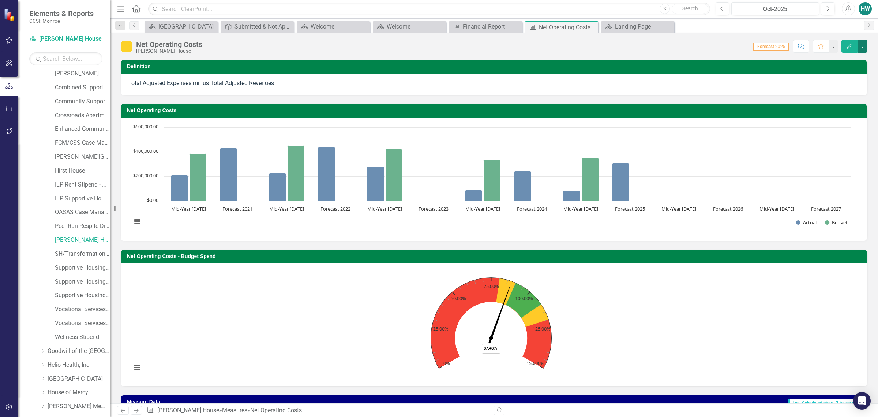
click at [865, 49] on button "button" at bounding box center [863, 46] width 10 height 13
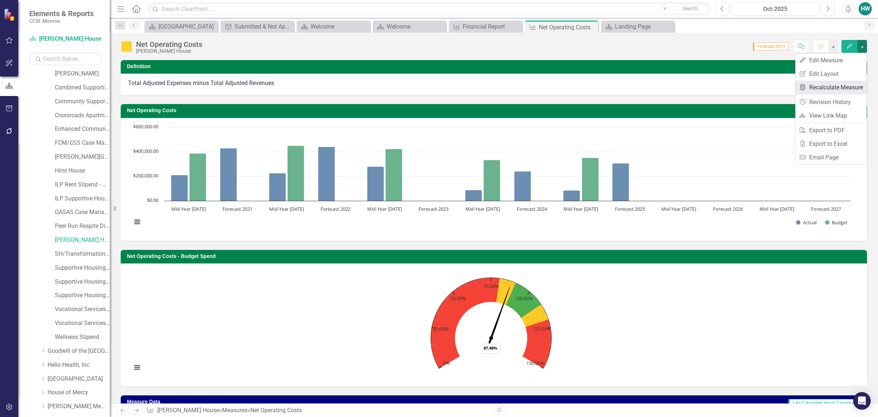
click at [833, 90] on link "Recalculate Measure Recalculate Measure" at bounding box center [831, 88] width 71 height 14
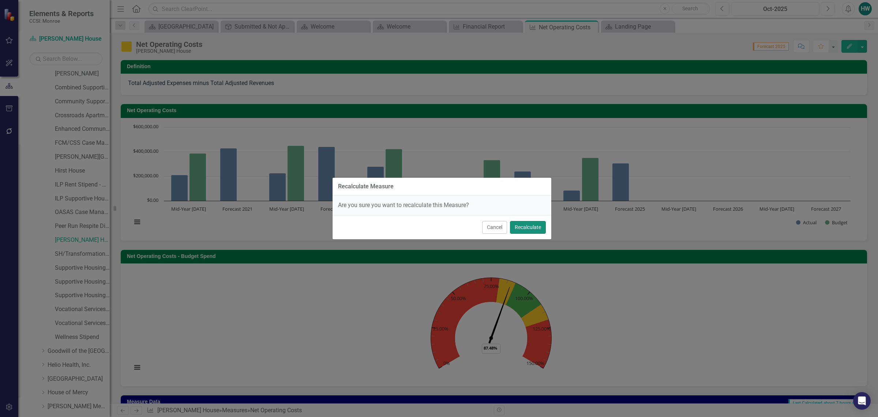
click at [522, 226] on button "Recalculate" at bounding box center [528, 227] width 36 height 13
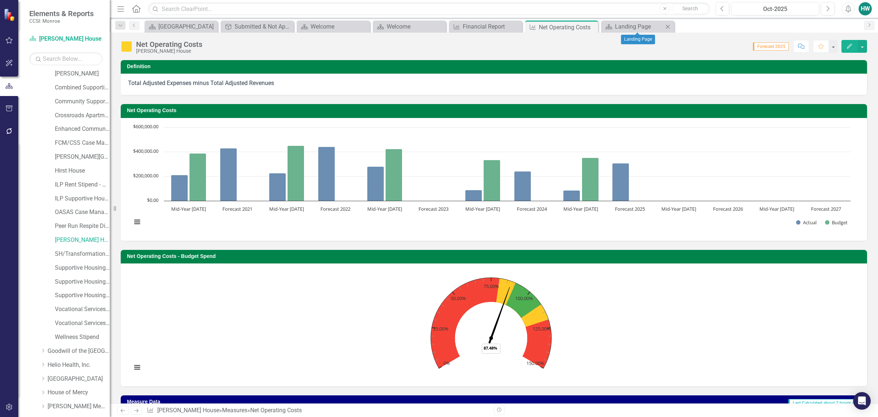
click at [669, 27] on icon at bounding box center [668, 27] width 4 height 4
click at [484, 26] on div "Financial Report" at bounding box center [487, 26] width 48 height 9
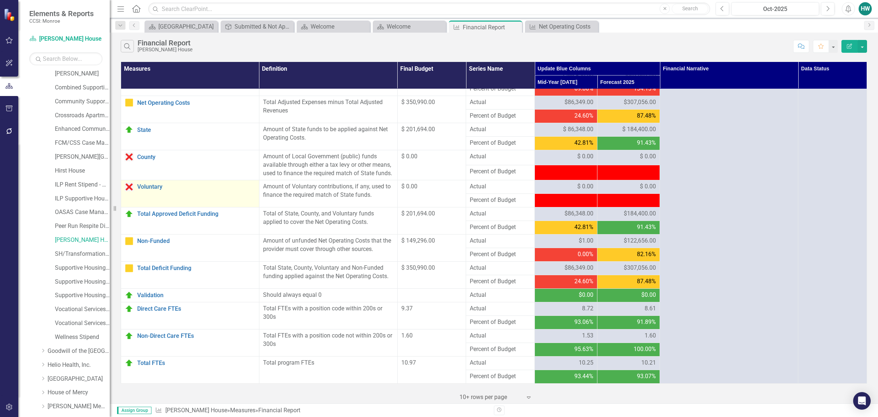
scroll to position [632, 0]
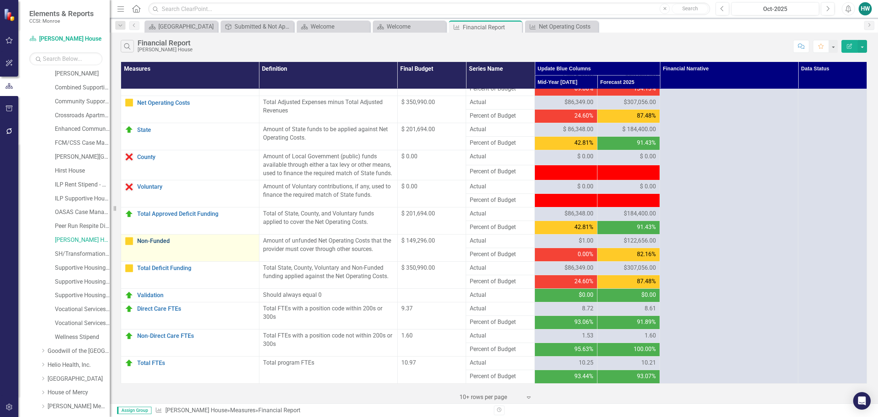
click at [163, 240] on link "Non-Funded" at bounding box center [196, 241] width 118 height 7
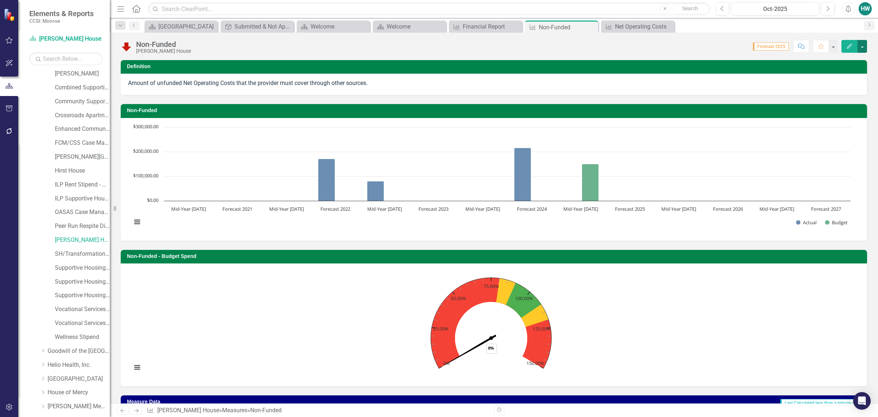
click at [859, 48] on button "button" at bounding box center [863, 46] width 10 height 13
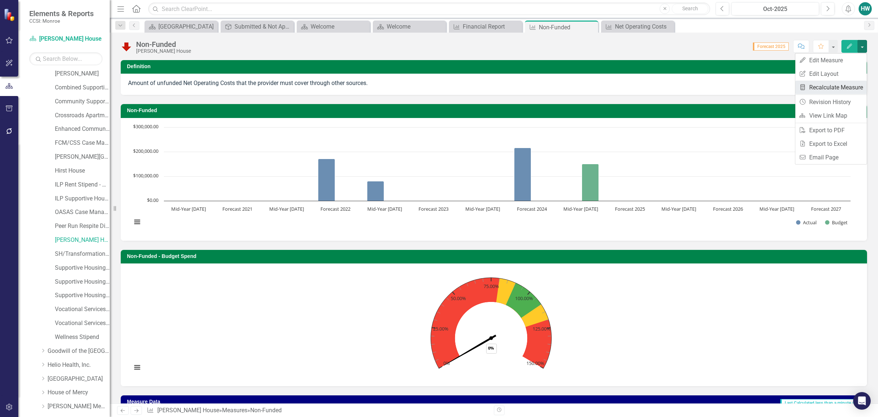
click at [826, 85] on link "Recalculate Measure Recalculate Measure" at bounding box center [831, 88] width 71 height 14
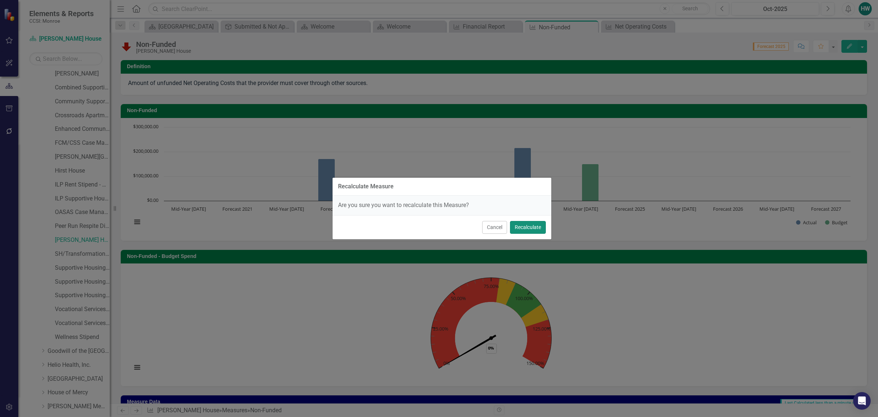
click at [530, 228] on button "Recalculate" at bounding box center [528, 227] width 36 height 13
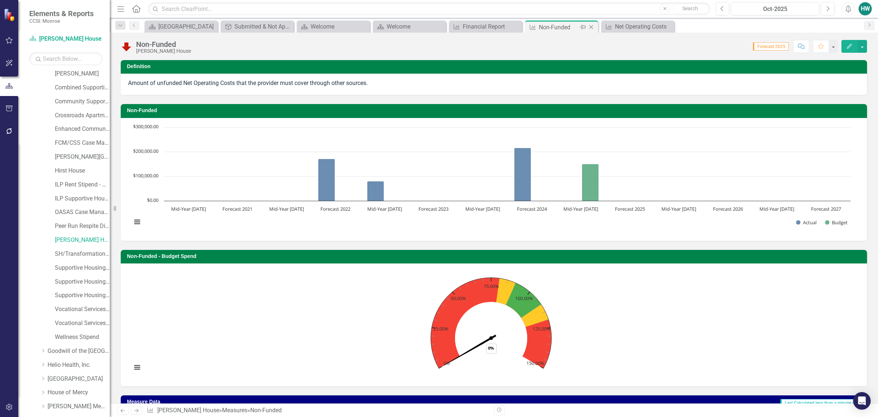
click at [593, 26] on icon at bounding box center [592, 27] width 4 height 4
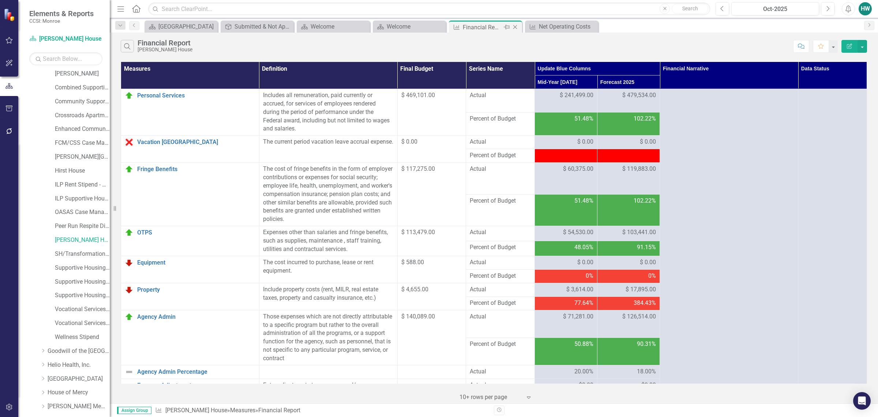
click at [493, 26] on div "Financial Report" at bounding box center [482, 27] width 39 height 9
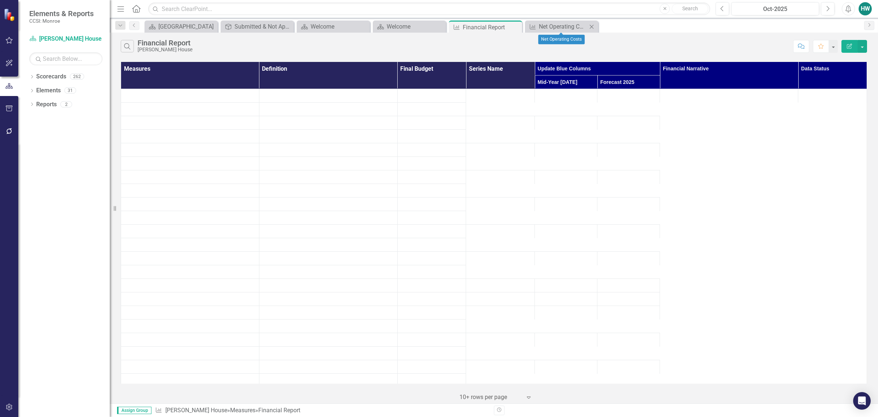
click at [592, 26] on icon "Close" at bounding box center [591, 27] width 7 height 6
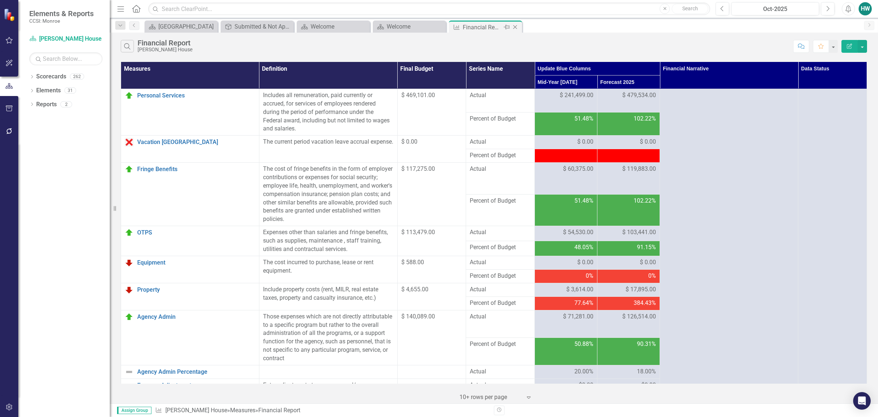
click at [515, 28] on icon "Close" at bounding box center [515, 27] width 7 height 6
